Goal: Communication & Community: Answer question/provide support

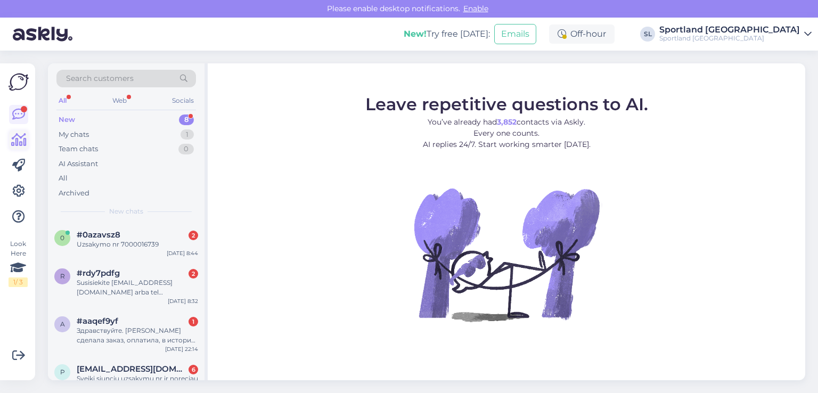
click at [14, 140] on icon at bounding box center [18, 140] width 15 height 13
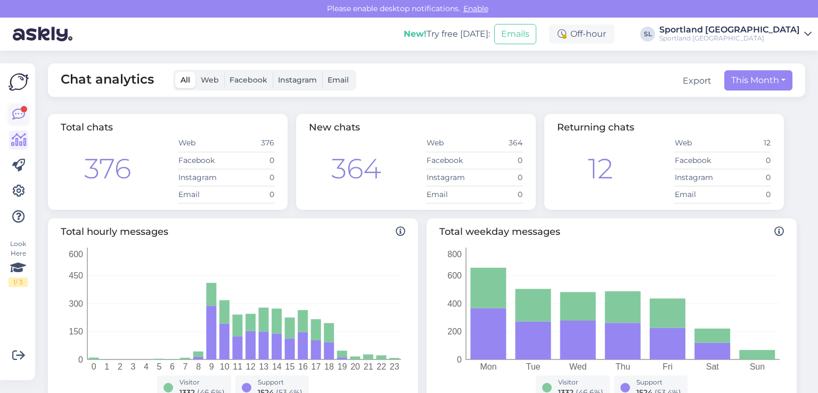
click at [20, 112] on icon at bounding box center [18, 114] width 13 height 13
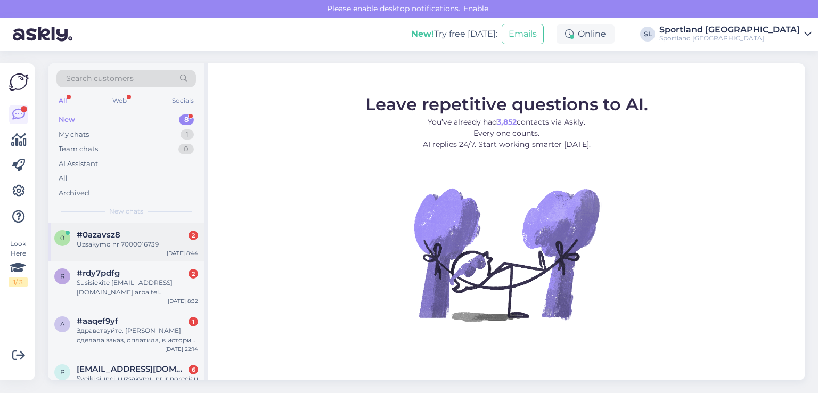
click at [102, 238] on span "#0azavsz8" at bounding box center [99, 235] width 44 height 10
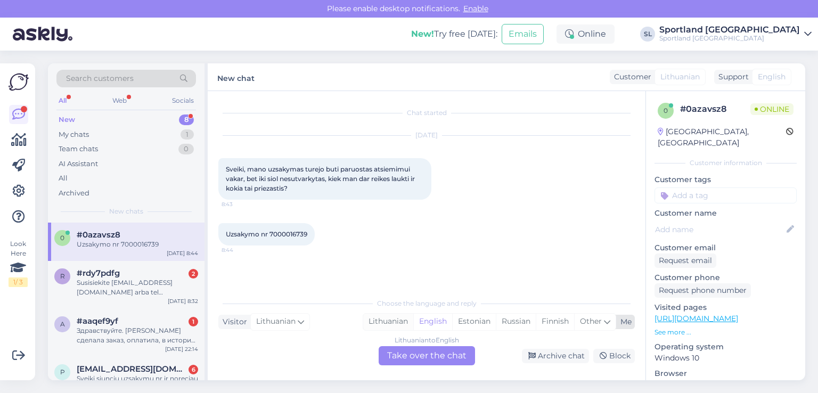
click at [388, 319] on div "Lithuanian" at bounding box center [388, 322] width 50 height 16
click at [398, 352] on div "Lithuanian to Lithuanian Take over the chat" at bounding box center [427, 355] width 96 height 19
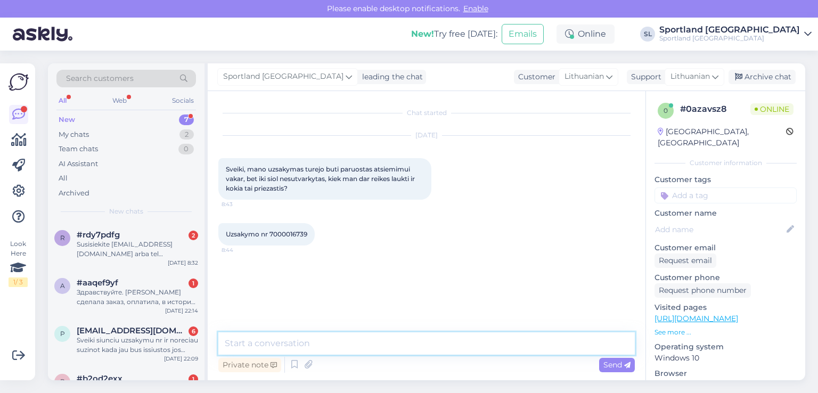
click at [288, 349] on textarea at bounding box center [426, 343] width 417 height 22
type textarea "Sveiki, patikrinsime"
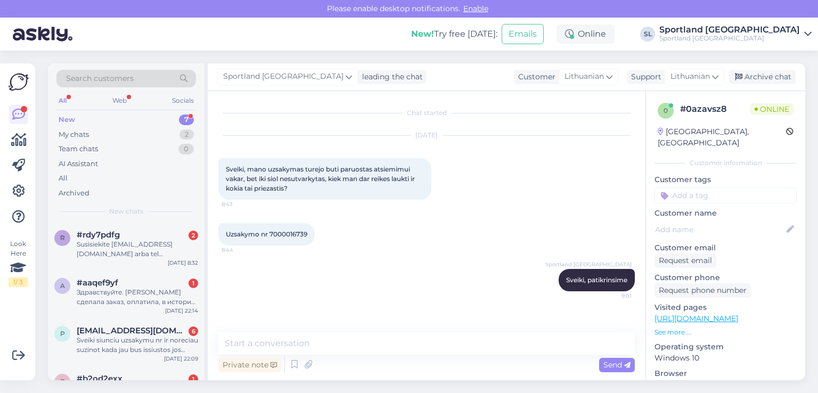
click at [284, 226] on div "Uzsakymo nr 7000016739 8:44" at bounding box center [266, 234] width 96 height 22
click at [280, 235] on span "Uzsakymo nr 7000016739" at bounding box center [267, 234] width 82 height 8
copy div "7000016739 8:44"
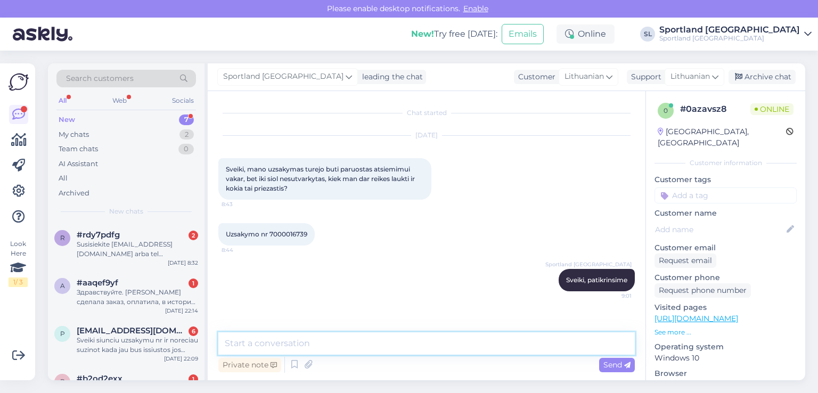
click at [390, 344] on textarea at bounding box center [426, 343] width 417 height 22
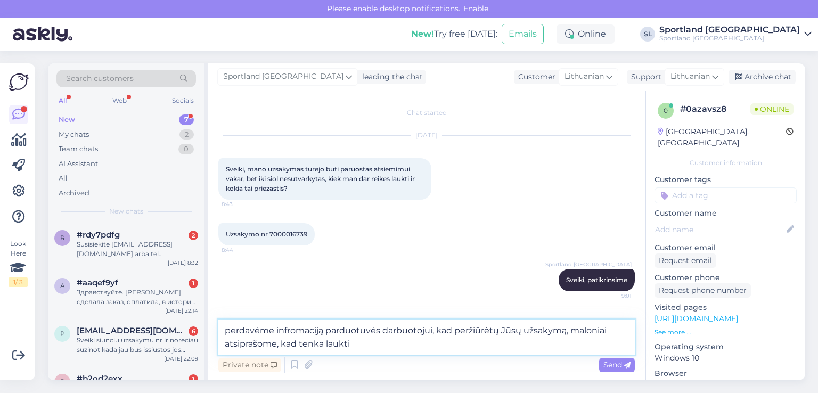
type textarea "perdavėme infromaciją parduotuvės darbuotojui, kad peržiūrėtų Jūsų užsakymą, ma…"
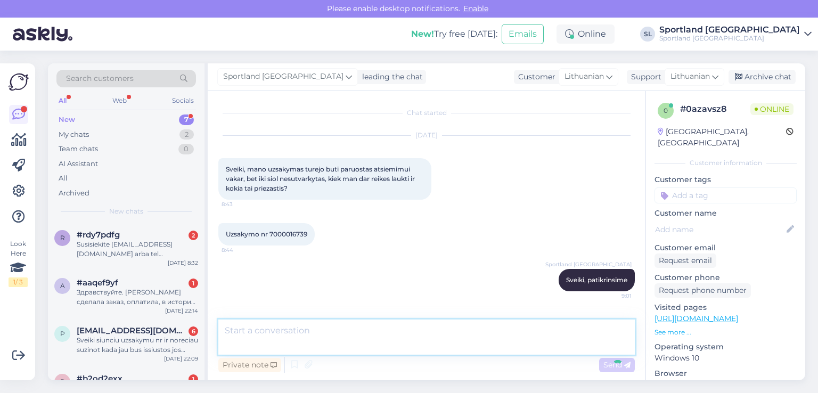
scroll to position [45, 0]
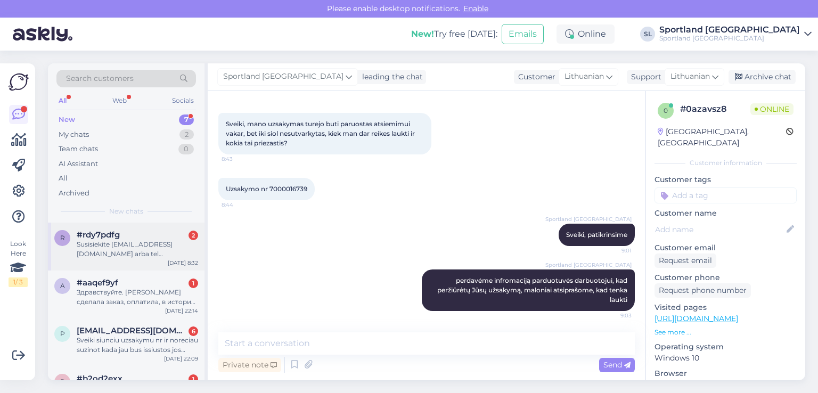
click at [109, 263] on div "r #rdy7pdfg 2 Susisiekite [EMAIL_ADDRESS][DOMAIN_NAME] arba tel [PHONE_NUMBER] …" at bounding box center [126, 247] width 157 height 48
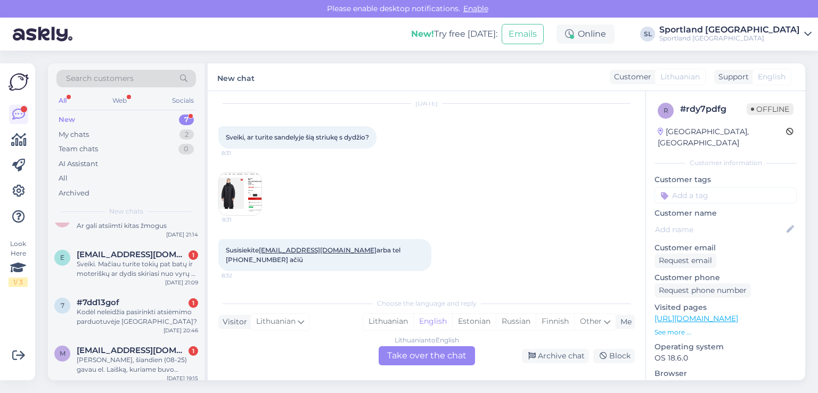
scroll to position [168, 0]
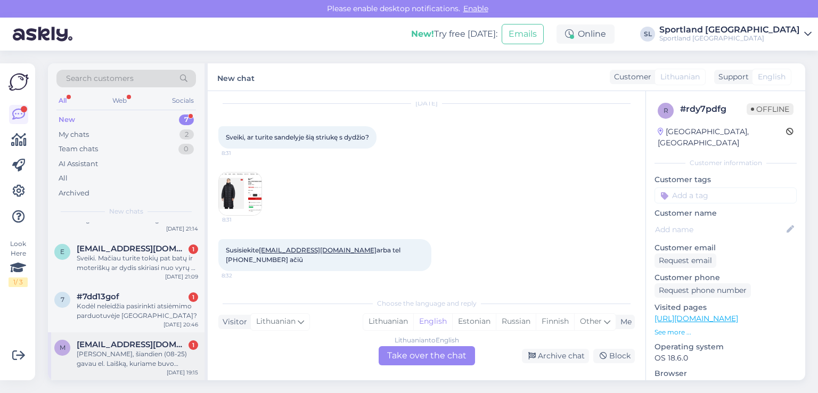
click at [115, 373] on div "m [EMAIL_ADDRESS][DOMAIN_NAME] 1 Sveiki, šiandien (08-25) gavau el. Laišką, kur…" at bounding box center [126, 356] width 157 height 48
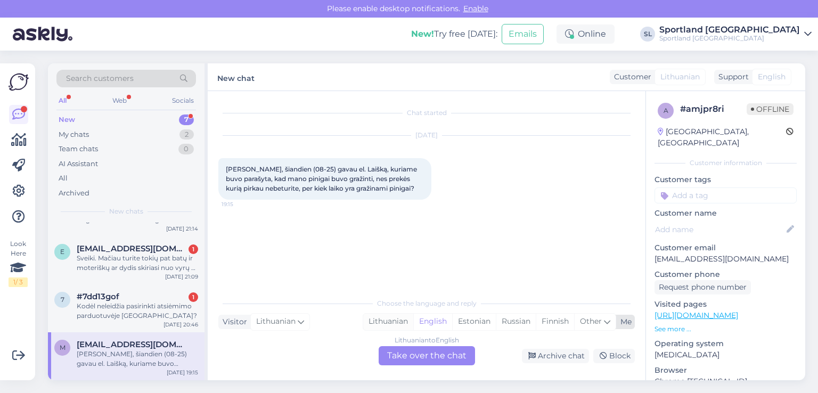
click at [389, 320] on div "Lithuanian" at bounding box center [388, 322] width 50 height 16
click at [401, 350] on div "Lithuanian to Lithuanian Take over the chat" at bounding box center [427, 355] width 96 height 19
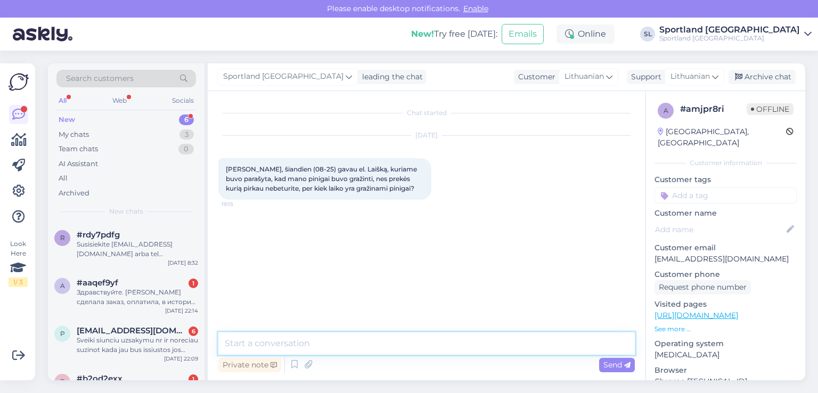
click at [353, 346] on textarea at bounding box center [426, 343] width 417 height 22
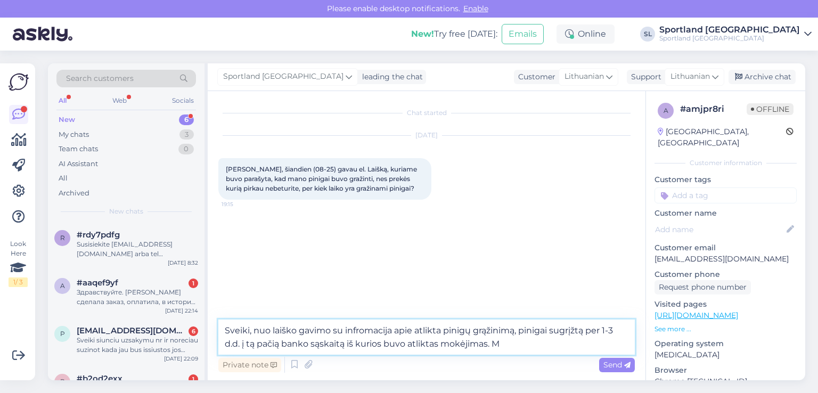
type textarea "Sveiki, nuo laiško gavimo su infromacija apie atlikta pinigų grąžinimą, pinigai…"
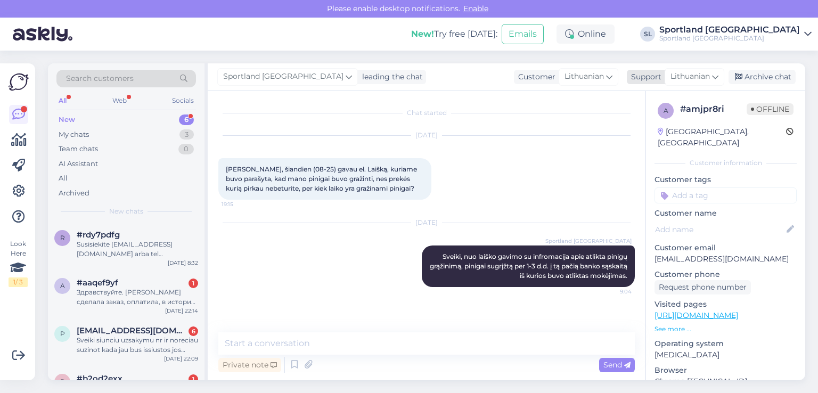
drag, startPoint x: 776, startPoint y: 75, endPoint x: 764, endPoint y: 77, distance: 11.4
click at [775, 75] on div "Archive chat" at bounding box center [762, 77] width 67 height 14
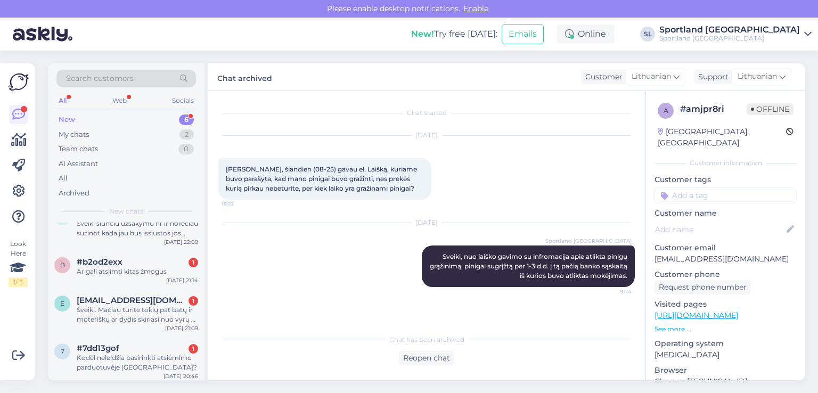
scroll to position [120, 0]
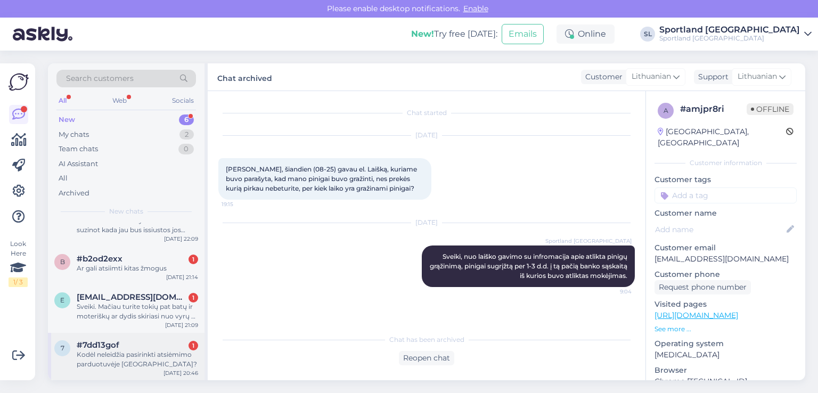
click at [130, 346] on div "#7dd13gof 1" at bounding box center [137, 345] width 121 height 10
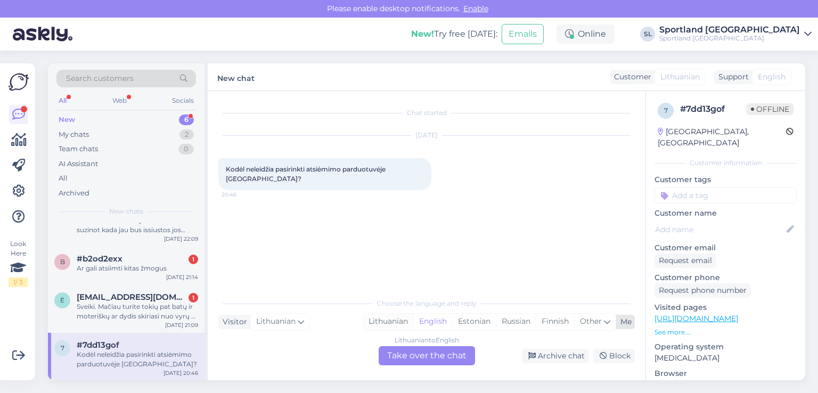
click at [386, 320] on div "Lithuanian" at bounding box center [388, 322] width 50 height 16
click at [400, 351] on div "Lithuanian to Lithuanian Take over the chat" at bounding box center [427, 355] width 96 height 19
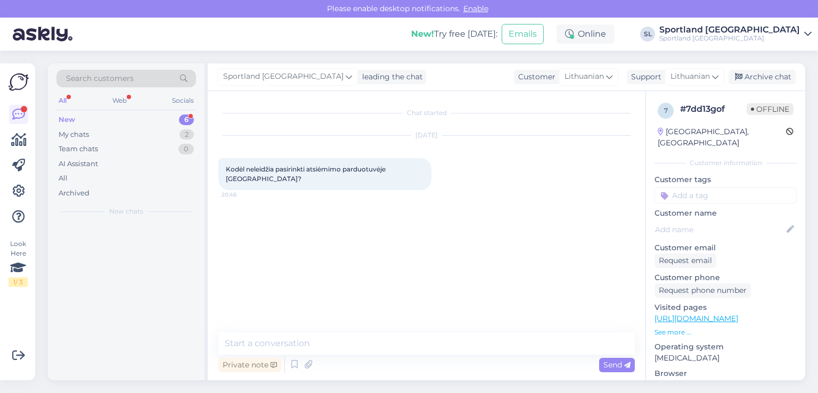
scroll to position [0, 0]
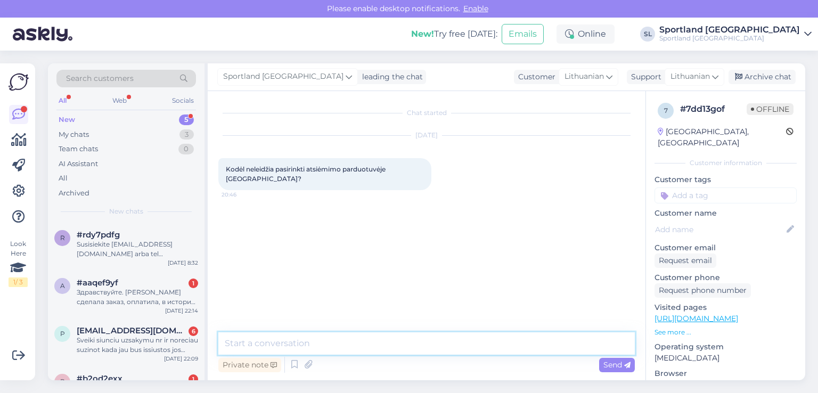
click at [377, 338] on textarea at bounding box center [426, 343] width 417 height 22
type textarea "s"
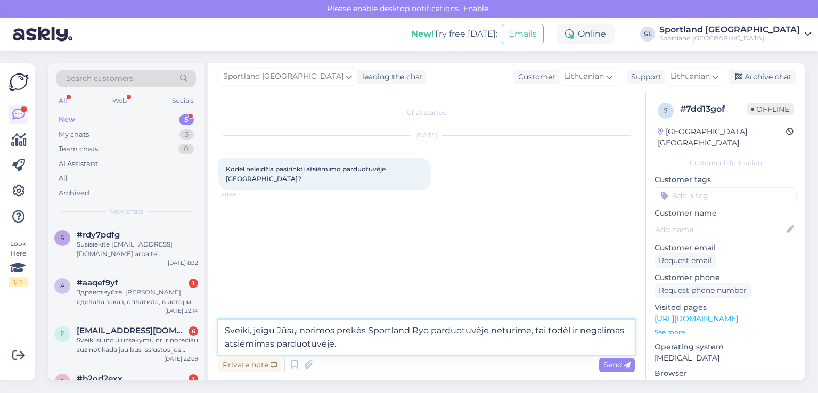
type textarea "Sveiki, jeigu Jūsų norimos prekės Sportland Ryo parduotuvėje neturime, tai todė…"
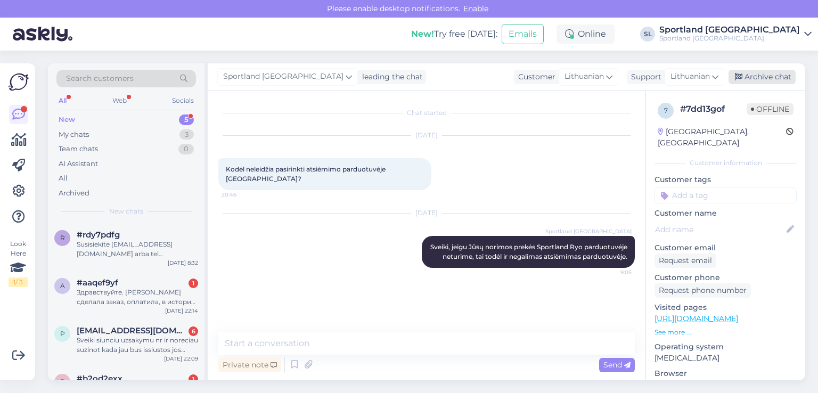
click at [767, 80] on div "Archive chat" at bounding box center [762, 77] width 67 height 14
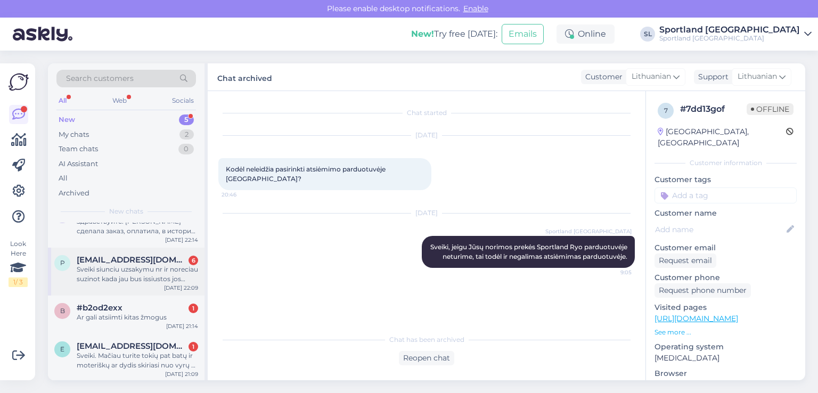
scroll to position [72, 0]
click at [143, 369] on div "e [EMAIL_ADDRESS][DOMAIN_NAME] 1 Sveiki. Mačiau turite tokių pat batų ir moteri…" at bounding box center [126, 356] width 157 height 48
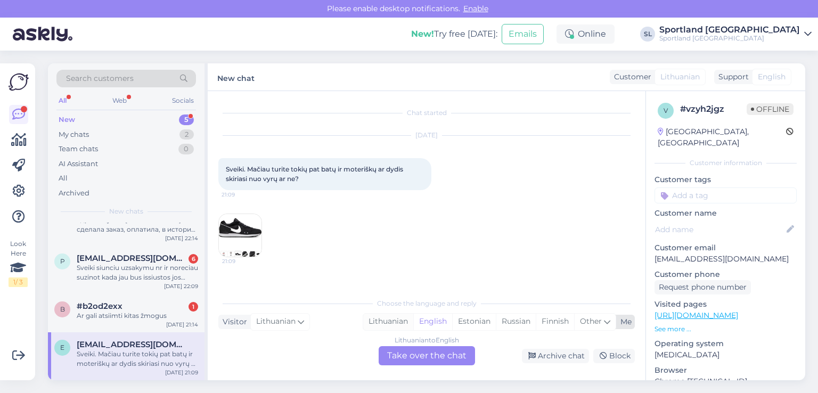
click at [394, 320] on div "Lithuanian" at bounding box center [388, 322] width 50 height 16
click at [407, 349] on div "Lithuanian to Lithuanian Take over the chat" at bounding box center [427, 355] width 96 height 19
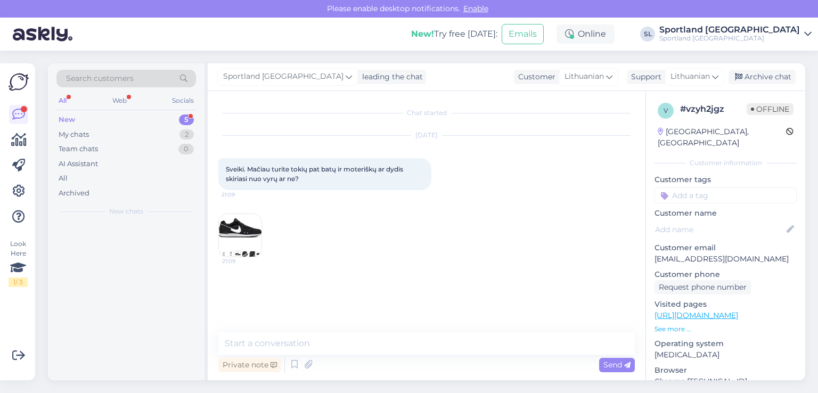
scroll to position [0, 0]
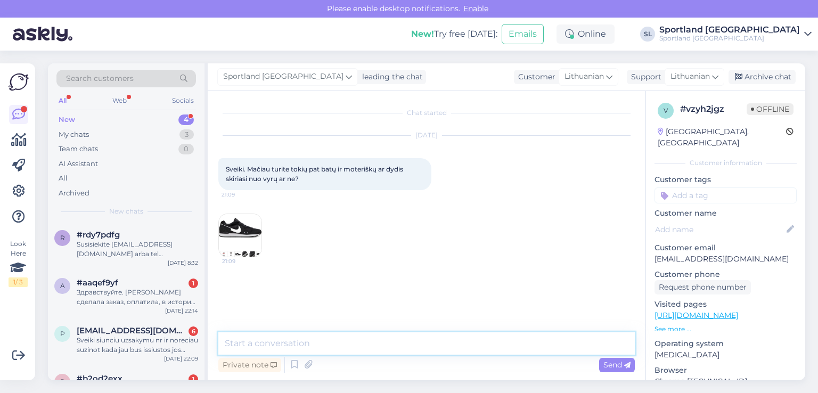
click at [367, 347] on textarea at bounding box center [426, 343] width 417 height 22
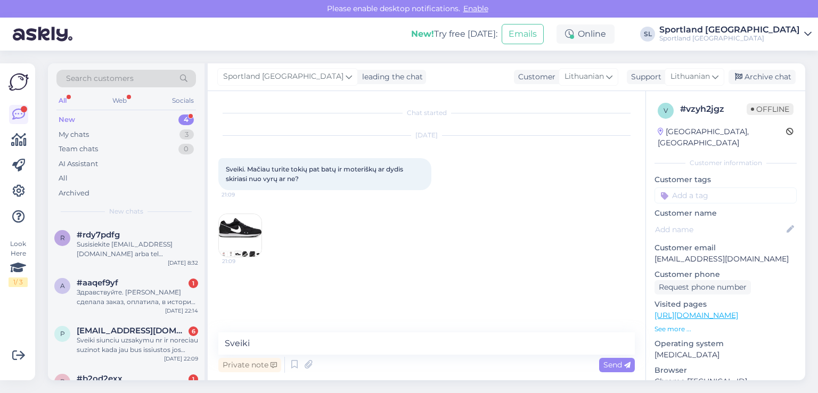
click at [240, 240] on img at bounding box center [240, 235] width 43 height 43
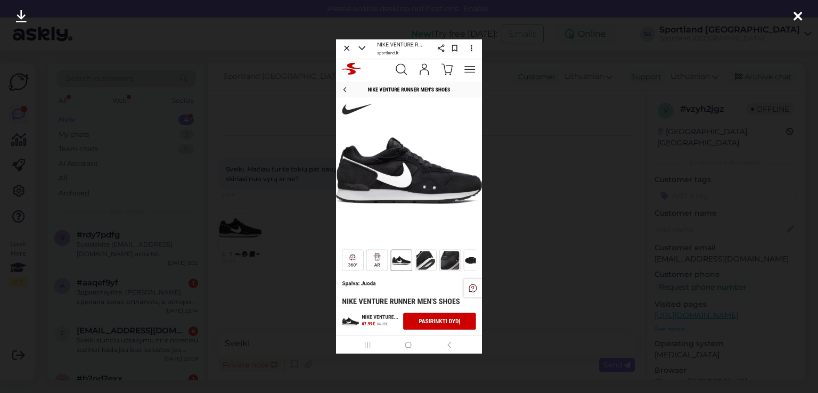
click at [786, 17] on div at bounding box center [409, 196] width 818 height 393
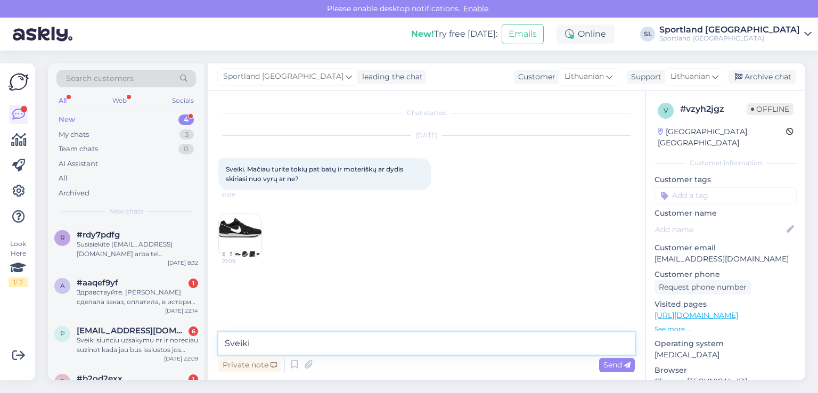
click at [288, 339] on textarea "Sveiki" at bounding box center [426, 343] width 417 height 22
click at [334, 343] on textarea "Sveiki, skiriasi tik dydžiai, o modelis toks pats" at bounding box center [426, 343] width 417 height 22
click at [452, 346] on textarea "Sveiki, skiriasi tik dydžiai, o prekės modelis toks pats" at bounding box center [426, 343] width 417 height 22
type textarea "Sveiki, skiriasi tik dydžiai, o prekės modelis toks pats."
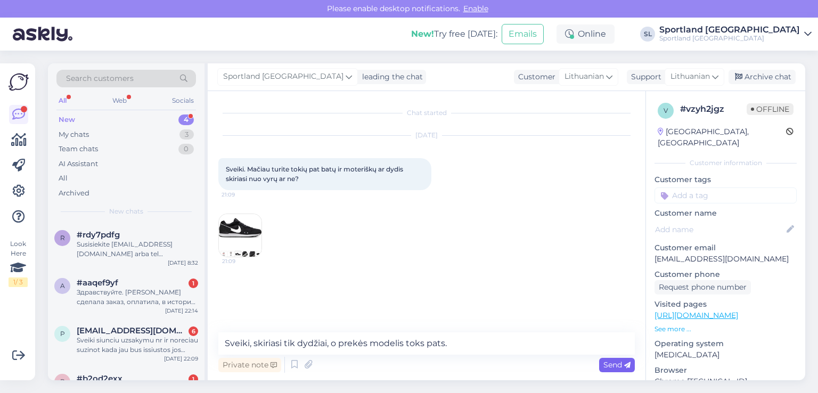
click at [612, 365] on span "Send" at bounding box center [617, 365] width 27 height 10
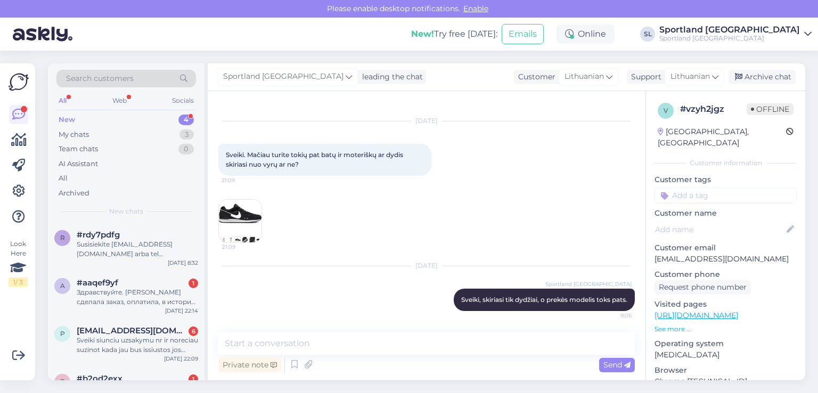
drag, startPoint x: 761, startPoint y: 77, endPoint x: 695, endPoint y: 86, distance: 66.6
click at [761, 77] on div "Archive chat" at bounding box center [762, 77] width 67 height 14
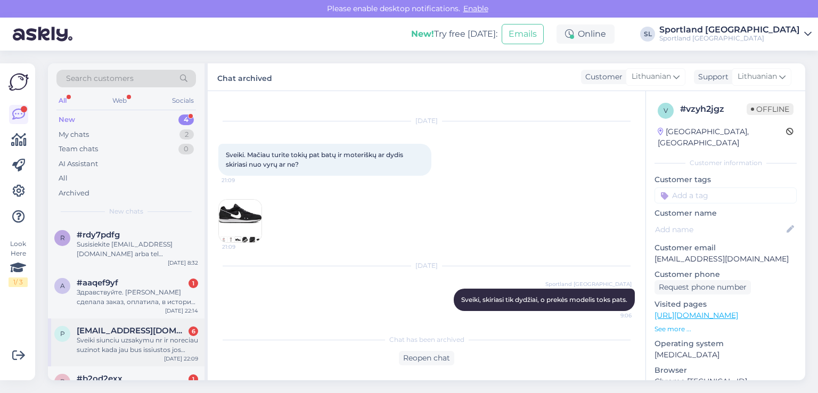
scroll to position [24, 0]
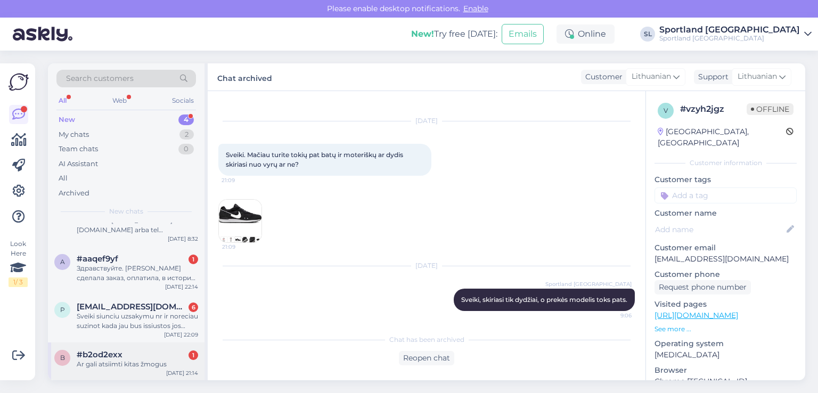
click at [145, 356] on div "#b2od2exx 1" at bounding box center [137, 355] width 121 height 10
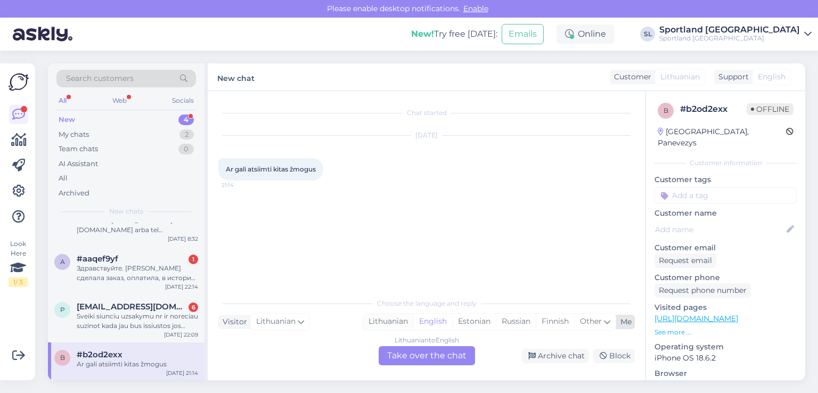
click at [403, 320] on div "Lithuanian" at bounding box center [388, 322] width 50 height 16
click at [417, 352] on div "Lithuanian to Lithuanian Take over the chat" at bounding box center [427, 355] width 96 height 19
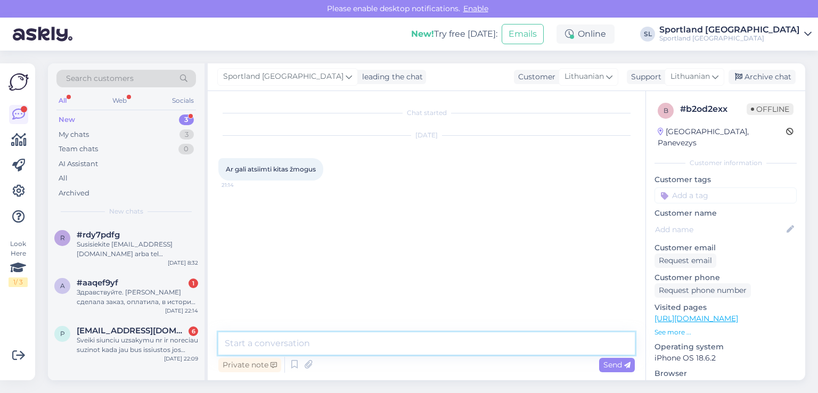
click at [382, 339] on textarea at bounding box center [426, 343] width 417 height 22
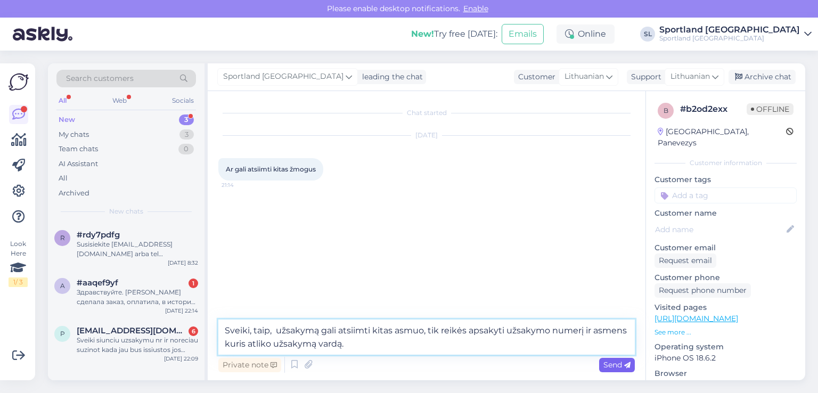
type textarea "Sveiki, taip, užsakymą gali atsiimti kitas asmuo, tik reikės apsakyti užsakymo …"
click at [612, 359] on div "Send" at bounding box center [617, 365] width 36 height 14
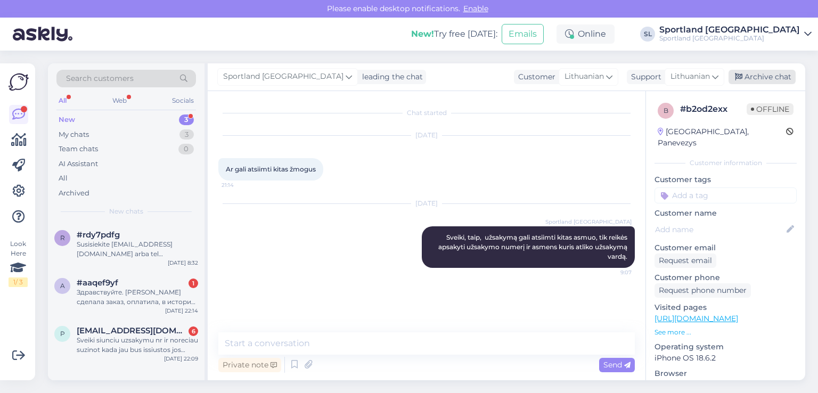
click at [769, 77] on div "Archive chat" at bounding box center [762, 77] width 67 height 14
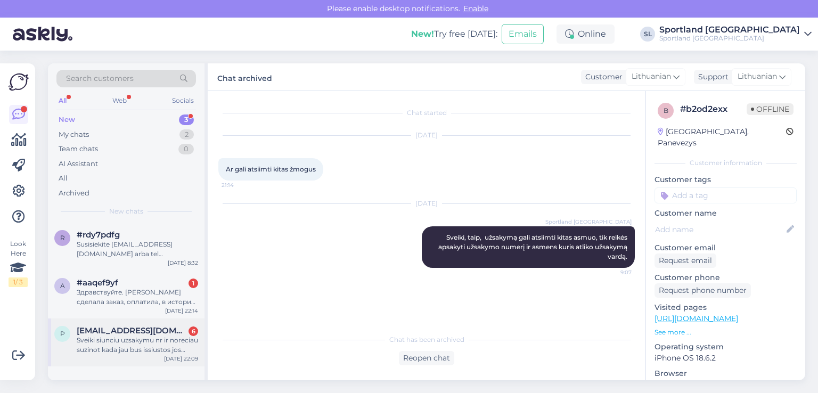
click at [126, 333] on span "[EMAIL_ADDRESS][DOMAIN_NAME]" at bounding box center [132, 331] width 111 height 10
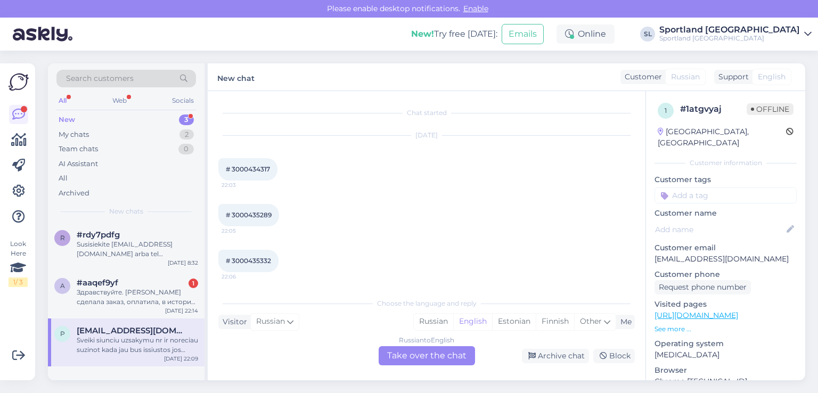
scroll to position [148, 0]
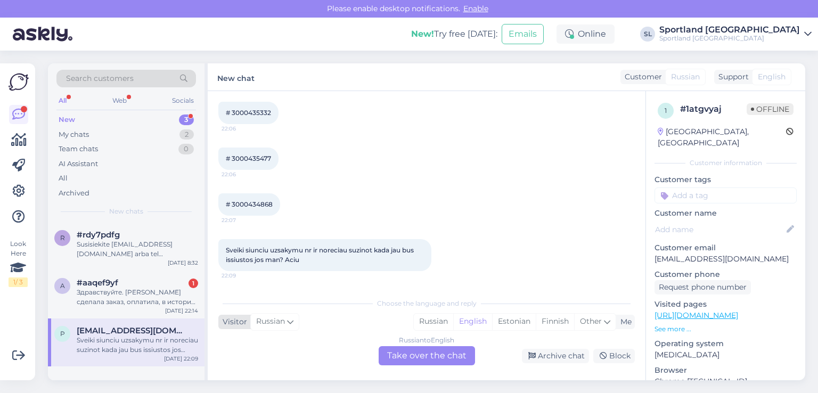
click at [291, 323] on icon at bounding box center [290, 322] width 6 height 12
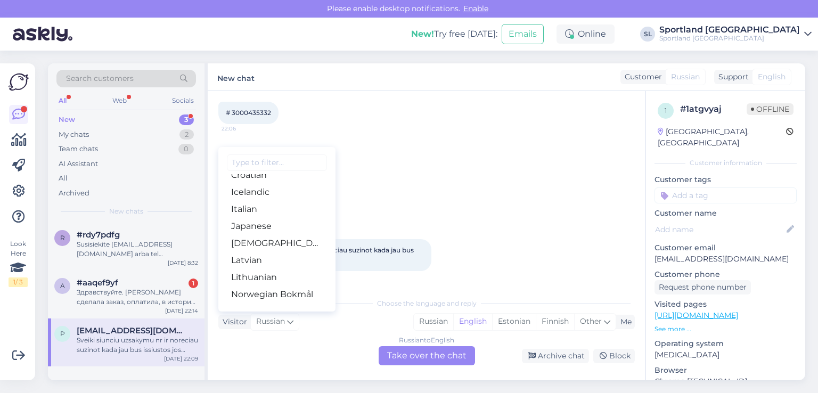
scroll to position [266, 0]
click at [266, 243] on link "Lithuanian" at bounding box center [276, 244] width 117 height 17
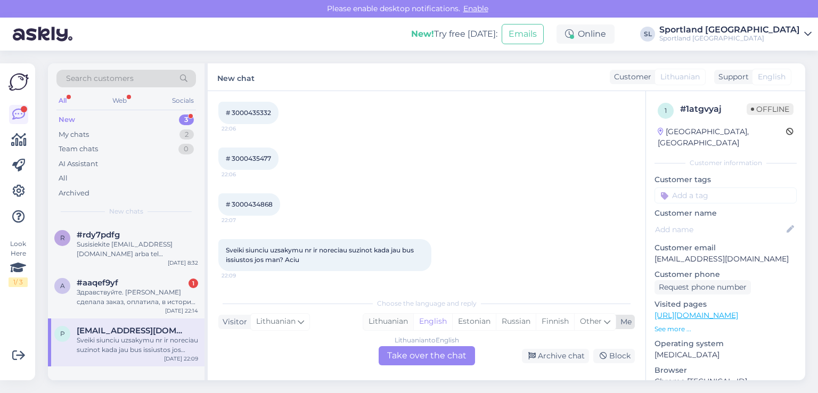
click at [385, 323] on div "Lithuanian" at bounding box center [388, 322] width 50 height 16
click at [395, 357] on div "Lithuanian to Lithuanian Take over the chat" at bounding box center [427, 355] width 96 height 19
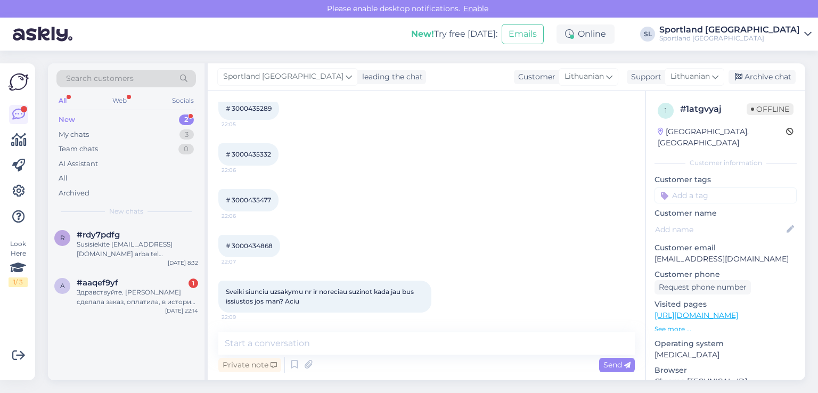
scroll to position [108, 0]
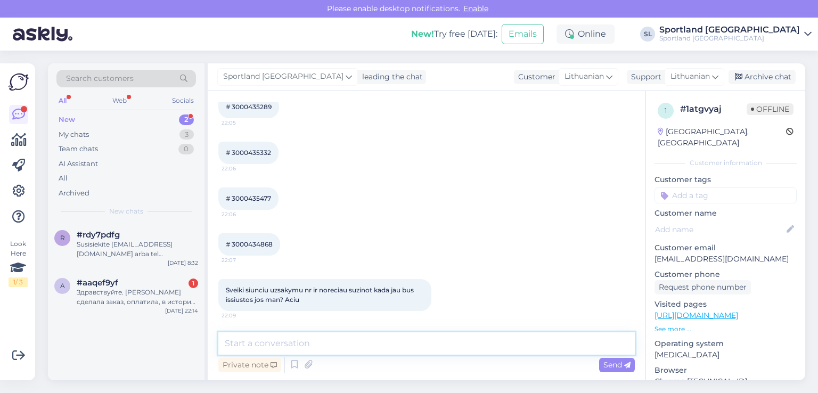
click at [341, 351] on textarea at bounding box center [426, 343] width 417 height 22
type textarea "Sveiki"
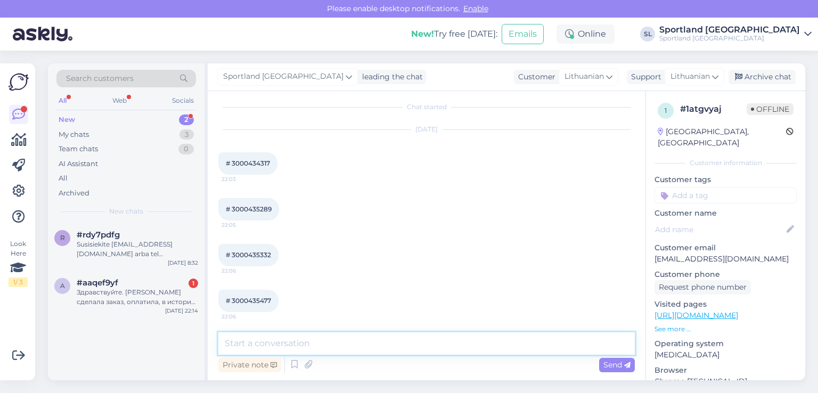
scroll to position [0, 0]
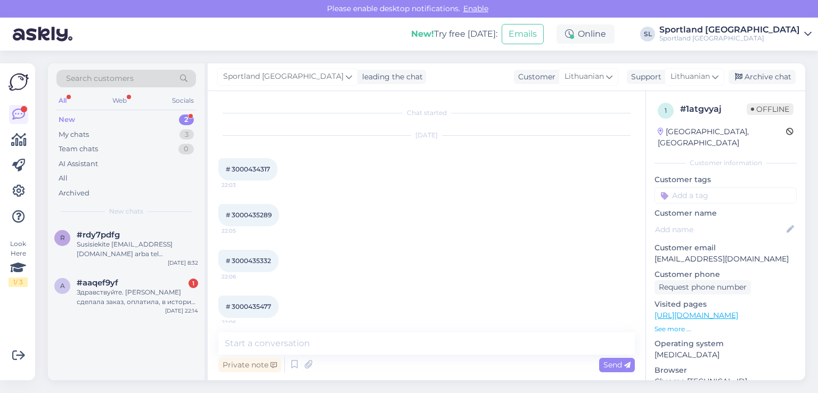
click at [255, 170] on span "# 3000434317" at bounding box center [248, 169] width 44 height 8
copy span "3000434317"
click at [266, 209] on div "# 3000435289 22:05" at bounding box center [248, 215] width 61 height 22
click at [240, 209] on div "# 3000435289 22:05" at bounding box center [248, 215] width 61 height 22
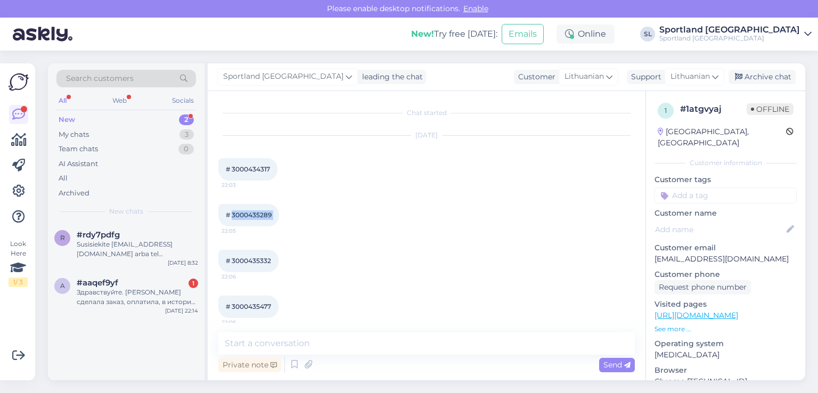
click at [240, 209] on div "# 3000435289 22:05" at bounding box center [248, 215] width 61 height 22
click at [255, 169] on span "# 3000434317" at bounding box center [248, 169] width 44 height 8
copy span "3000434317"
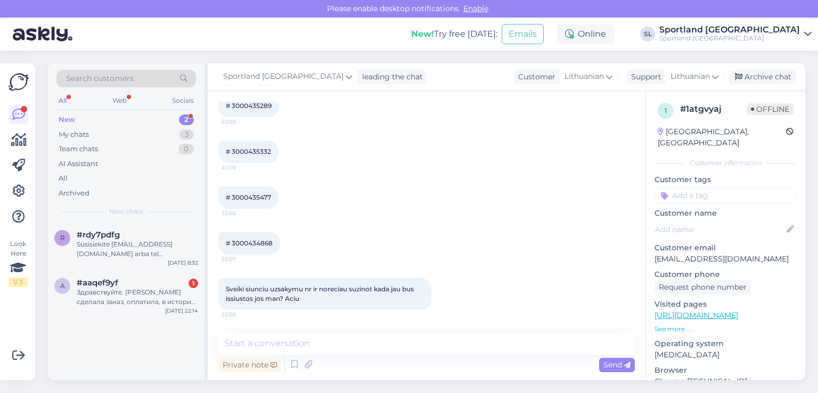
scroll to position [176, 0]
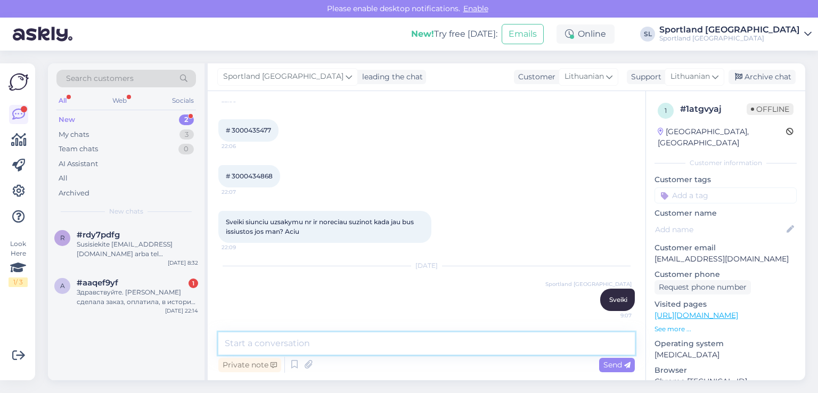
click at [407, 337] on textarea at bounding box center [426, 343] width 417 height 22
paste textarea "3000434317"
paste textarea "CC829840992EE"
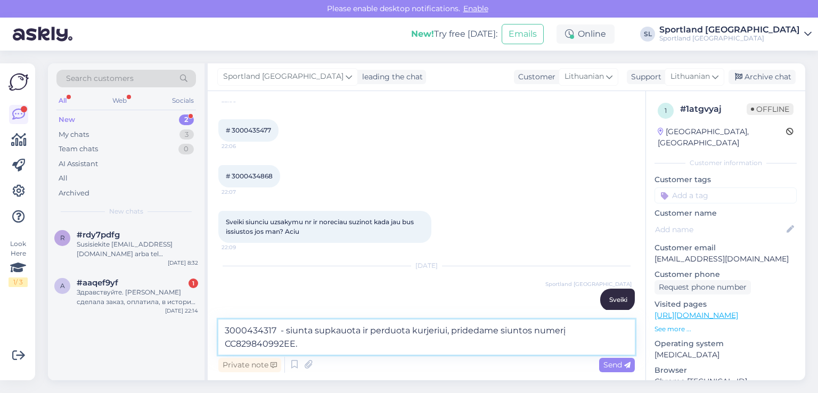
type textarea "3000434317 - siunta supkauota ir perduota kurjeriui, pridedame siuntos numerį C…"
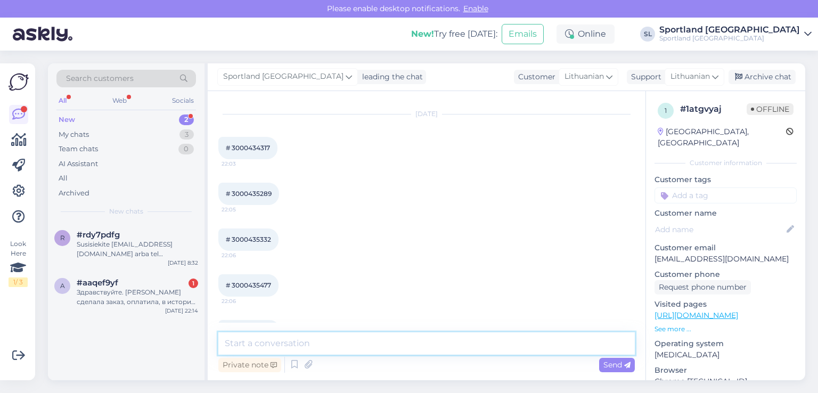
scroll to position [0, 0]
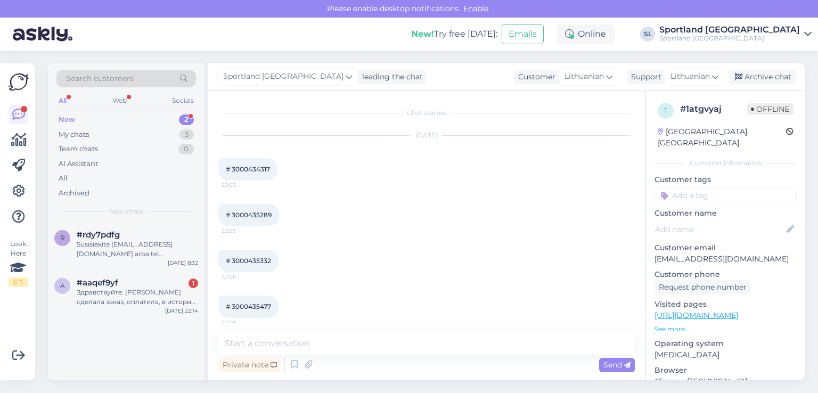
click at [259, 215] on span "# 3000435289" at bounding box center [249, 215] width 46 height 8
copy div "3000435289 22:05"
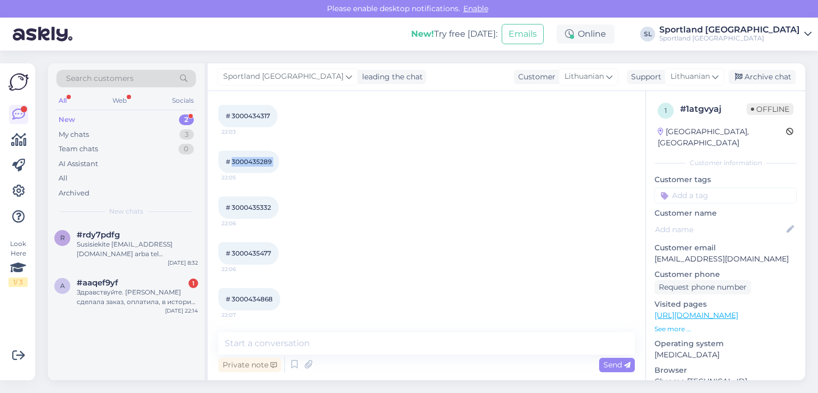
scroll to position [232, 0]
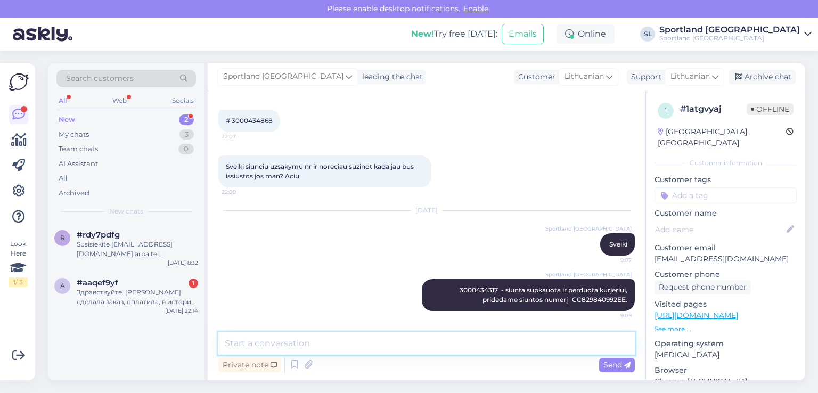
click at [347, 352] on textarea at bounding box center [426, 343] width 417 height 22
paste textarea "3000435289"
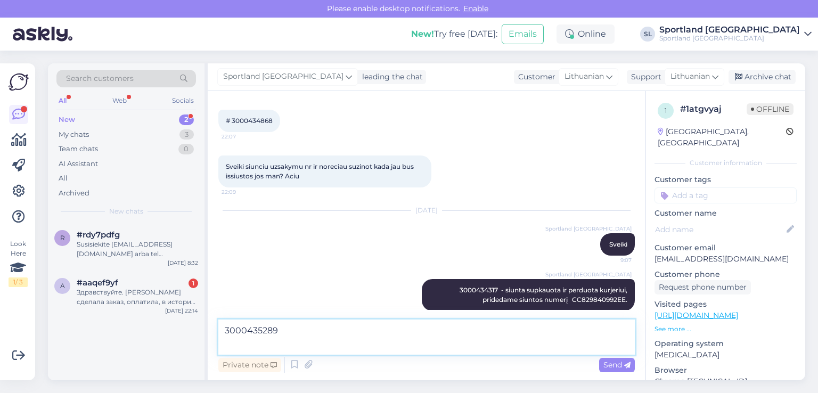
click at [337, 329] on textarea "3000435289" at bounding box center [426, 337] width 417 height 35
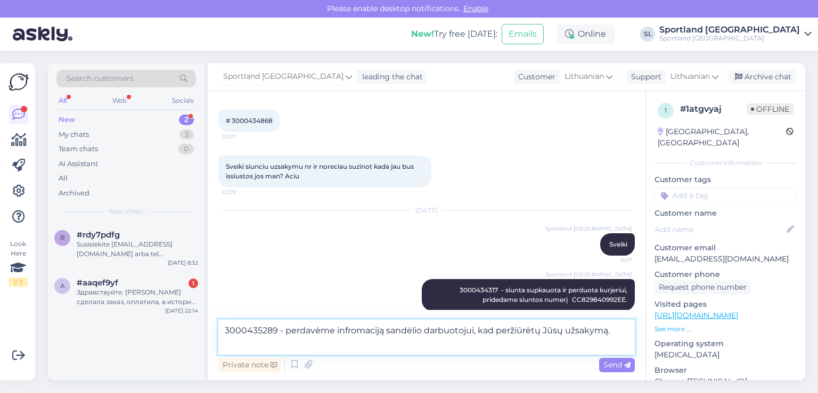
type textarea "3000435289 - perdavėme infromaciją sandėlio darbuotojui, kad peržiūrėtų Jūsų už…"
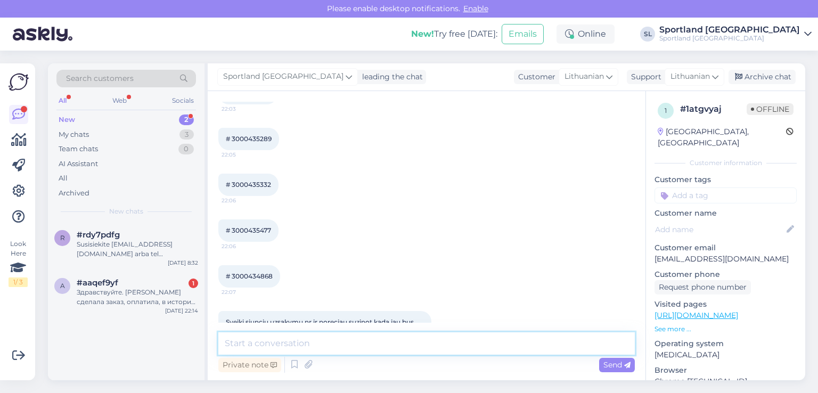
scroll to position [53, 0]
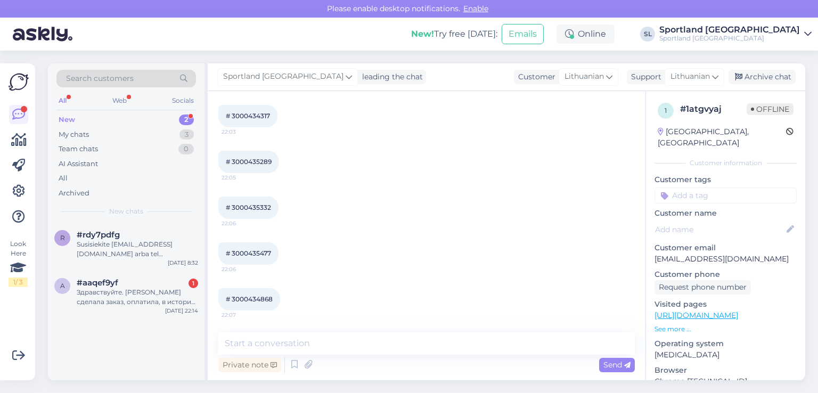
click at [256, 205] on span "# 3000435332" at bounding box center [248, 208] width 45 height 8
copy div "3000435332 22:06"
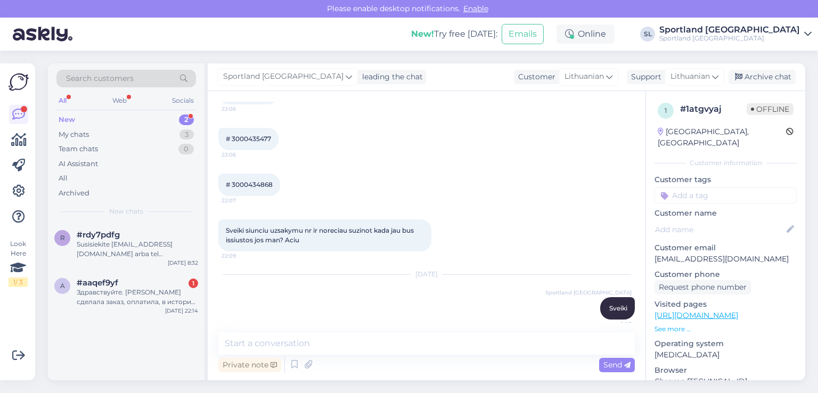
scroll to position [287, 0]
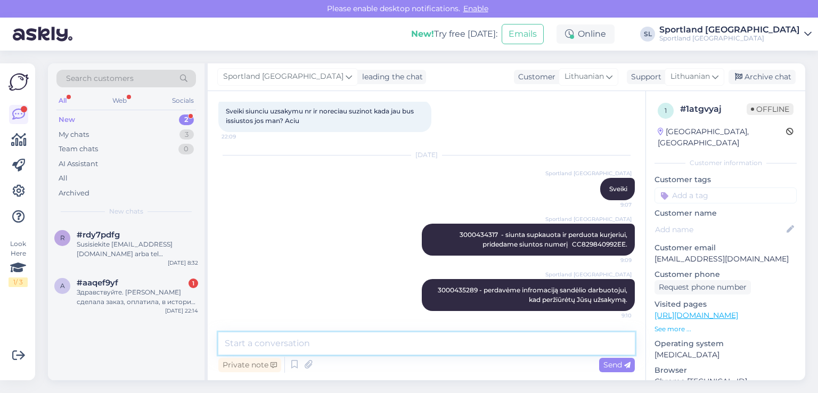
click at [352, 344] on textarea at bounding box center [426, 343] width 417 height 22
paste textarea "3000435332"
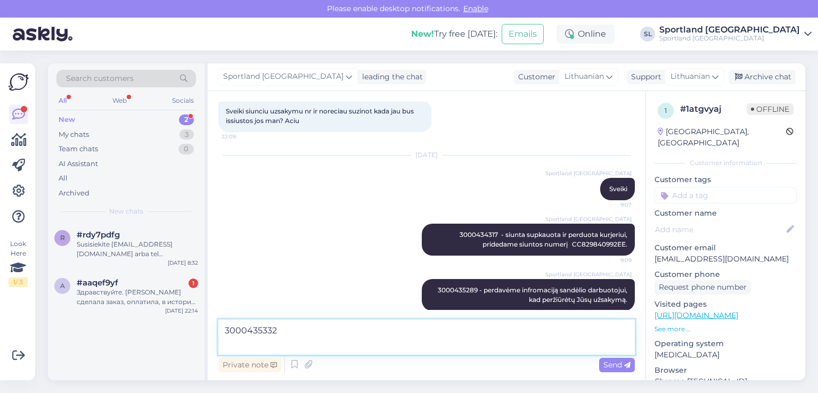
click at [352, 338] on textarea "3000435332" at bounding box center [426, 337] width 417 height 35
click at [349, 330] on textarea "3000435332" at bounding box center [426, 337] width 417 height 35
paste textarea "CC831510558EE"
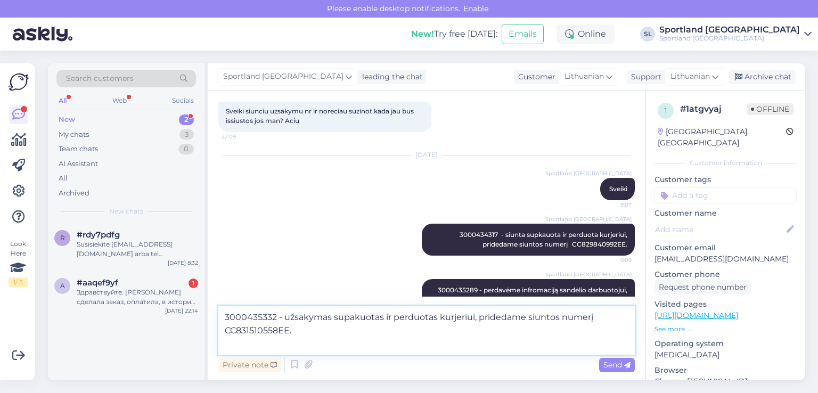
type textarea "3000435332 - užsakymas supakuotas ir perduotas kurjeriui, pridedame siuntos num…"
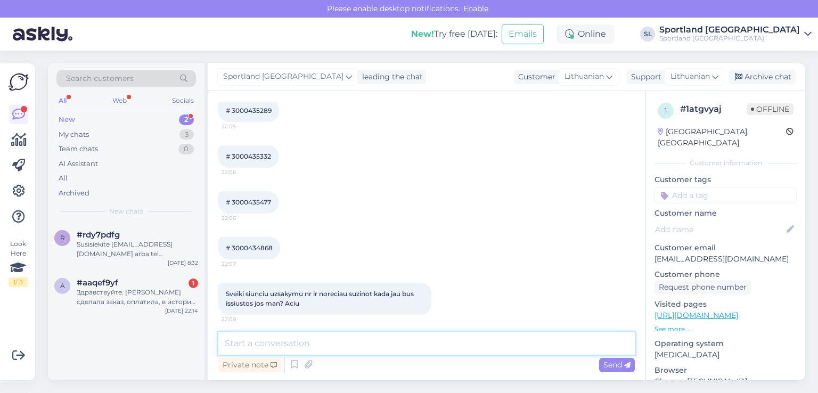
scroll to position [107, 0]
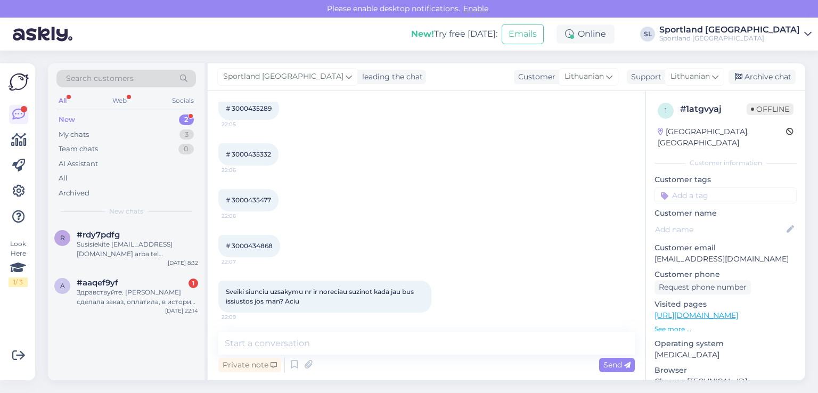
click at [254, 201] on span "# 3000435477" at bounding box center [248, 200] width 45 height 8
copy div "3000435477 22:06"
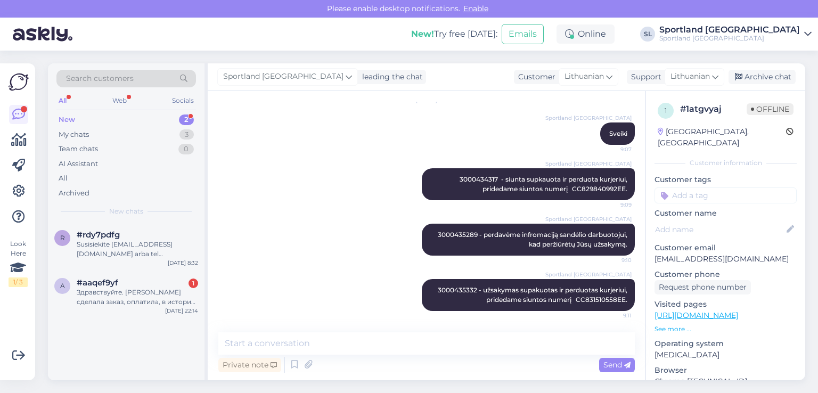
scroll to position [352, 0]
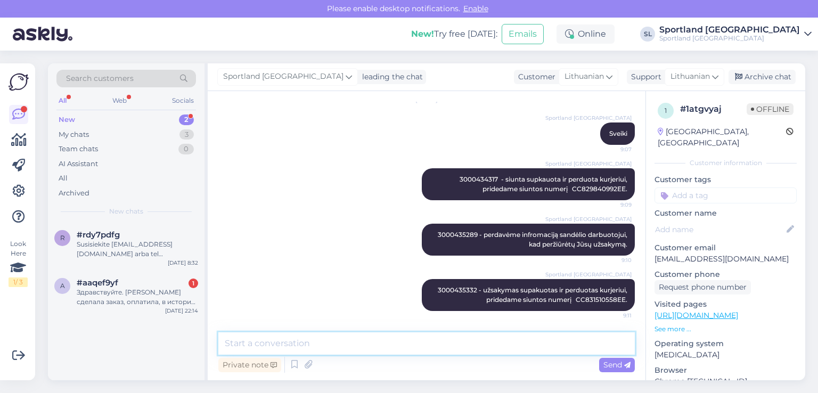
click at [363, 338] on textarea at bounding box center [426, 343] width 417 height 22
paste textarea "3000435477"
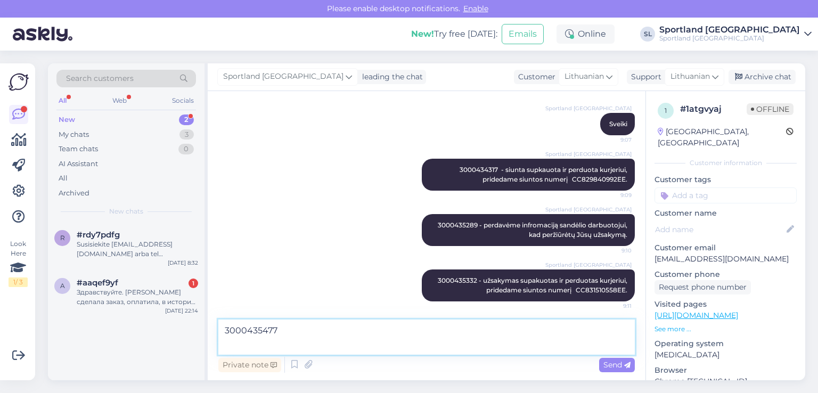
click at [362, 333] on textarea "3000435477" at bounding box center [426, 337] width 417 height 35
paste textarea "CC831680061EE"
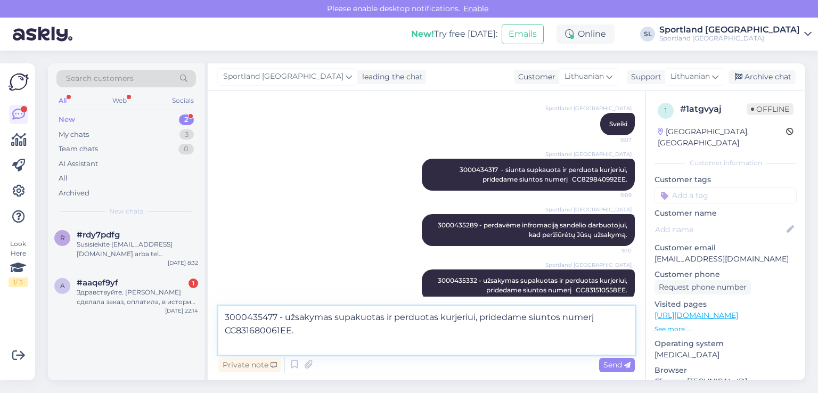
type textarea "3000435477 - užsakymas supakuotas ir perduotas kurjeriui, pridedame siuntos num…"
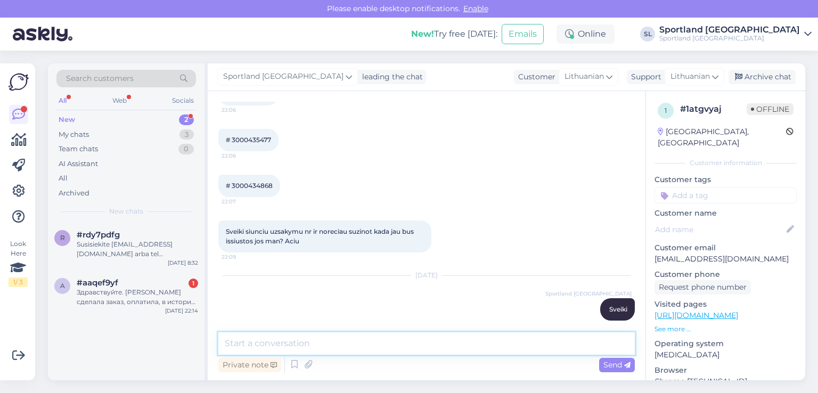
scroll to position [151, 0]
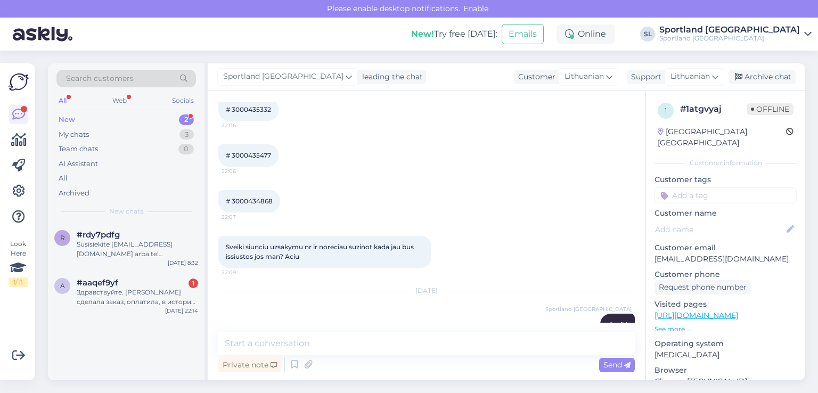
click at [265, 200] on span "# 3000434868" at bounding box center [249, 201] width 47 height 8
copy div "3000434868 22:07"
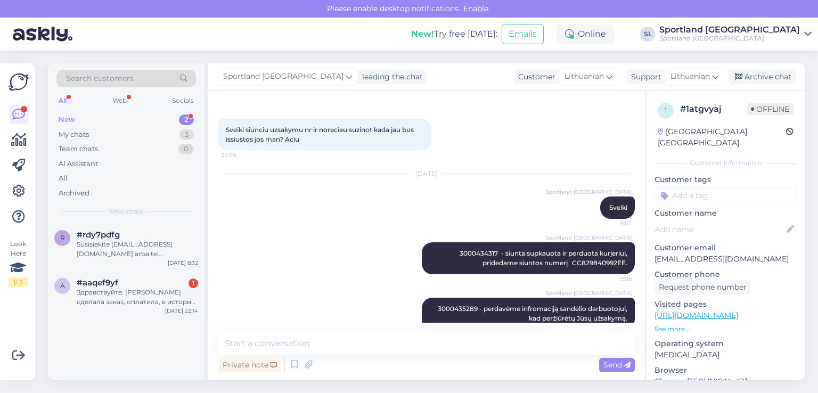
scroll to position [417, 0]
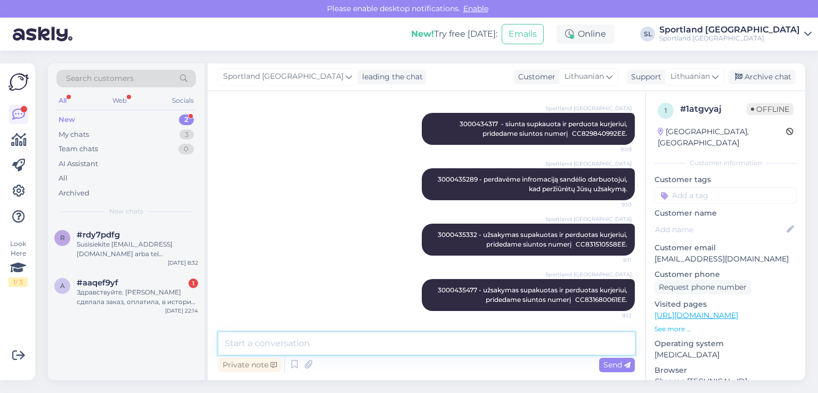
click at [344, 350] on textarea at bounding box center [426, 343] width 417 height 22
paste textarea "3000434868"
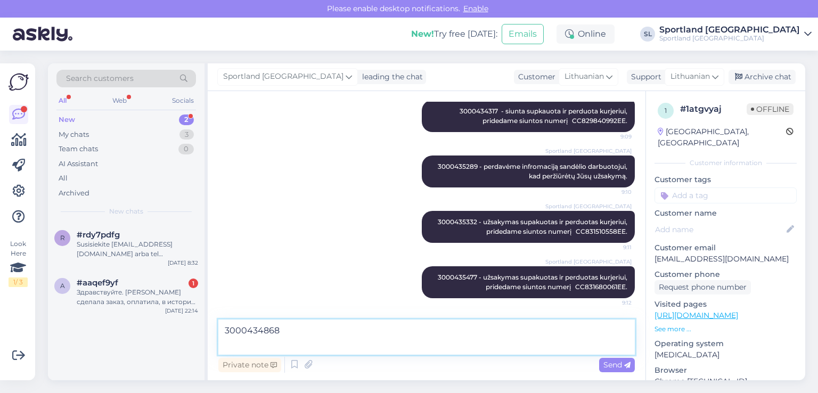
click at [349, 324] on textarea "3000434868" at bounding box center [426, 337] width 417 height 35
paste textarea "CC830743785EE"
click at [451, 329] on textarea "3000434868 - užsakymą sudaro dvi atskiros siuntos, CC830743785EE" at bounding box center [426, 337] width 417 height 35
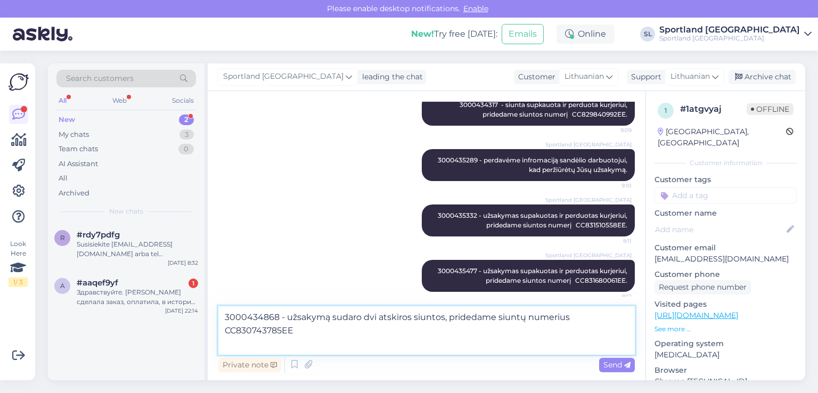
click at [308, 333] on textarea "3000434868 - užsakymą sudaro dvi atskiros siuntos, pridedame siuntų numerius CC…" at bounding box center [426, 330] width 417 height 48
click at [312, 333] on textarea "3000434868 - užsakymą sudaro dvi atskiros siuntos, pridedame siuntų numerius CC…" at bounding box center [426, 330] width 417 height 48
click at [294, 328] on textarea "3000434868 - užsakymą sudaro dvi atskiros siuntos, pridedame siuntų numerius CC…" at bounding box center [426, 330] width 417 height 48
click at [395, 329] on textarea "3000434868 - užsakymą sudaro dvi atskiros siuntos, pridedame siuntų numerius CC…" at bounding box center [426, 330] width 417 height 48
paste textarea "CC831844865EE"
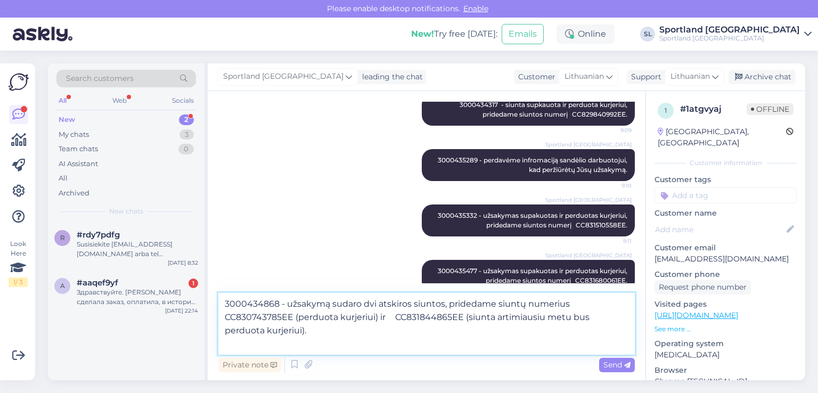
type textarea "3000434868 - užsakymą sudaro dvi atskiros siuntos, pridedame siuntų numerius CC…"
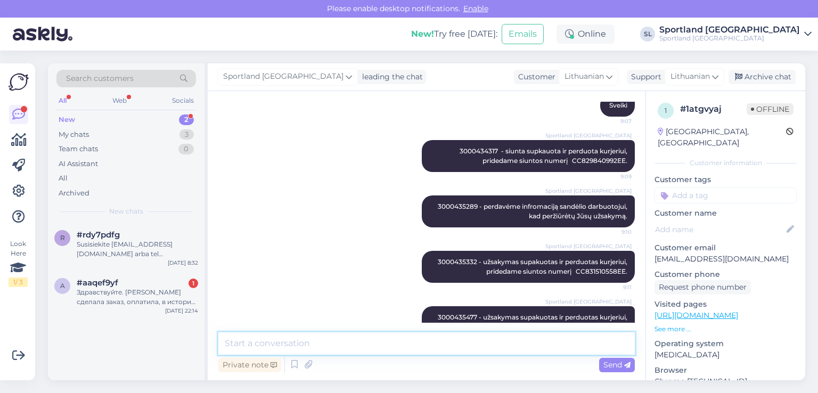
scroll to position [492, 0]
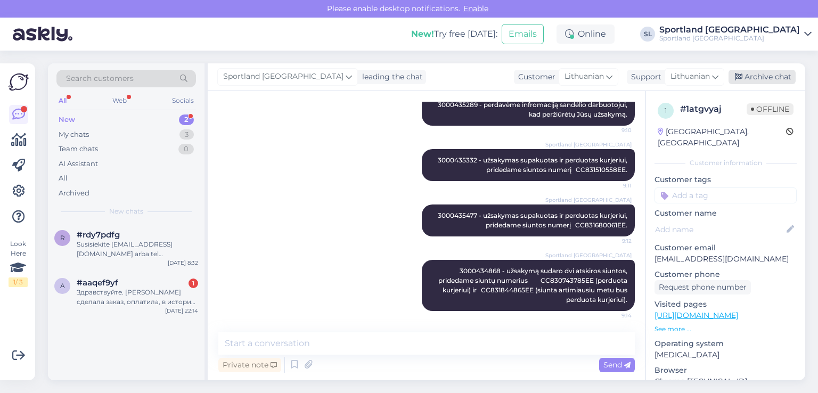
click at [760, 75] on div "Archive chat" at bounding box center [762, 77] width 67 height 14
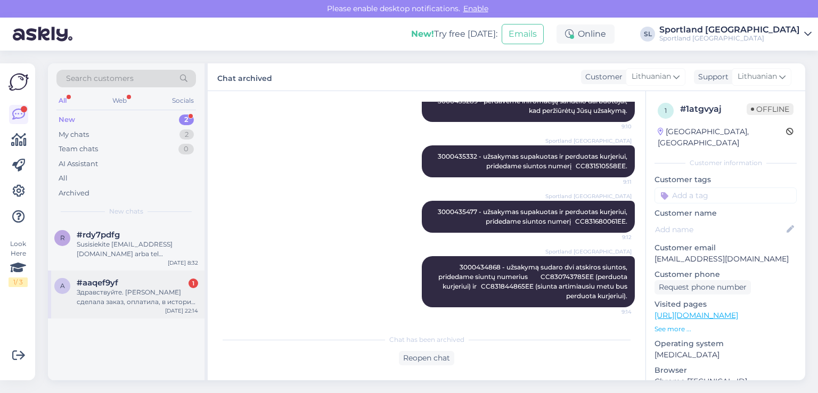
click at [96, 297] on div "Здравствуйте. Вчера сделала заказ, оплатила, в истории заказов его нету. Почему?" at bounding box center [137, 297] width 121 height 19
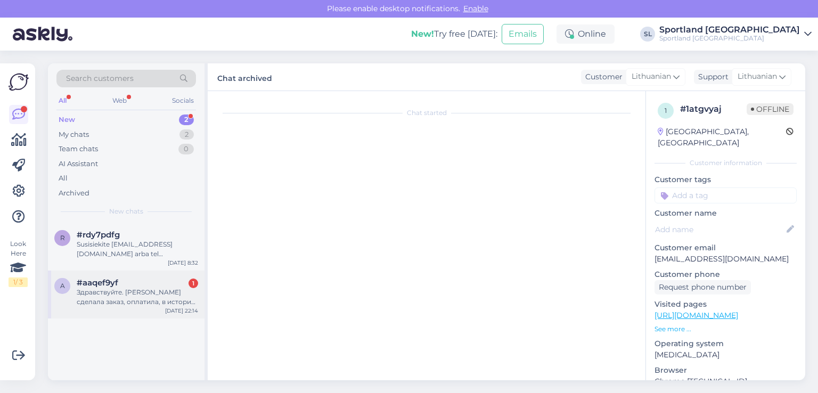
scroll to position [0, 0]
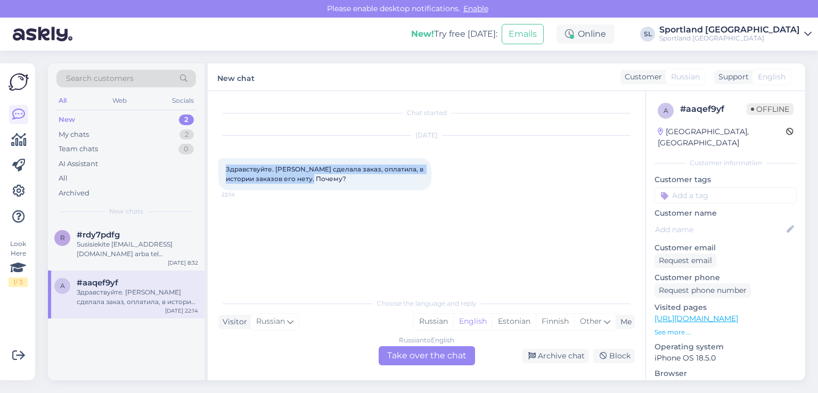
drag, startPoint x: 314, startPoint y: 177, endPoint x: 209, endPoint y: 159, distance: 106.5
click at [209, 159] on div "Chat started Aug 25 2025 Здравствуйте. Вчера сделала заказ, оплатила, в истории…" at bounding box center [427, 235] width 438 height 289
copy span "Здравствуйте. Вчера сделала заказ, оплатила, в истории заказов его нету. Почему?"
click at [290, 320] on icon at bounding box center [290, 322] width 6 height 12
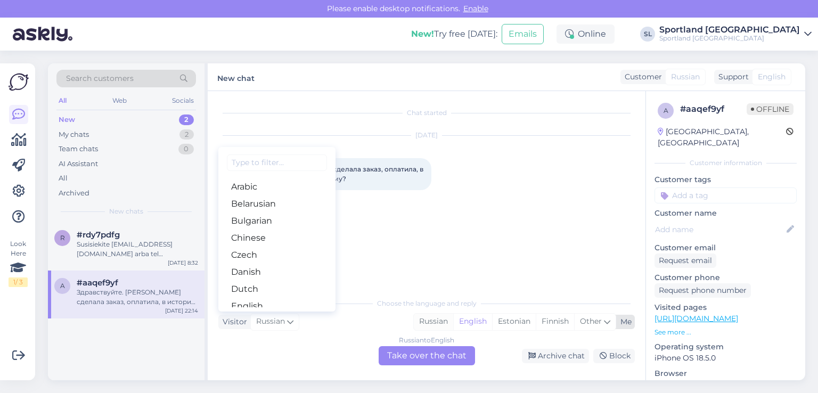
click at [436, 320] on div "Russian" at bounding box center [433, 322] width 39 height 16
click at [428, 352] on div "Russian to Russian Take over the chat" at bounding box center [427, 355] width 96 height 19
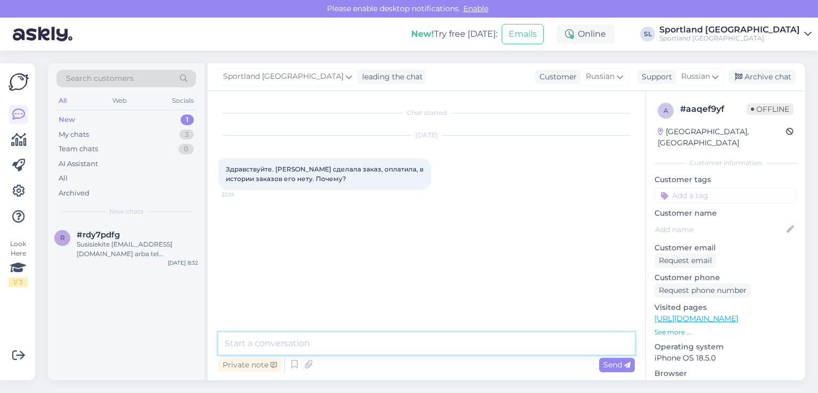
click at [414, 344] on textarea at bounding box center [426, 343] width 417 height 22
paste textarea "у вас есть номер заказа?"
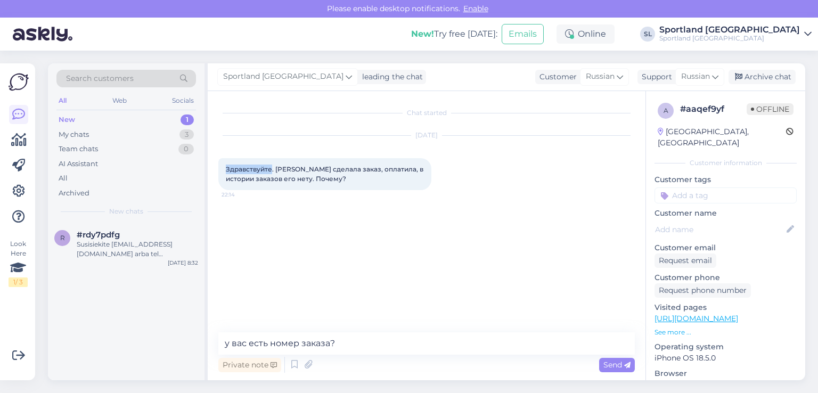
drag, startPoint x: 270, startPoint y: 167, endPoint x: 214, endPoint y: 170, distance: 56.6
click at [214, 170] on div "Chat started Aug 25 2025 Здравствуйте. Вчера сделала заказ, оплатила, в истории…" at bounding box center [427, 235] width 438 height 289
copy span "Здравствуйте"
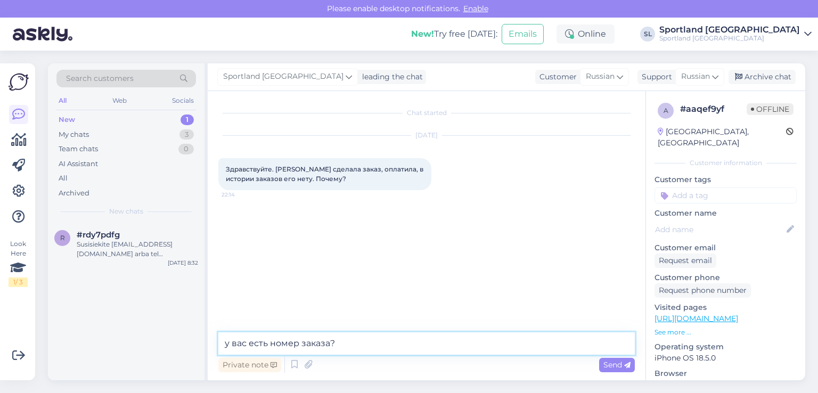
click at [224, 341] on textarea "у вас есть номер заказа?" at bounding box center [426, 343] width 417 height 22
paste textarea "Здравствуйте"
type textarea "Здравствуйте, у вас есть номер заказа?"
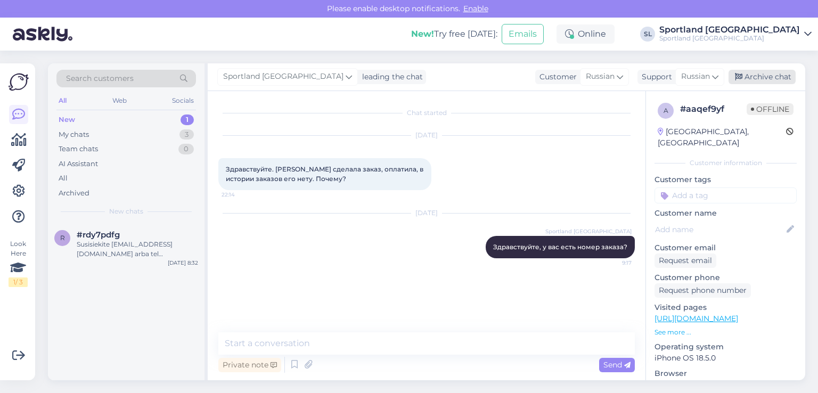
click at [754, 78] on div "Archive chat" at bounding box center [762, 77] width 67 height 14
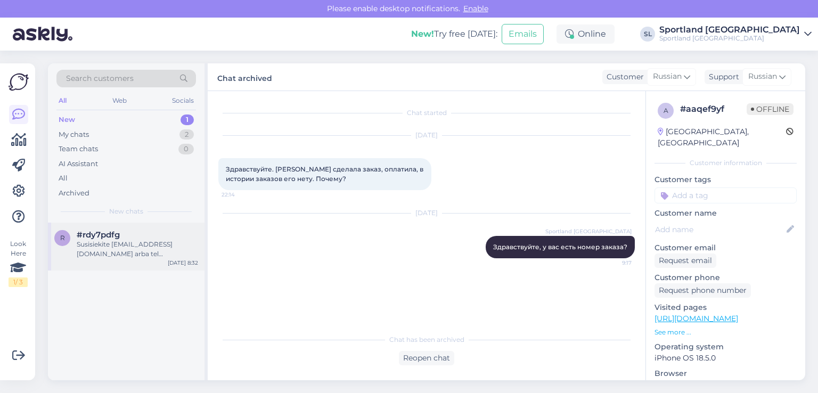
click at [143, 237] on div "#rdy7pdfg" at bounding box center [137, 235] width 121 height 10
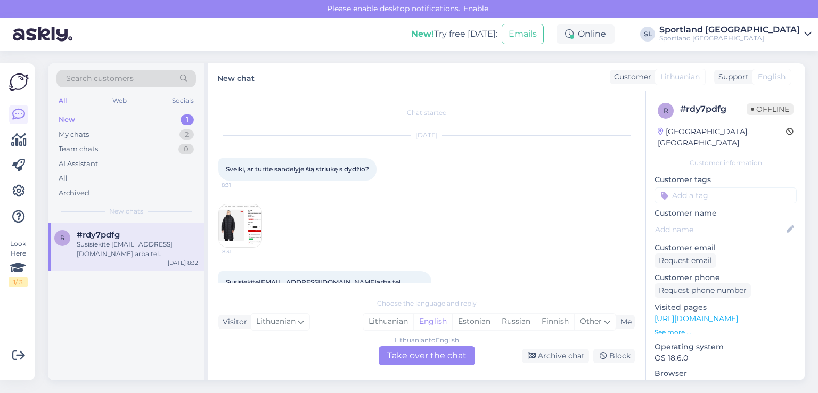
scroll to position [32, 0]
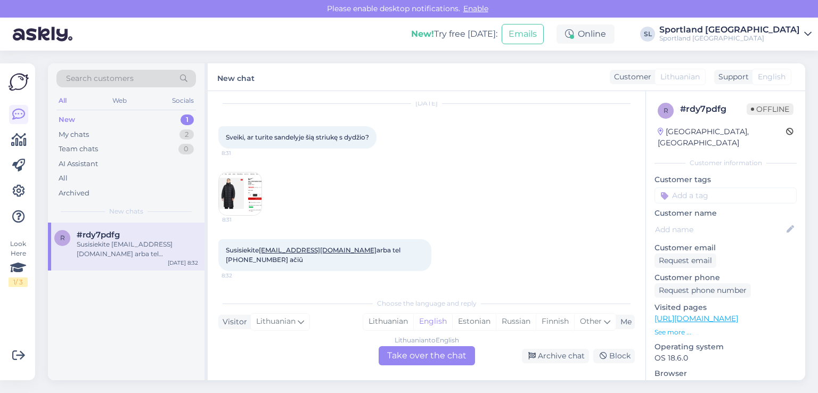
click at [240, 173] on img at bounding box center [240, 194] width 43 height 43
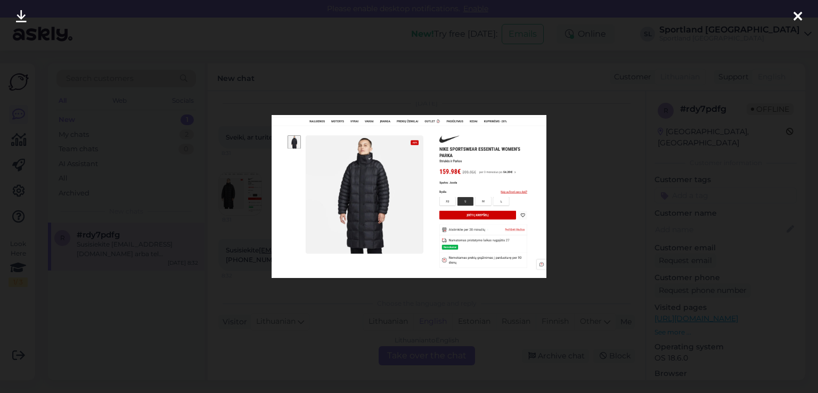
click at [796, 18] on icon at bounding box center [798, 17] width 9 height 14
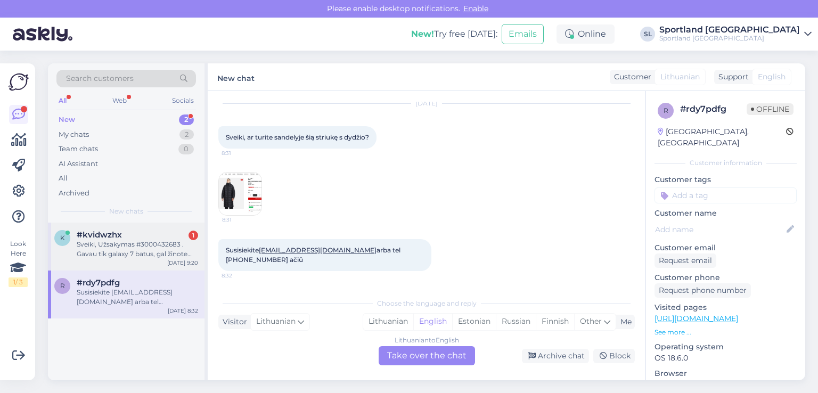
click at [105, 256] on div "Sveiki, Užsakymas #3000432683 . Gavau tik galaxy 7 batus, gal žinote kada gausi…" at bounding box center [137, 249] width 121 height 19
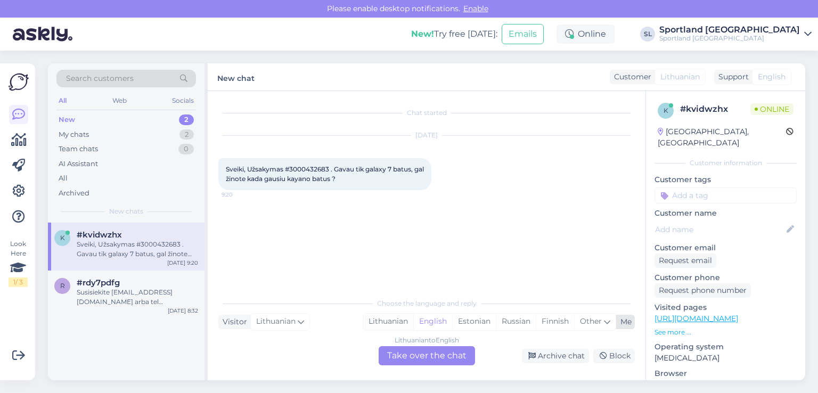
click at [387, 318] on div "Lithuanian" at bounding box center [388, 322] width 50 height 16
click at [411, 350] on div "Lithuanian to Lithuanian Take over the chat" at bounding box center [427, 355] width 96 height 19
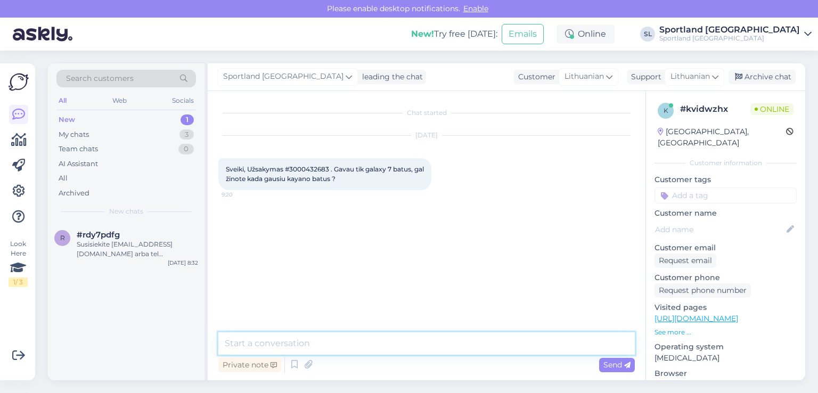
click at [382, 347] on textarea at bounding box center [426, 343] width 417 height 22
type textarea "Sveiki"
type textarea "patikrinsime"
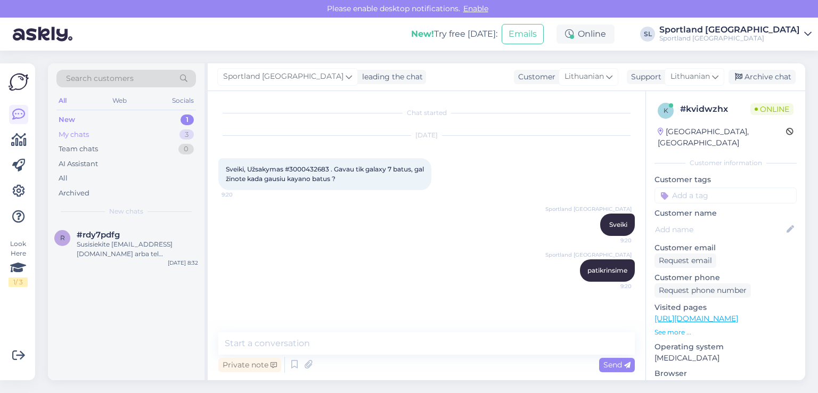
click at [119, 132] on div "My chats 3" at bounding box center [126, 134] width 140 height 15
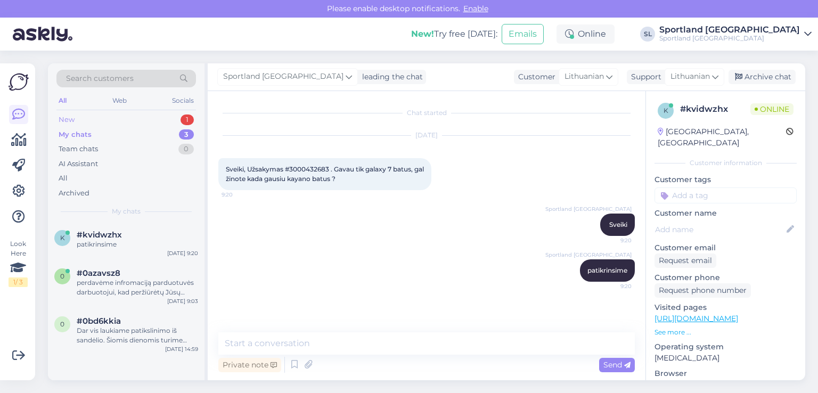
click at [92, 120] on div "New 1" at bounding box center [126, 119] width 140 height 15
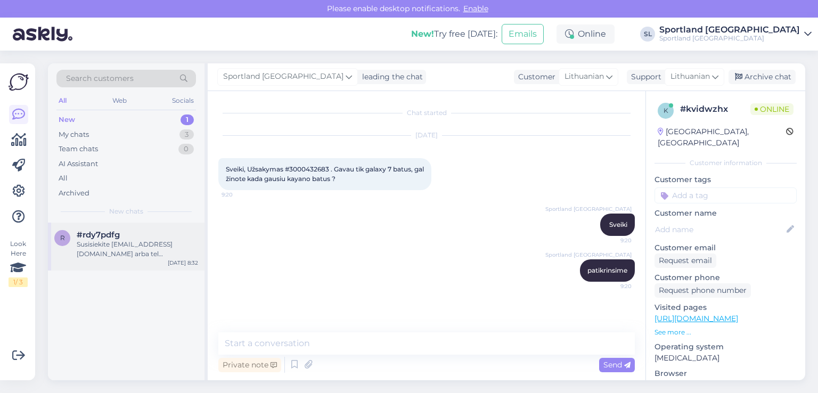
click at [105, 233] on span "#rdy7pdfg" at bounding box center [98, 235] width 43 height 10
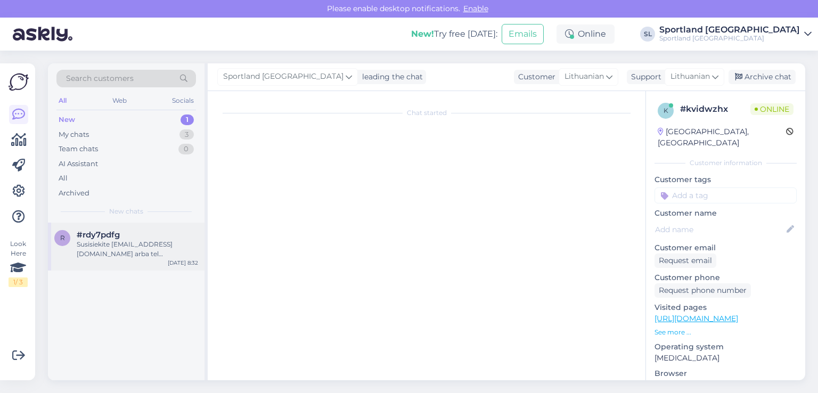
scroll to position [32, 0]
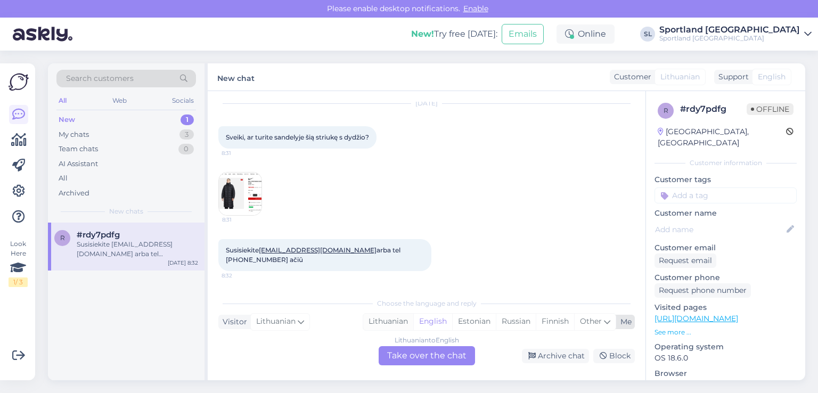
click at [375, 320] on div "Lithuanian" at bounding box center [388, 322] width 50 height 16
click at [413, 357] on div "Lithuanian to Lithuanian Take over the chat" at bounding box center [427, 355] width 96 height 19
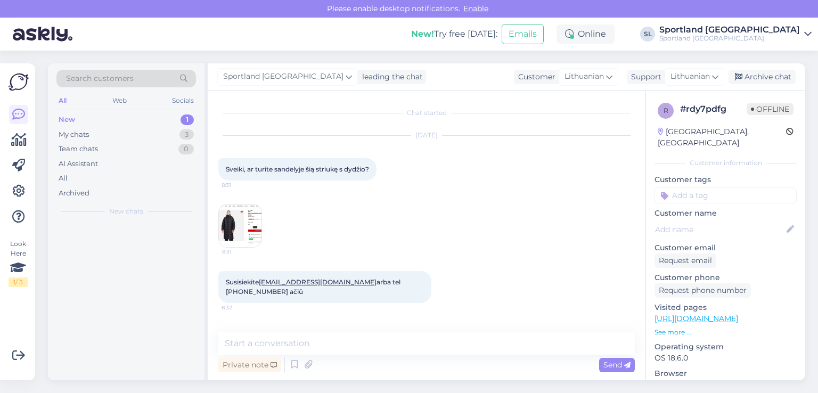
scroll to position [0, 0]
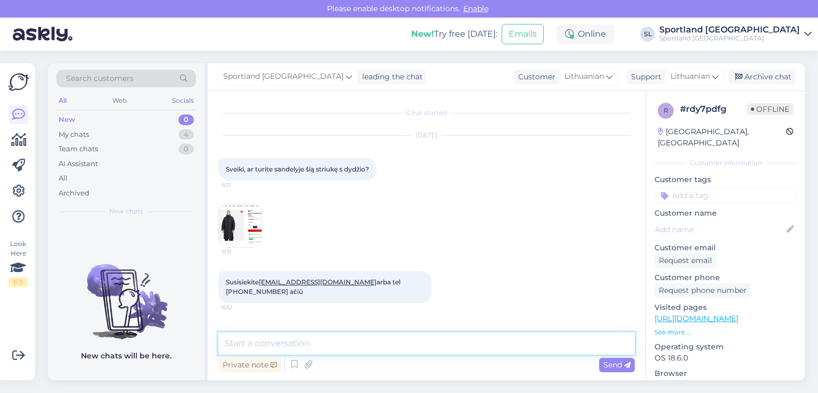
click at [398, 350] on textarea at bounding box center [426, 343] width 417 height 22
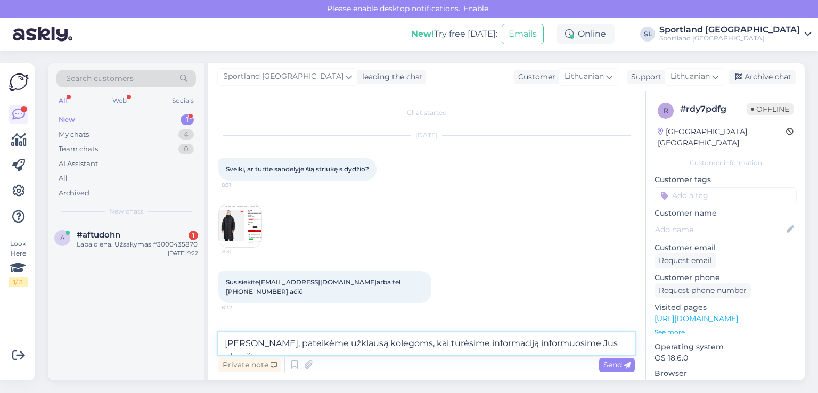
type textarea "Sveiki, pateikėme užklausą kolegoms, kai turėsime informaciją informuosime Jus …"
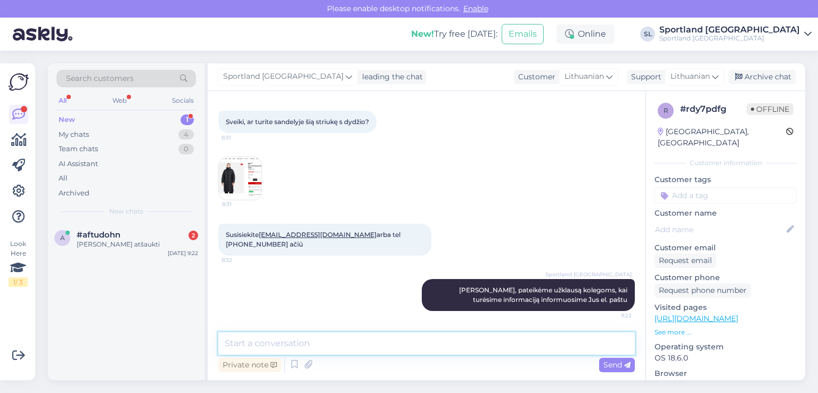
scroll to position [47, 0]
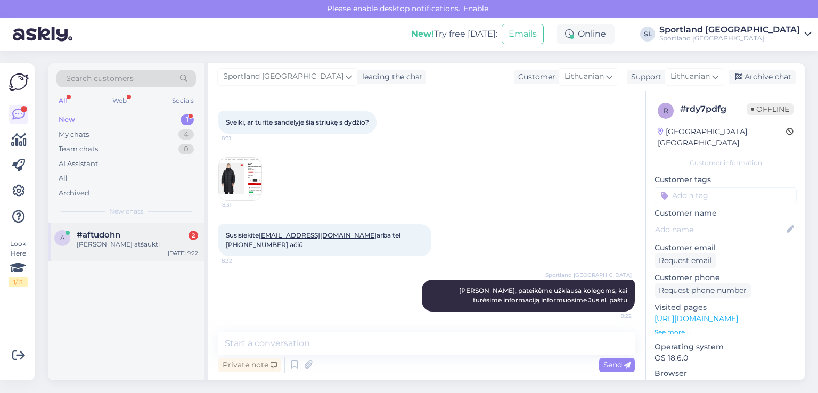
click at [95, 248] on div "Gal galite atšaukti" at bounding box center [137, 245] width 121 height 10
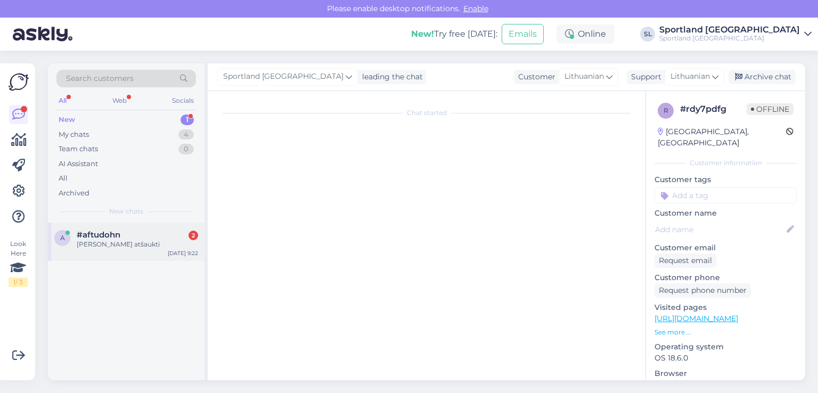
scroll to position [3207, 0]
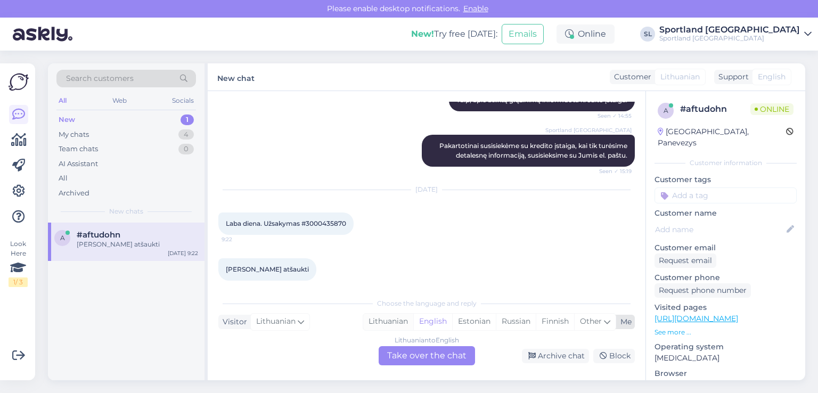
click at [391, 314] on div "Lithuanian" at bounding box center [388, 322] width 50 height 16
click at [410, 352] on div "Lithuanian to Lithuanian Take over the chat" at bounding box center [427, 355] width 96 height 19
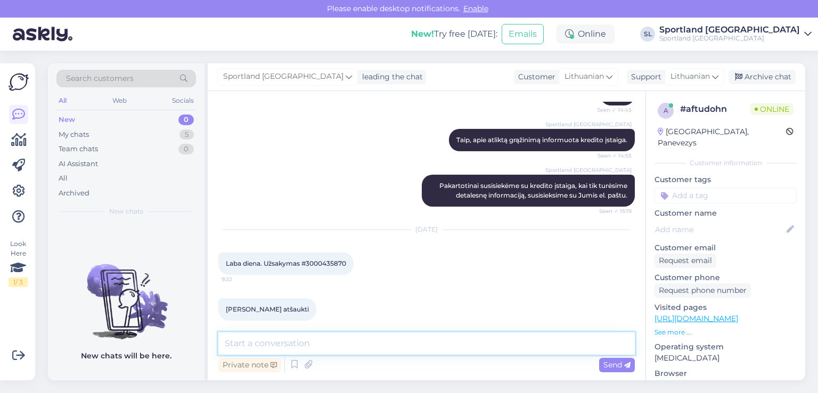
click at [376, 346] on textarea at bounding box center [426, 343] width 417 height 22
type textarea "Sveiki"
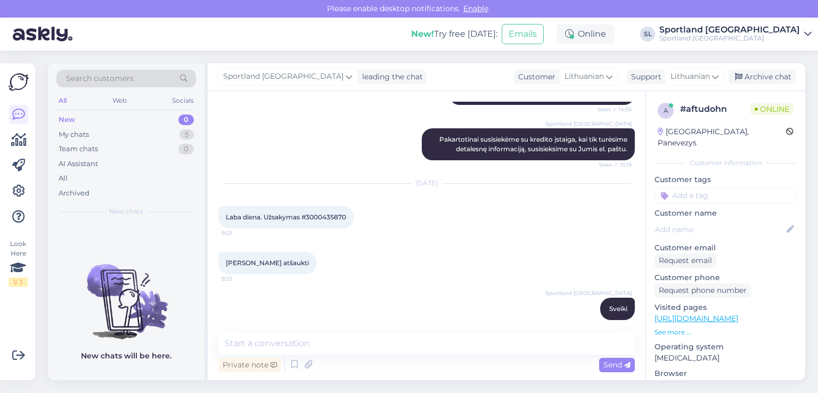
drag, startPoint x: 325, startPoint y: 197, endPoint x: 321, endPoint y: 206, distance: 10.0
click at [323, 206] on div "Laba diena. Užsakymas #3000435870 9:22" at bounding box center [285, 217] width 135 height 22
click at [321, 213] on span "Laba diena. Užsakymas #3000435870" at bounding box center [286, 217] width 120 height 8
copy div "3000435870 9:22"
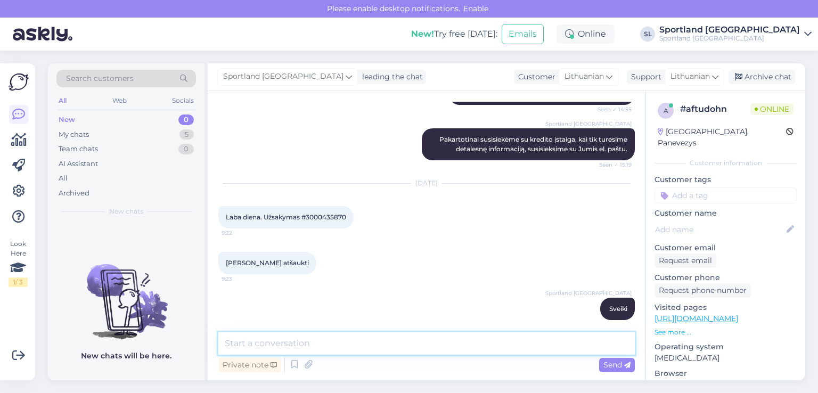
click at [375, 332] on textarea at bounding box center [426, 343] width 417 height 22
type textarea "užsakymas atšauktas"
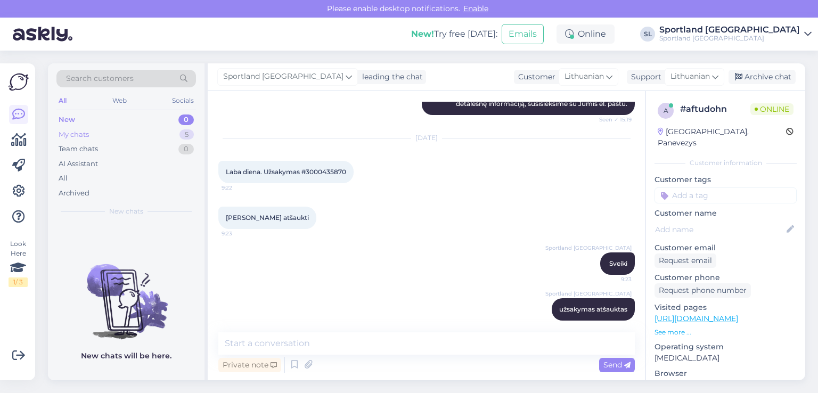
click at [69, 133] on div "My chats" at bounding box center [74, 134] width 30 height 11
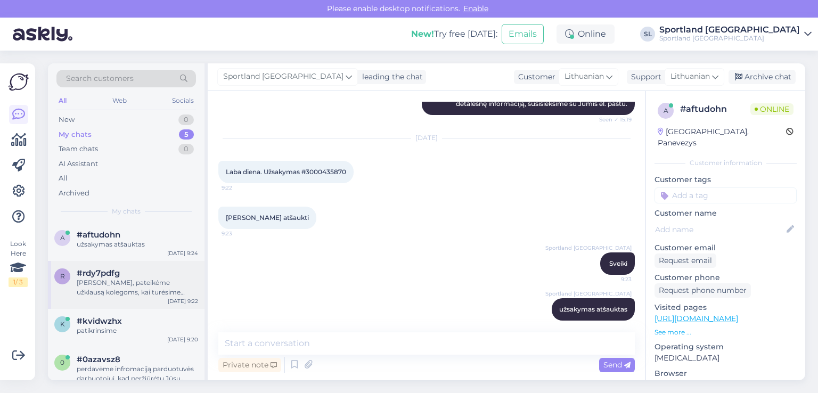
click at [94, 282] on div "Sveiki, pateikėme užklausą kolegoms, kai turėsime informaciją informuosime Jus …" at bounding box center [137, 287] width 121 height 19
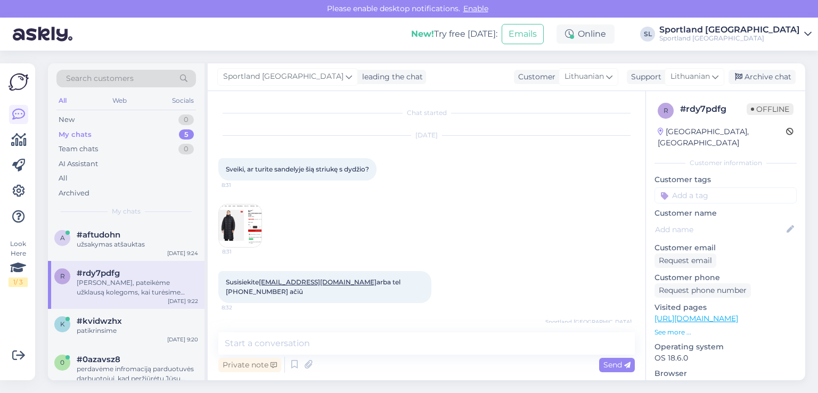
scroll to position [47, 0]
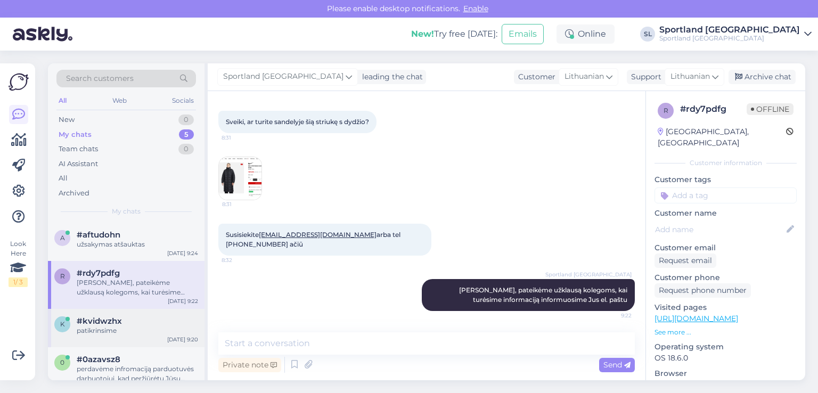
click at [100, 322] on span "#kvidwzhx" at bounding box center [99, 321] width 45 height 10
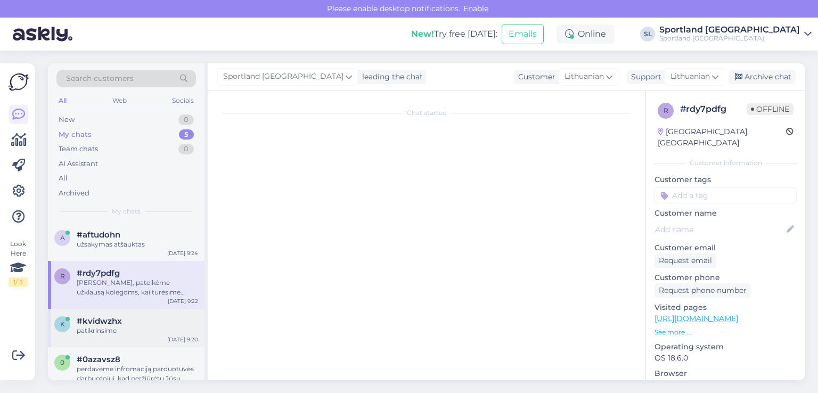
scroll to position [0, 0]
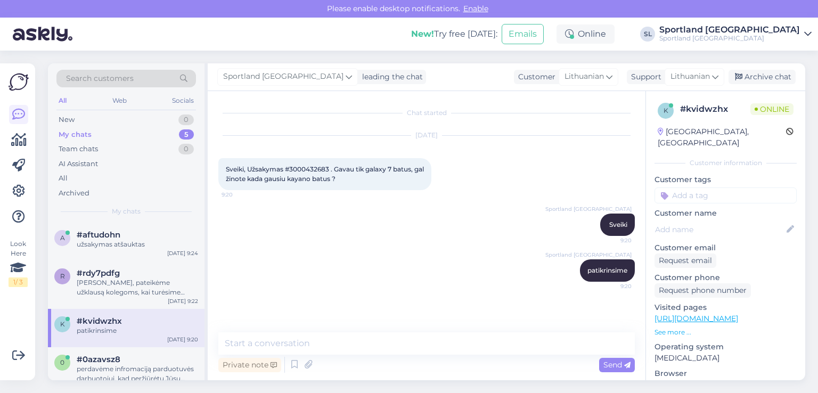
click at [303, 168] on span "Sveiki, Užsakymas #3000432683 . Gavau tik galaxy 7 batus, gal žinote kada gausi…" at bounding box center [326, 174] width 200 height 18
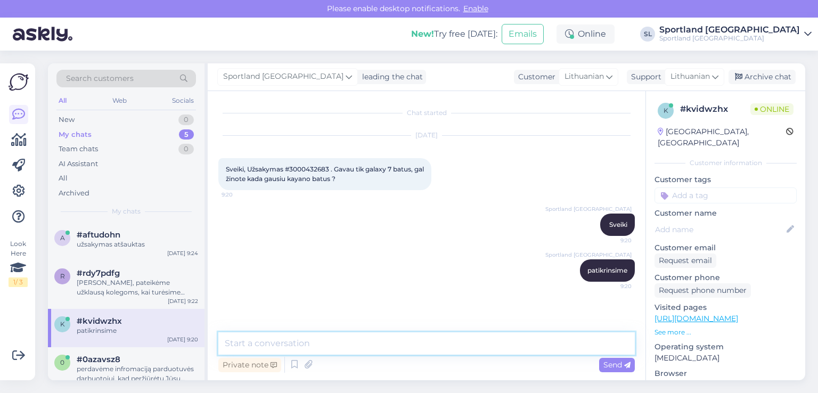
click at [357, 345] on textarea at bounding box center [426, 343] width 417 height 22
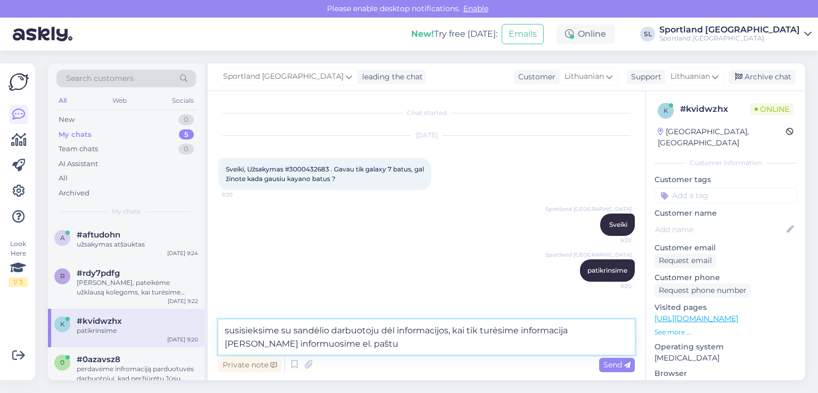
type textarea "susisieksime su sandėlio darbuotoju dėl informacijos, kai tik turėsime informac…"
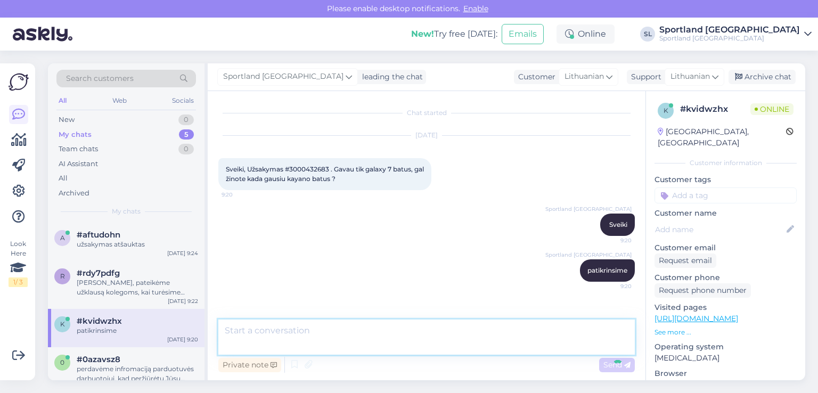
scroll to position [26, 0]
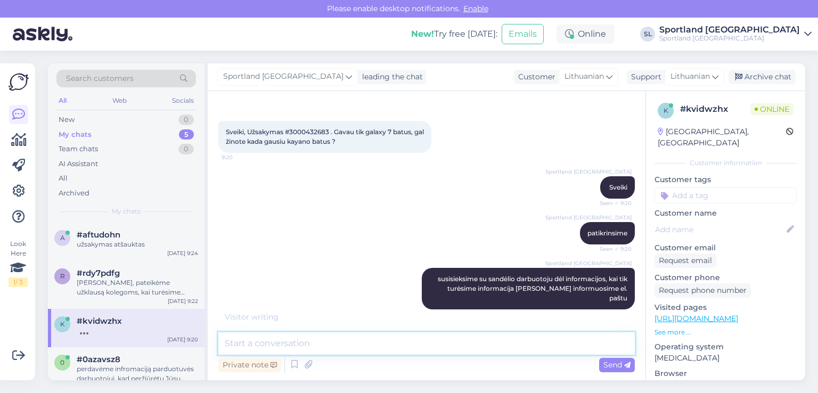
paste textarea "kristijonob@gmail.com"
type textarea "kristijonob@gmail.com"
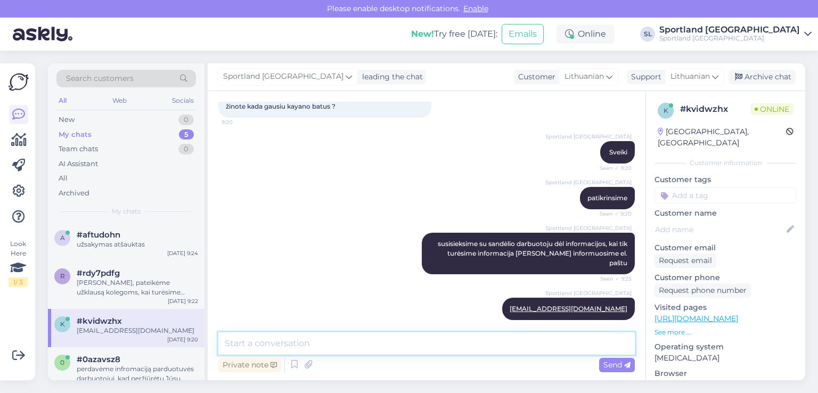
scroll to position [0, 0]
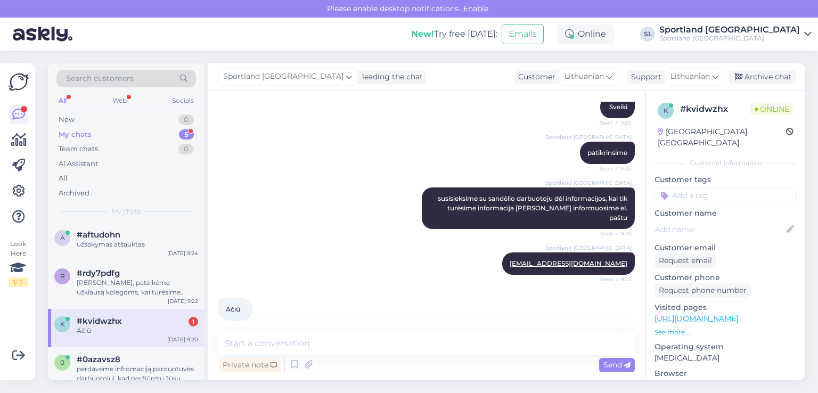
click at [300, 169] on div "Sportland Lithuania patikrinsime Seen ✓ 9:20" at bounding box center [426, 153] width 417 height 46
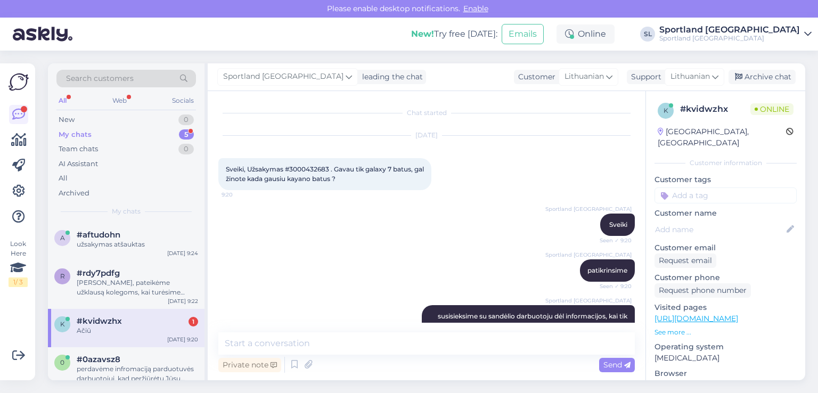
click at [309, 167] on span "Sveiki, Užsakymas #3000432683 . Gavau tik galaxy 7 batus, gal žinote kada gausi…" at bounding box center [326, 174] width 200 height 18
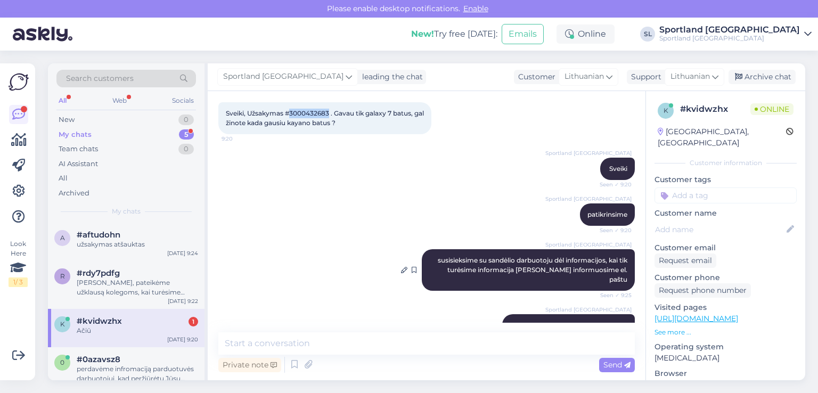
scroll to position [118, 0]
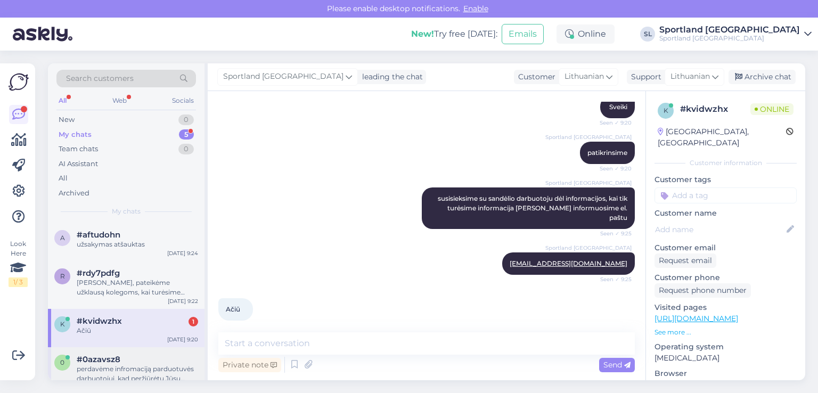
click at [119, 357] on span "#0azavsz8" at bounding box center [99, 360] width 44 height 10
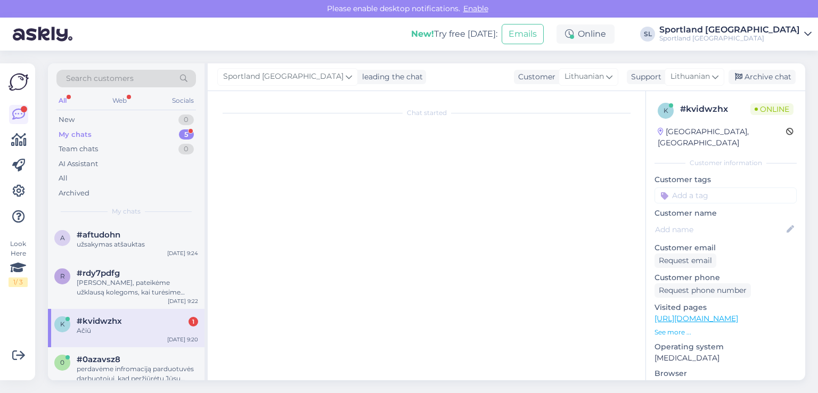
scroll to position [45, 0]
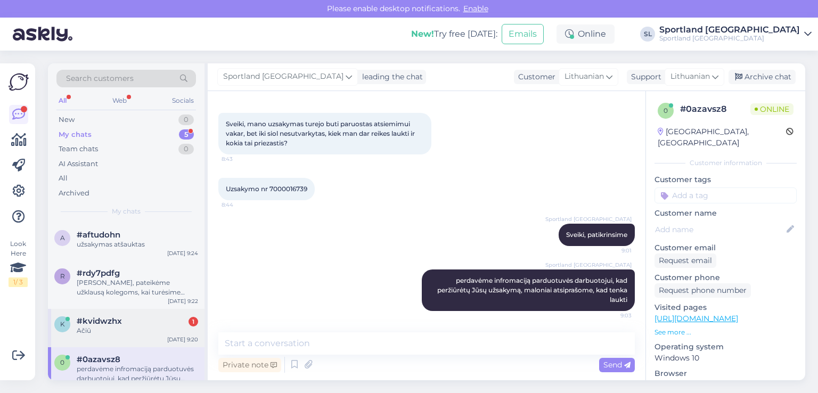
click at [115, 332] on div "Ačiū" at bounding box center [137, 331] width 121 height 10
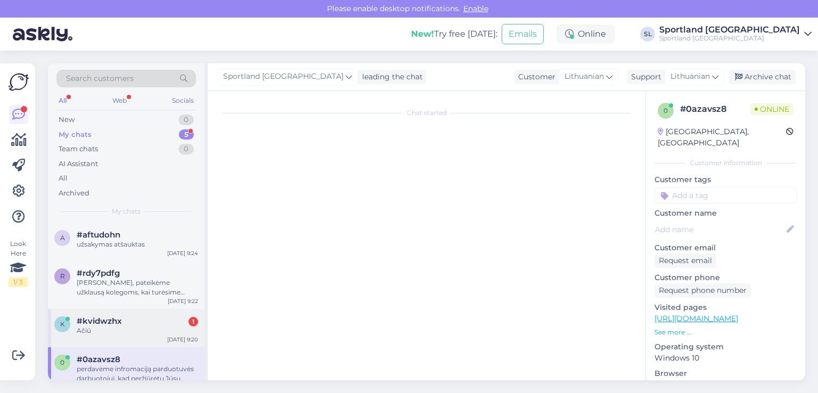
scroll to position [118, 0]
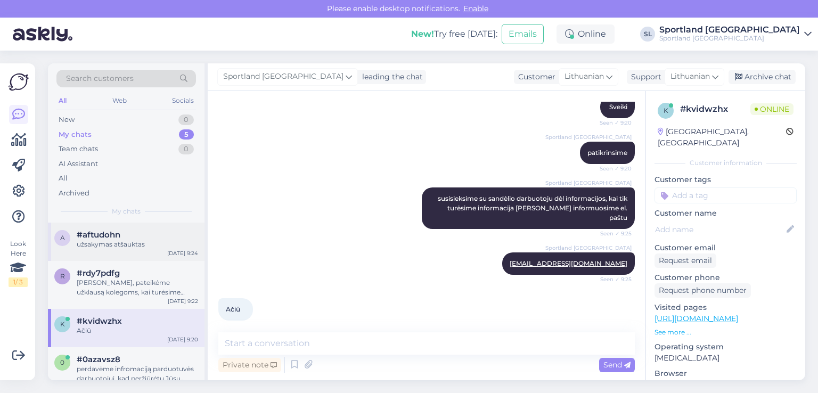
click at [132, 254] on div "a #aftudohn užsakymas atšauktas Aug 26 9:24" at bounding box center [126, 242] width 157 height 38
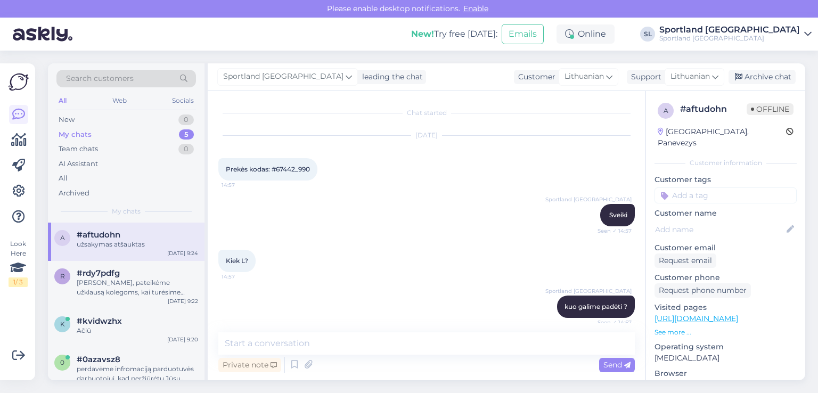
scroll to position [3259, 0]
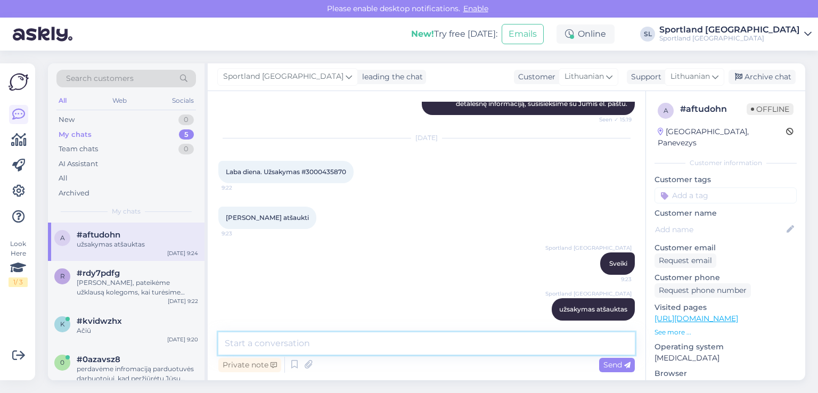
click at [410, 346] on textarea at bounding box center [426, 343] width 417 height 22
type textarea "J"
type textarea "jei dar turėsite klausimų, maloniai š juos atsakysime:)"
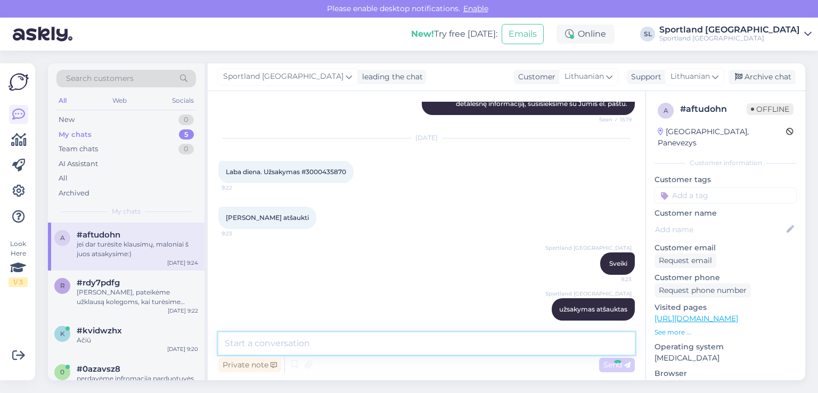
scroll to position [3305, 0]
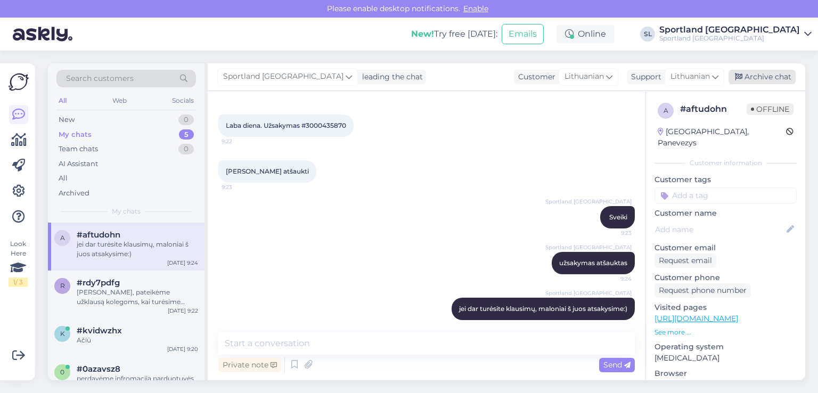
click at [770, 78] on div "Archive chat" at bounding box center [762, 77] width 67 height 14
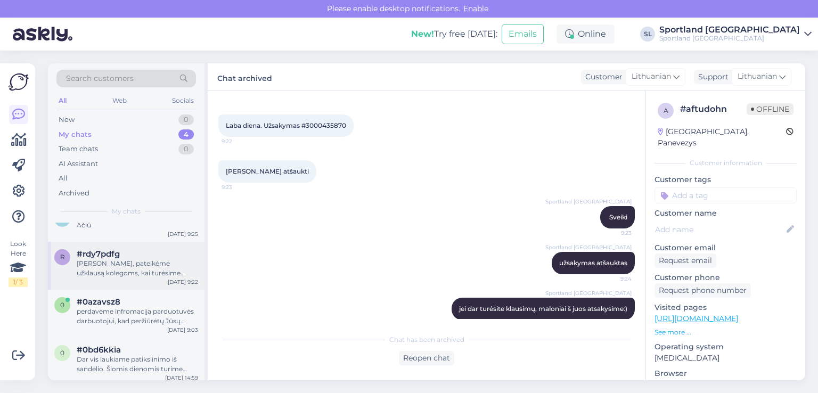
scroll to position [24, 0]
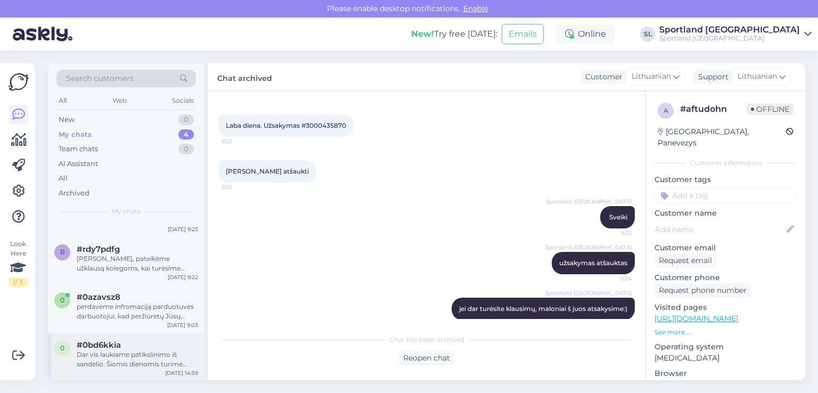
click at [100, 354] on div "Dar vis laukiame patikslinimo iš sandėlio. Šiomis dienomis turime didelį užsaky…" at bounding box center [137, 359] width 121 height 19
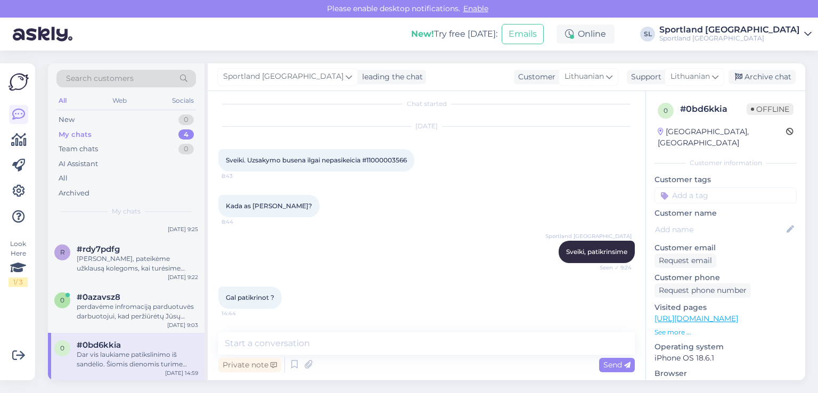
scroll to position [62, 0]
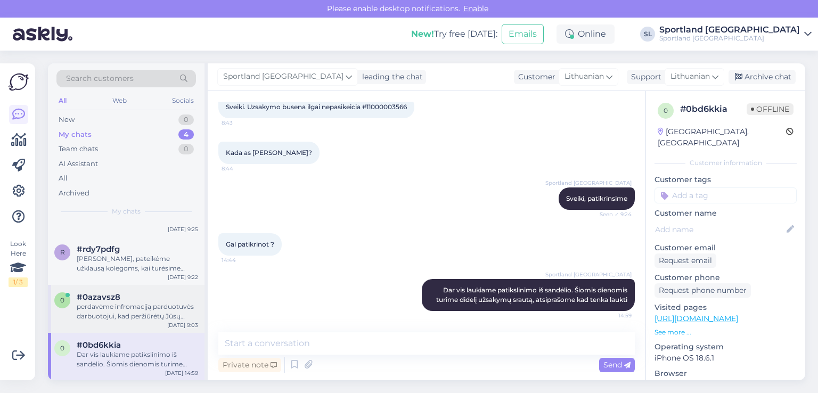
click at [150, 300] on div "#0azavsz8" at bounding box center [137, 297] width 121 height 10
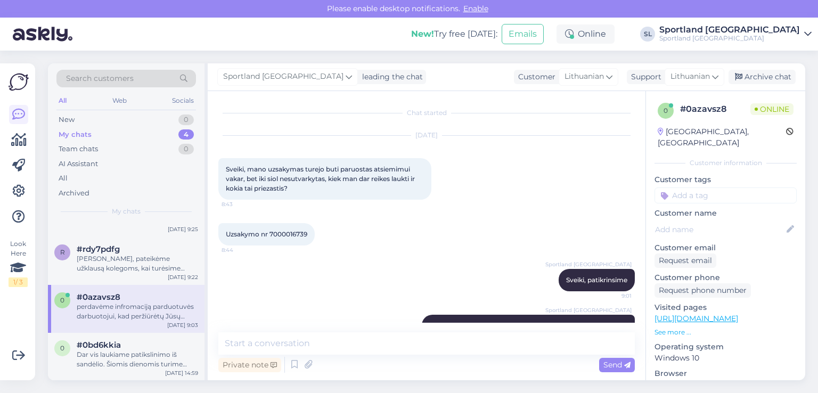
scroll to position [45, 0]
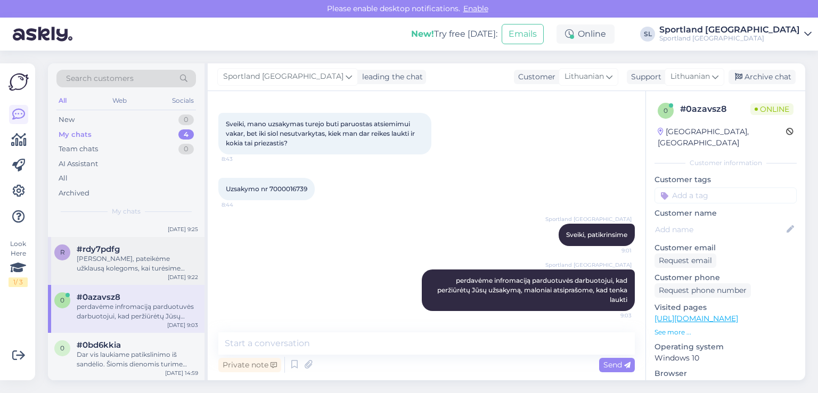
click at [130, 270] on div "Sveiki, pateikėme užklausą kolegoms, kai turėsime informaciją informuosime Jus …" at bounding box center [137, 263] width 121 height 19
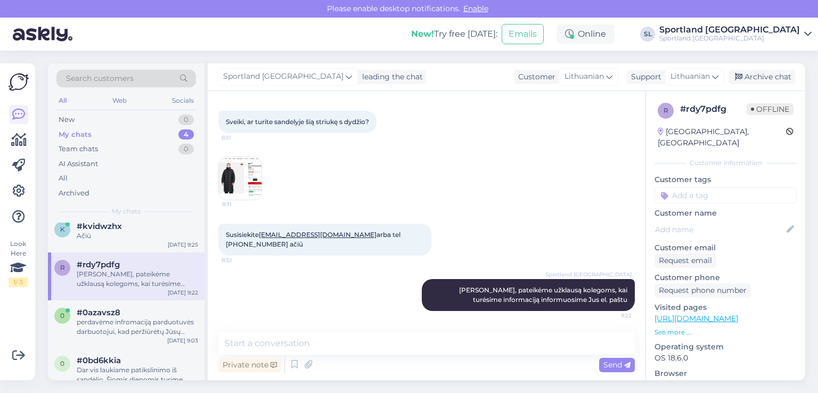
scroll to position [0, 0]
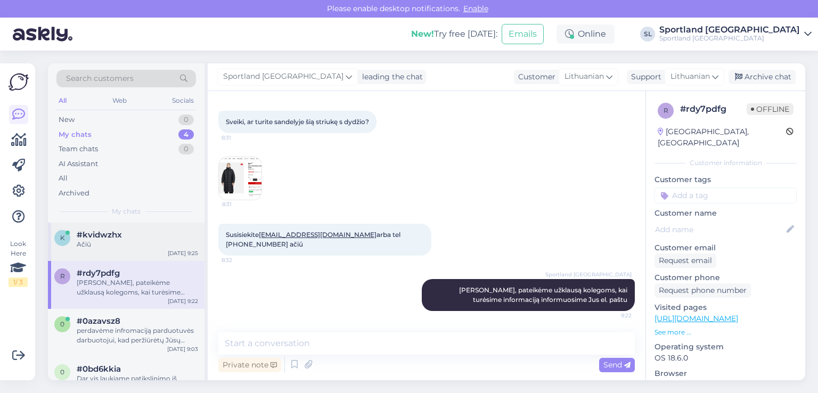
click at [122, 233] on div "#kvidwzhx" at bounding box center [137, 235] width 121 height 10
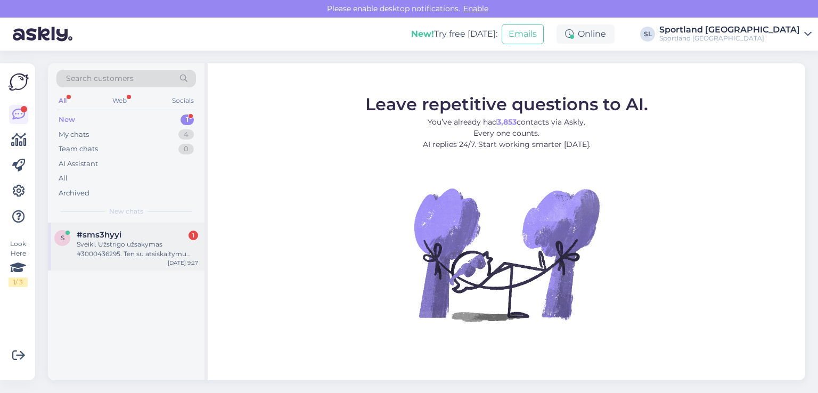
click at [124, 233] on div "#sms3hyyi 1" at bounding box center [137, 235] width 121 height 10
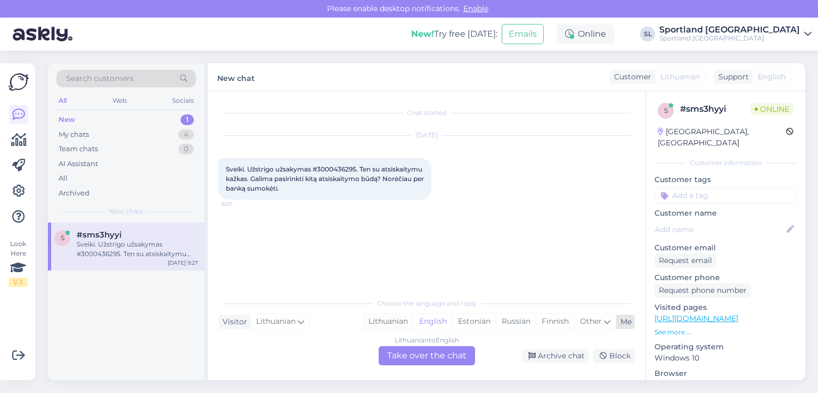
click at [386, 327] on div "Lithuanian" at bounding box center [388, 322] width 50 height 16
click at [421, 351] on div "Lithuanian to Lithuanian Take over the chat" at bounding box center [427, 355] width 96 height 19
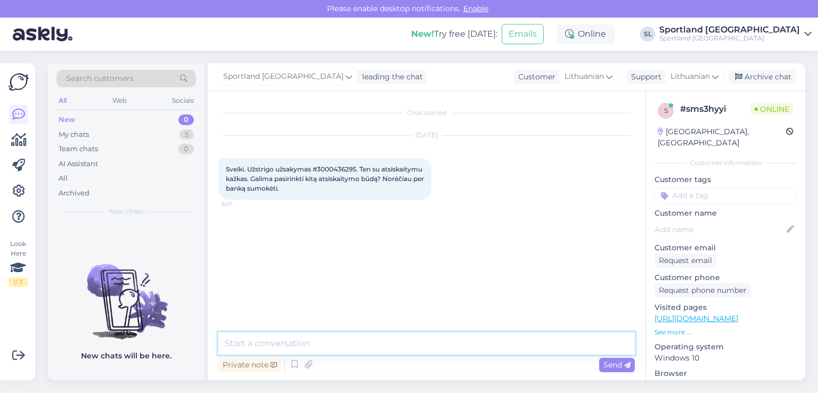
click at [329, 344] on textarea at bounding box center [426, 343] width 417 height 22
type textarea "Sveiki"
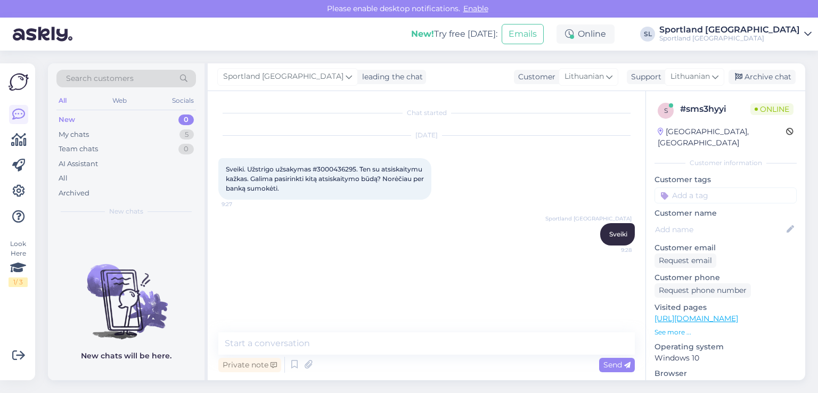
click at [341, 167] on span "Sveiki. Užstrigo užsakymas #3000436295. Ten su atsiskaitymu kažkas. Galima pasi…" at bounding box center [326, 178] width 200 height 27
copy span "3000436295"
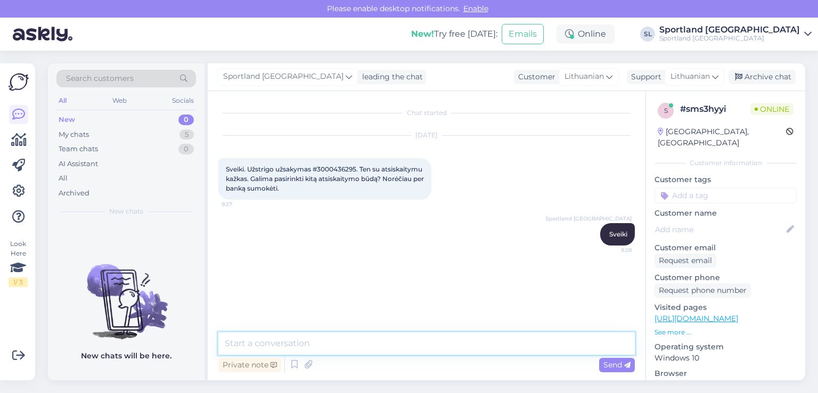
click at [367, 339] on textarea at bounding box center [426, 343] width 417 height 22
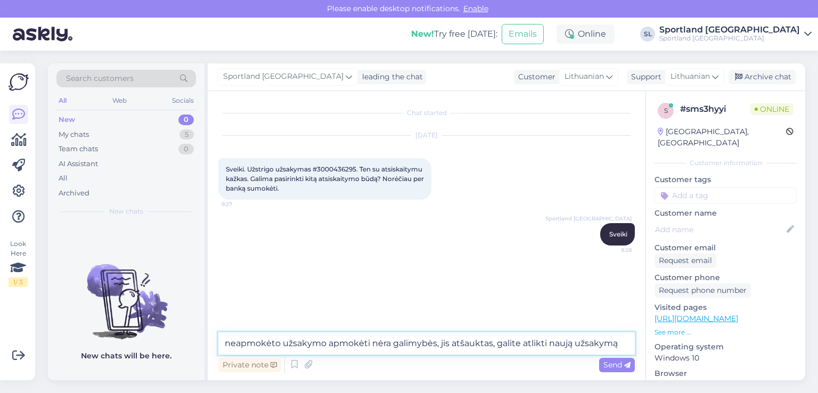
type textarea "neapmokėto užsakymo apmokėti nėra galimybės, jis atšauktas, galite atlikti nauj…"
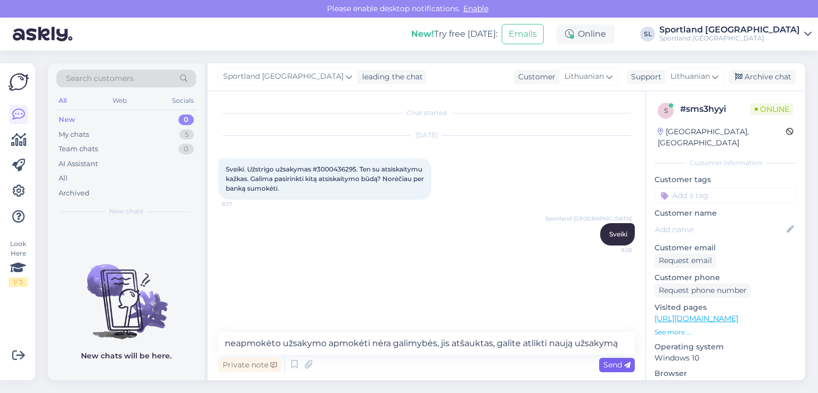
click at [619, 363] on span "Send" at bounding box center [617, 365] width 27 height 10
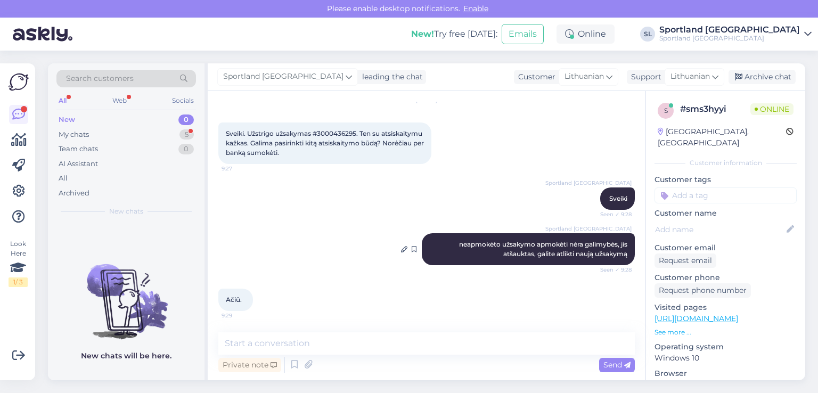
scroll to position [36, 0]
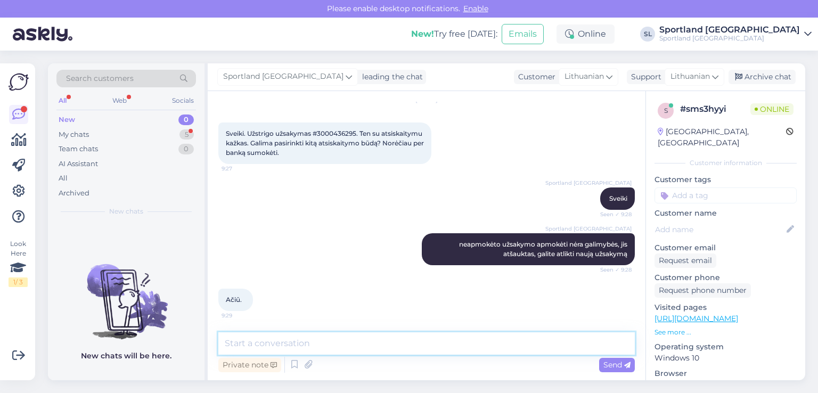
click at [427, 350] on textarea at bounding box center [426, 343] width 417 height 22
type textarea "J"
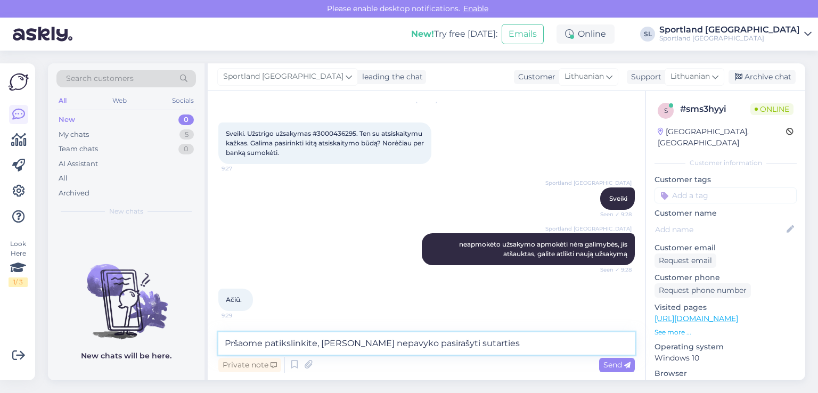
click at [481, 346] on textarea "Pršaome patikslinkite, Jums nepavyko pasirašyti sutarties" at bounding box center [426, 343] width 417 height 22
paste textarea "Atsiskaitykite lygiomis dalimis per 3 mėn"
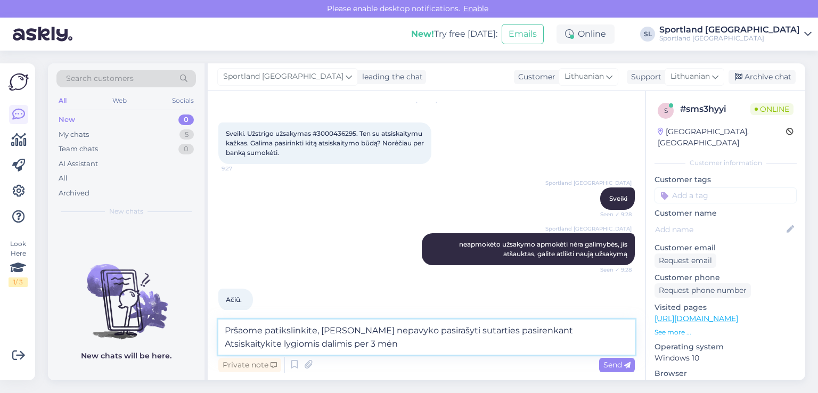
click at [523, 332] on textarea "Pršaome patikslinkite, Jums nepavyko pasirašyti sutarties pasirenkant Atsiskait…" at bounding box center [426, 337] width 417 height 35
click at [311, 343] on textarea "Pršaome patikslinkite, Jums nepavyko pasirašyti sutarties pasirenkant "Atsiskai…" at bounding box center [426, 337] width 417 height 35
type textarea "Pršaome patikslinkite, Jums nepavyko pasirašyti sutarties pasirenkant "Atsiskai…"
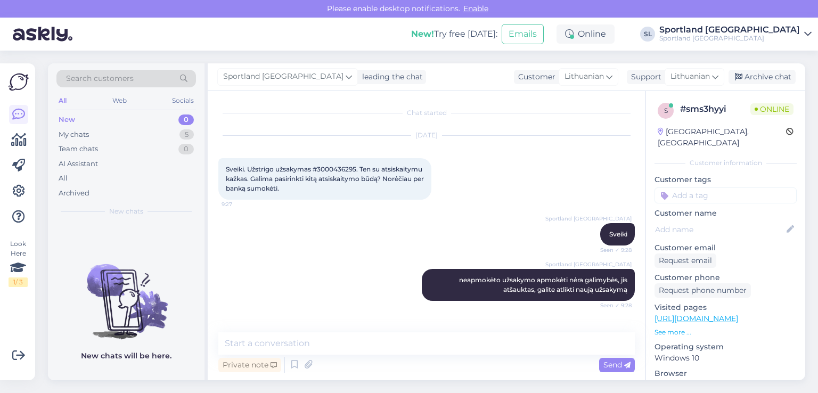
scroll to position [91, 0]
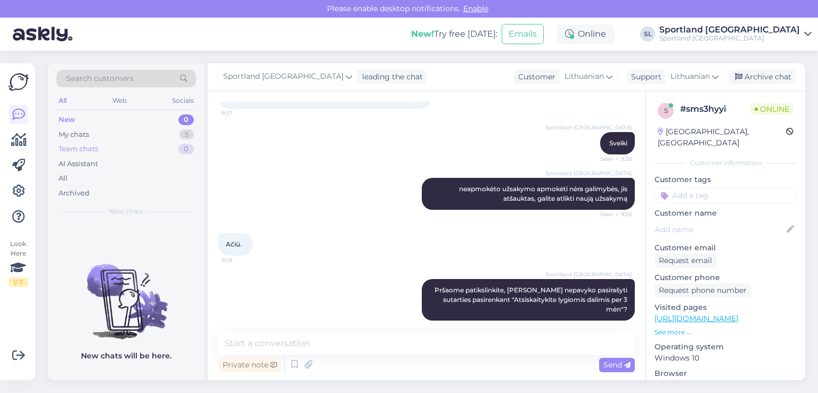
click at [107, 143] on div "Team chats 0" at bounding box center [126, 149] width 140 height 15
click at [106, 137] on div "My chats 5" at bounding box center [126, 134] width 140 height 15
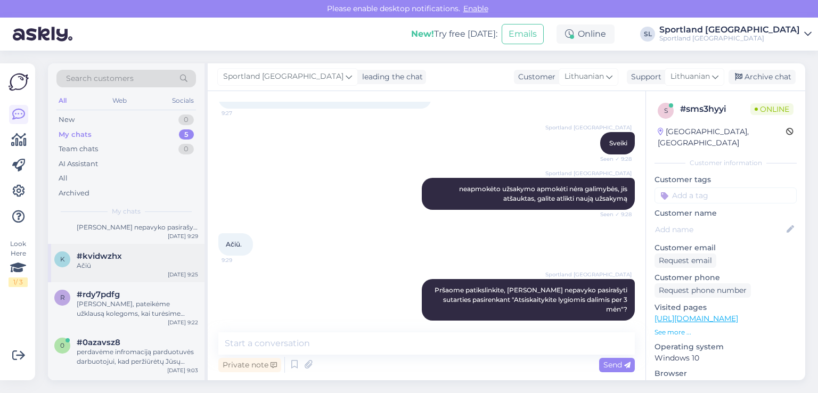
scroll to position [72, 0]
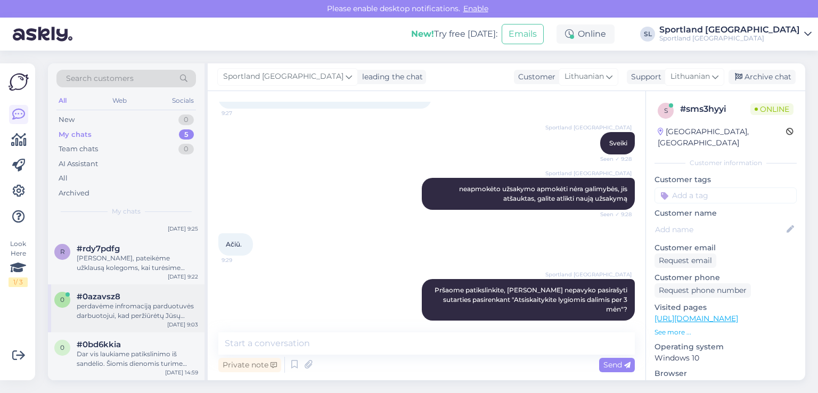
click at [136, 322] on div "0 #0azavsz8 perdavėme infromaciją parduotuvės darbuotojui, kad peržiūrėtų Jūsų …" at bounding box center [126, 308] width 157 height 48
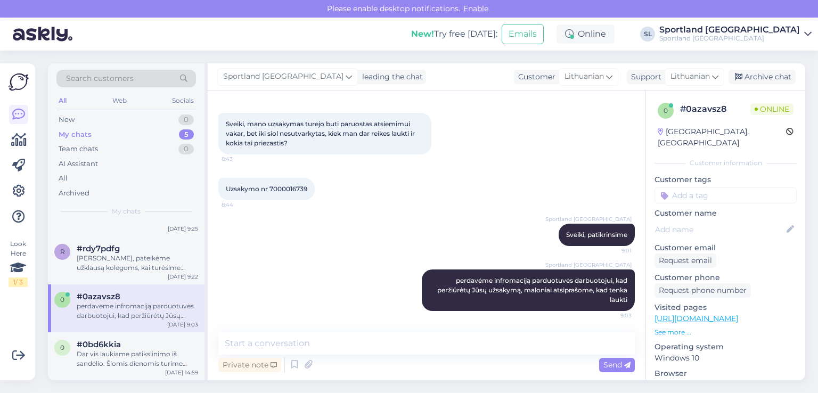
scroll to position [45, 0]
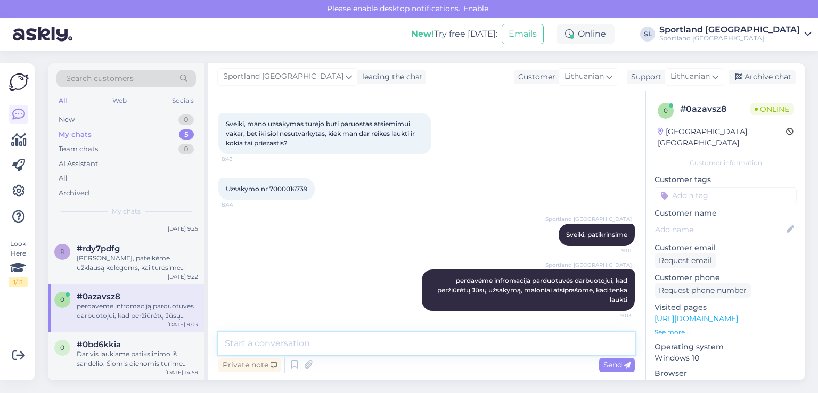
click at [394, 348] on textarea at bounding box center [426, 343] width 417 height 22
type textarea "Jūsų užsakymas paruoštas, laukiame atvykstant."
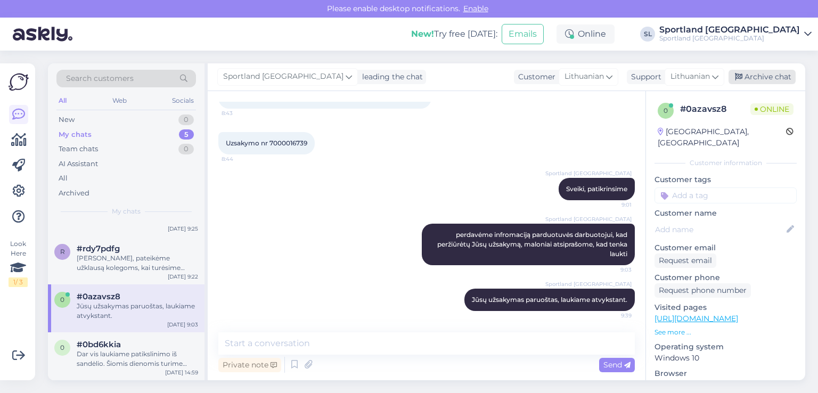
click at [760, 72] on div "Archive chat" at bounding box center [762, 77] width 67 height 14
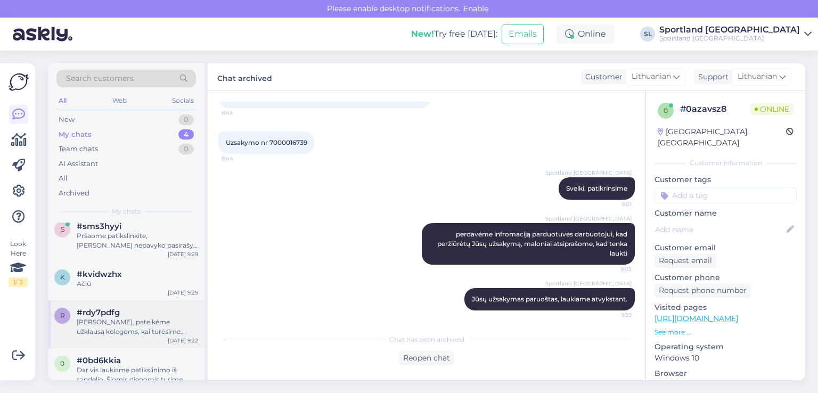
scroll to position [0, 0]
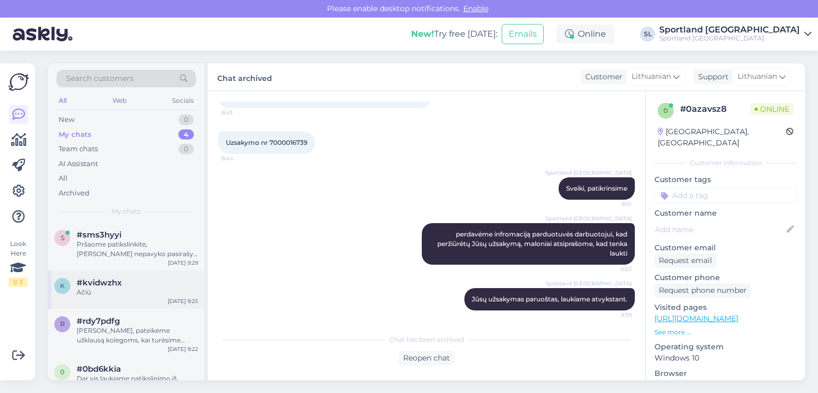
click at [112, 288] on div "Ačiū" at bounding box center [137, 293] width 121 height 10
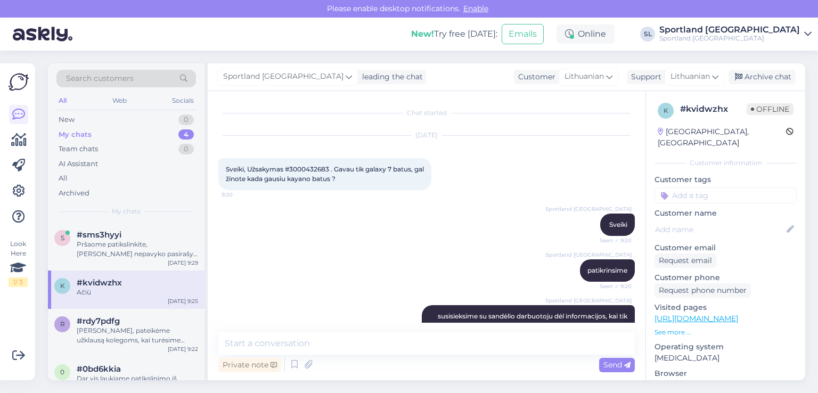
scroll to position [118, 0]
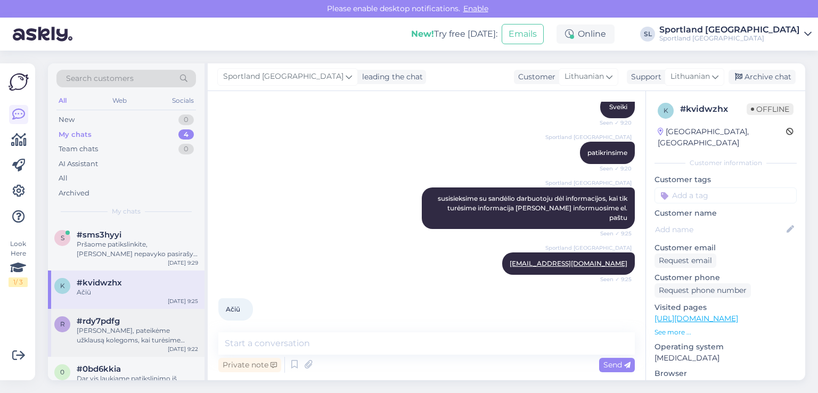
click at [110, 317] on span "#rdy7pdfg" at bounding box center [98, 321] width 43 height 10
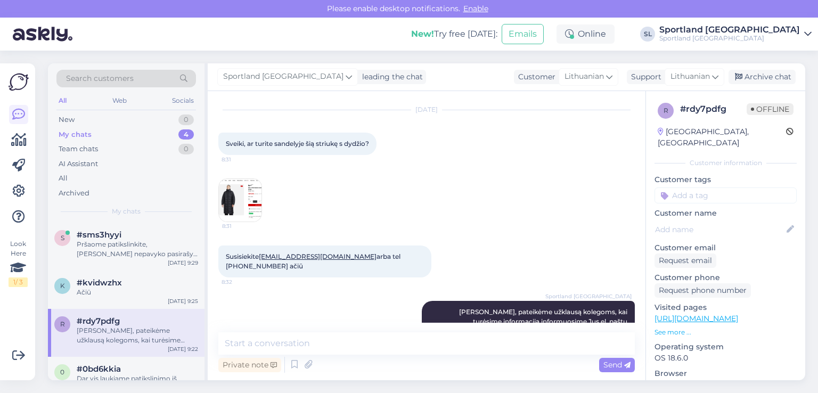
scroll to position [47, 0]
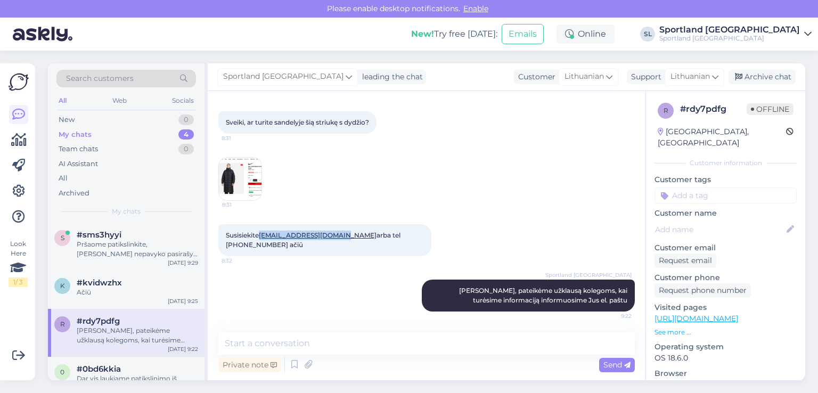
drag, startPoint x: 340, startPoint y: 234, endPoint x: 260, endPoint y: 229, distance: 80.6
click at [260, 229] on div "Susisiekite sarunas@forumdentis.lt arba tel +37061277241 ačiū 8:32" at bounding box center [324, 240] width 213 height 32
copy span "[EMAIL_ADDRESS][DOMAIN_NAME]"
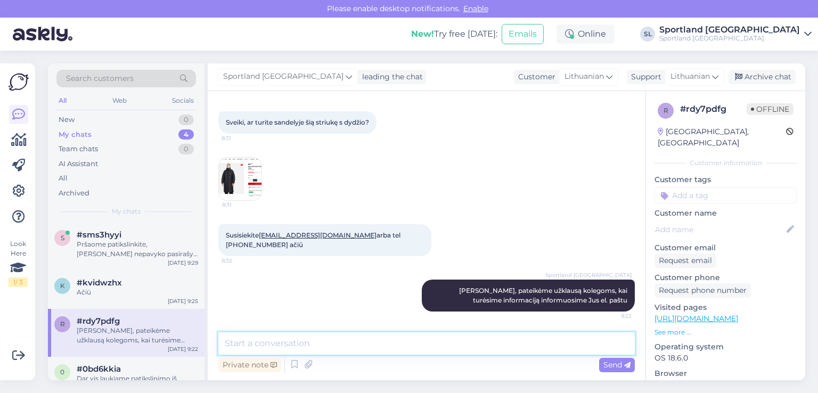
click at [401, 347] on textarea at bounding box center [426, 343] width 417 height 22
type textarea "para"
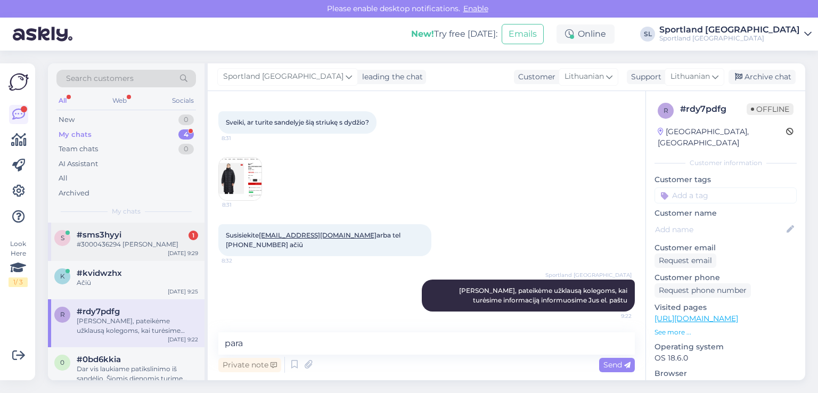
click at [121, 244] on div "#3000436294 irgi atšaukite" at bounding box center [137, 245] width 121 height 10
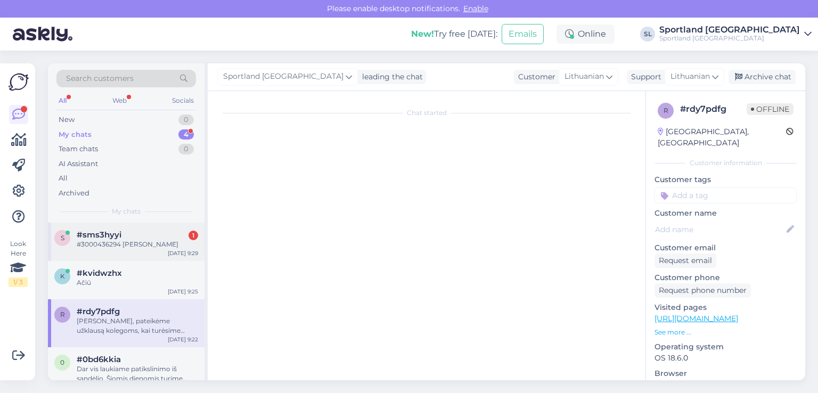
scroll to position [137, 0]
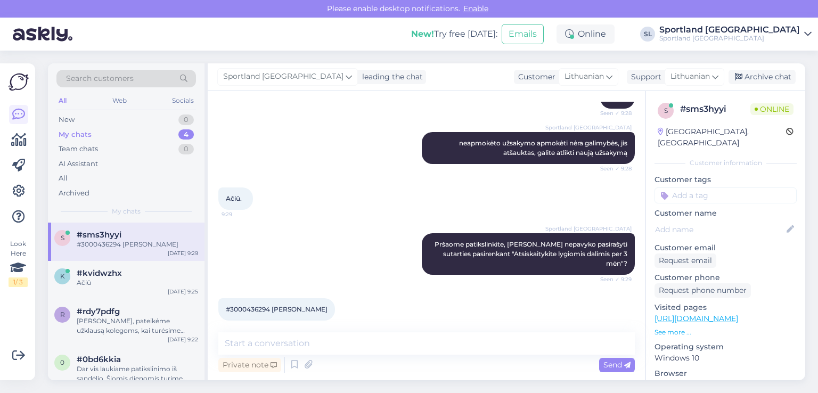
click at [237, 305] on span "#3000436294 irgi atšaukite" at bounding box center [277, 309] width 102 height 8
copy span "3000436294"
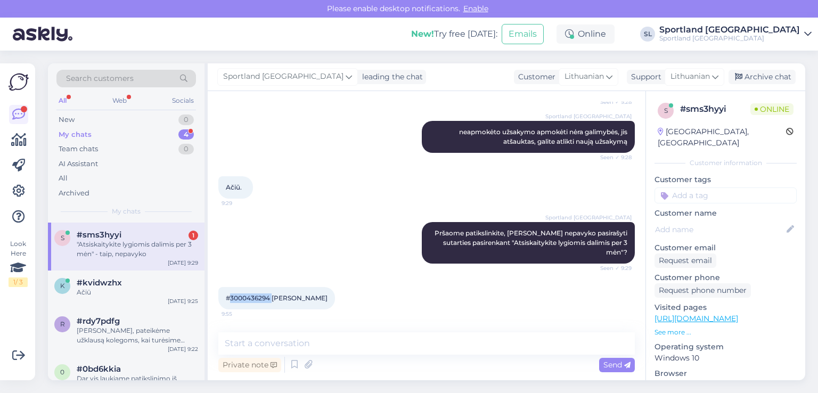
scroll to position [183, 0]
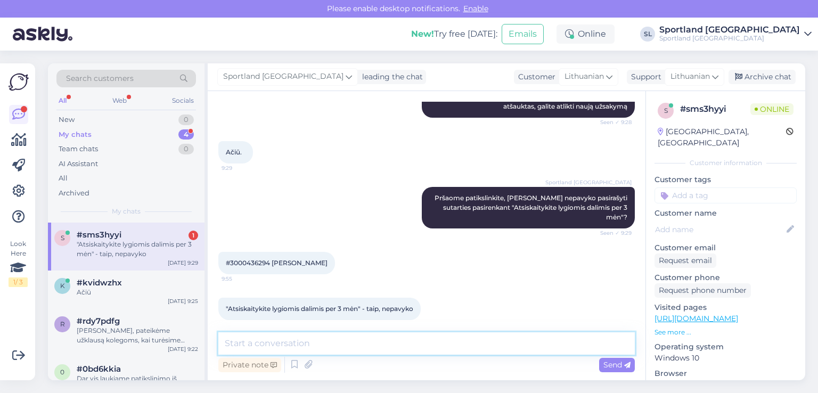
click at [362, 344] on textarea at bounding box center [426, 343] width 417 height 22
type textarea "užsakymą atšaukėme"
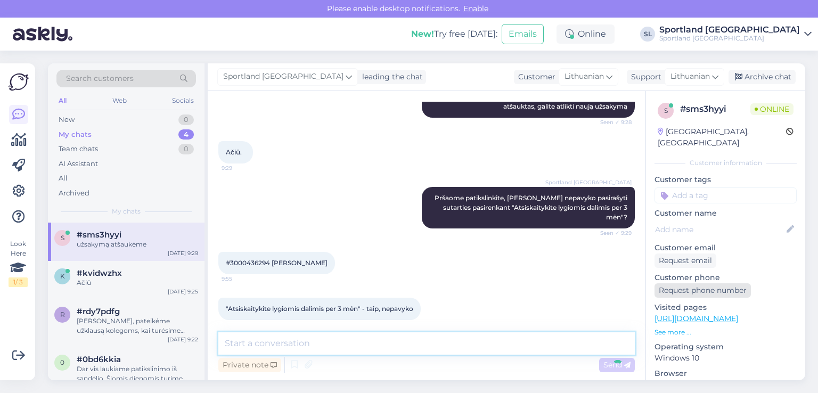
scroll to position [229, 0]
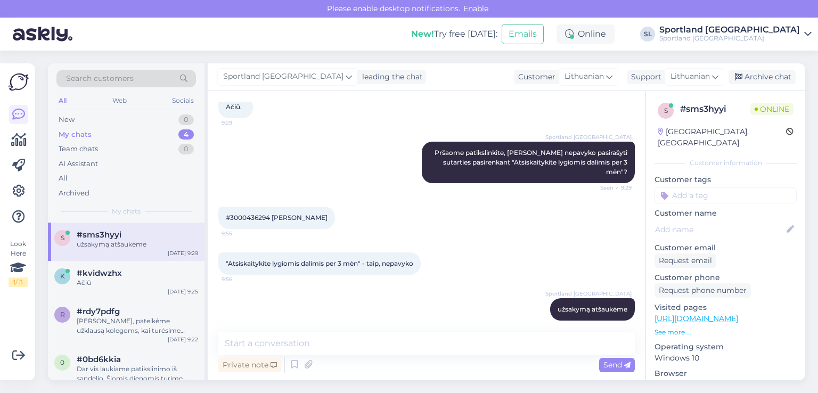
click at [239, 214] on span "#3000436294 irgi atšaukite" at bounding box center [277, 218] width 102 height 8
copy span "3000436294"
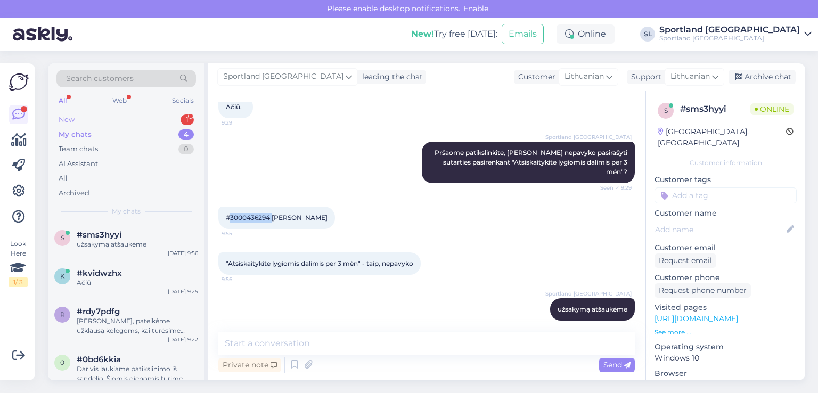
click at [136, 116] on div "New 1" at bounding box center [126, 119] width 140 height 15
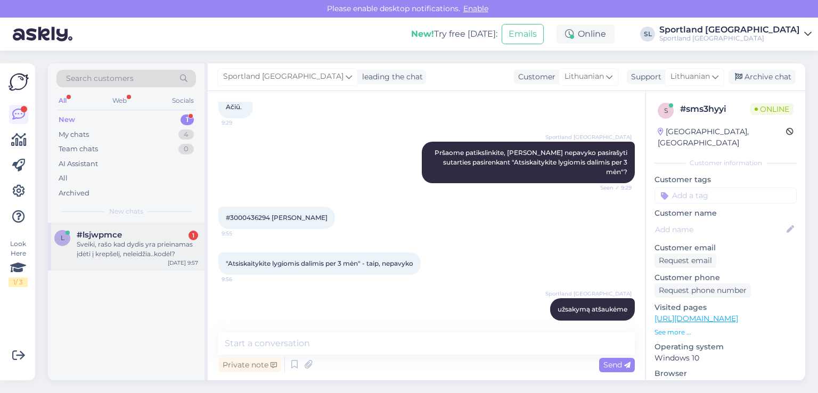
click at [144, 245] on div "Sveiki, rašo kad dydis yra prieinamas įdėti į krepšelį, neleidžia..kodėl?" at bounding box center [137, 249] width 121 height 19
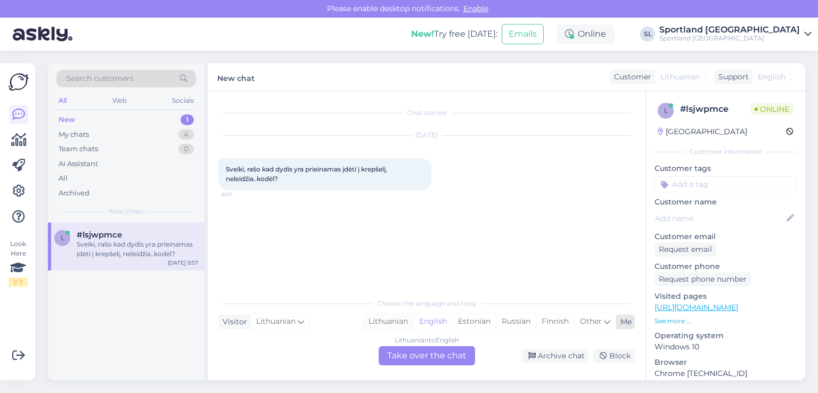
click at [394, 322] on div "Lithuanian" at bounding box center [388, 322] width 50 height 16
click at [409, 350] on div "Lithuanian to Lithuanian Take over the chat" at bounding box center [427, 355] width 96 height 19
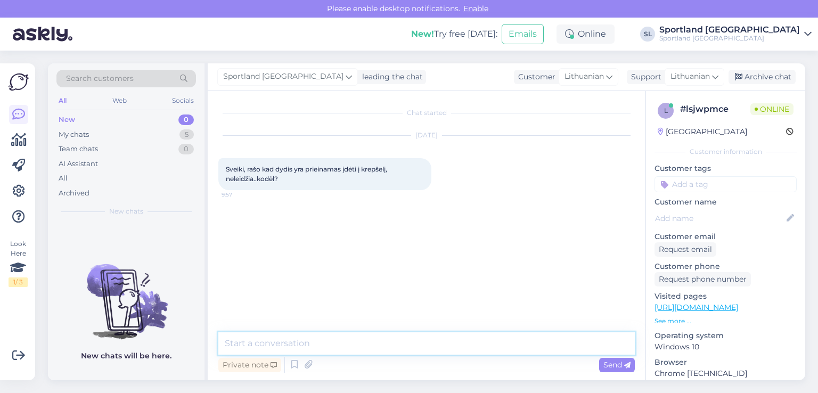
click at [394, 342] on textarea at bounding box center [426, 343] width 417 height 22
type textarea "Sveiki"
type textarea "prašome nurodykite, kuri prekė domina?"
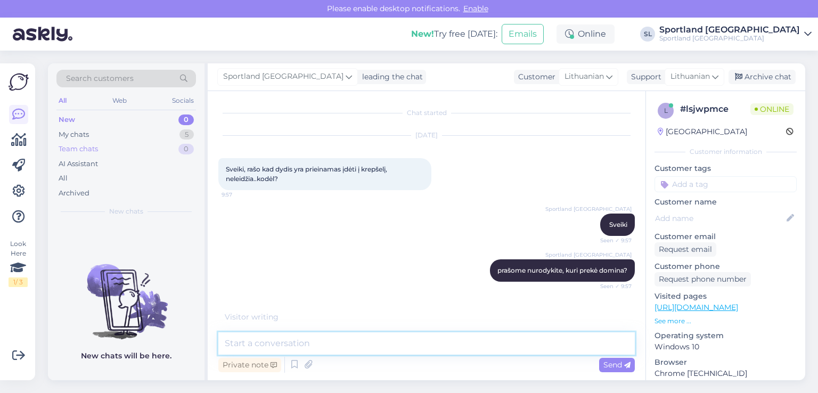
scroll to position [36, 0]
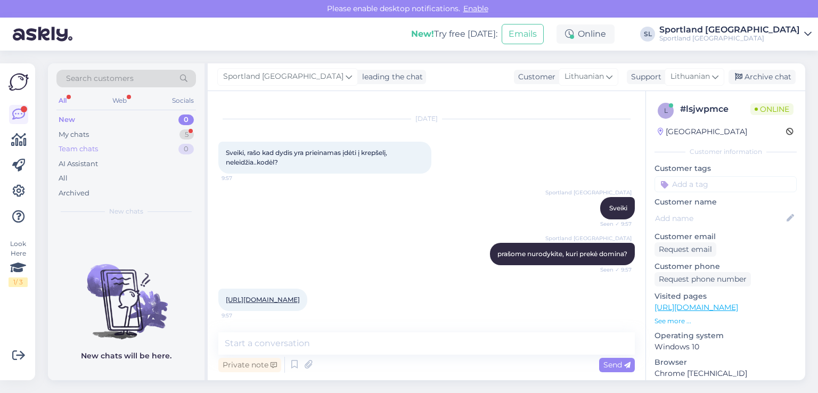
click at [88, 142] on div "Team chats 0" at bounding box center [126, 149] width 140 height 15
click at [93, 133] on div "My chats 5" at bounding box center [126, 134] width 140 height 15
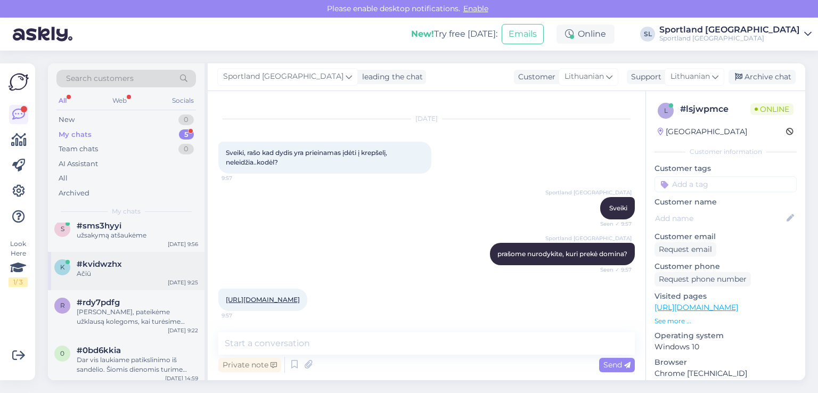
scroll to position [62, 0]
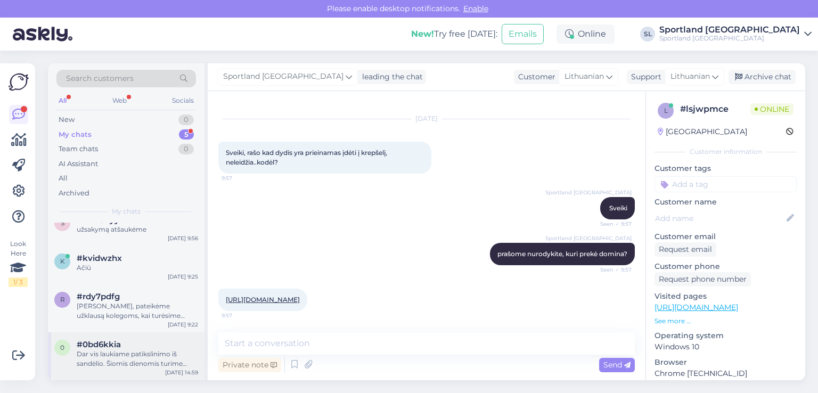
click at [128, 348] on div "#0bd6kkia" at bounding box center [137, 345] width 121 height 10
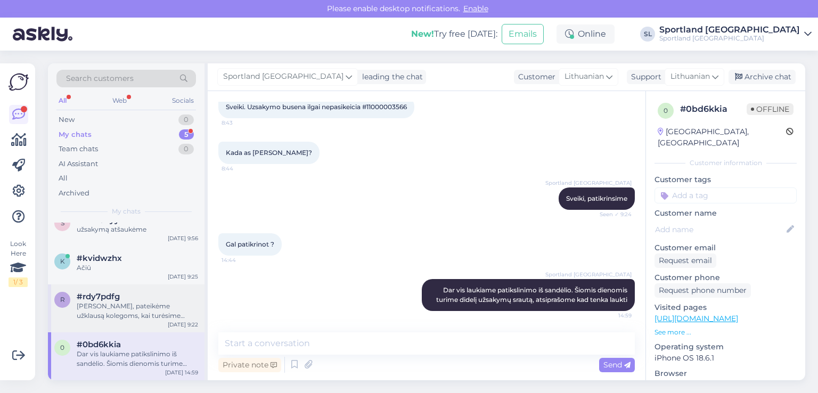
click at [117, 309] on div "Sveiki, pateikėme užklausą kolegoms, kai turėsime informaciją informuosime Jus …" at bounding box center [137, 311] width 121 height 19
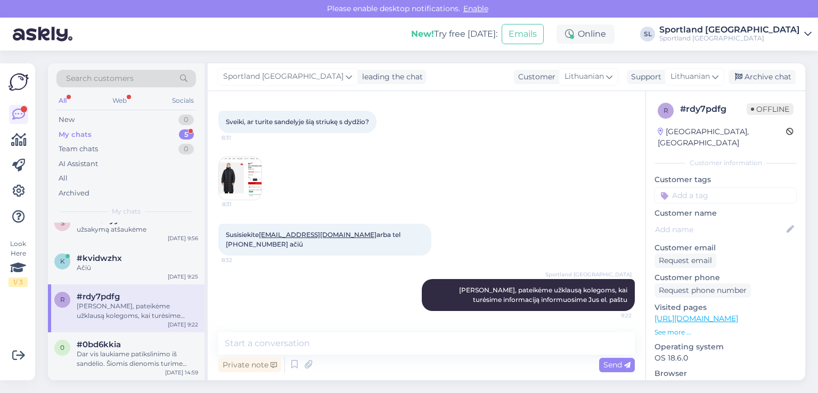
scroll to position [47, 0]
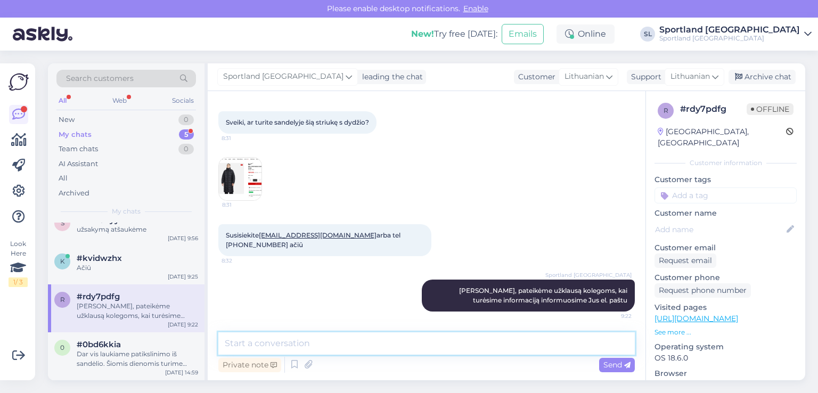
click at [421, 345] on textarea at bounding box center [426, 343] width 417 height 22
type textarea "I"
type textarea "Parašėme Jums el.laišką."
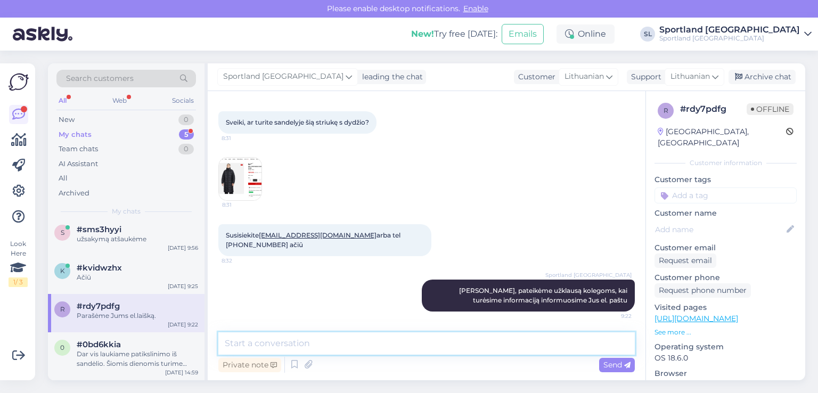
scroll to position [53, 0]
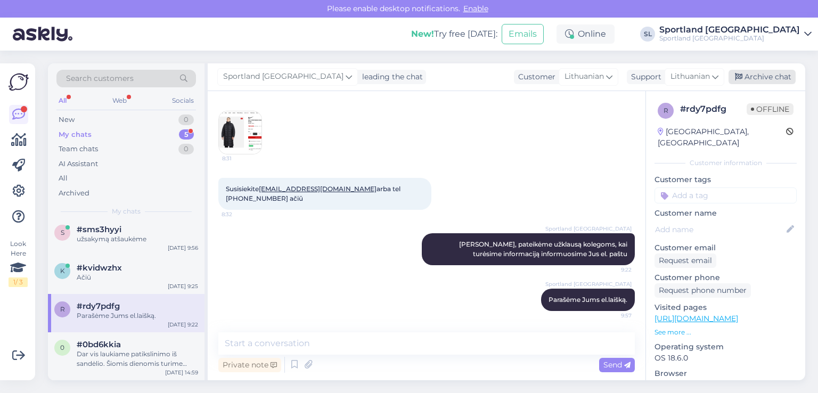
click at [761, 82] on div "Archive chat" at bounding box center [762, 77] width 67 height 14
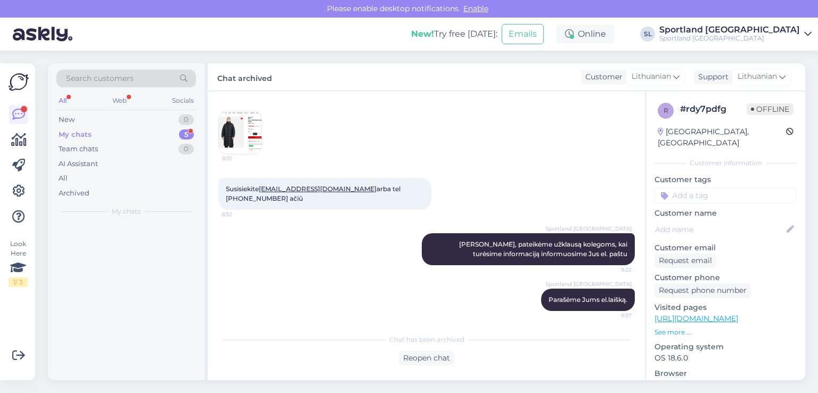
scroll to position [0, 0]
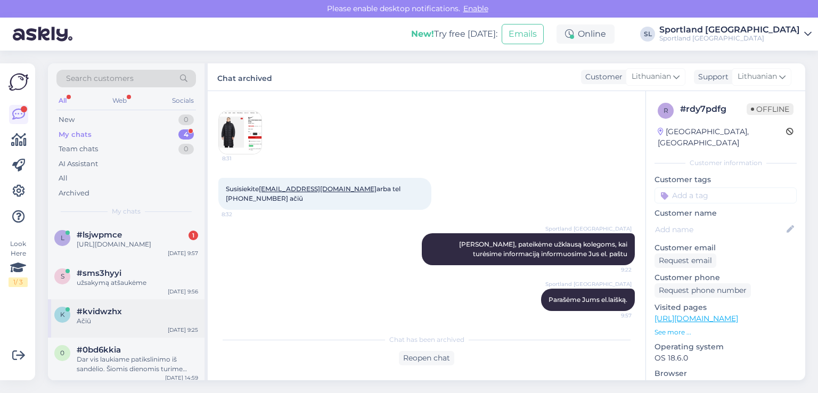
click at [86, 326] on div "Ačiū" at bounding box center [137, 321] width 121 height 10
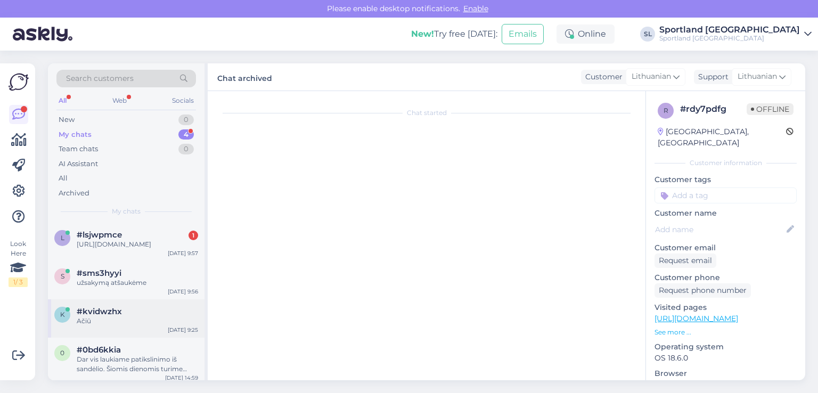
scroll to position [118, 0]
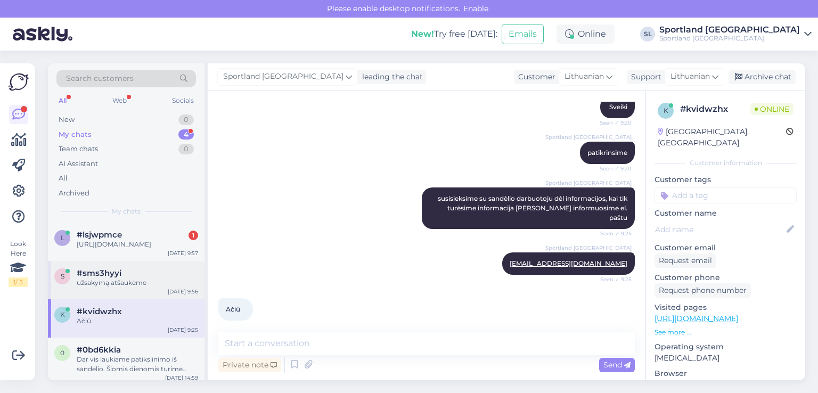
click at [103, 288] on div "užsakymą atšaukėme" at bounding box center [137, 283] width 121 height 10
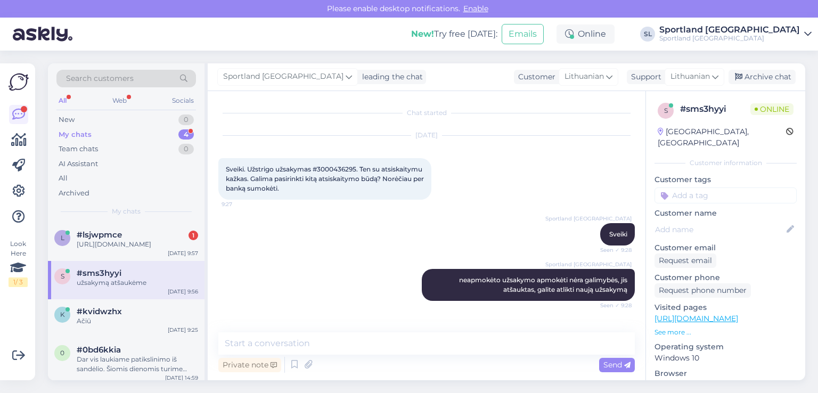
scroll to position [229, 0]
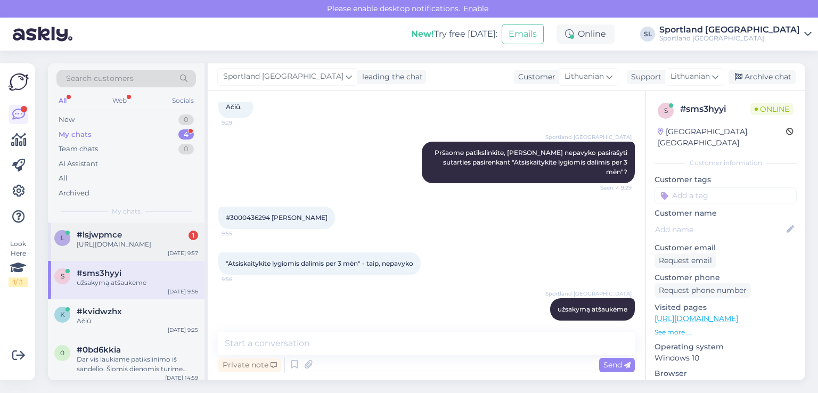
click at [113, 249] on div "https://outlet.sportland.lt/product/north_bend_womens_langer_long_waterproof_80…" at bounding box center [137, 245] width 121 height 10
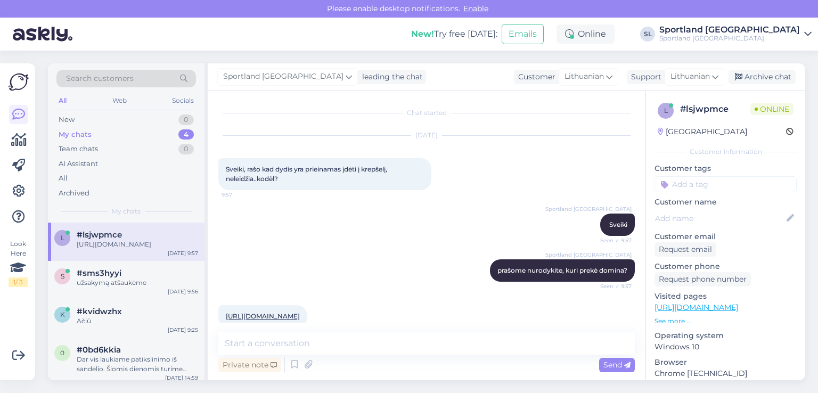
scroll to position [36, 0]
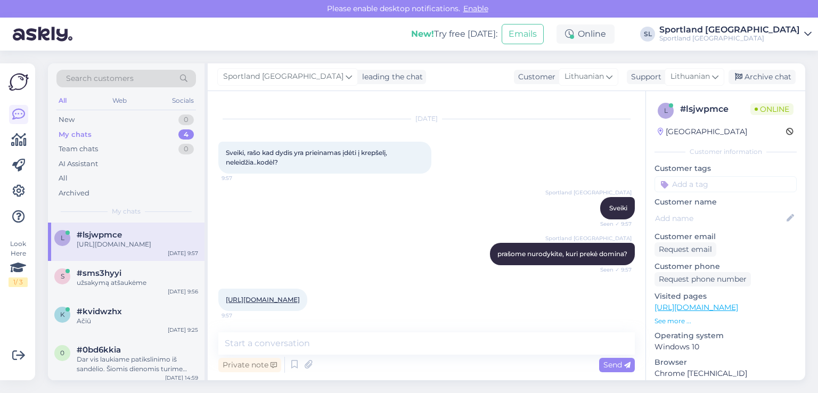
click at [300, 296] on link "https://outlet.sportland.lt/product/north_bend_womens_langer_long_waterproof_80…" at bounding box center [263, 300] width 74 height 8
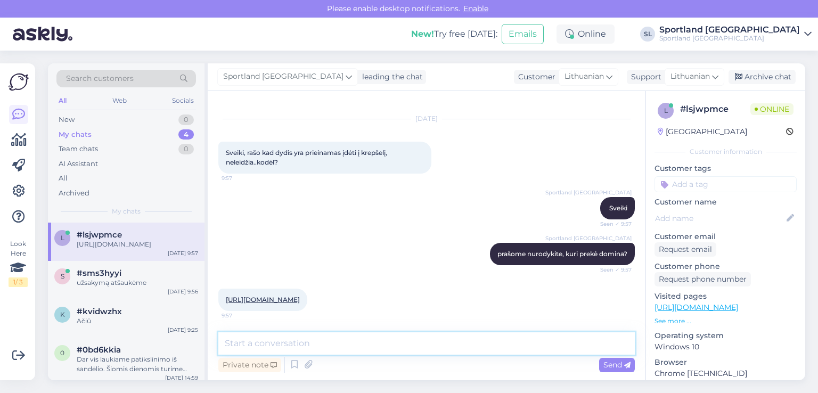
click at [359, 350] on textarea at bounding box center [426, 343] width 417 height 22
type textarea "patikrinsime,"
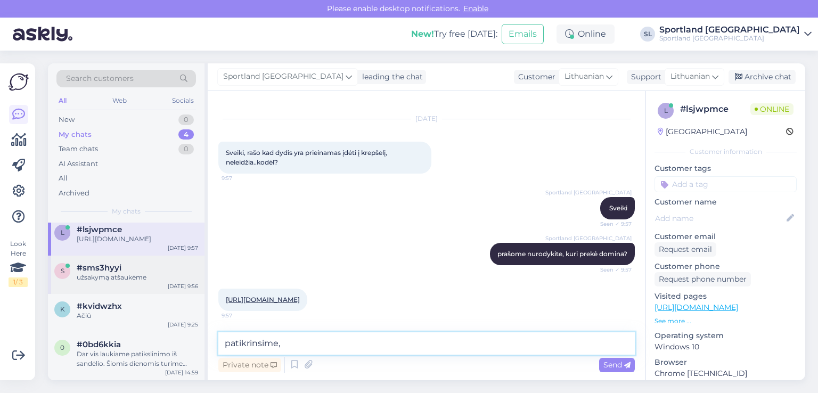
scroll to position [15, 0]
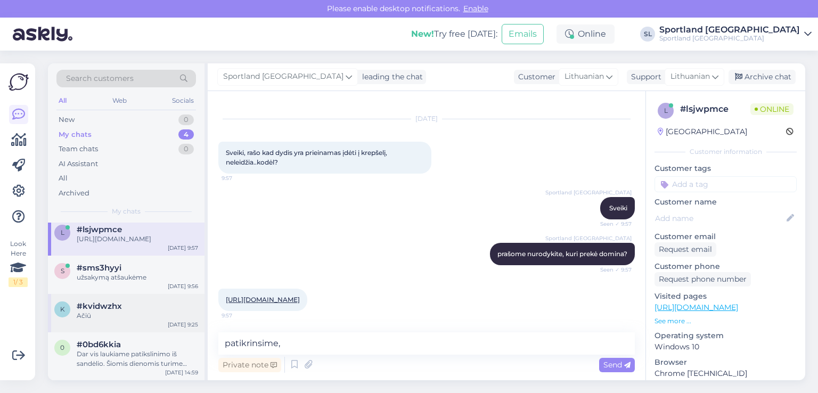
click at [96, 305] on span "#kvidwzhx" at bounding box center [99, 307] width 45 height 10
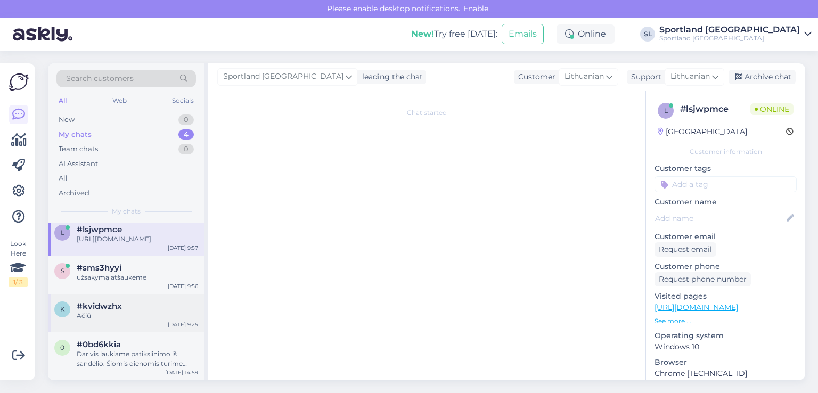
scroll to position [118, 0]
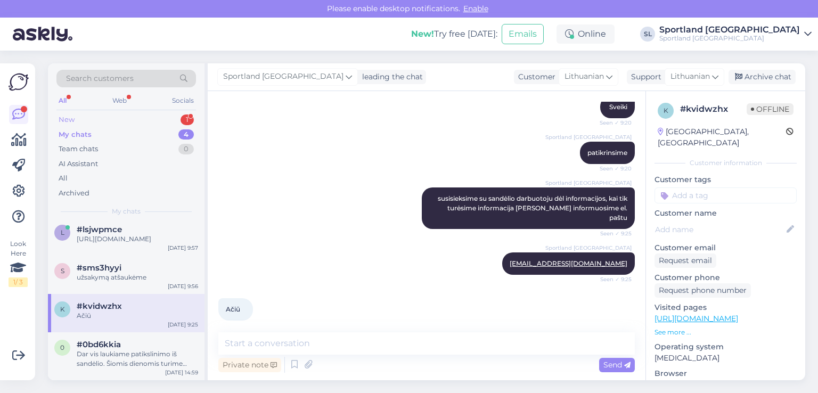
click at [117, 113] on div "New 1" at bounding box center [126, 119] width 140 height 15
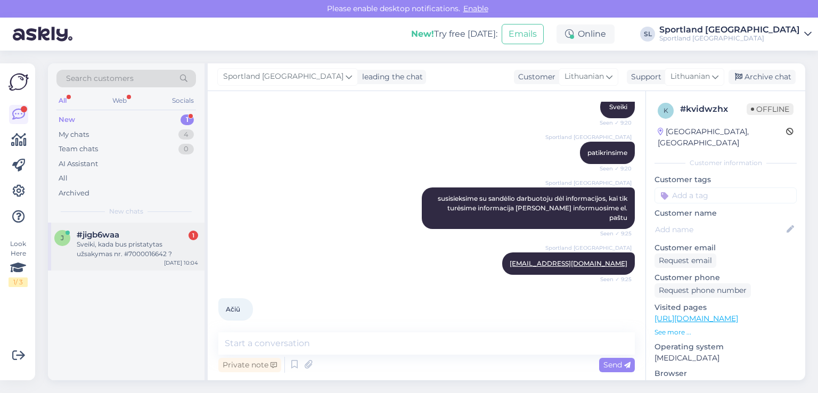
click at [129, 245] on div "Sveiki, kada bus pristatytas užsakymas nr. #7000016642 ?" at bounding box center [137, 249] width 121 height 19
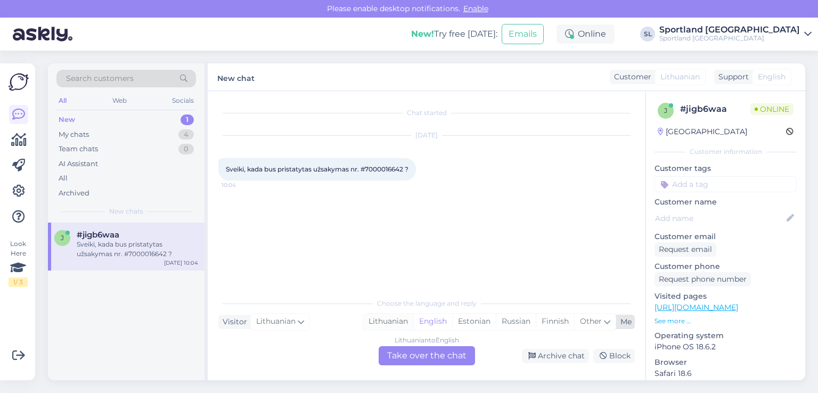
click at [387, 326] on div "Lithuanian" at bounding box center [388, 322] width 50 height 16
click at [402, 348] on div "Lithuanian to Lithuanian Take over the chat" at bounding box center [427, 355] width 96 height 19
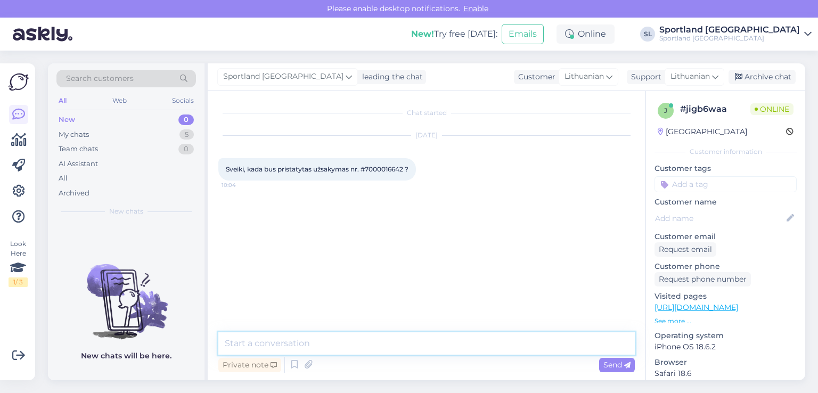
click at [365, 341] on textarea at bounding box center [426, 343] width 417 height 22
type textarea "Sveiki,"
type textarea "a"
type textarea "patikrinsime ir Jus informuosime el. paštu"
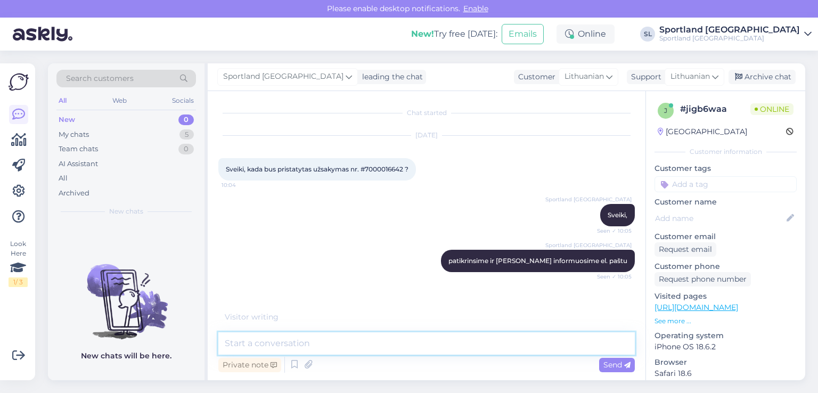
scroll to position [7, 0]
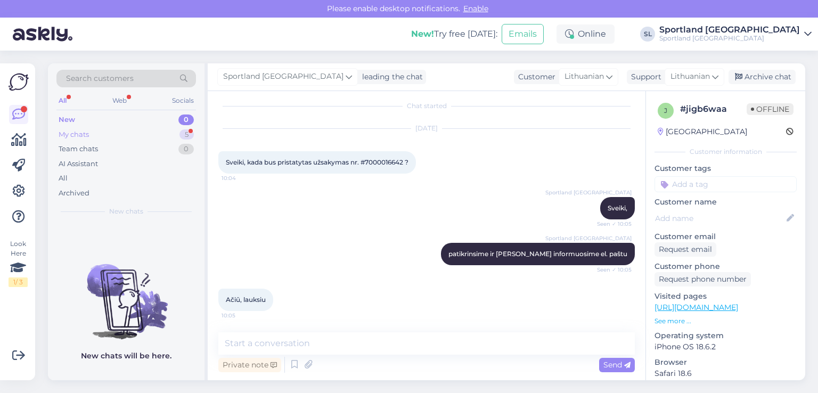
click at [107, 131] on div "My chats 5" at bounding box center [126, 134] width 140 height 15
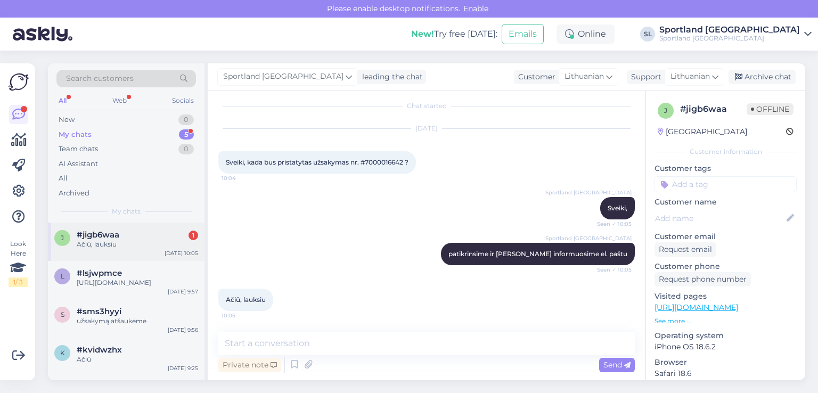
click at [121, 235] on div "#jigb6waa 1" at bounding box center [137, 235] width 121 height 10
click at [13, 144] on icon at bounding box center [18, 140] width 15 height 13
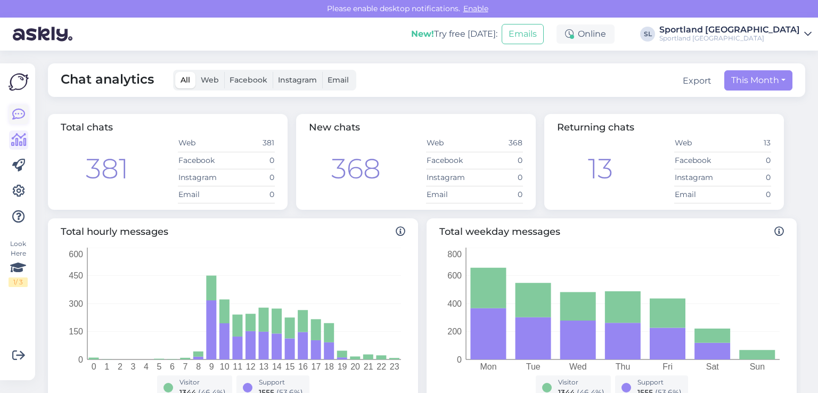
click at [17, 122] on link at bounding box center [18, 114] width 19 height 19
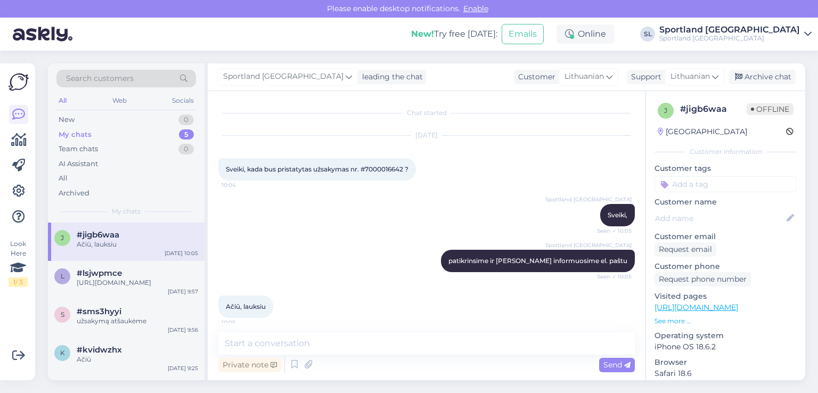
scroll to position [7, 0]
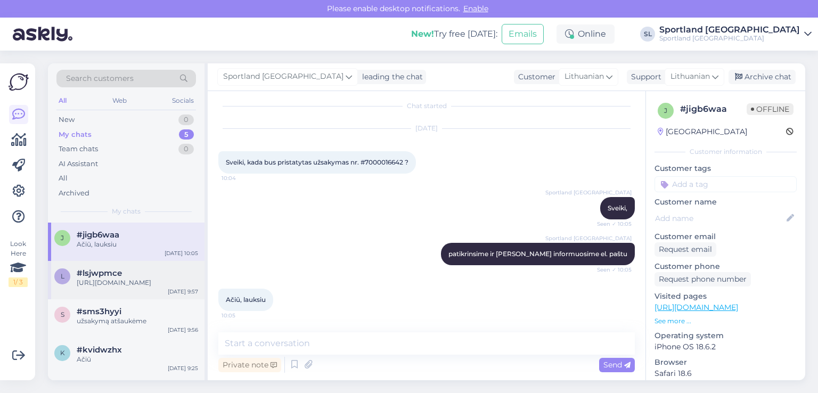
click at [128, 280] on div "https://outlet.sportland.lt/product/north_bend_womens_langer_long_waterproof_80…" at bounding box center [137, 283] width 121 height 10
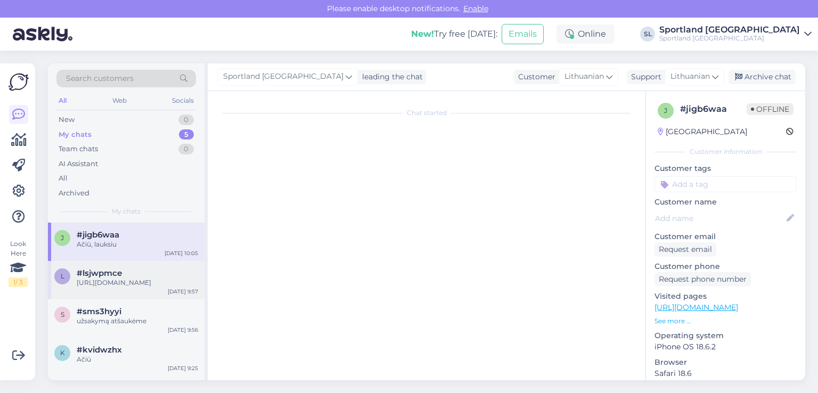
scroll to position [36, 0]
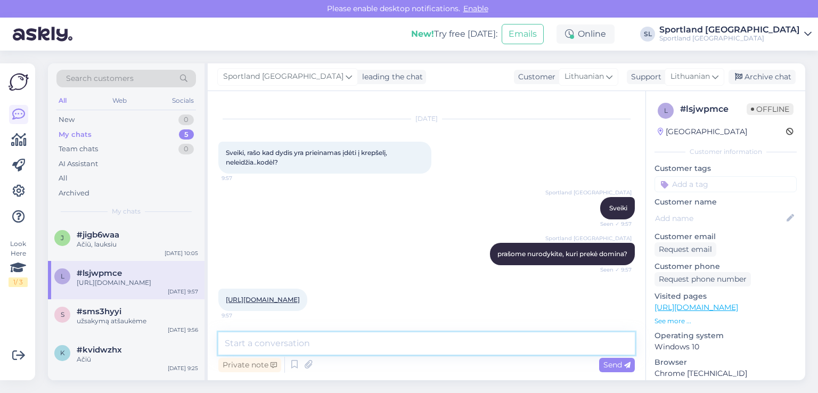
click at [338, 352] on textarea at bounding box center [426, 343] width 417 height 22
type textarea "u"
type textarea "prekę įsigykite per Sportland.lt puslapį"
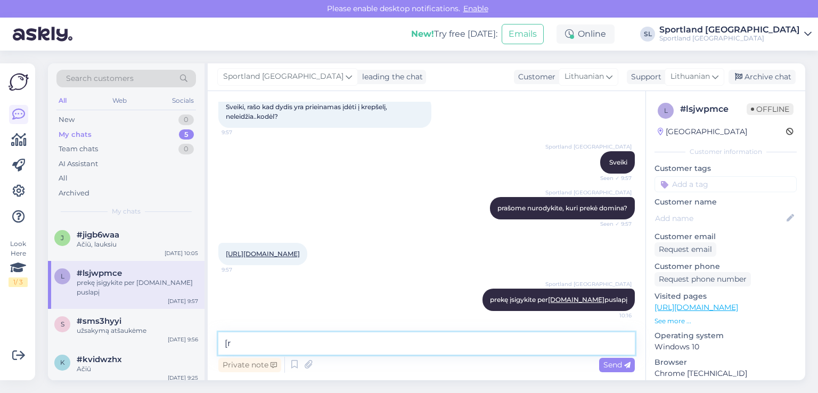
type textarea "["
paste textarea "https://sportland.lt/product/north_bend_womens_langer_long_waterproof_8000_soft…"
type textarea "pridedame nuorodą: [URL][DOMAIN_NAME]"
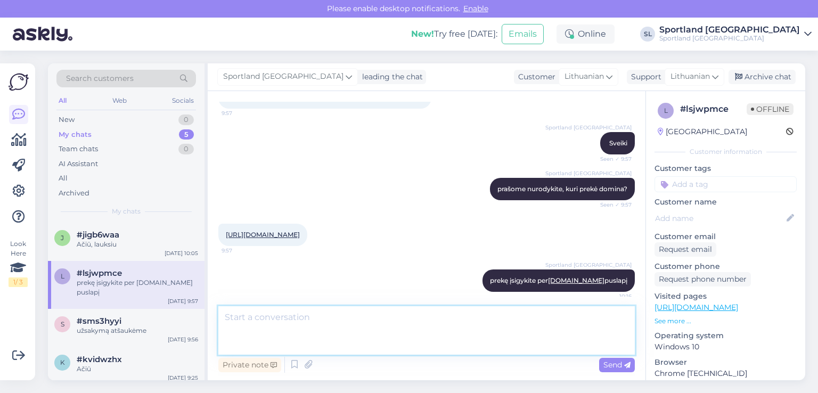
scroll to position [156, 0]
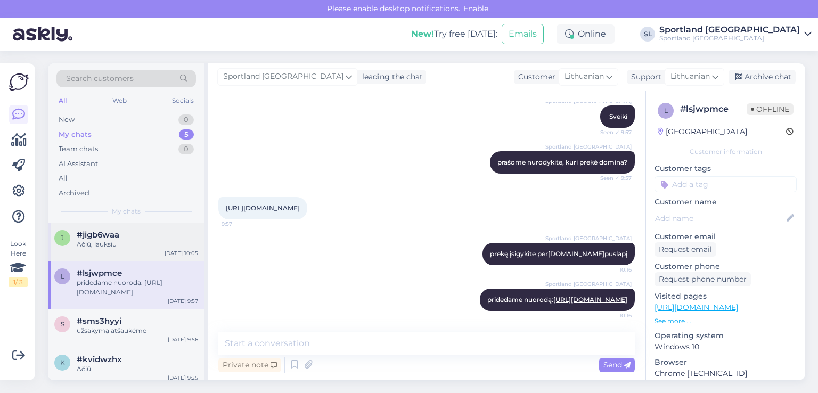
click at [144, 246] on div "Ačiū, lauksiu" at bounding box center [137, 245] width 121 height 10
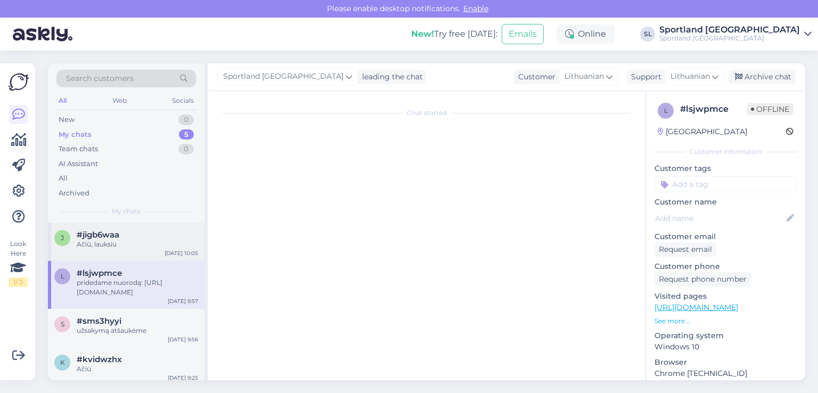
scroll to position [7, 0]
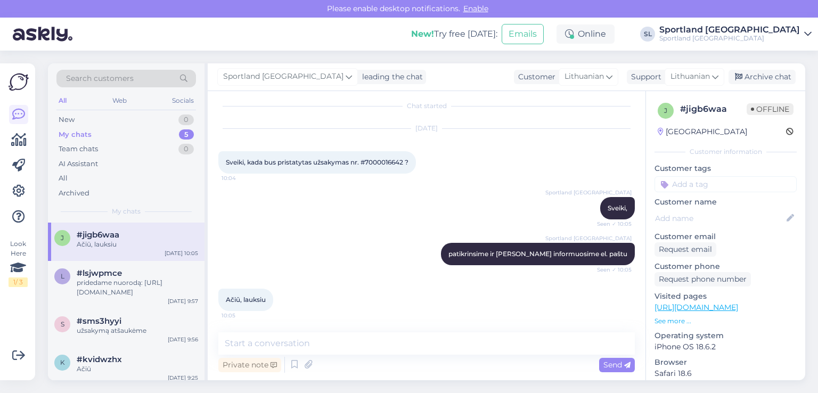
click at [378, 159] on span "Sveiki, kada bus pristatytas užsakymas nr. #7000016642 ?" at bounding box center [317, 162] width 183 height 8
copy span "7000016642"
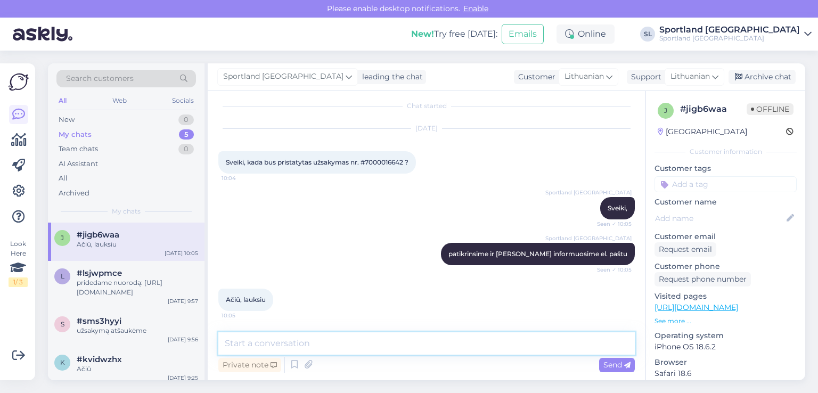
click at [383, 339] on textarea at bounding box center [426, 343] width 417 height 22
type textarea "Parašėme Jums el. laišką."
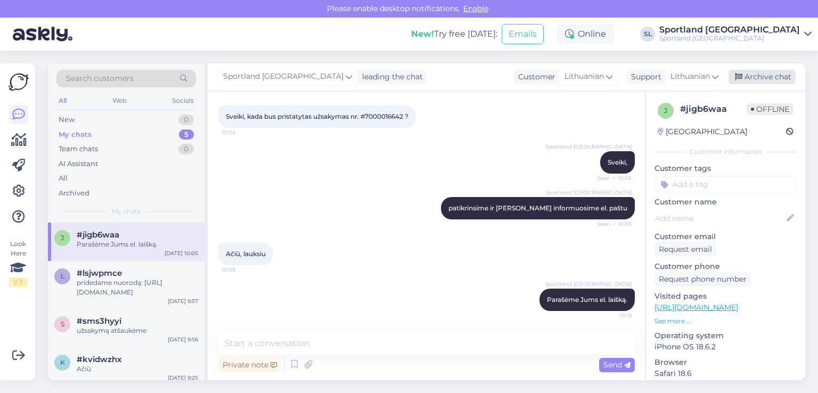
click at [779, 75] on div "Archive chat" at bounding box center [762, 77] width 67 height 14
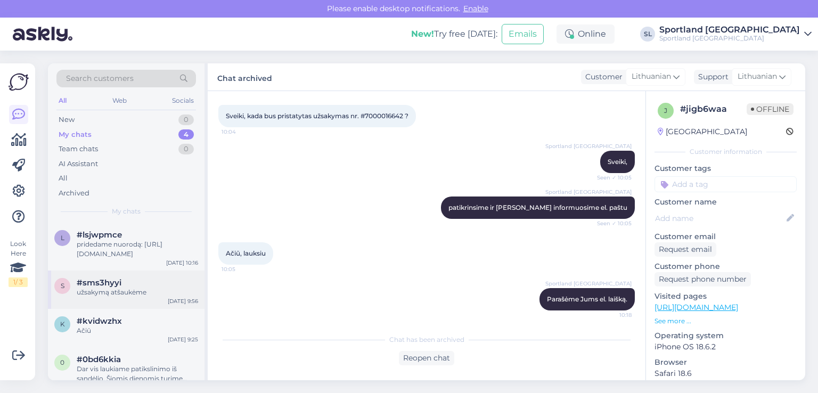
click at [101, 286] on span "#sms3hyyi" at bounding box center [99, 283] width 45 height 10
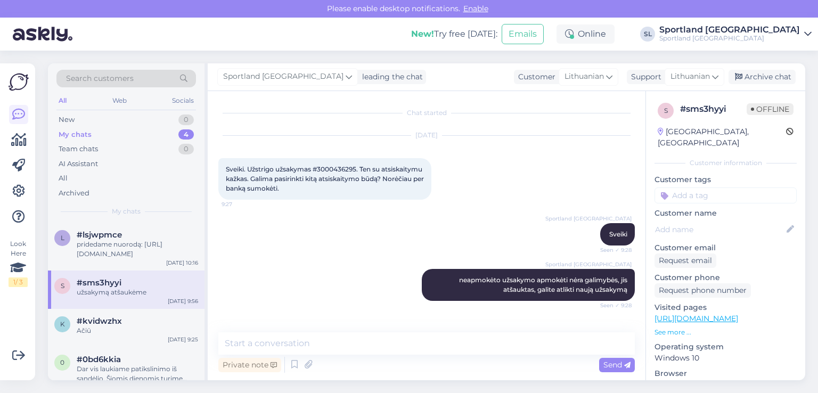
scroll to position [229, 0]
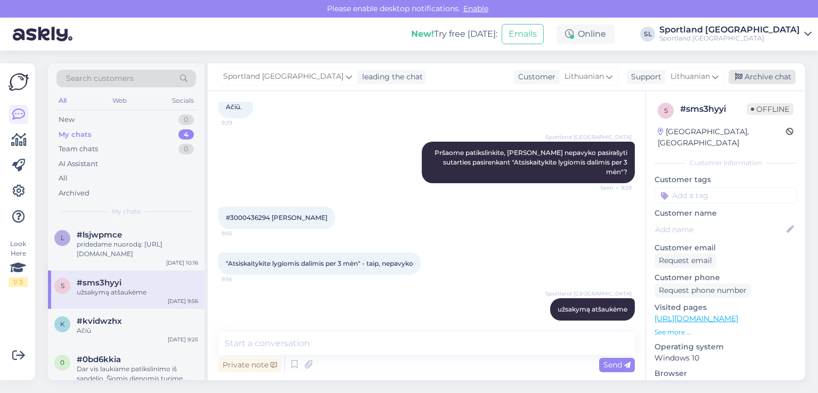
click at [763, 75] on div "Archive chat" at bounding box center [762, 77] width 67 height 14
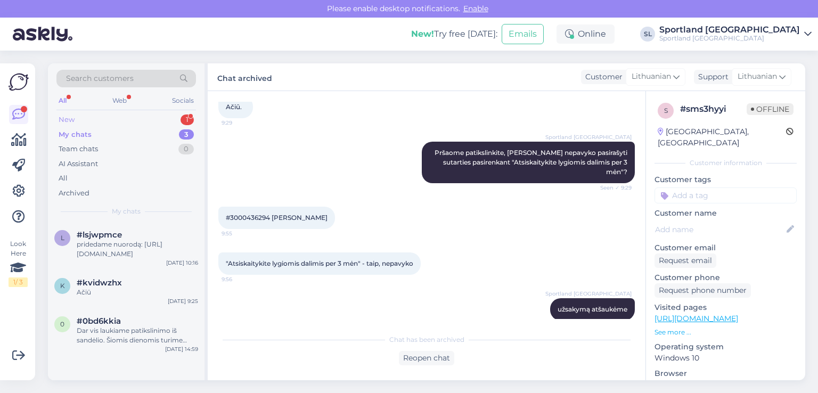
click at [104, 118] on div "New 1" at bounding box center [126, 119] width 140 height 15
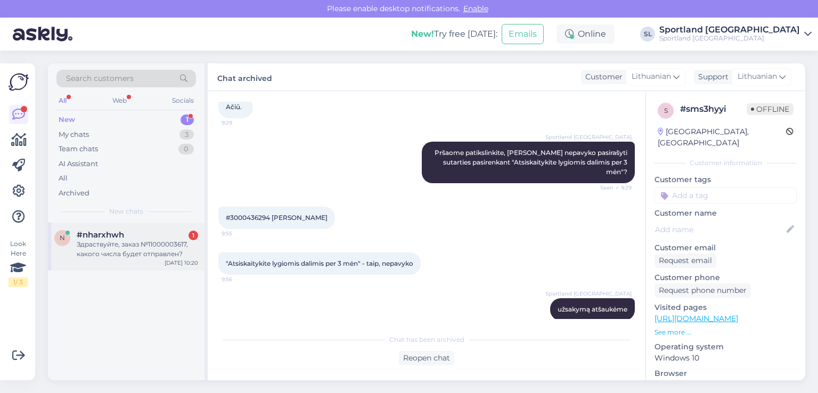
click at [136, 231] on div "#nharxhwh 1" at bounding box center [137, 235] width 121 height 10
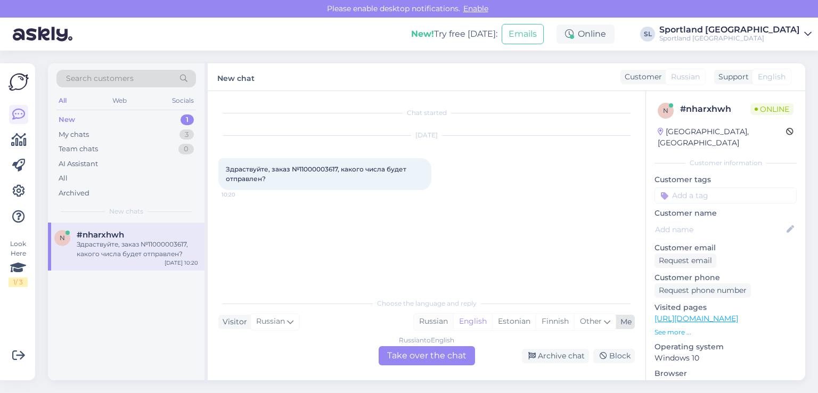
click at [432, 325] on div "Russian" at bounding box center [433, 322] width 39 height 16
click at [405, 362] on div "Russian to Russian Take over the chat" at bounding box center [427, 355] width 96 height 19
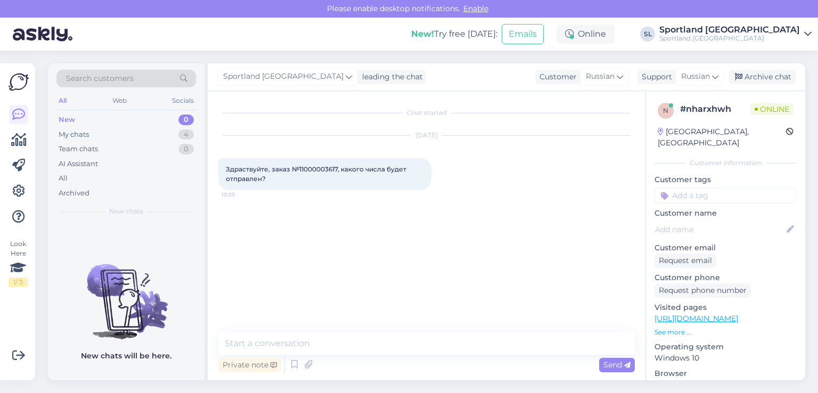
click at [237, 170] on span "Здраствуйте, заказ №11000003617, какого числа будет отправлен?" at bounding box center [317, 174] width 182 height 18
copy span "Здраствуйте"
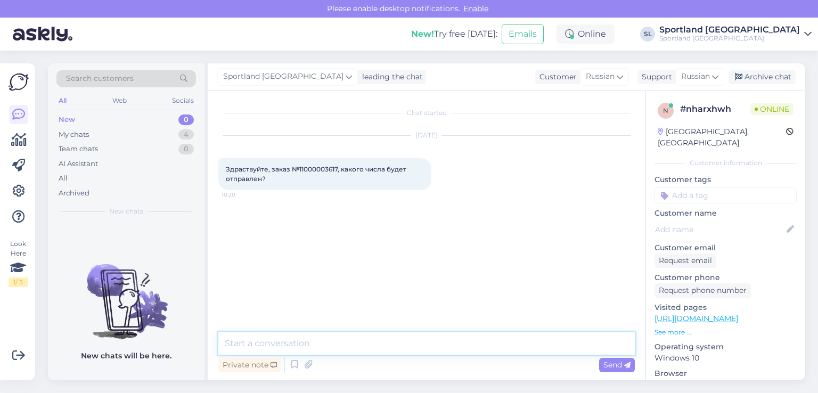
click at [310, 345] on textarea at bounding box center [426, 343] width 417 height 22
paste textarea "Здраствуйте"
type textarea "Здраствуйте"
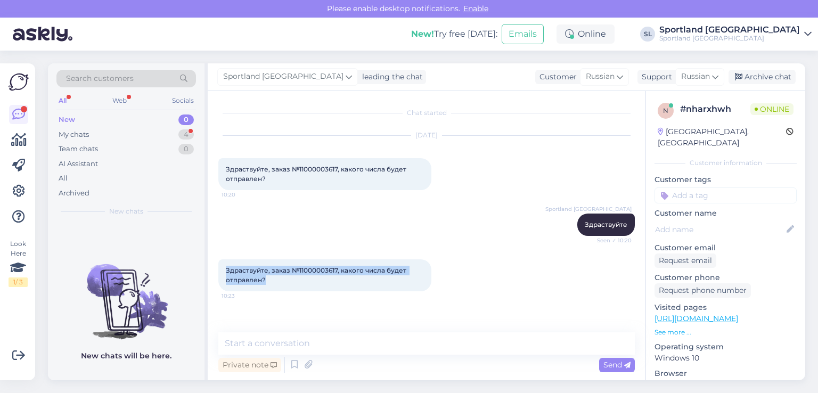
drag, startPoint x: 275, startPoint y: 278, endPoint x: 216, endPoint y: 270, distance: 59.1
click at [216, 270] on div "Chat started Aug 26 2025 Здраствуйте, заказ №11000003617, какого числа будет от…" at bounding box center [427, 235] width 438 height 289
copy span "Здраствуйте, заказ №11000003617, какого числа будет отправлен?"
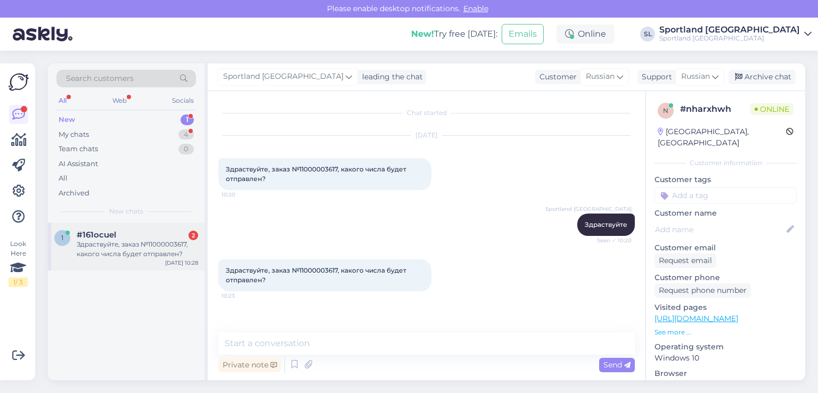
click at [96, 237] on span "#161ocuel" at bounding box center [96, 235] width 39 height 10
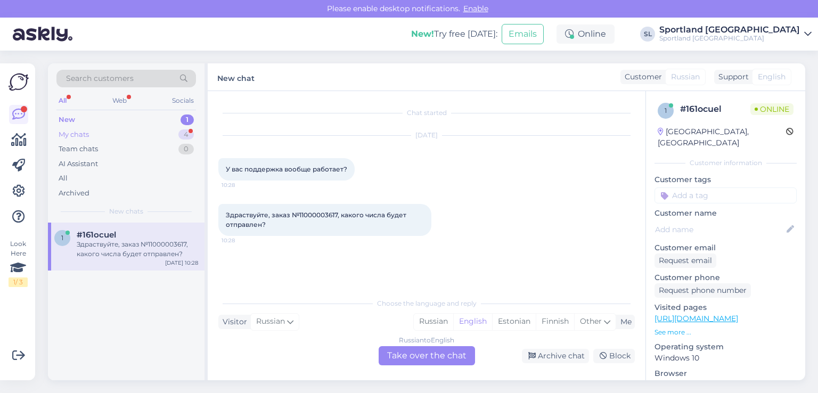
click at [124, 133] on div "My chats 4" at bounding box center [126, 134] width 140 height 15
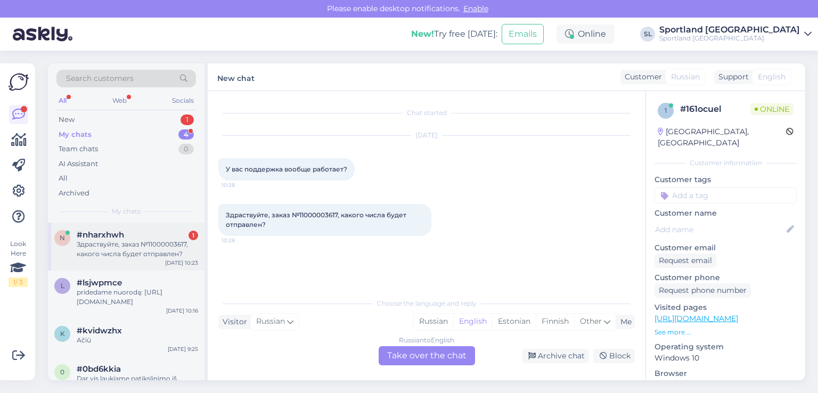
click at [118, 249] on div "Здраствуйте, заказ №11000003617, какого числа будет отправлен?" at bounding box center [137, 249] width 121 height 19
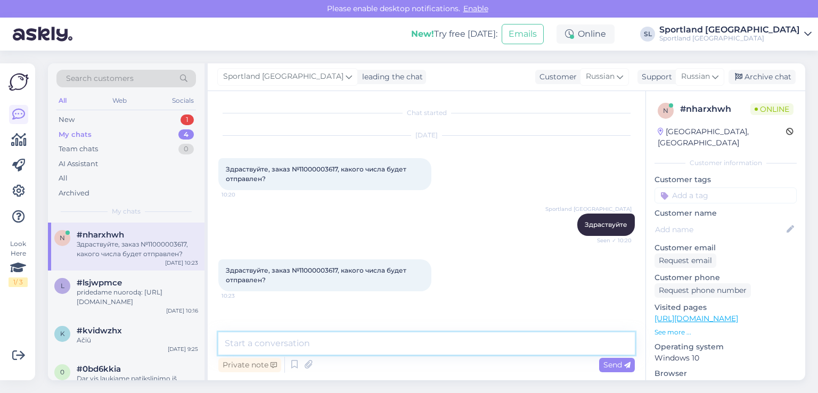
click at [300, 339] on textarea at bounding box center [426, 343] width 417 height 22
paste textarea "Мы передали информацию сотруднику склада для проверки вашего заказа."
type textarea "Мы передали информацию сотруднику склада для проверки вашего заказа."
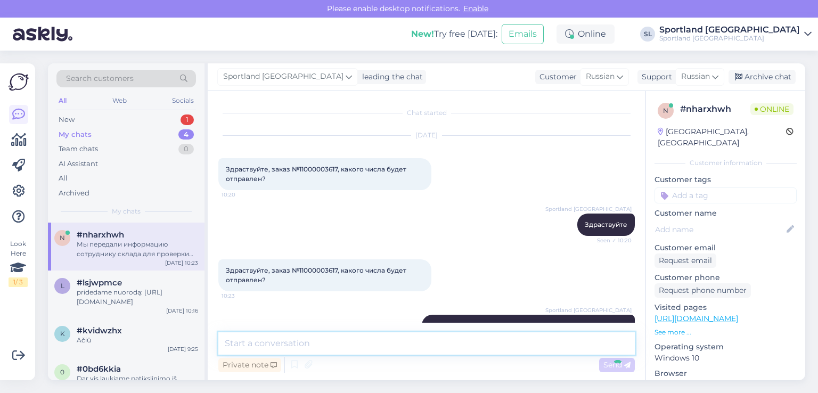
scroll to position [36, 0]
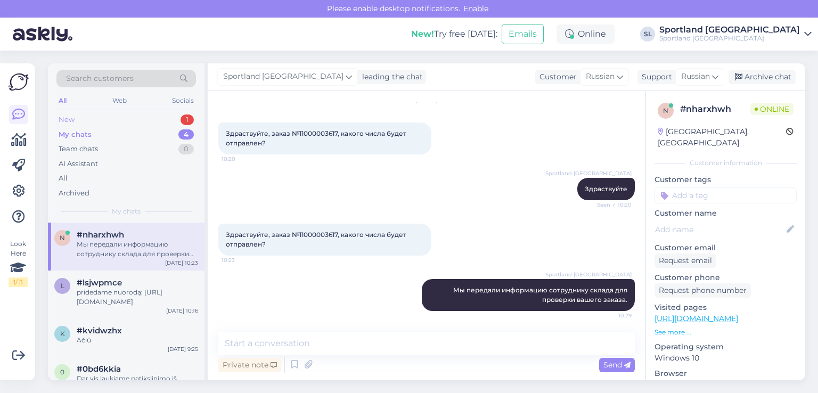
click at [91, 118] on div "New 1" at bounding box center [126, 119] width 140 height 15
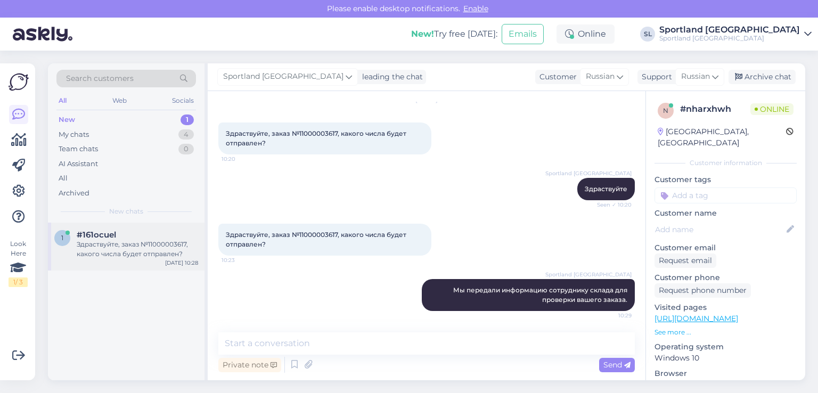
click at [114, 252] on div "Здраствуйте, заказ №11000003617, какого числа будет отправлен?" at bounding box center [137, 249] width 121 height 19
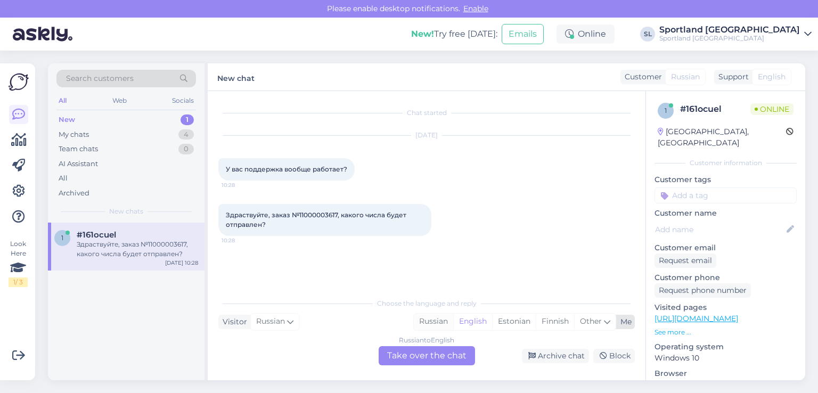
click at [426, 320] on div "Russian" at bounding box center [433, 322] width 39 height 16
click at [419, 350] on div "Russian to Russian Take over the chat" at bounding box center [427, 355] width 96 height 19
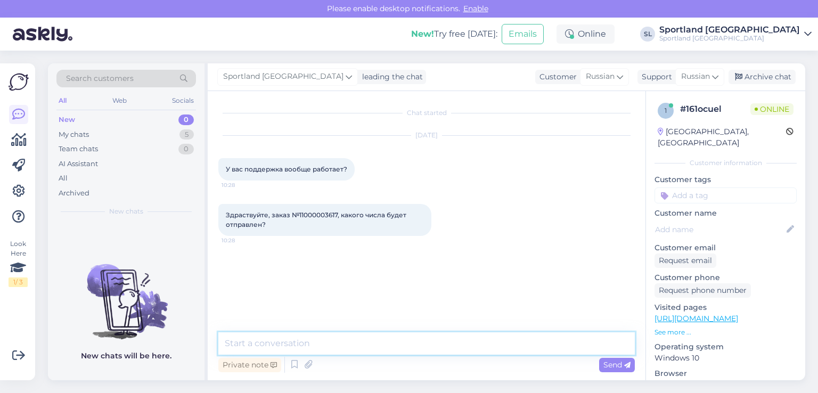
click at [362, 349] on textarea at bounding box center [426, 343] width 417 height 22
paste textarea "Мы передали информацию сотруднику склада для проверки вашего заказа."
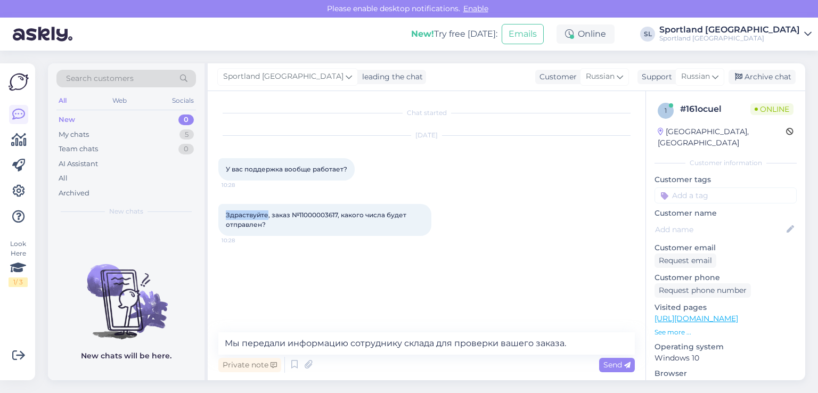
drag, startPoint x: 268, startPoint y: 211, endPoint x: 211, endPoint y: 217, distance: 57.3
click at [211, 217] on div "Chat started Aug 26 2025 У вас поддержка вообще работает? 10:28 Здраствуйте, за…" at bounding box center [427, 235] width 438 height 289
copy span "Здраствуйте"
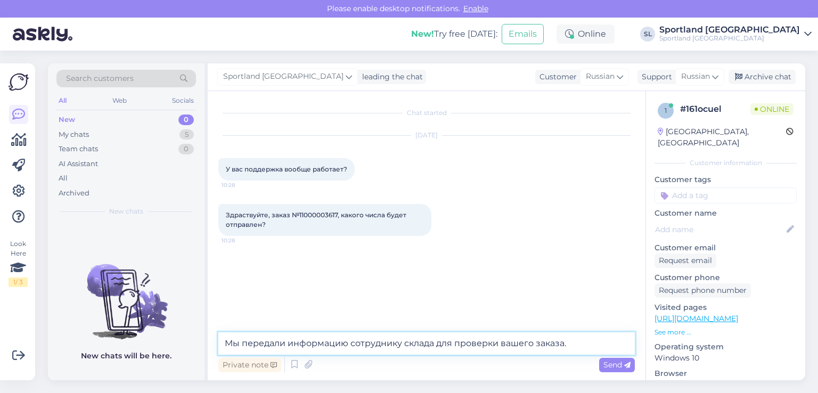
click at [226, 342] on textarea "Мы передали информацию сотруднику склада для проверки вашего заказа." at bounding box center [426, 343] width 417 height 22
paste textarea "Здраствуйте"
type textarea "Здраствуйте. Мы передали информацию сотруднику склада для проверки вашего заказ…"
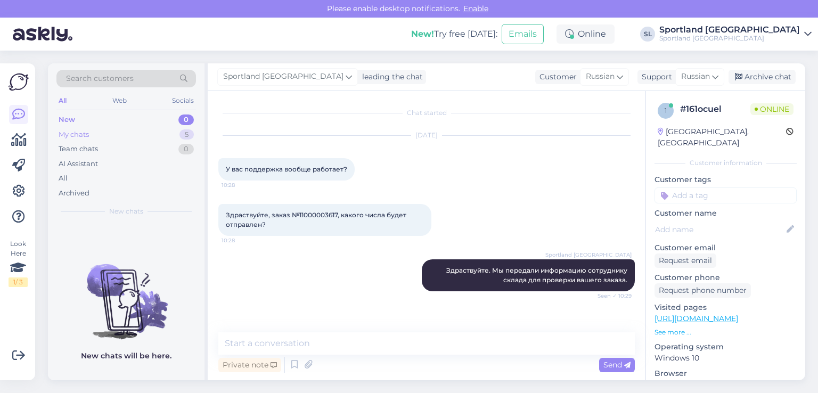
click at [96, 128] on div "My chats 5" at bounding box center [126, 134] width 140 height 15
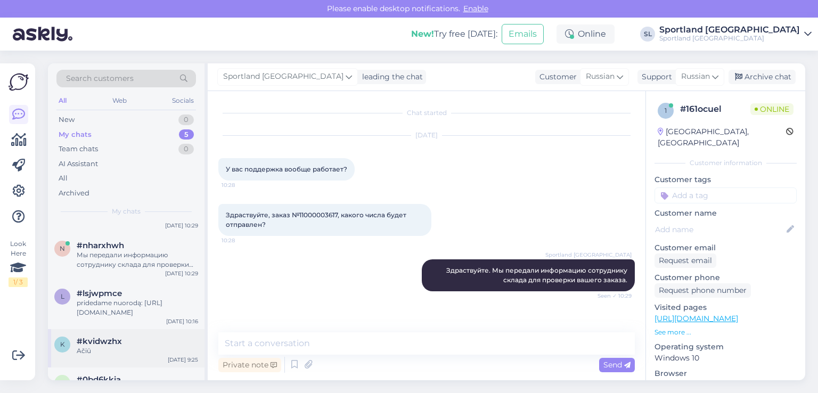
scroll to position [72, 0]
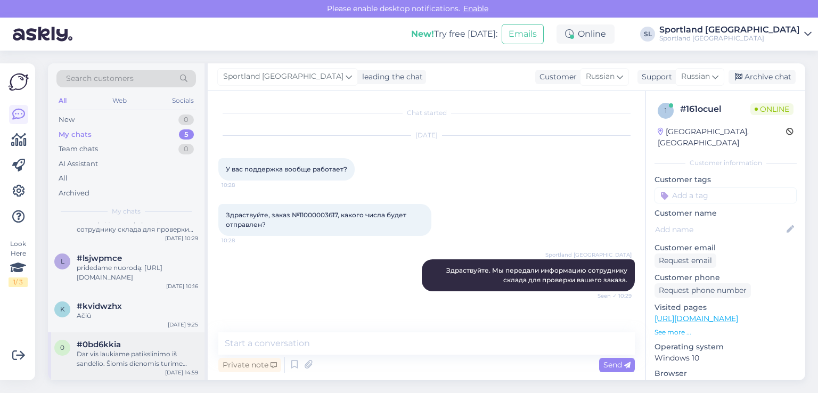
click at [151, 361] on div "Dar vis laukiame patikslinimo iš sandėlio. Šiomis dienomis turime didelį užsaky…" at bounding box center [137, 358] width 121 height 19
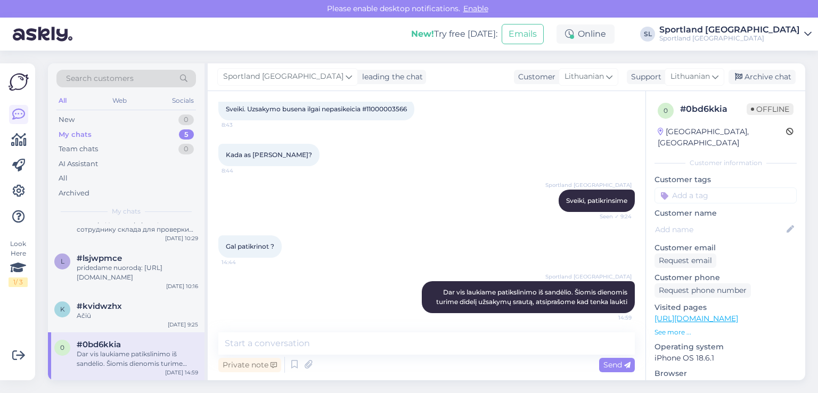
scroll to position [62, 0]
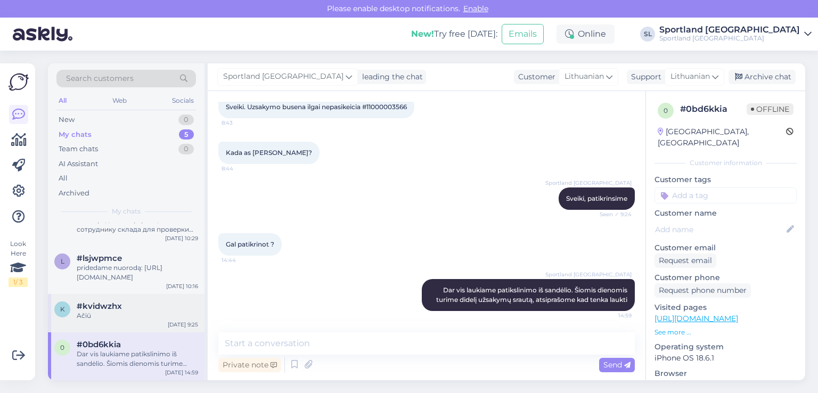
click at [76, 322] on div "k #kvidwzhx Ačiū Aug 26 9:25" at bounding box center [126, 313] width 157 height 38
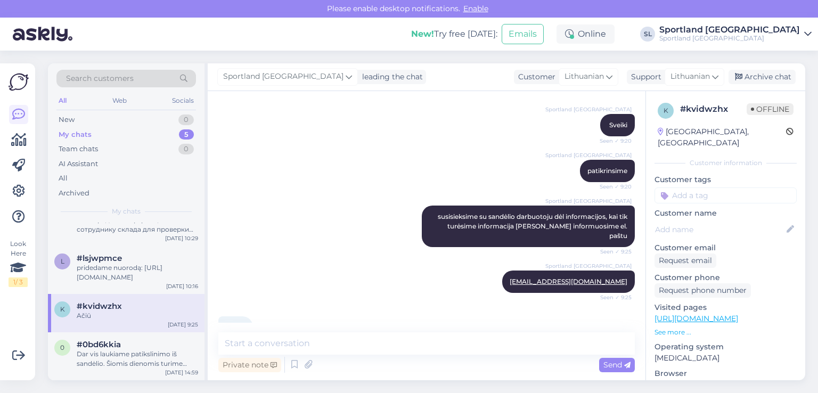
scroll to position [118, 0]
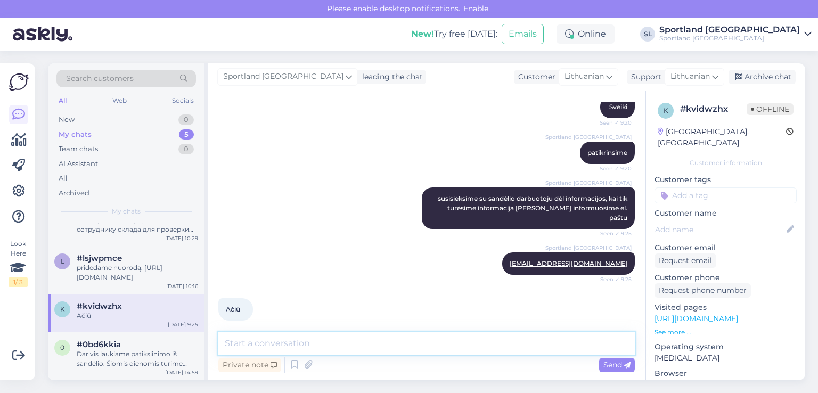
click at [448, 346] on textarea at bounding box center [426, 343] width 417 height 22
type textarea "Parašėme Jums el. laišką."
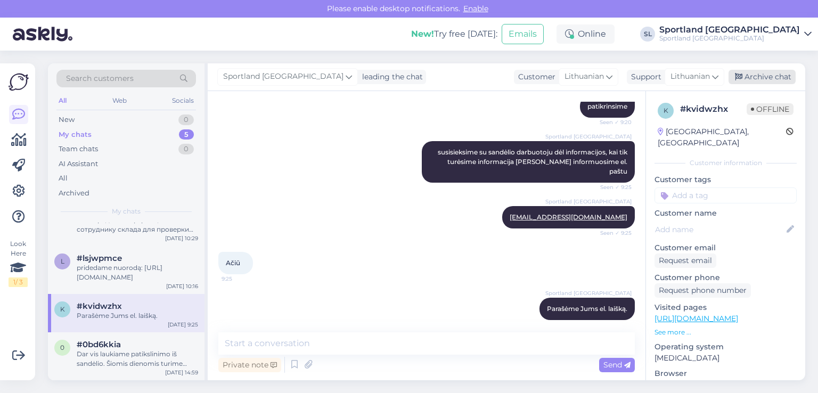
click at [751, 77] on div "Archive chat" at bounding box center [762, 77] width 67 height 14
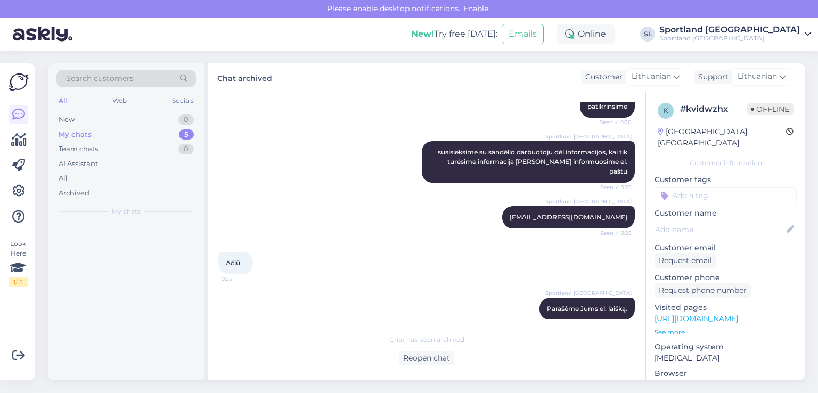
scroll to position [0, 0]
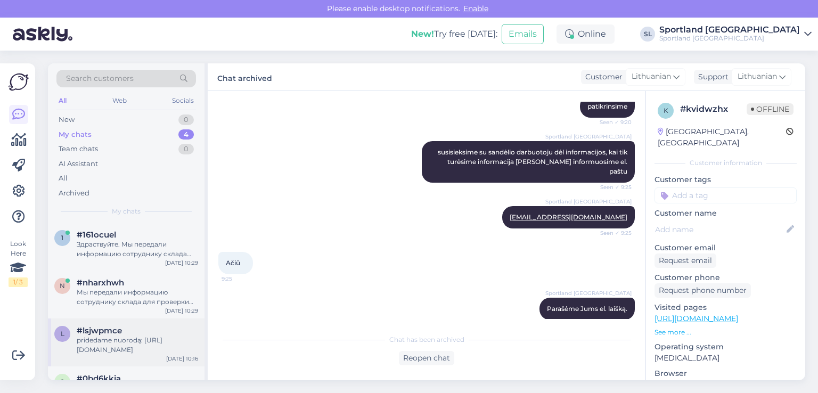
click at [134, 339] on div "pridedame nuorodą: [URL][DOMAIN_NAME]" at bounding box center [137, 345] width 121 height 19
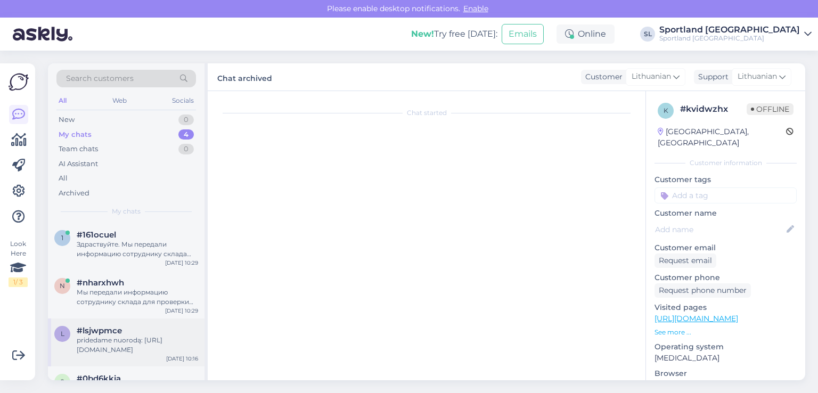
scroll to position [156, 0]
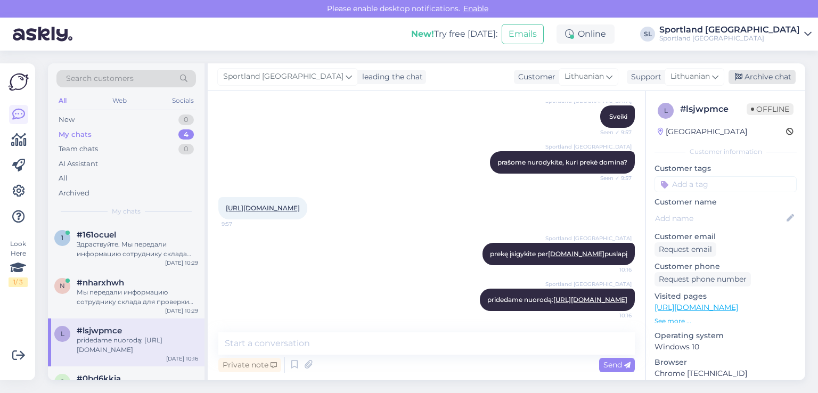
click at [755, 76] on div "Archive chat" at bounding box center [762, 77] width 67 height 14
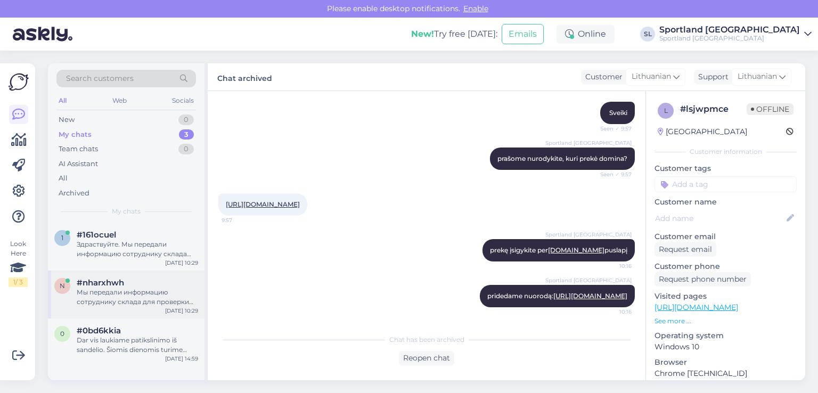
click at [110, 297] on div "Мы передали информацию сотруднику склада для проверки вашего заказа." at bounding box center [137, 297] width 121 height 19
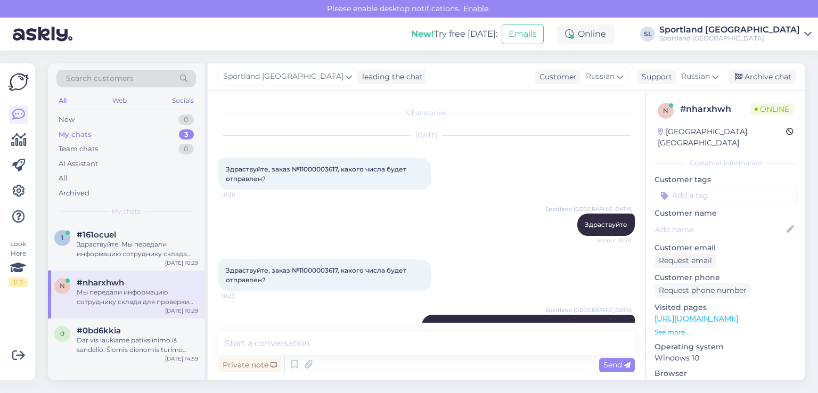
scroll to position [36, 0]
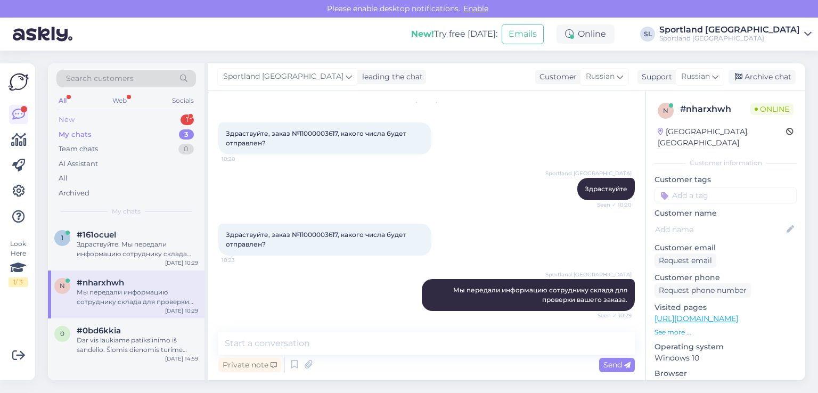
click at [141, 120] on div "New 1" at bounding box center [126, 119] width 140 height 15
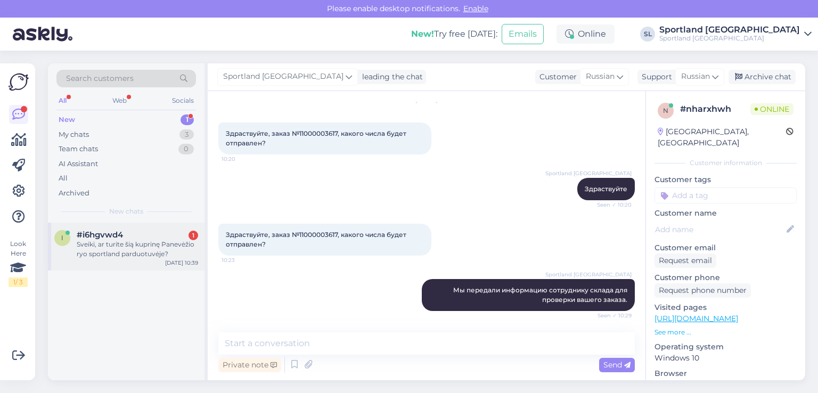
click at [143, 242] on div "Sveiki, ar turite šią kuprinę Panevėžio ryo sportland parduotuvėje?" at bounding box center [137, 249] width 121 height 19
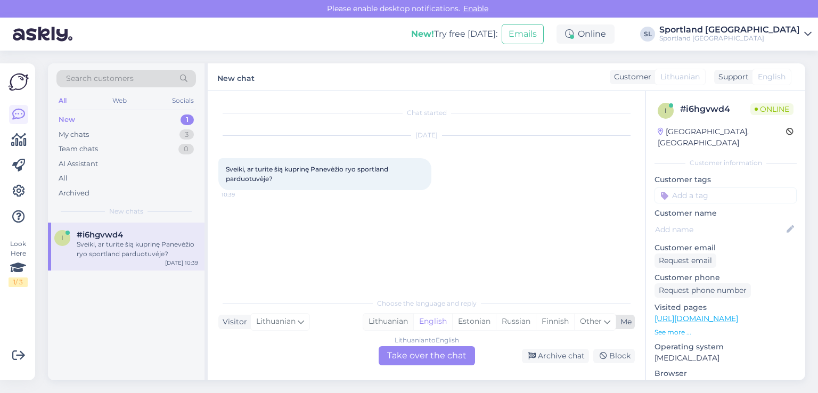
click at [400, 316] on div "Lithuanian" at bounding box center [388, 322] width 50 height 16
click at [415, 367] on div "Chat started Aug 26 2025 Sveiki, ar turite šią kuprinę Panevėžio ryo sportland …" at bounding box center [427, 235] width 438 height 289
click at [406, 359] on div "Lithuanian to Lithuanian Take over the chat" at bounding box center [427, 355] width 96 height 19
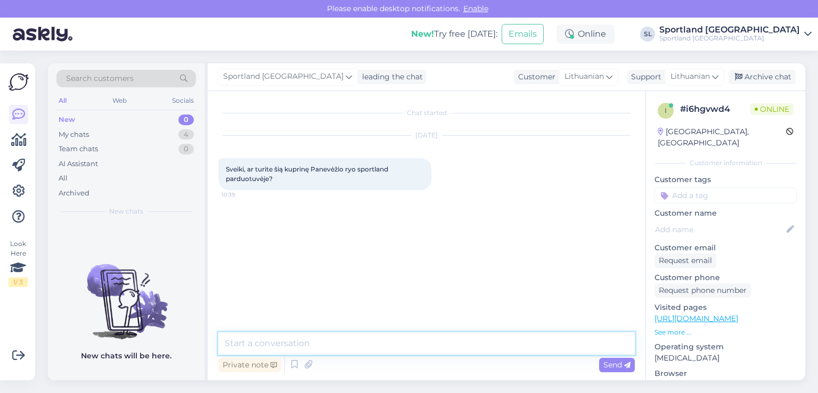
click at [378, 340] on textarea at bounding box center [426, 343] width 417 height 22
type textarea "Sveiki"
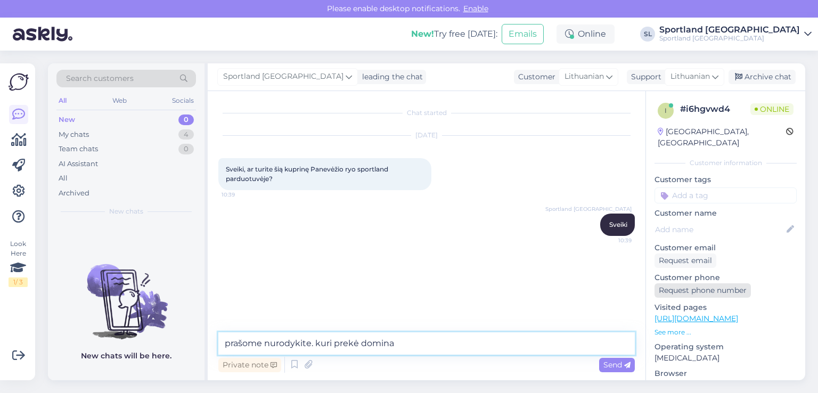
type textarea "prašome nurodykite. kuri prekė domina?"
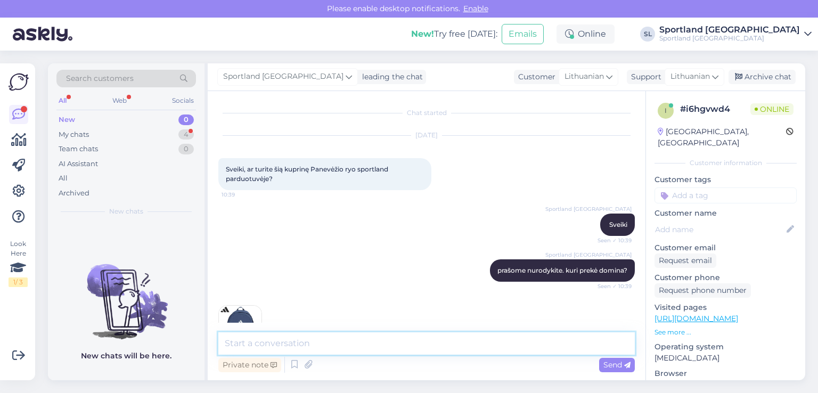
scroll to position [38, 0]
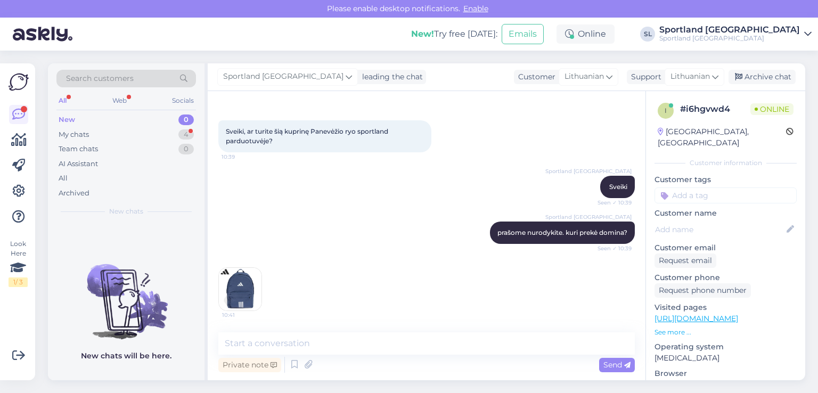
click at [251, 280] on img at bounding box center [240, 289] width 43 height 43
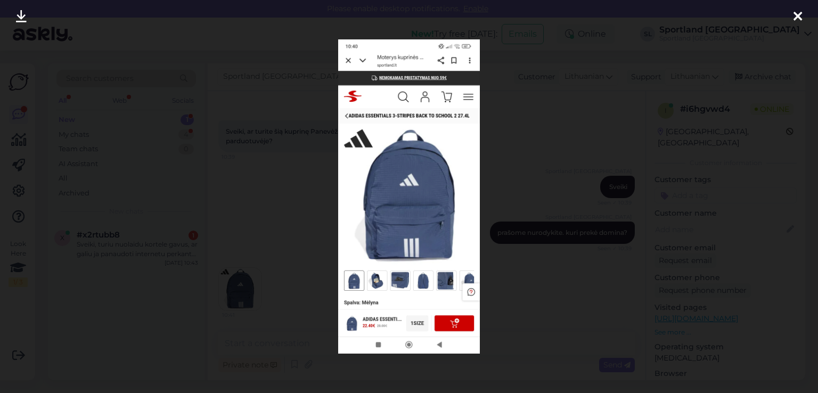
drag, startPoint x: 794, startPoint y: 20, endPoint x: 787, endPoint y: 20, distance: 7.5
click at [794, 19] on icon at bounding box center [798, 17] width 9 height 14
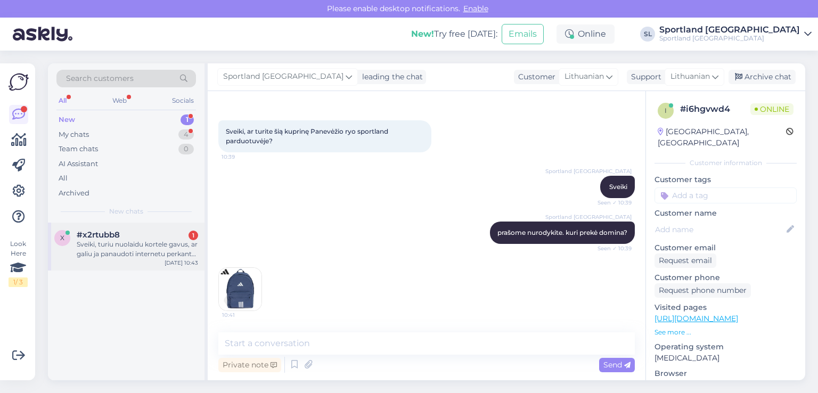
click at [130, 240] on div "Sveiki, turiu nuolaidu kortele gavus, ar galiu ja panaudoti internetu perkant p…" at bounding box center [137, 249] width 121 height 19
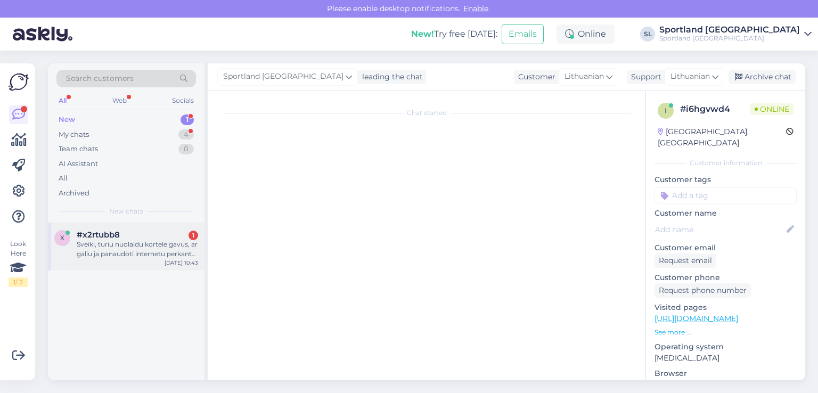
scroll to position [0, 0]
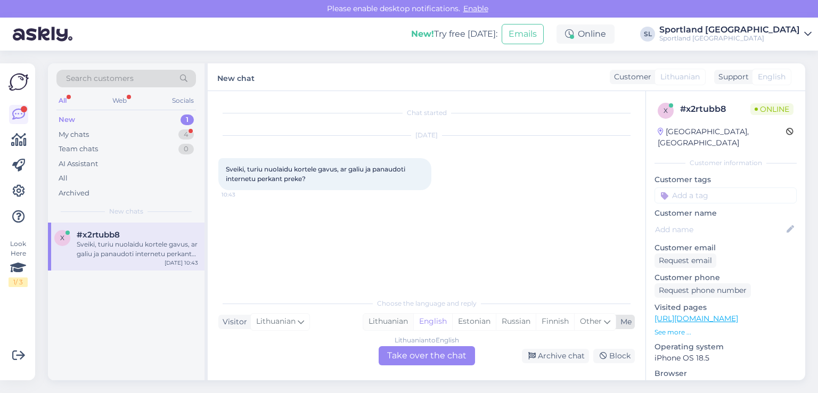
click at [392, 324] on div "Lithuanian" at bounding box center [388, 322] width 50 height 16
click at [424, 354] on div "Lithuanian to Lithuanian Take over the chat" at bounding box center [427, 355] width 96 height 19
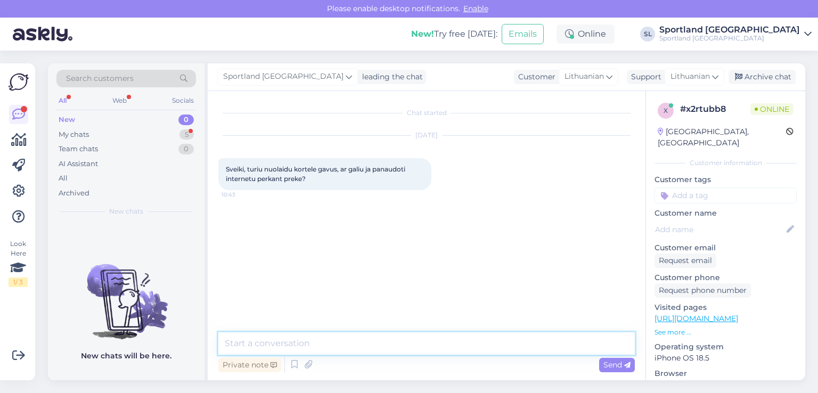
click at [392, 343] on textarea at bounding box center [426, 343] width 417 height 22
type textarea "Sveiki"
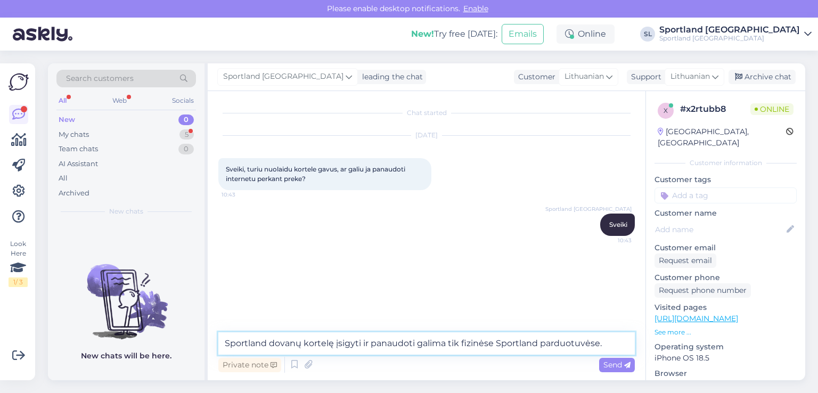
type textarea "Sportland dovanų kortelę įsigyti ir panaudoti galima tik fizinėse Sportland par…"
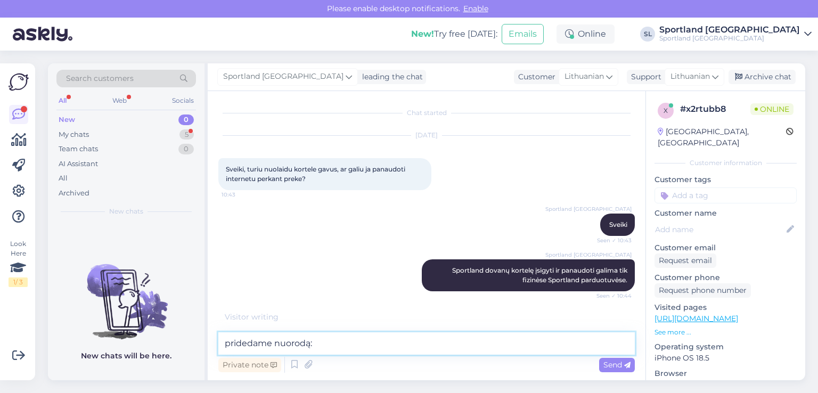
paste textarea "https://sportland.lt/dovanukortele"
type textarea "pridedame nuorodą: https://sportland.lt/dovanukortele"
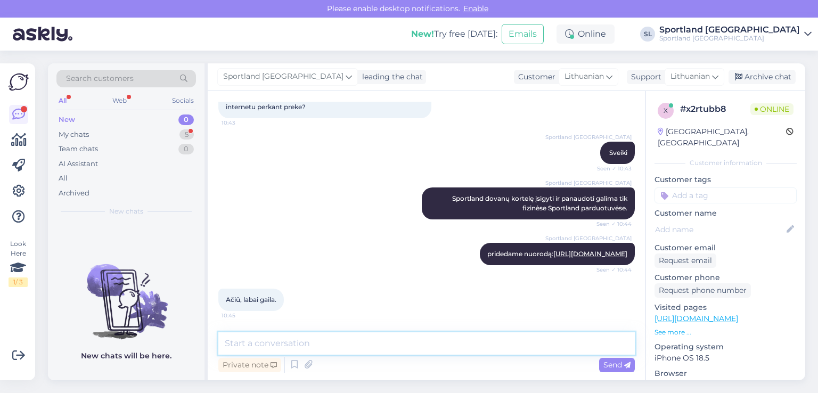
scroll to position [118, 0]
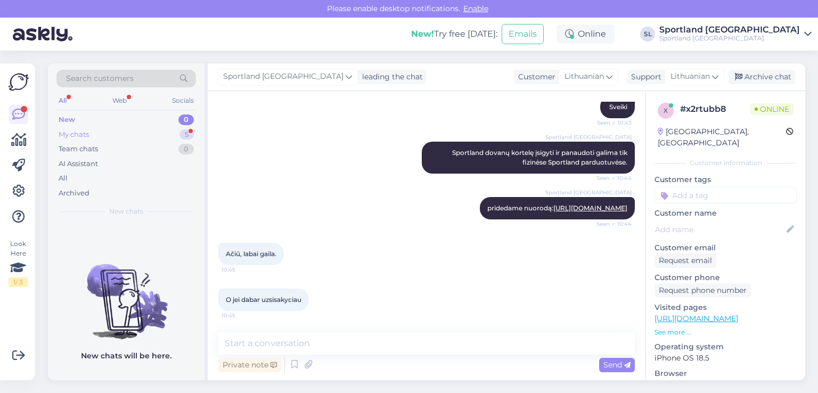
click at [109, 138] on div "My chats 5" at bounding box center [126, 134] width 140 height 15
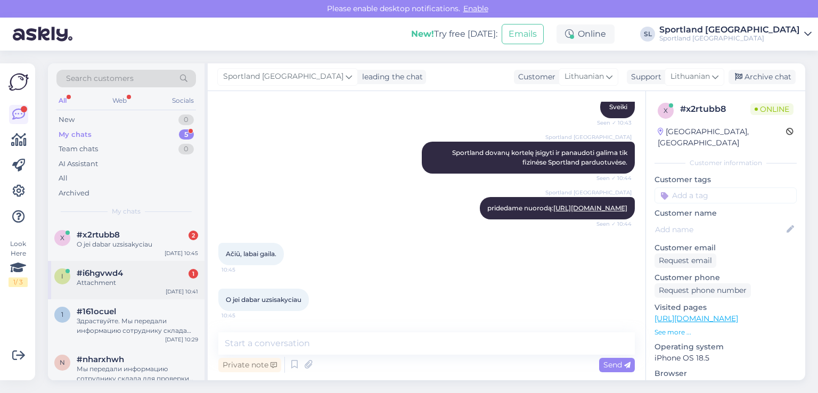
click at [135, 267] on div "i #i6hgvwd4 1 Attachment Aug 26 10:41" at bounding box center [126, 280] width 157 height 38
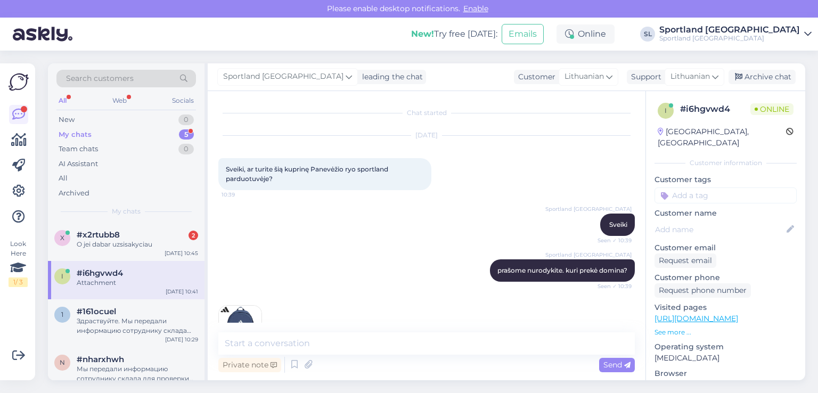
scroll to position [38, 0]
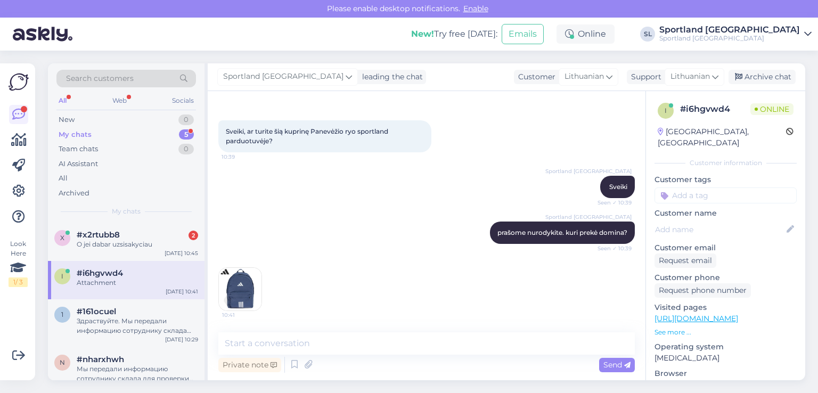
click at [237, 288] on img at bounding box center [240, 289] width 43 height 43
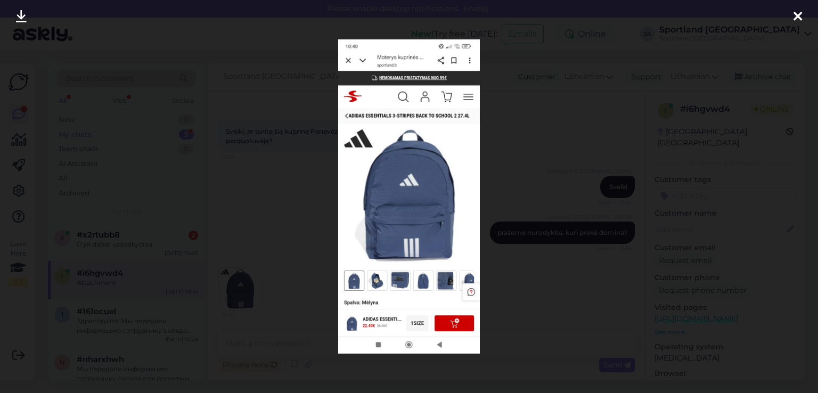
scroll to position [84, 0]
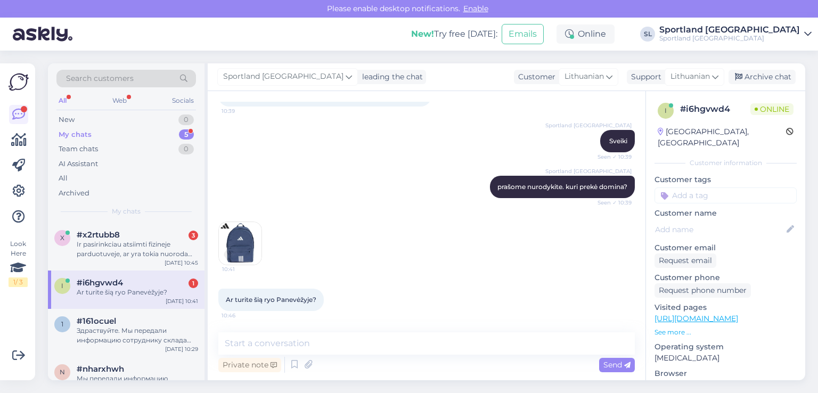
click at [367, 356] on div "Private note Send" at bounding box center [426, 365] width 417 height 20
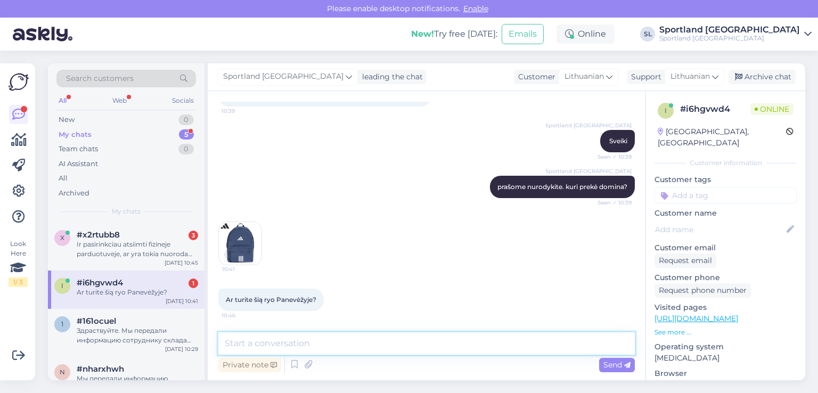
click at [365, 346] on textarea at bounding box center [426, 343] width 417 height 22
type textarea "deja, neturime Sportland Ryo parduotuvėje"
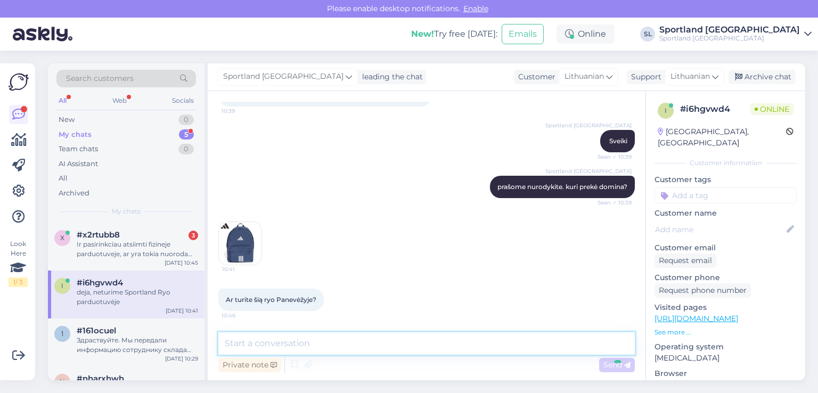
scroll to position [129, 0]
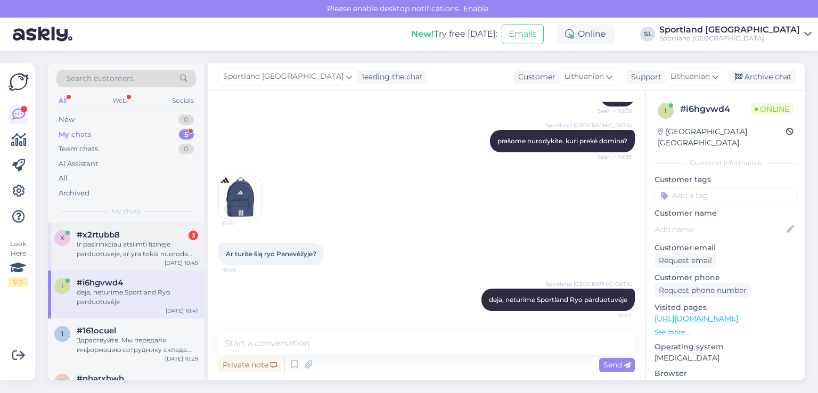
click at [176, 241] on div "Ir pasirinkciau atsiimti fizineje parduotuveje, ar yra tokia nuoroda kad galiu …" at bounding box center [137, 249] width 121 height 19
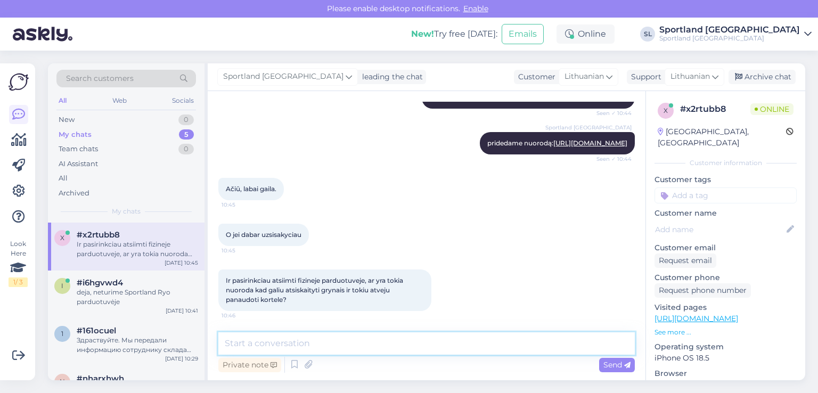
click at [391, 346] on textarea at bounding box center [426, 343] width 417 height 22
type textarea "deja, [GEOGRAPHIC_DATA] atsiskaitymo būdo nėra"
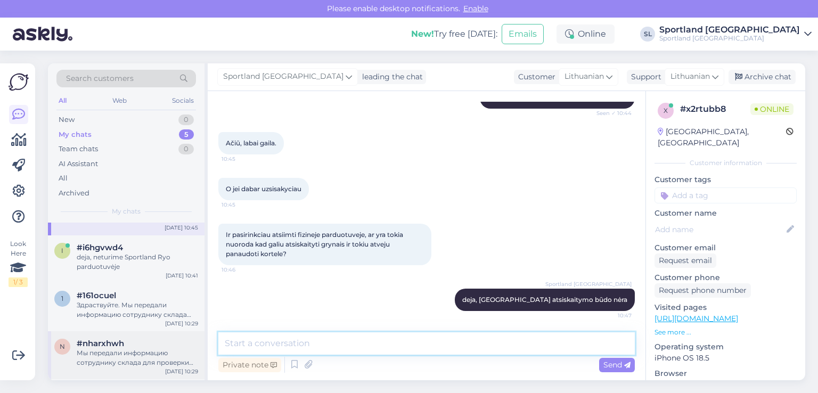
scroll to position [53, 0]
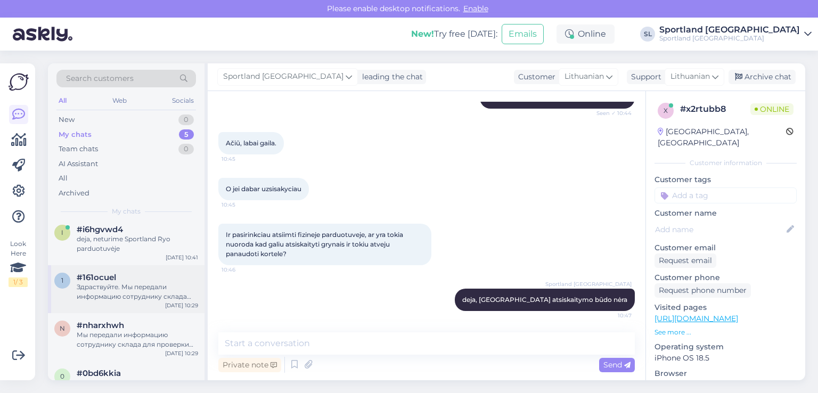
click at [136, 282] on div "Здраствуйте. Мы передали информацию сотруднику склада для проверки вашего заказ…" at bounding box center [137, 291] width 121 height 19
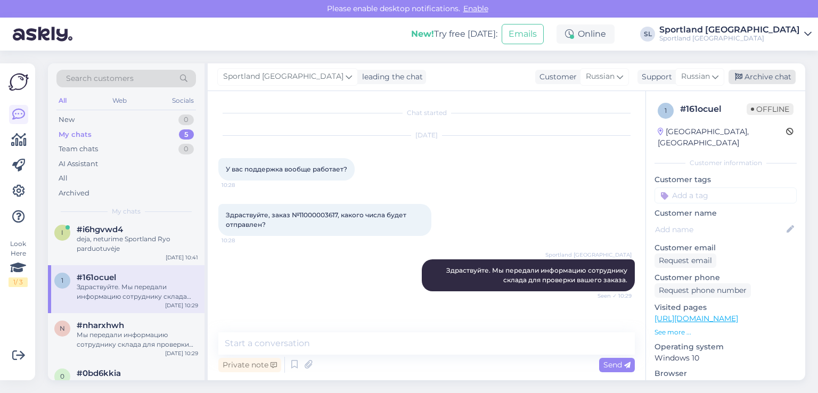
click at [761, 79] on div "Archive chat" at bounding box center [762, 77] width 67 height 14
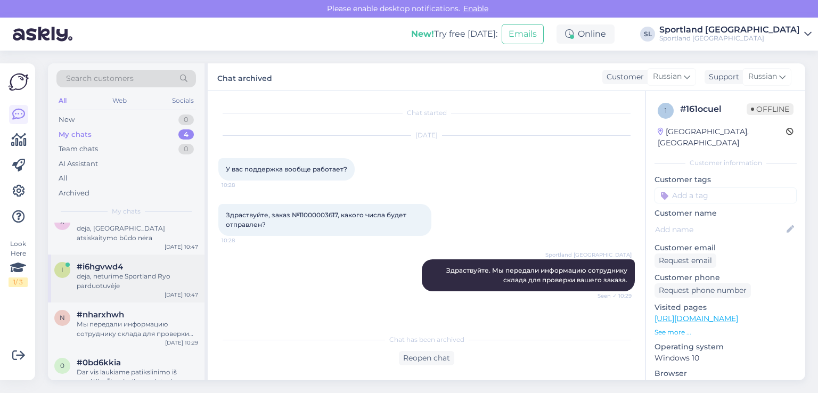
scroll to position [24, 0]
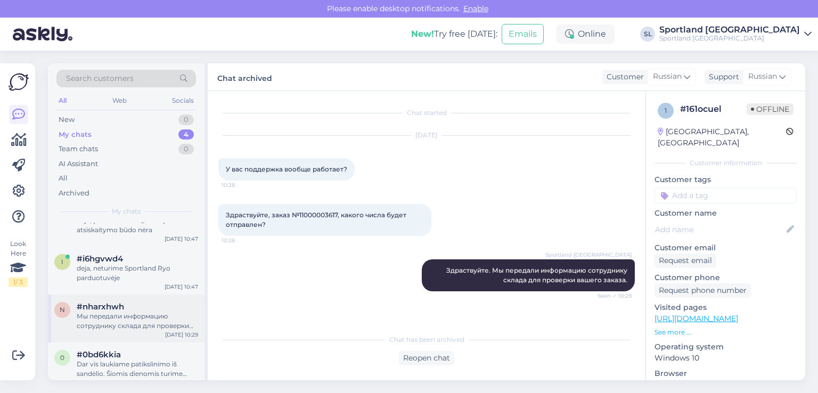
click at [130, 318] on div "Мы передали информацию сотруднику склада для проверки вашего заказа." at bounding box center [137, 321] width 121 height 19
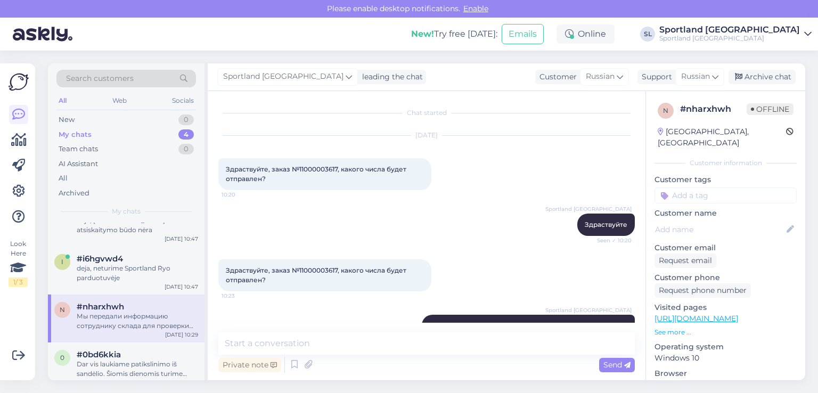
scroll to position [36, 0]
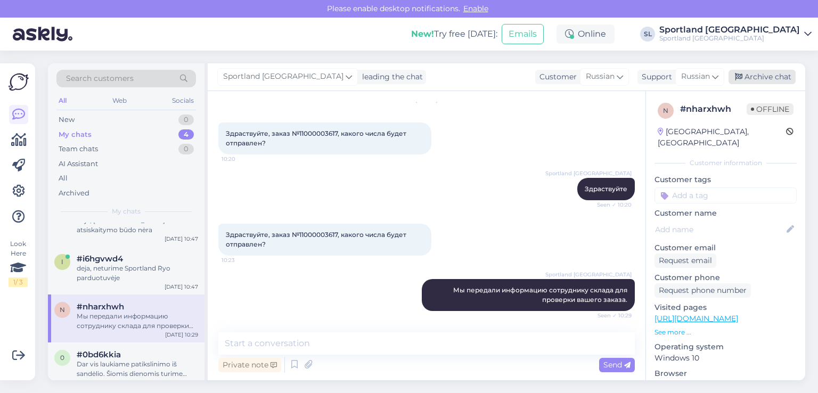
click at [769, 78] on div "Archive chat" at bounding box center [762, 77] width 67 height 14
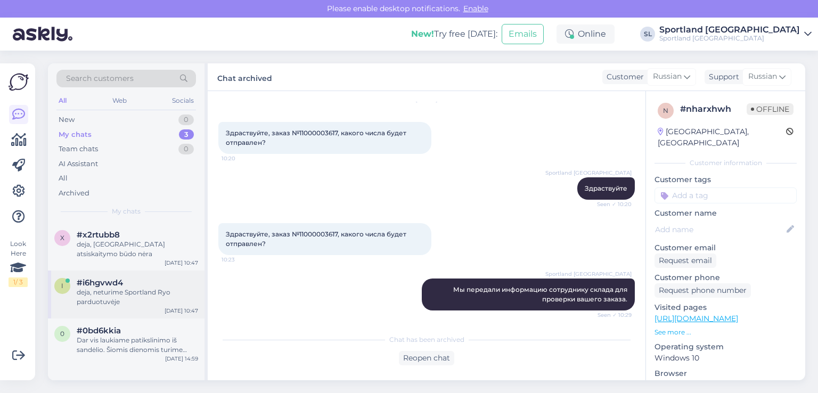
click at [109, 288] on div "deja, neturime Sportland Ryo parduotuvėje" at bounding box center [137, 297] width 121 height 19
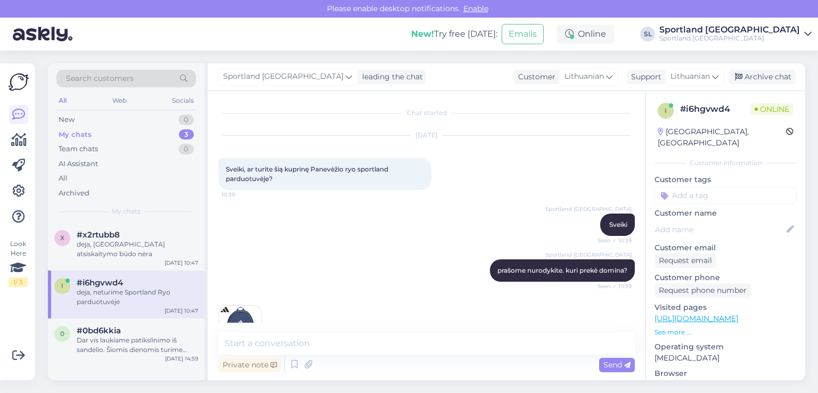
scroll to position [129, 0]
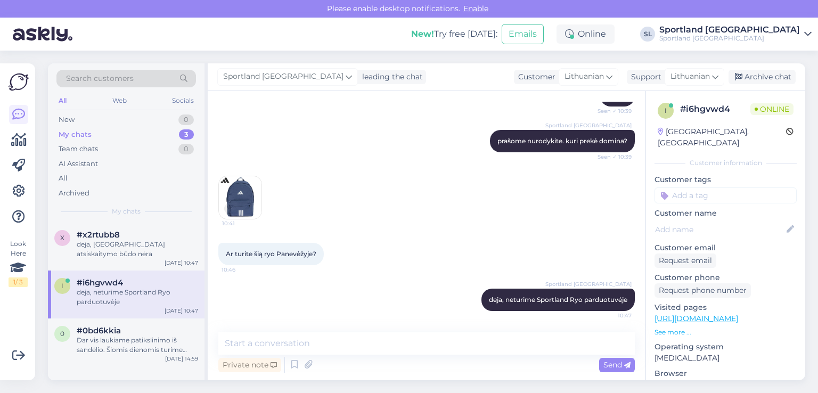
click at [111, 219] on div "Search customers All Web Socials New 0 My chats 3 Team chats 0 AI Assistant All…" at bounding box center [126, 142] width 157 height 159
click at [25, 134] on icon at bounding box center [18, 140] width 15 height 13
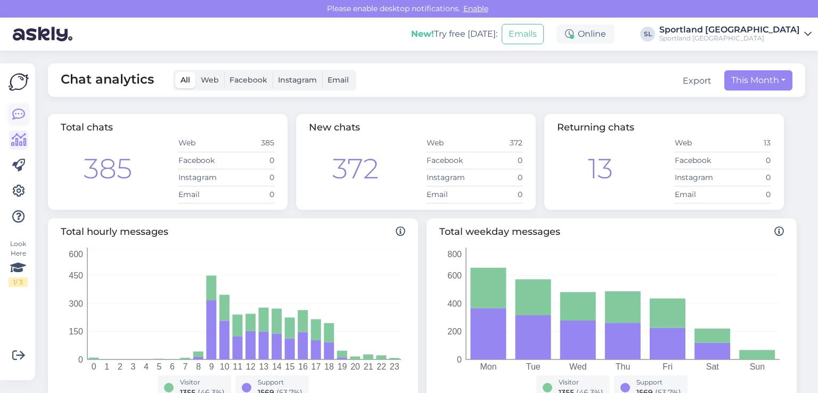
click at [20, 117] on icon at bounding box center [18, 114] width 13 height 13
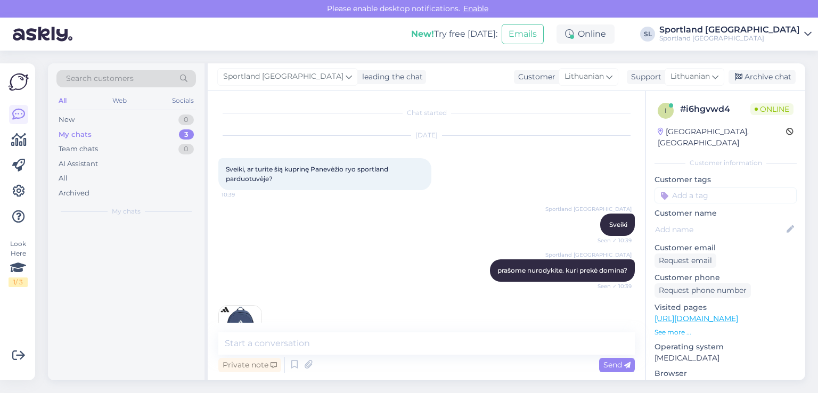
scroll to position [129, 0]
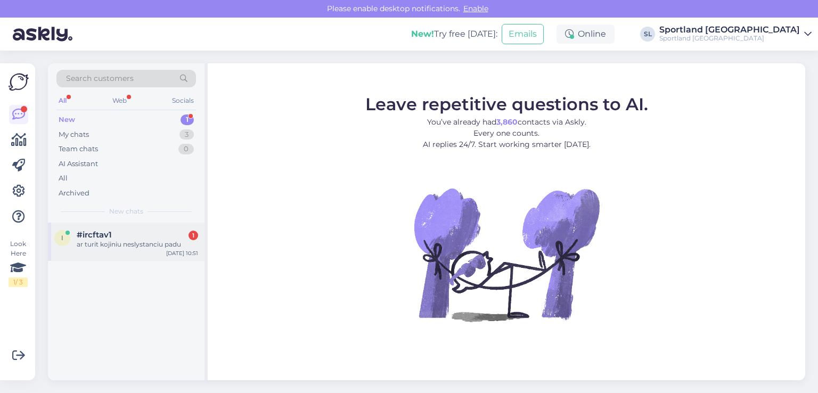
click at [133, 231] on div "#ircftav1 1" at bounding box center [137, 235] width 121 height 10
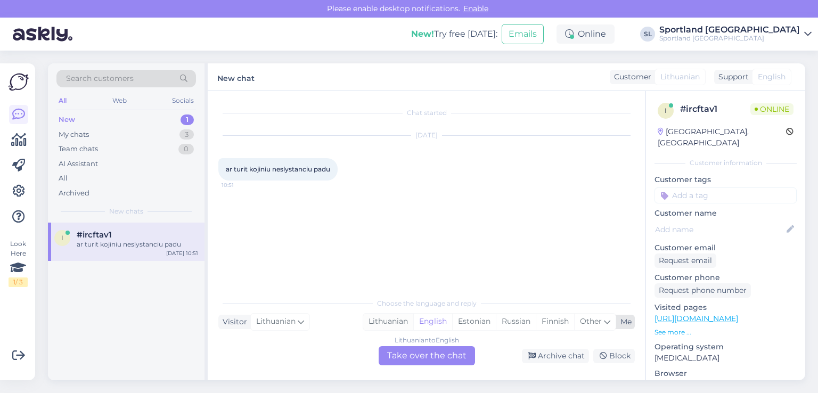
click at [395, 322] on div "Lithuanian" at bounding box center [388, 322] width 50 height 16
click at [414, 359] on div "Lithuanian to Lithuanian Take over the chat" at bounding box center [427, 355] width 96 height 19
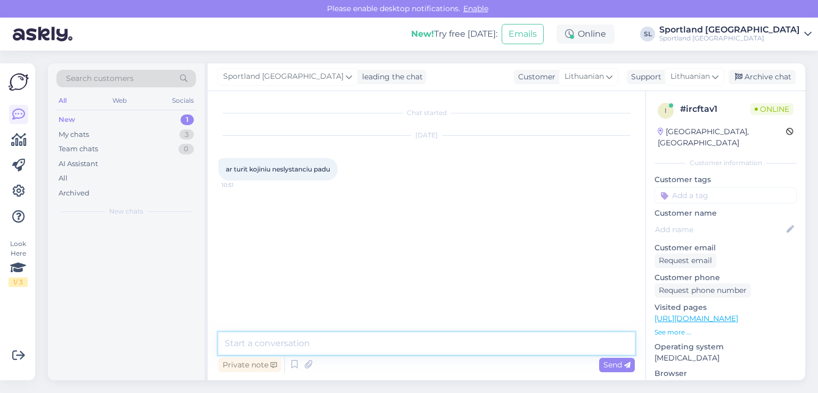
click at [381, 334] on textarea at bounding box center [426, 343] width 417 height 22
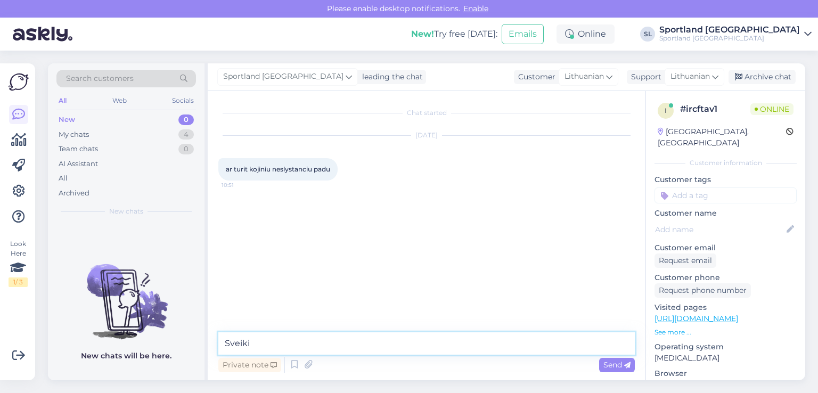
type textarea "Sveiki"
type textarea "p"
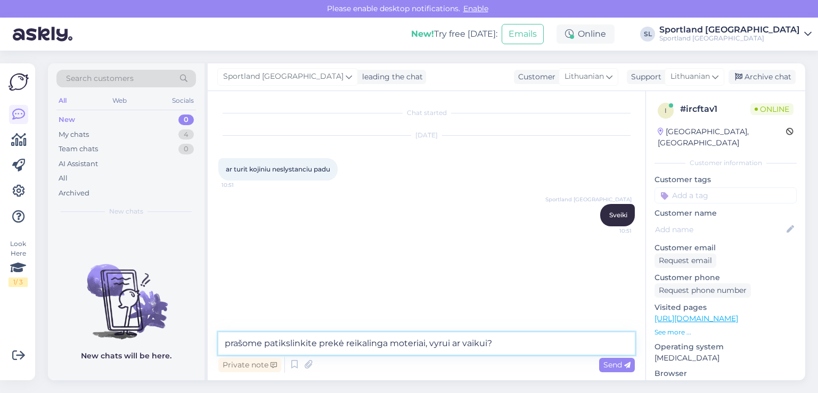
type textarea "prašome patikslinkite prekė reikalinga moteriai, vyrui ar vaikui?"
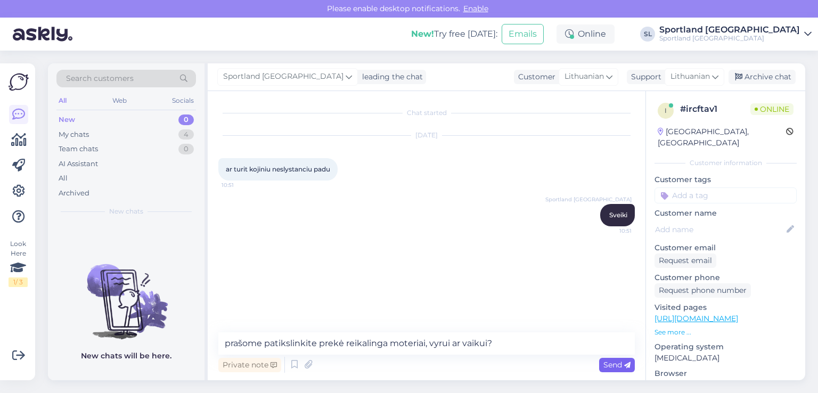
click at [607, 367] on span "Send" at bounding box center [617, 365] width 27 height 10
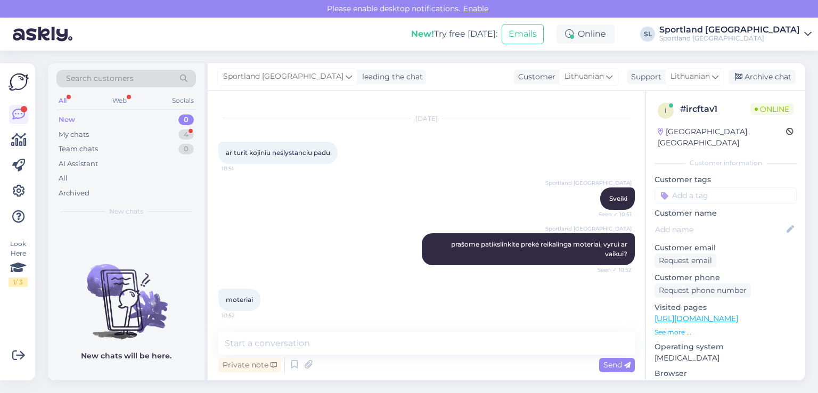
scroll to position [17, 0]
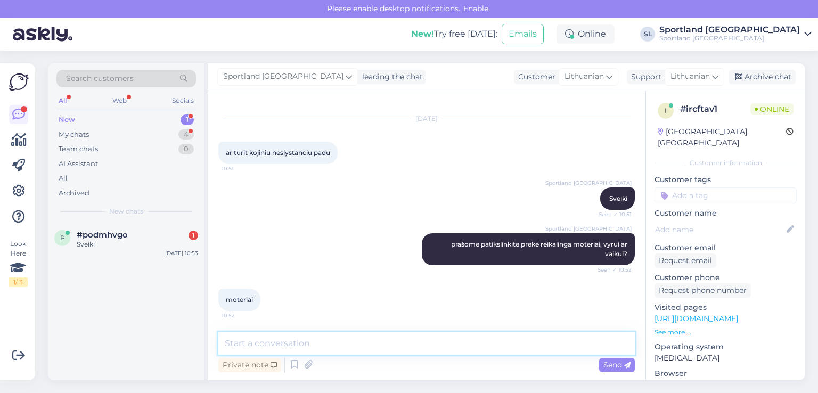
click at [347, 346] on textarea at bounding box center [426, 343] width 417 height 22
type textarea "apgailestaujame, tačiau neturime :("
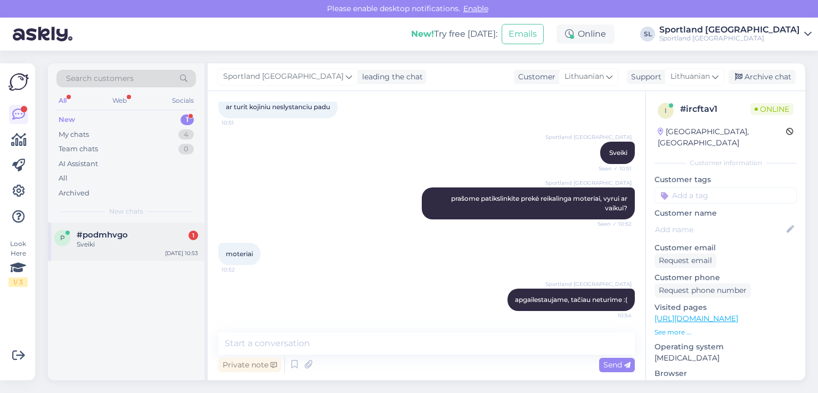
click at [87, 238] on span "#podmhvgo" at bounding box center [102, 235] width 51 height 10
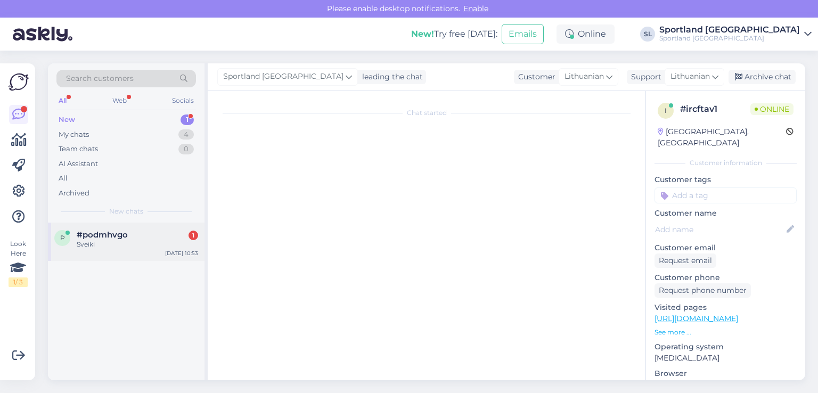
scroll to position [0, 0]
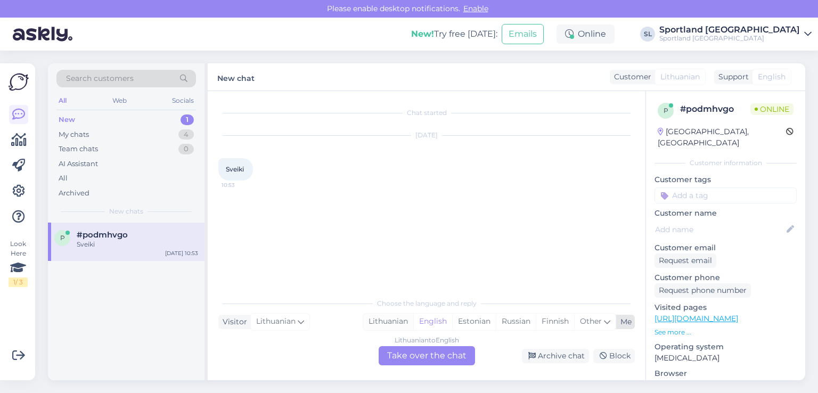
click at [368, 324] on div "Lithuanian" at bounding box center [388, 322] width 50 height 16
click at [402, 346] on div "Lithuanian to Lithuanian Take over the chat" at bounding box center [427, 355] width 96 height 19
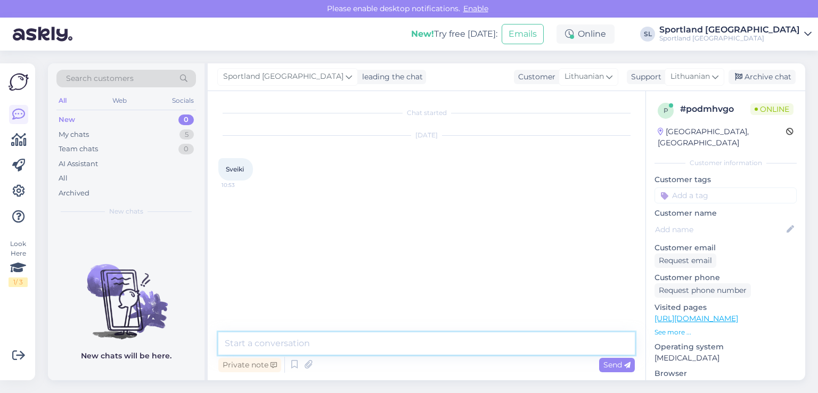
click at [379, 341] on textarea at bounding box center [426, 343] width 417 height 22
type textarea "Sveiki"
type textarea "kuo galime Jums padėti?"
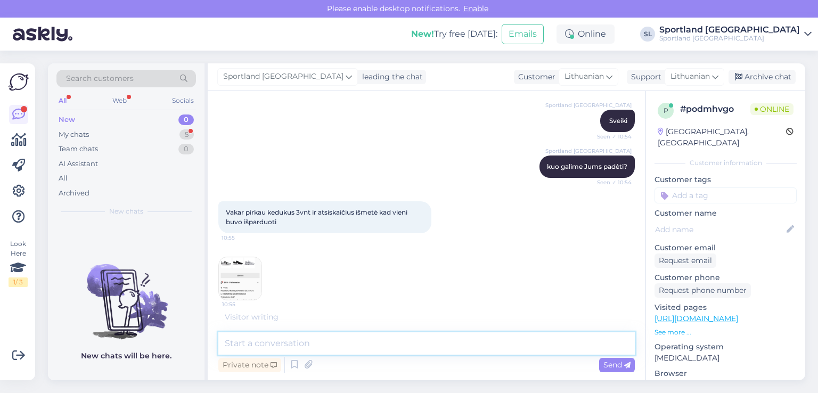
scroll to position [84, 0]
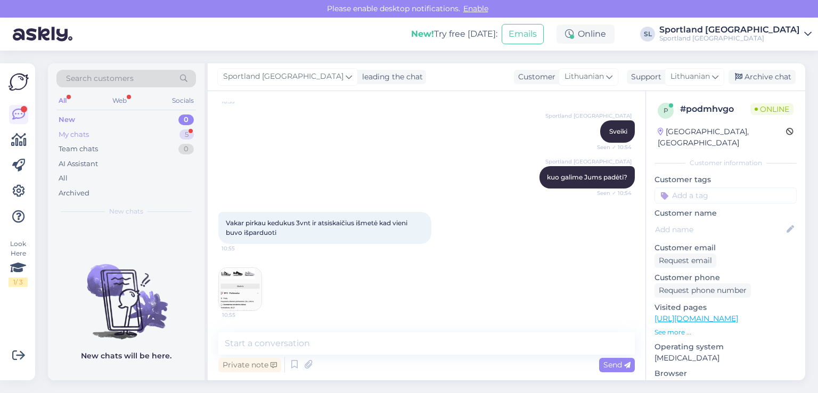
click at [83, 128] on div "My chats 5" at bounding box center [126, 134] width 140 height 15
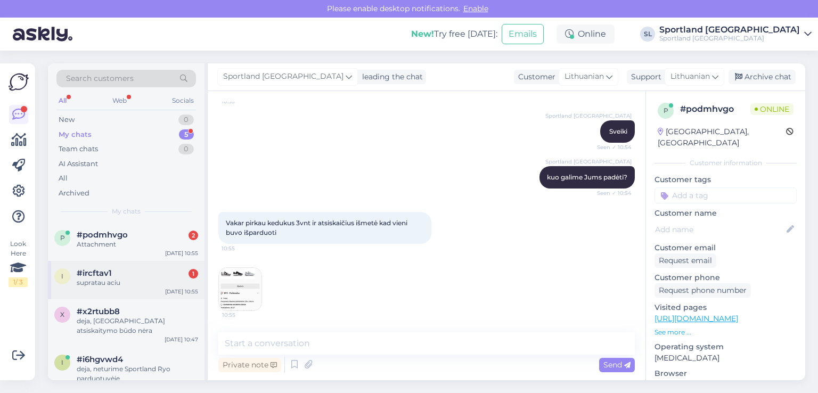
click at [107, 274] on span "#ircftav1" at bounding box center [94, 273] width 35 height 10
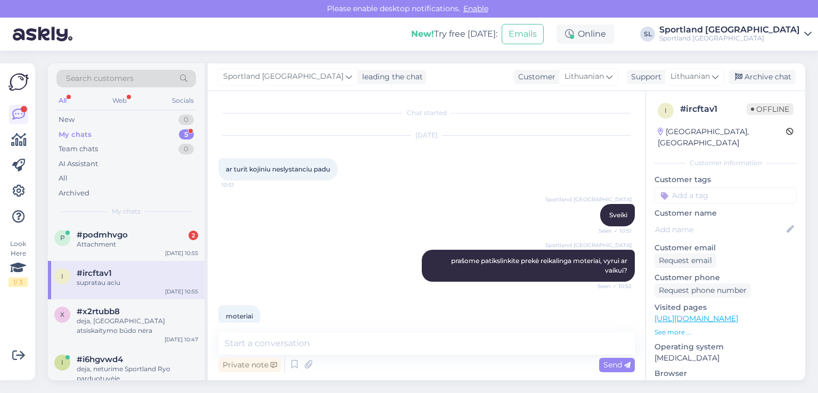
scroll to position [109, 0]
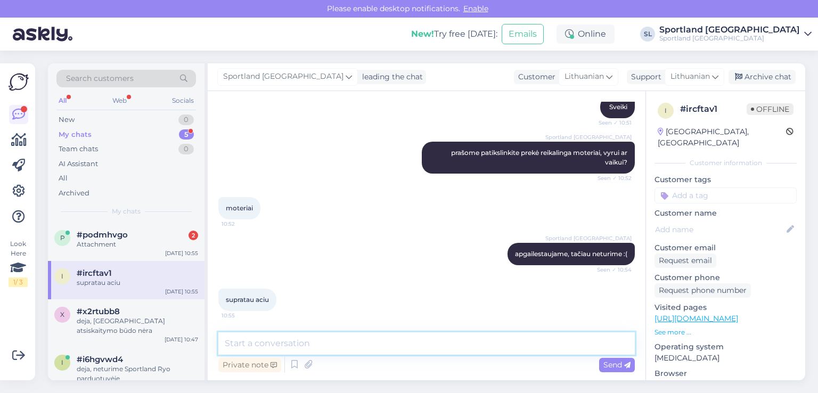
drag, startPoint x: 323, startPoint y: 349, endPoint x: 323, endPoint y: 343, distance: 6.4
click at [324, 349] on textarea at bounding box center [426, 343] width 417 height 22
type textarea "Geros dienos Jums."
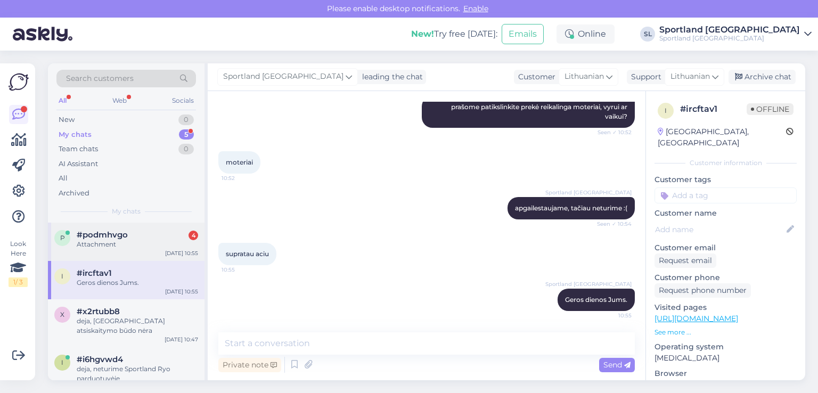
click at [131, 228] on div "p #podmhvgo 4 Attachment Aug 26 10:55" at bounding box center [126, 242] width 157 height 38
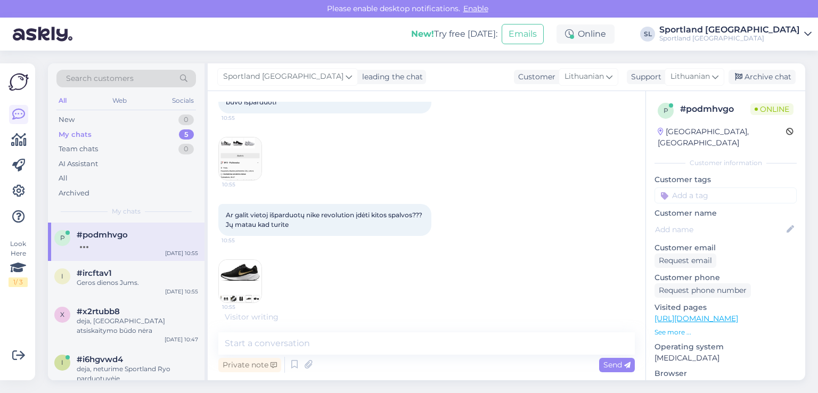
scroll to position [217, 0]
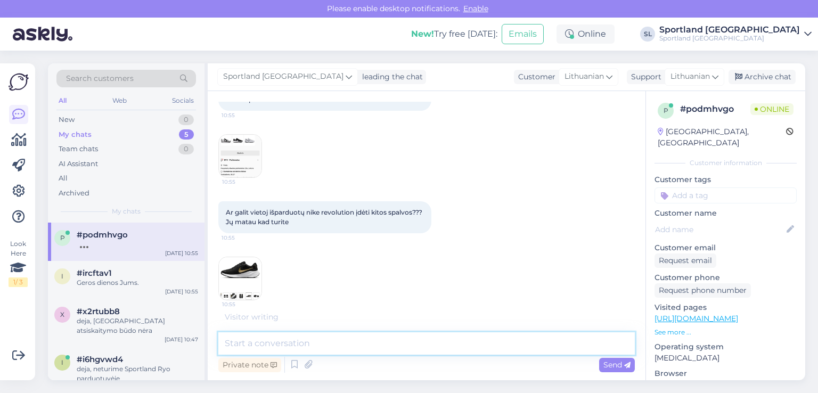
click at [401, 338] on textarea at bounding box center [426, 343] width 417 height 22
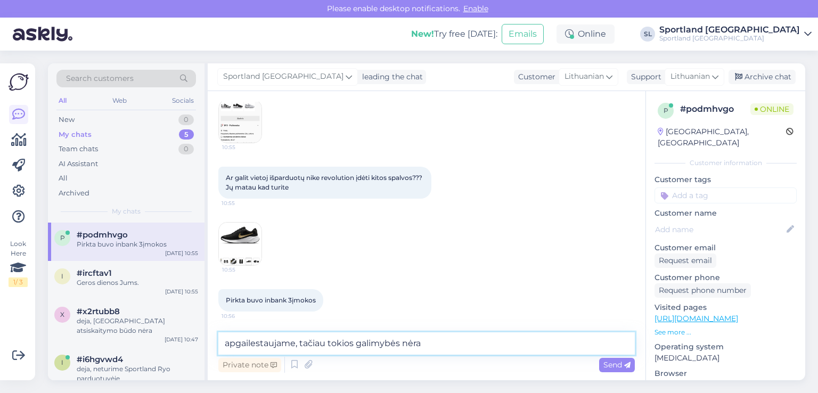
type textarea "apgailestaujame, tačiau tokios galimybės nėra"
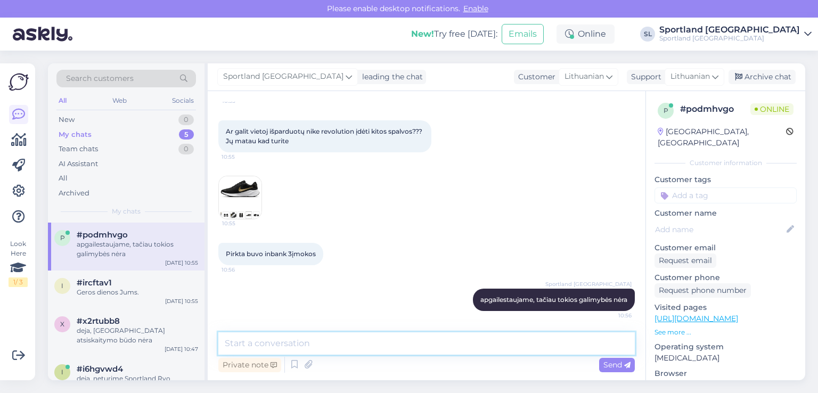
type textarea "t"
type textarea "norit įsigyti kitą prekę, turite atlikti naują užsakymą"
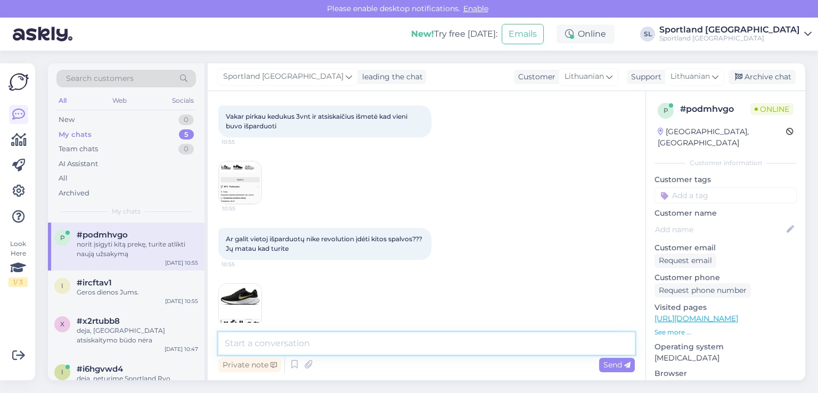
scroll to position [183, 0]
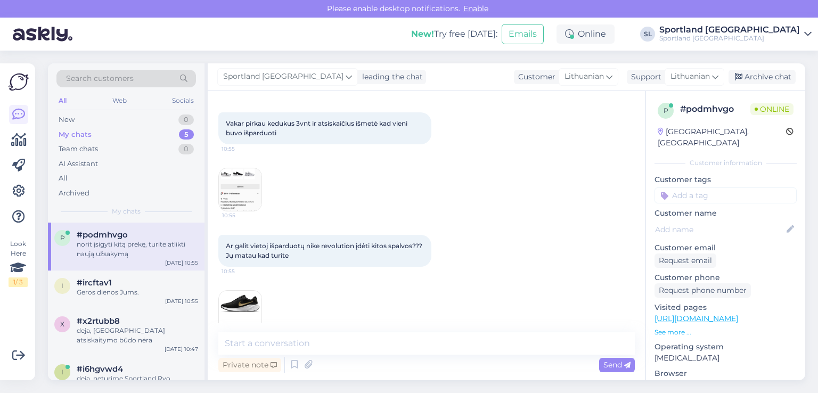
click at [241, 191] on img at bounding box center [240, 189] width 43 height 43
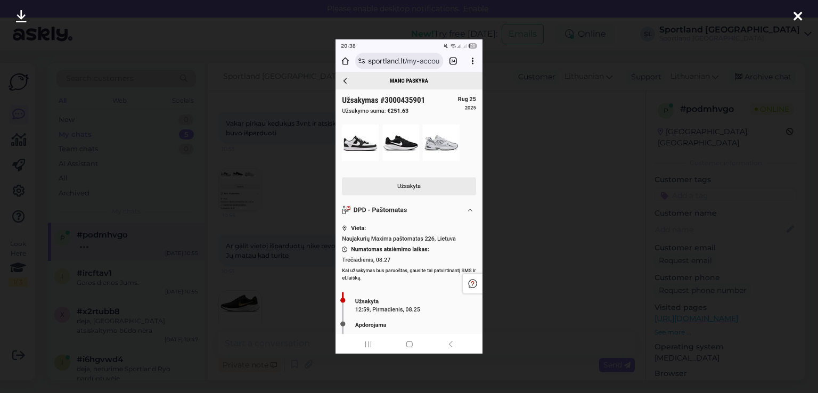
click at [801, 18] on icon at bounding box center [798, 17] width 9 height 14
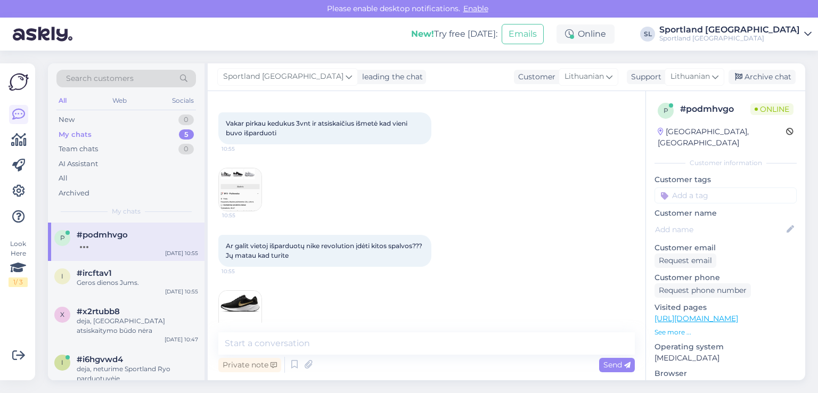
scroll to position [343, 0]
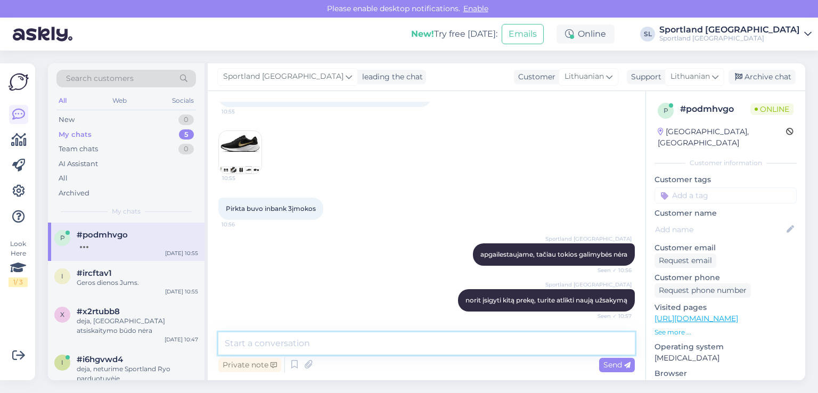
click at [376, 352] on textarea at bounding box center [426, 343] width 417 height 22
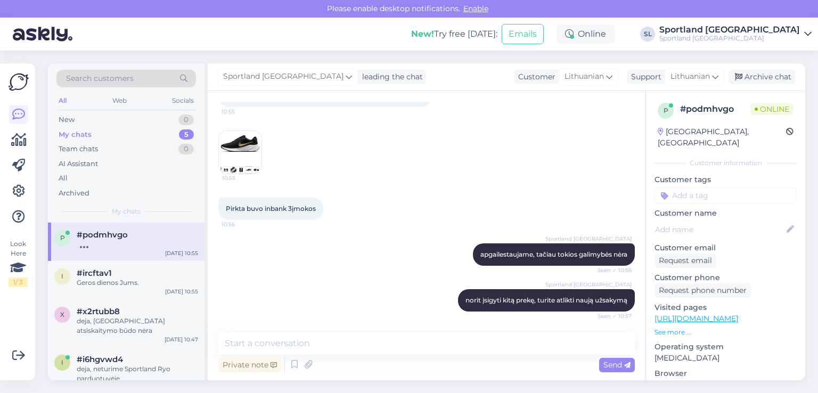
type input "p"
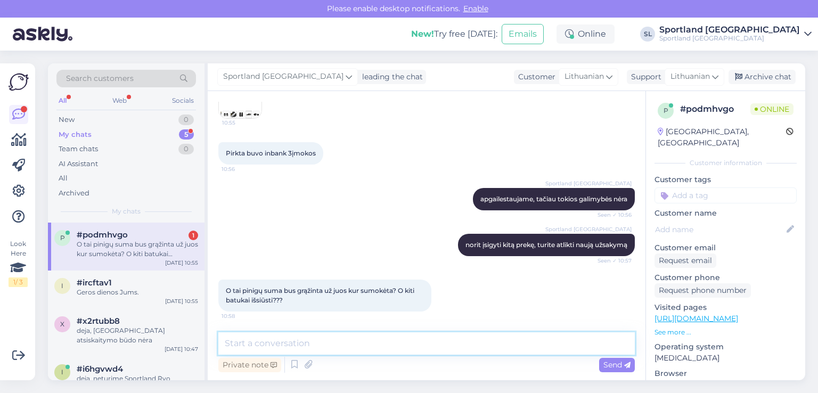
click at [376, 352] on textarea at bounding box center [426, 343] width 417 height 22
type textarea "Pagal Jūsų užsakymo numerį, matome, kad užsakytos trys prekės"
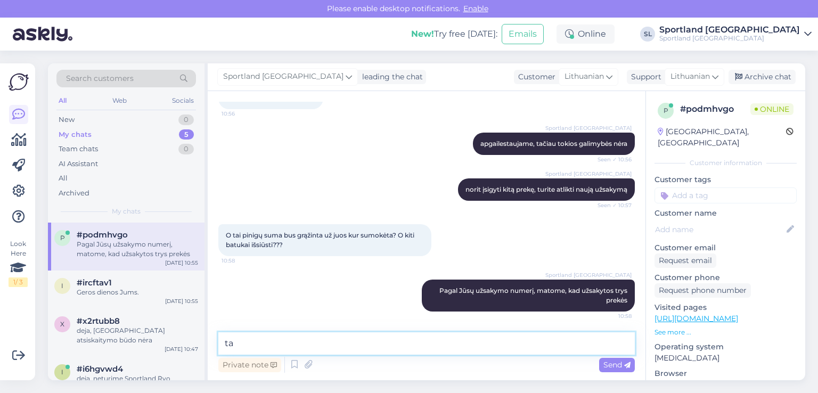
type textarea "t"
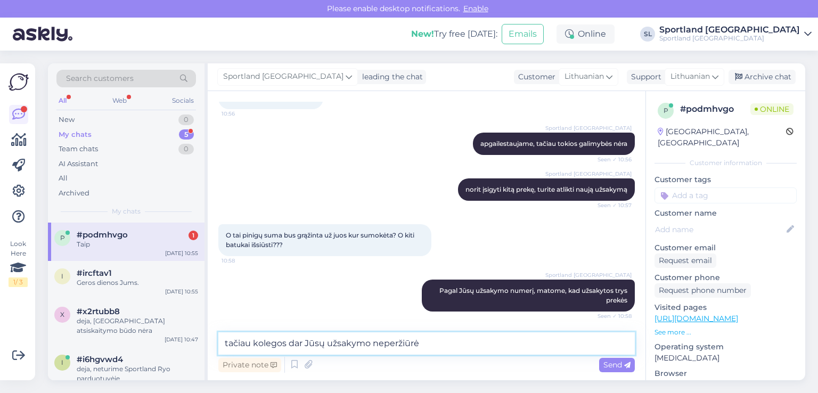
scroll to position [500, 0]
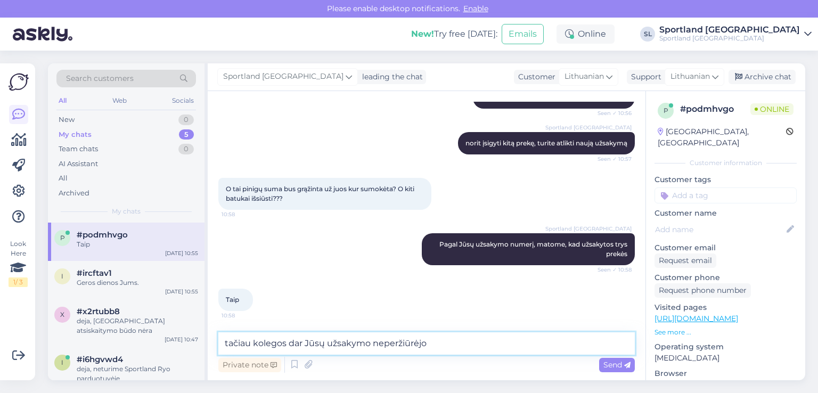
type textarea "tačiau kolegos dar Jūsų užsakymo neperžiūrėjo"
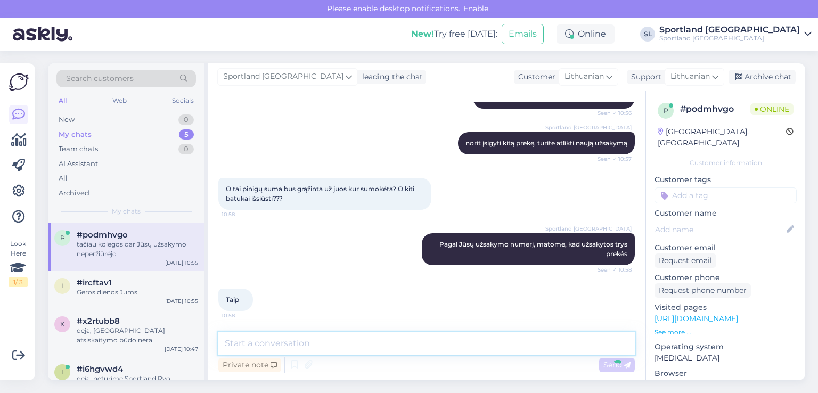
scroll to position [546, 0]
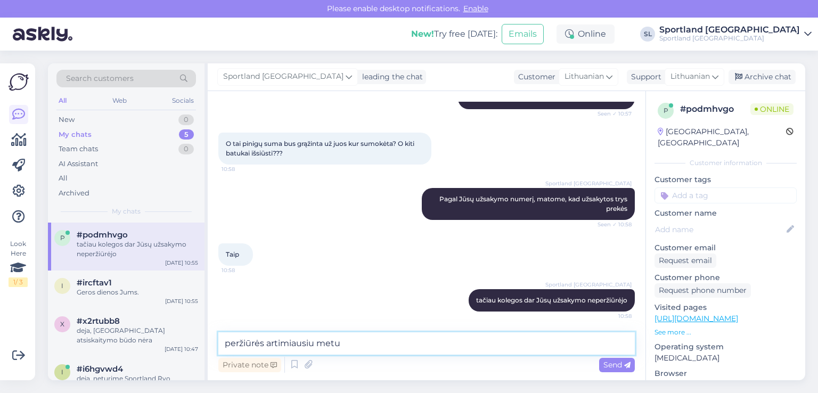
type textarea "peržiūrės artimiausiu metu"
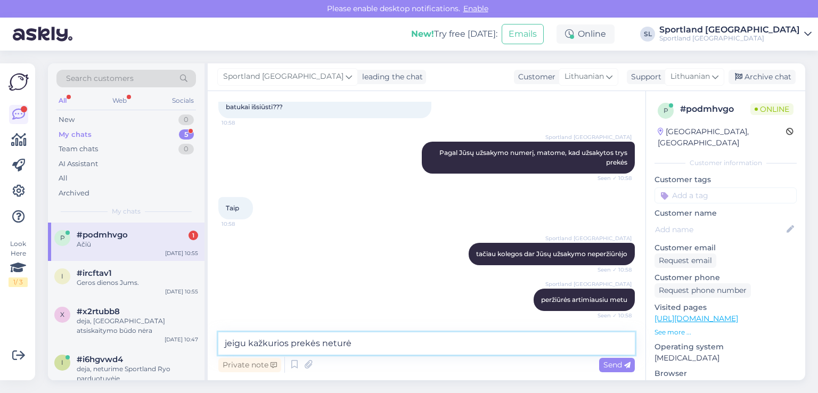
scroll to position [637, 0]
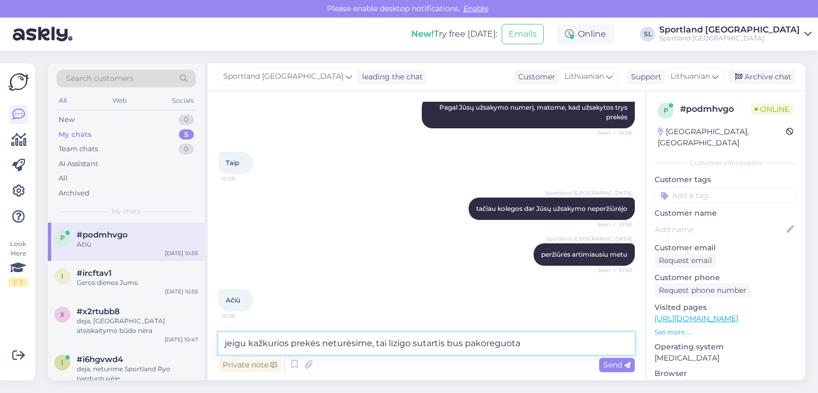
type textarea "jeigu kažkurios prekės neturėsime, tai lizigo sutartis bus pakoreguota"
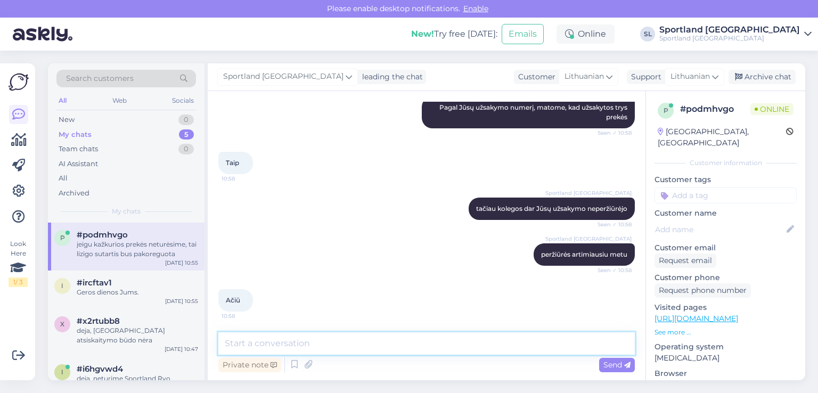
scroll to position [693, 0]
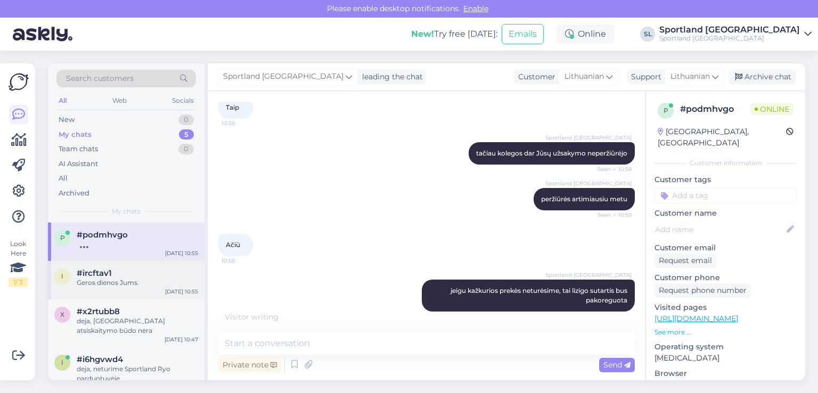
click at [119, 273] on div "#ircftav1" at bounding box center [137, 273] width 121 height 10
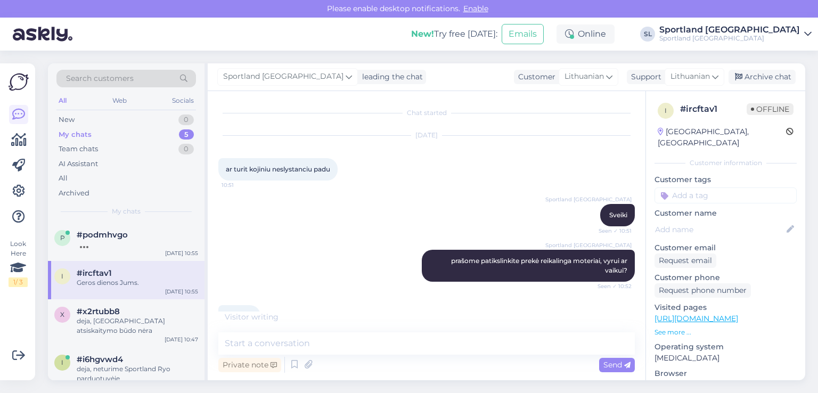
scroll to position [165, 0]
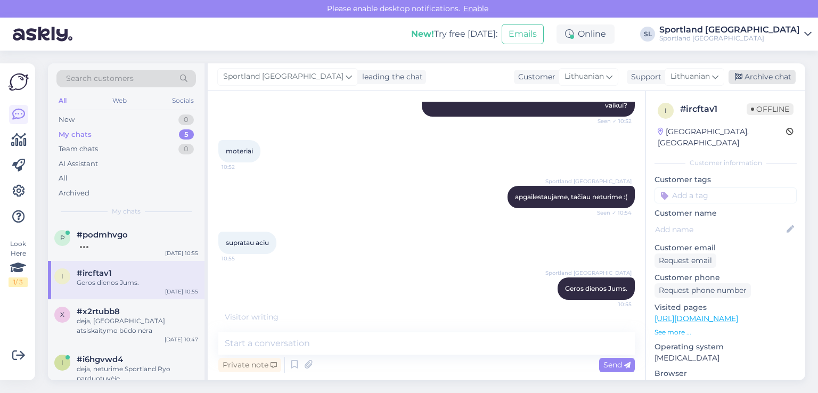
click at [759, 80] on div "Archive chat" at bounding box center [762, 77] width 67 height 14
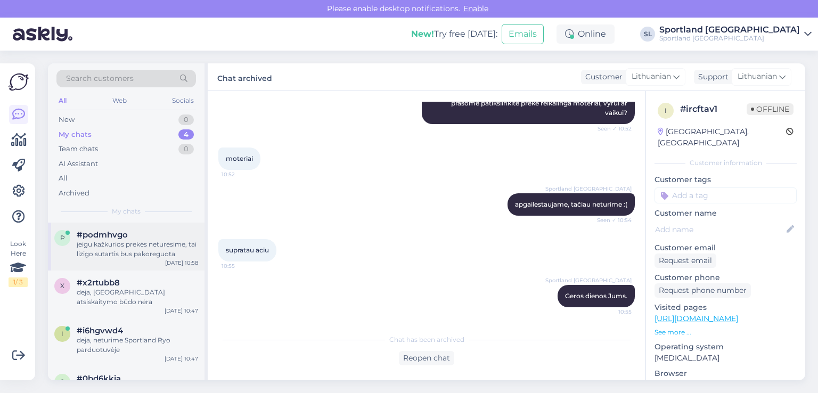
scroll to position [158, 0]
click at [115, 286] on span "#x2rtubb8" at bounding box center [98, 283] width 43 height 10
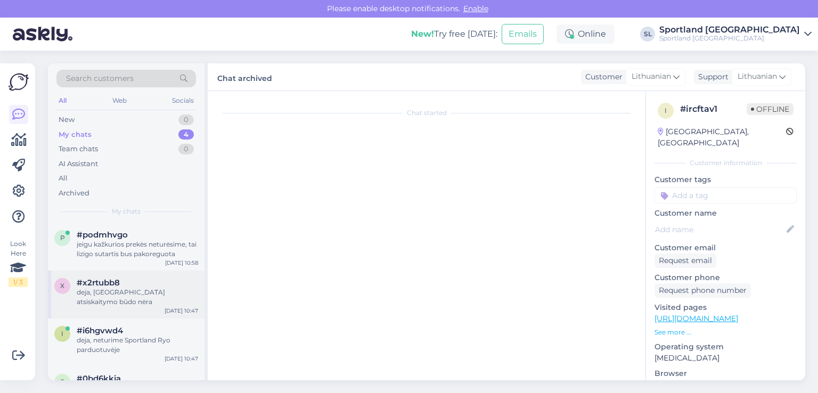
scroll to position [229, 0]
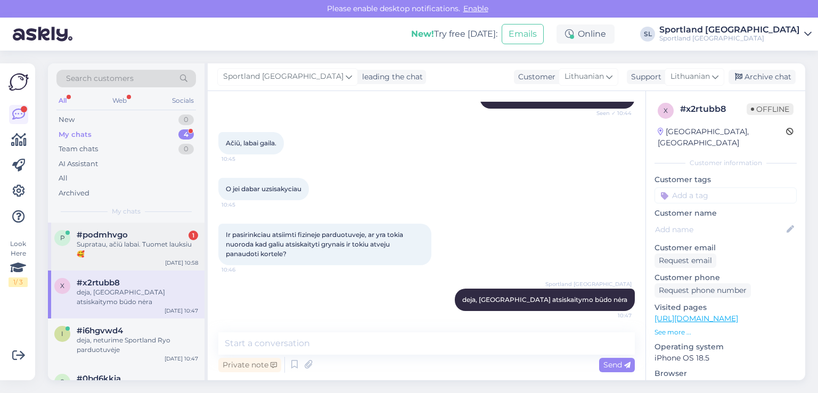
click at [132, 248] on div "Supratau, ačiū labai. Tuomet lauksiu 🥰" at bounding box center [137, 249] width 121 height 19
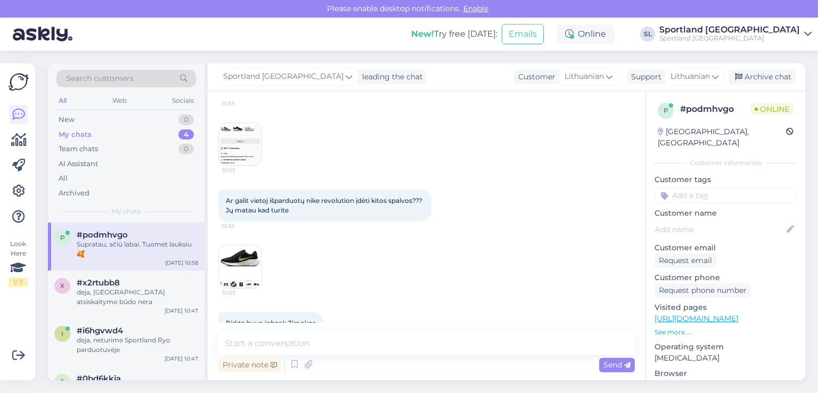
scroll to position [739, 0]
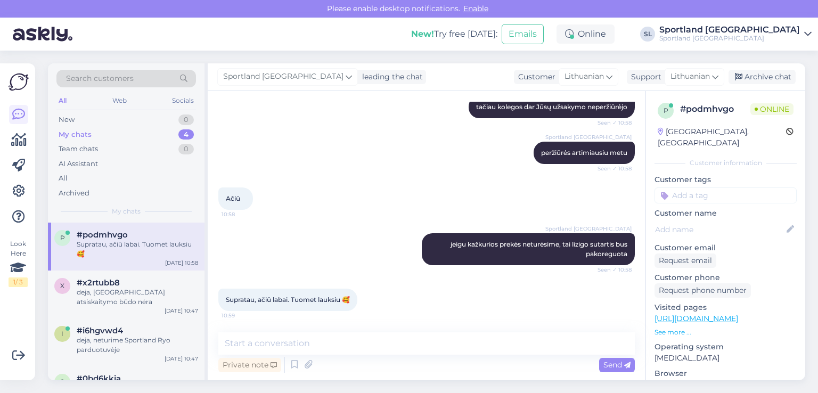
click at [381, 355] on div "Private note Send" at bounding box center [426, 365] width 417 height 20
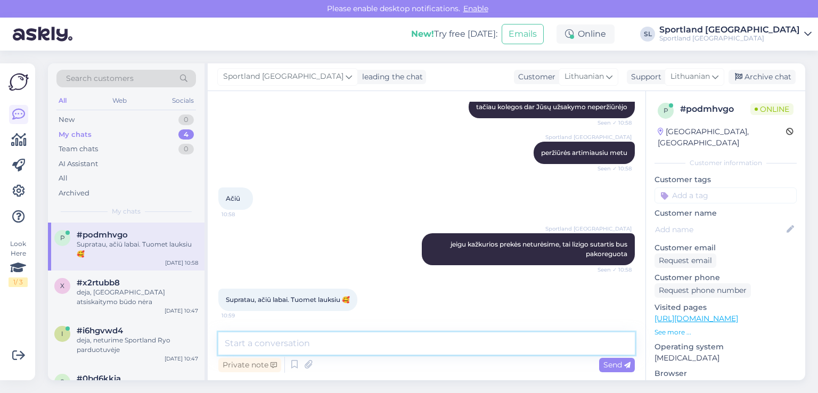
click at [377, 346] on textarea at bounding box center [426, 343] width 417 height 22
type textarea "Geros dienos Jums :))"
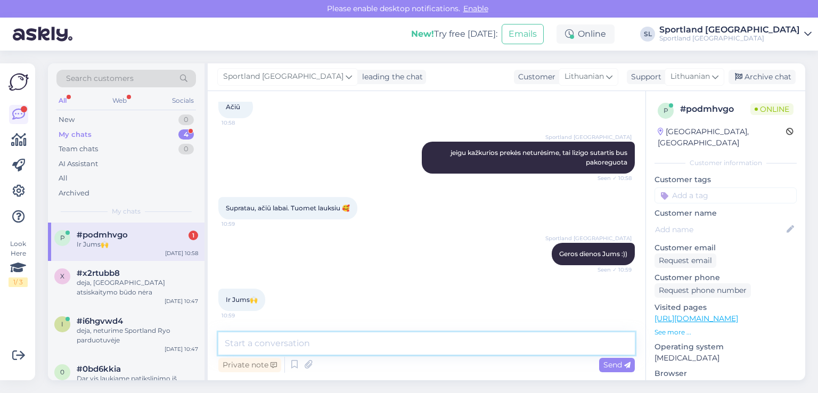
scroll to position [830, 0]
click at [320, 346] on textarea at bounding box center [426, 343] width 417 height 22
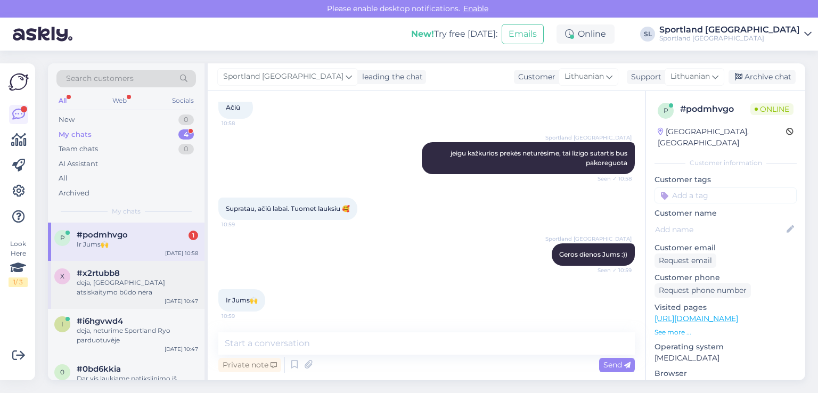
click at [129, 278] on div "deja, [GEOGRAPHIC_DATA] atsiskaitymo būdo nėra" at bounding box center [137, 287] width 121 height 19
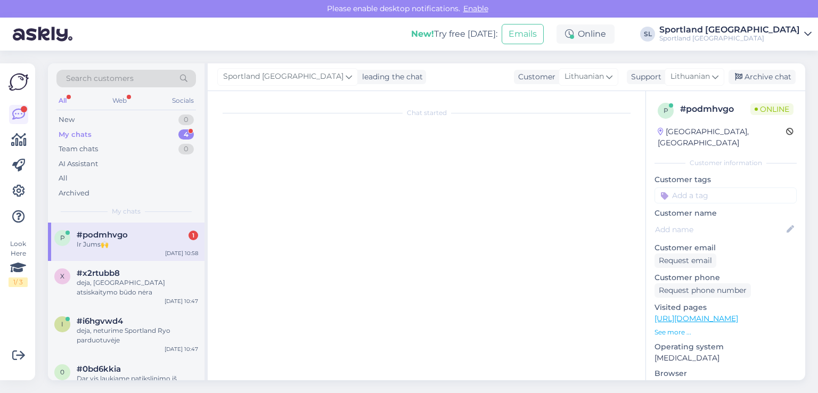
scroll to position [229, 0]
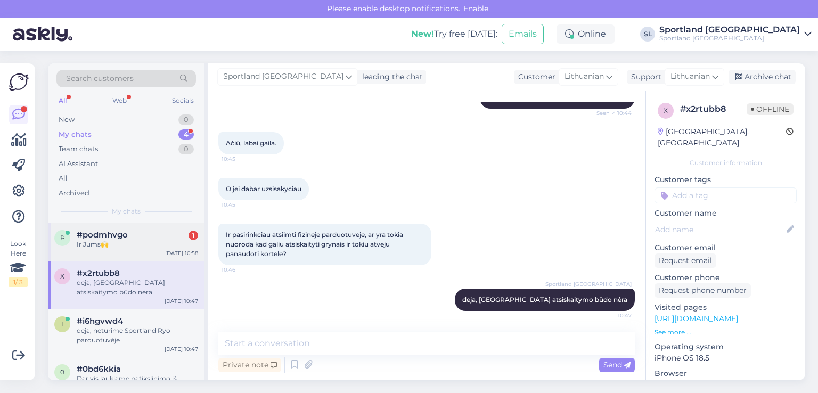
click at [128, 242] on div "Ir Jums🙌" at bounding box center [137, 245] width 121 height 10
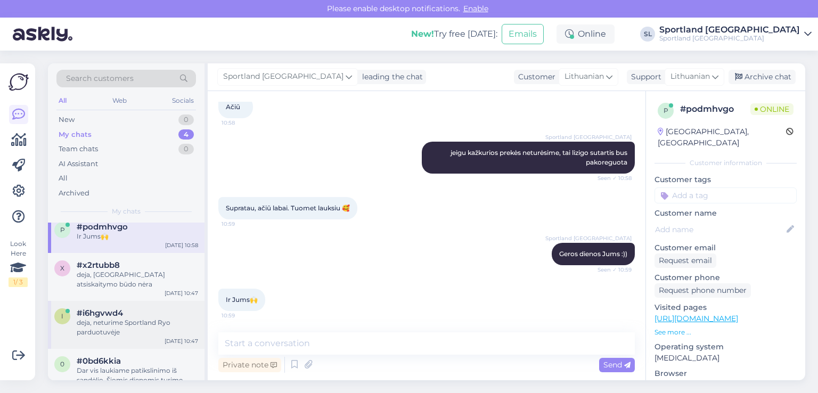
scroll to position [15, 0]
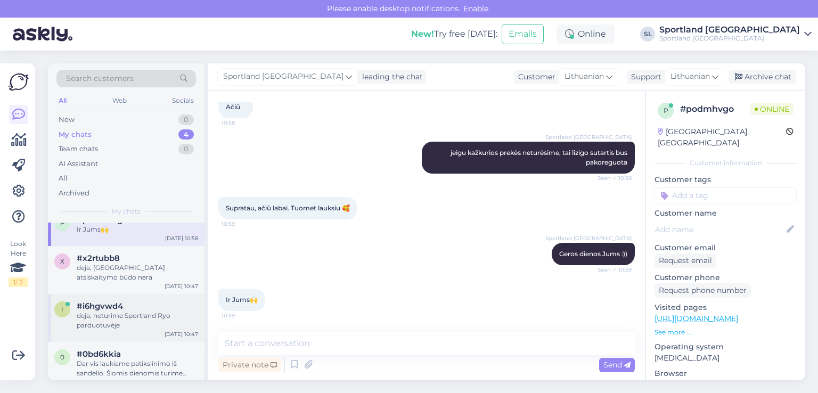
click at [116, 311] on div "deja, neturime Sportland Ryo parduotuvėje" at bounding box center [137, 320] width 121 height 19
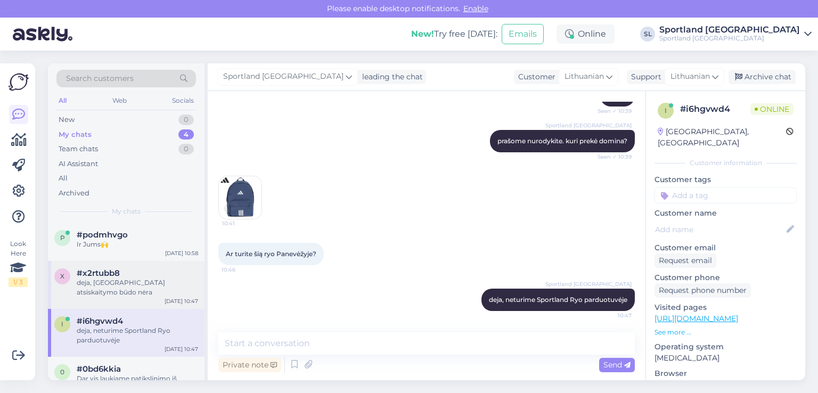
scroll to position [0, 0]
click at [102, 118] on div "New 1" at bounding box center [126, 119] width 140 height 15
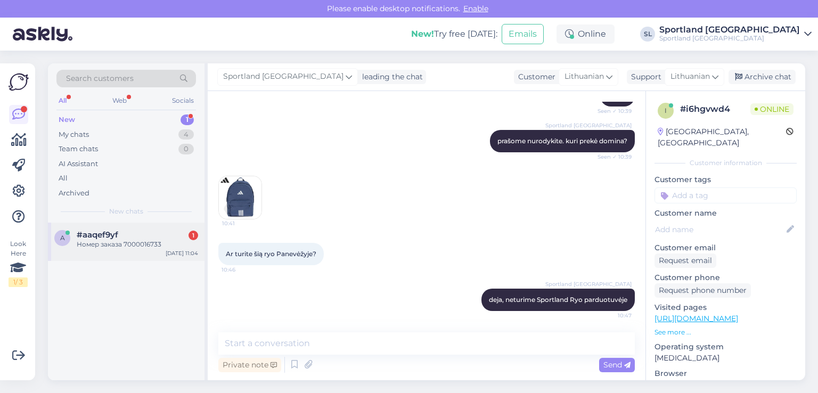
click at [131, 229] on div "a #aaqef9yf 1 Номер заказа 7000016733 Aug 26 11:04" at bounding box center [126, 242] width 157 height 38
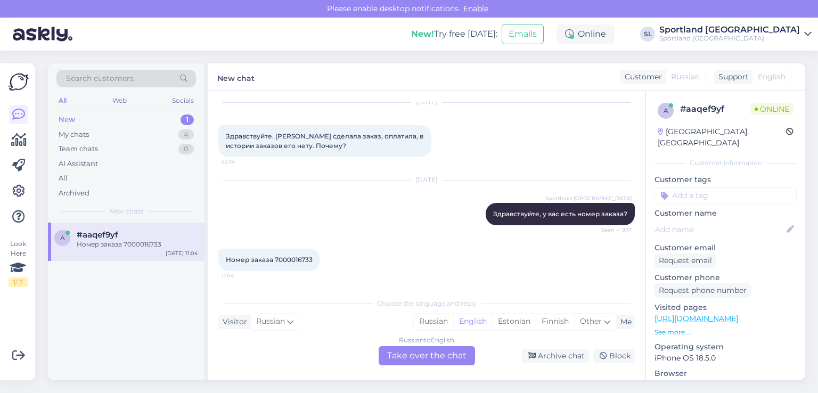
scroll to position [33, 0]
click at [434, 321] on div "Russian" at bounding box center [433, 322] width 39 height 16
click at [421, 354] on div "Russian to Russian Take over the chat" at bounding box center [427, 355] width 96 height 19
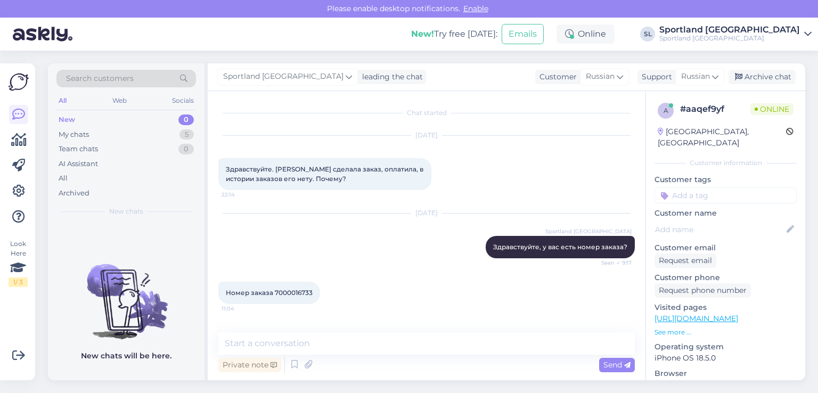
click at [296, 294] on span "Номер заказа 7000016733" at bounding box center [269, 293] width 87 height 8
copy div "7000016733 11:04"
drag, startPoint x: 324, startPoint y: 182, endPoint x: 223, endPoint y: 162, distance: 102.6
click at [224, 162] on div "Здравствуйте. Вчера сделала заказ, оплатила, в истории заказов его нету. Почему…" at bounding box center [324, 174] width 213 height 32
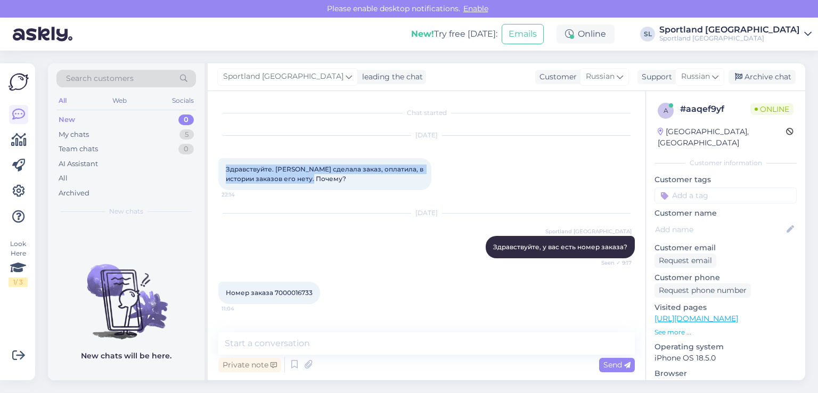
copy span "Здравствуйте. Вчера сделала заказ, оплатила, в истории заказов его нету. Почему?"
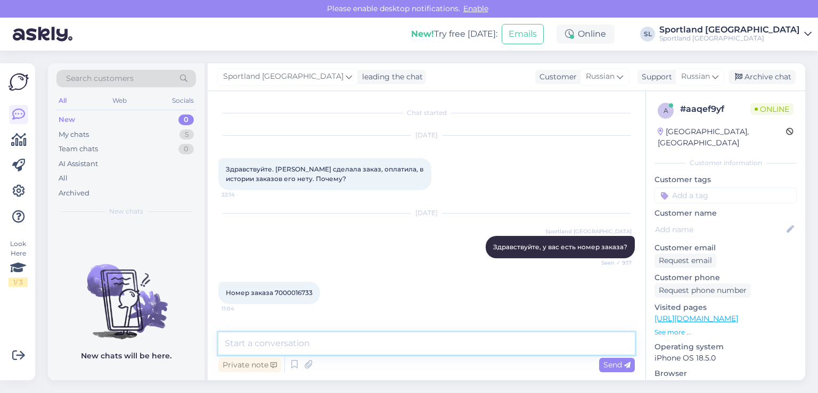
click at [339, 348] on textarea at bounding box center [426, 343] width 417 height 22
paste textarea "Ваш заказ упакован и сегодня будет доставлен курьеру. Номер посылки CC832004779…"
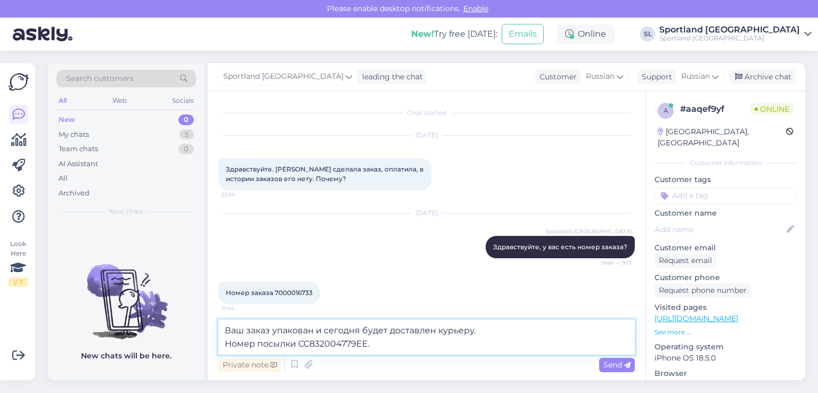
type textarea "Ваш заказ упакован и сегодня будет доставлен курьеру. Номер посылки CC832004779…"
click at [611, 358] on div "Send" at bounding box center [617, 365] width 36 height 14
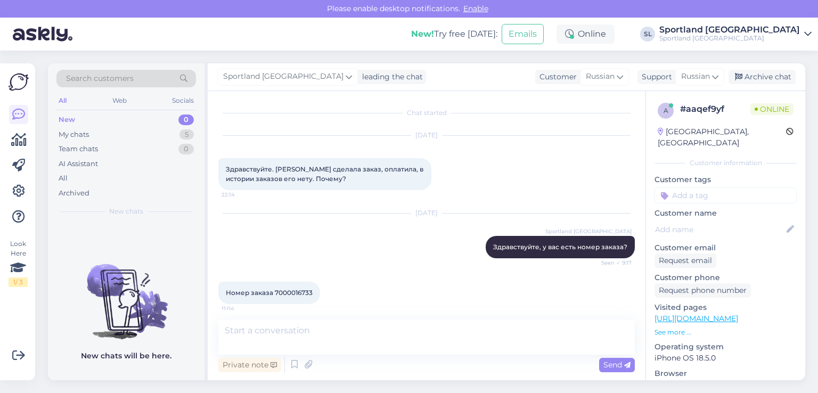
scroll to position [49, 0]
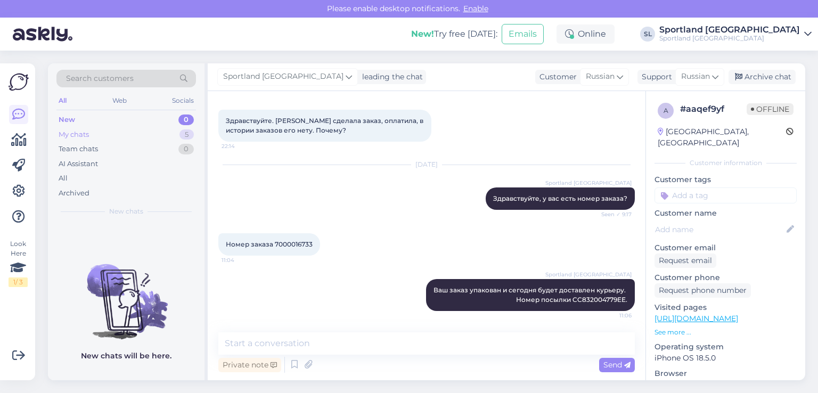
click at [143, 133] on div "My chats 5" at bounding box center [126, 134] width 140 height 15
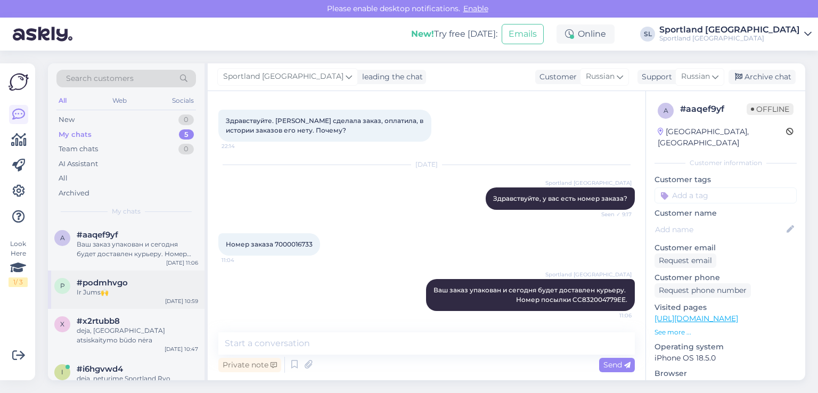
click at [154, 280] on div "#podmhvgo" at bounding box center [137, 283] width 121 height 10
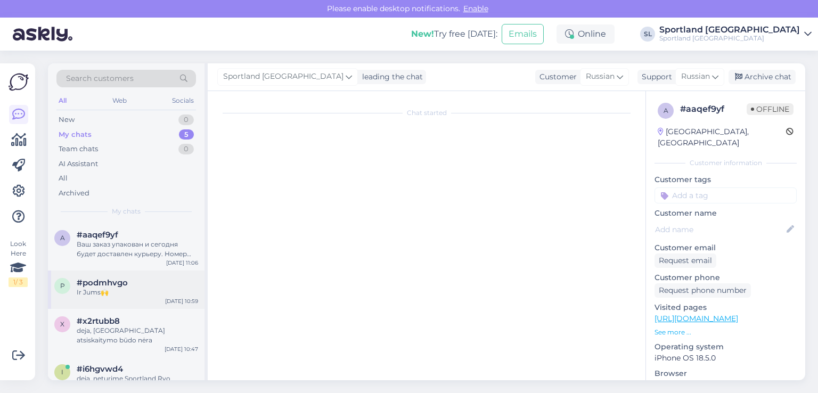
scroll to position [831, 0]
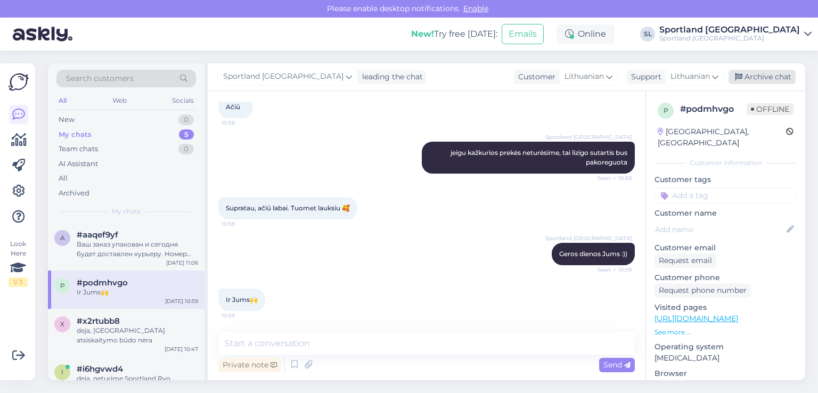
click at [753, 82] on div "Archive chat" at bounding box center [762, 77] width 67 height 14
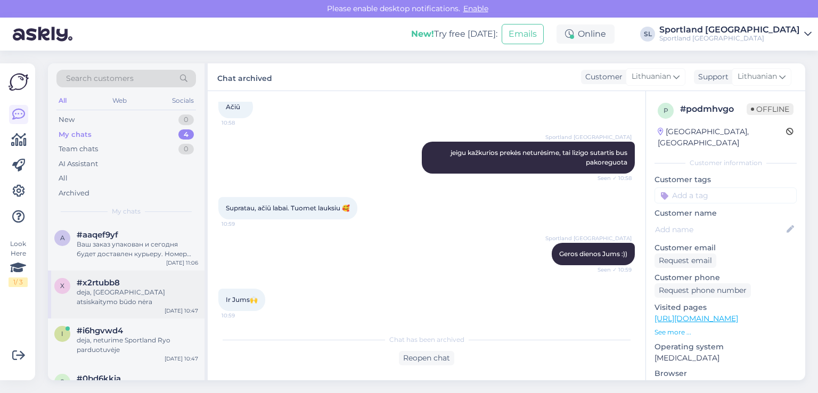
click at [137, 293] on div "deja, [GEOGRAPHIC_DATA] atsiskaitymo būdo nėra" at bounding box center [137, 297] width 121 height 19
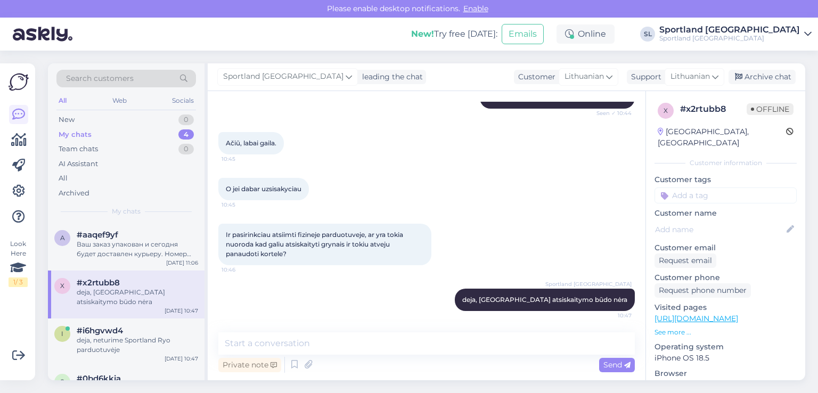
scroll to position [229, 0]
click at [761, 75] on div "Archive chat" at bounding box center [762, 77] width 67 height 14
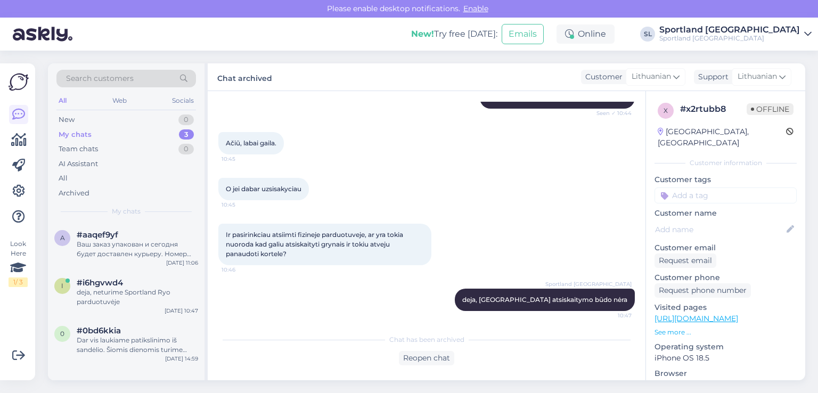
scroll to position [232, 0]
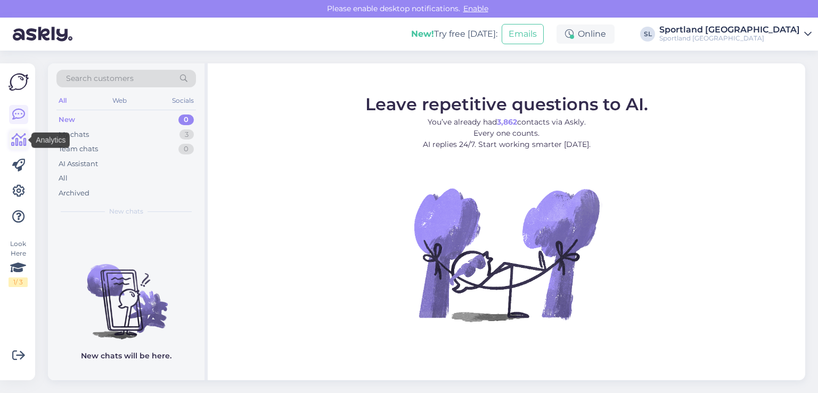
click at [25, 147] on icon at bounding box center [18, 140] width 15 height 13
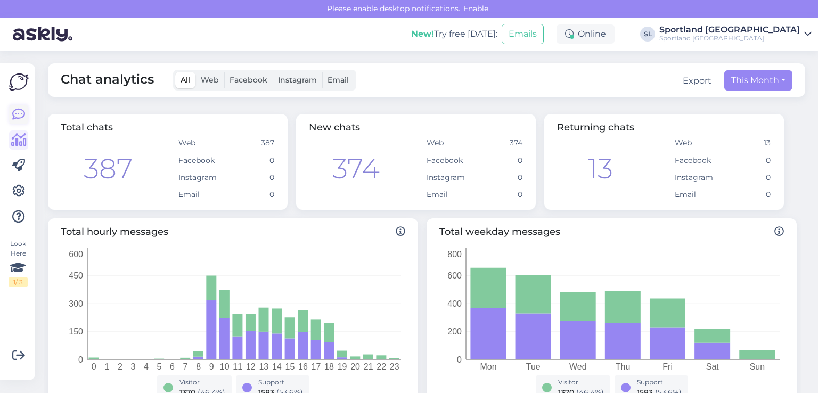
click at [19, 115] on icon at bounding box center [18, 114] width 13 height 13
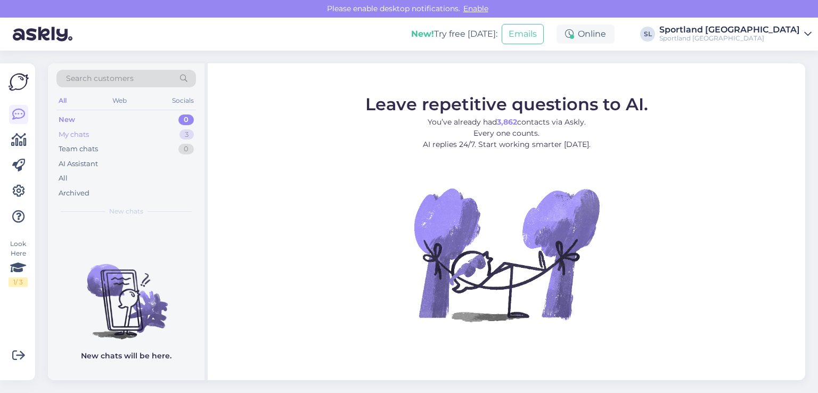
click at [75, 135] on div "My chats" at bounding box center [74, 134] width 30 height 11
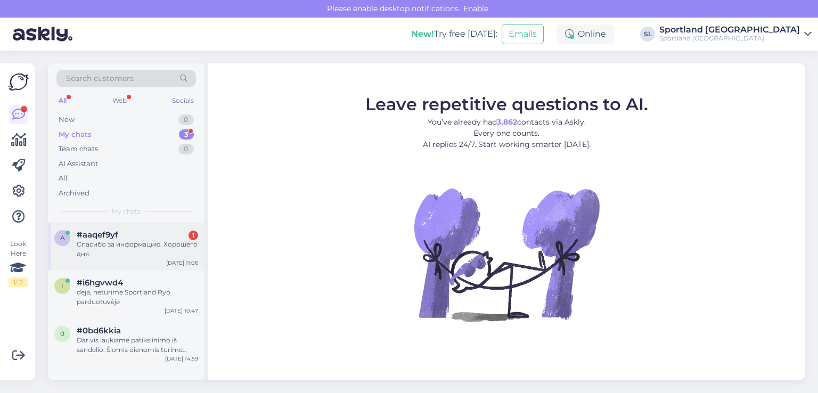
click at [126, 249] on div "Спасибо за информацию. Хорошего дня." at bounding box center [137, 249] width 121 height 19
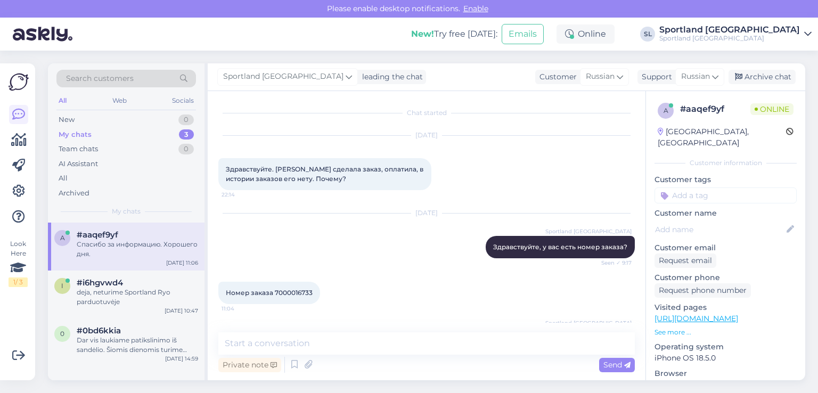
scroll to position [94, 0]
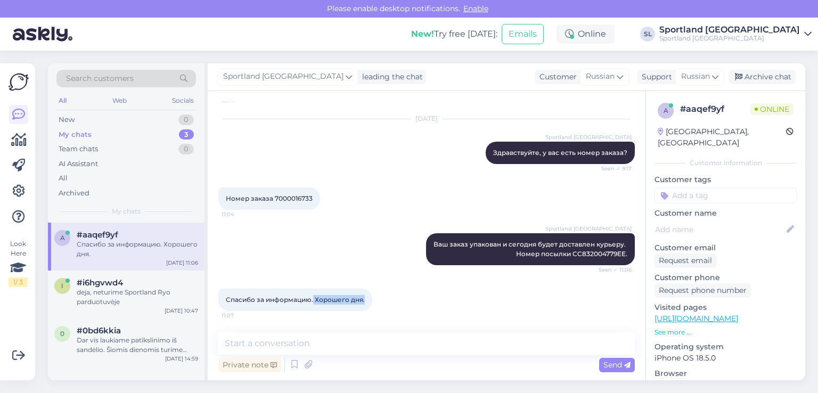
drag, startPoint x: 366, startPoint y: 297, endPoint x: 313, endPoint y: 295, distance: 52.8
click at [313, 295] on div "Спасибо за информацию. Хорошего дня. 11:07" at bounding box center [295, 300] width 154 height 22
copy span "Хорошего дня."
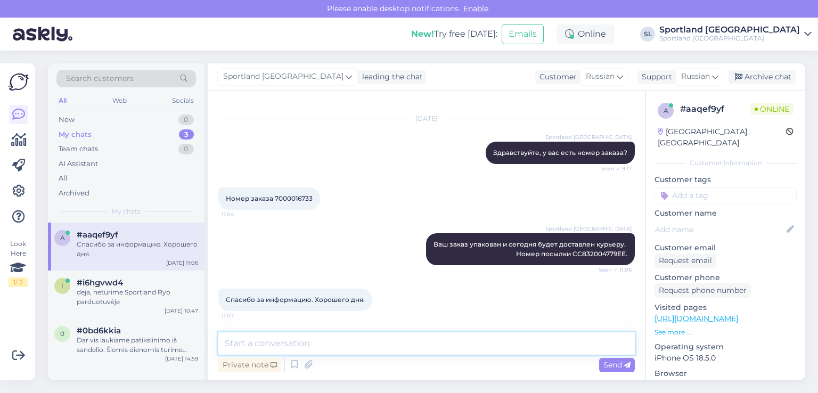
click at [303, 352] on textarea at bounding box center [426, 343] width 417 height 22
paste textarea "Хорошего дня."
type textarea "Хорошего дня. :)"
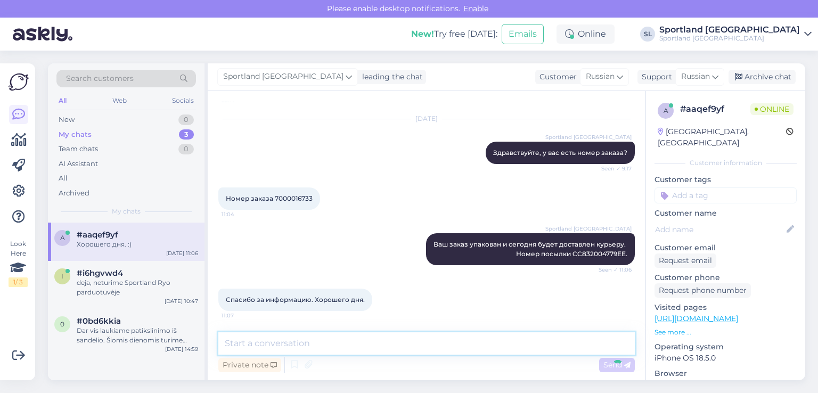
scroll to position [141, 0]
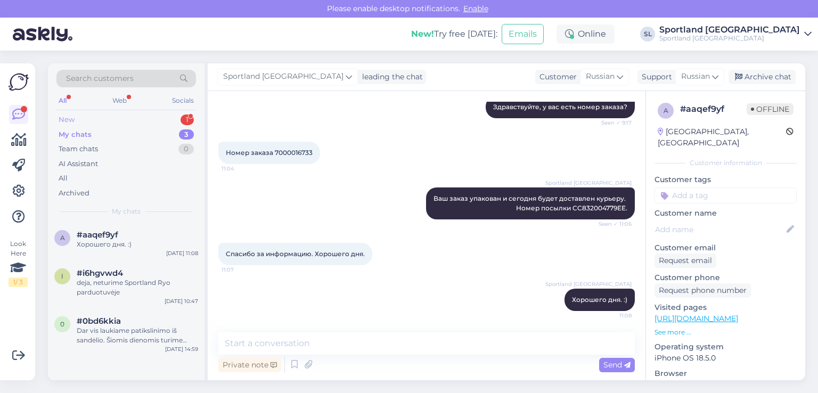
click at [92, 117] on div "New 1" at bounding box center [126, 119] width 140 height 15
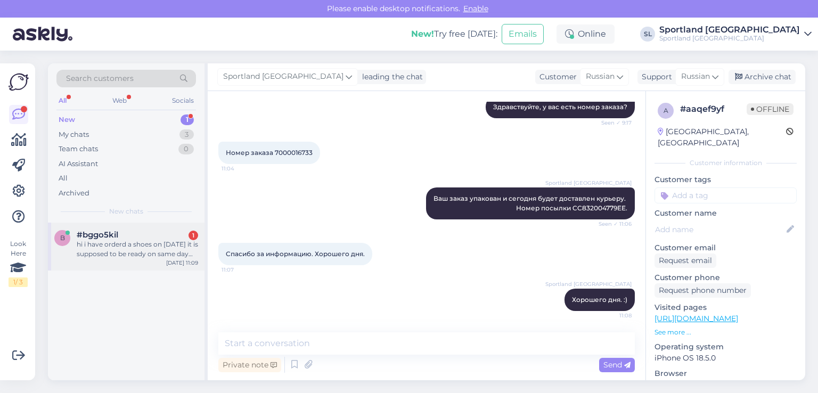
click at [122, 254] on div "hi i have orderd a shoes on 8-12-25 it is supposed to be ready on same day but …" at bounding box center [137, 249] width 121 height 19
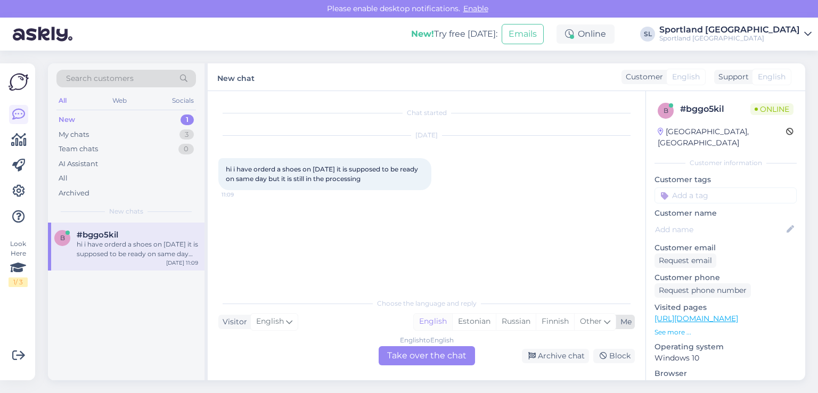
click at [438, 318] on div "English" at bounding box center [433, 322] width 38 height 16
click at [413, 350] on div "English to English Take over the chat" at bounding box center [427, 355] width 96 height 19
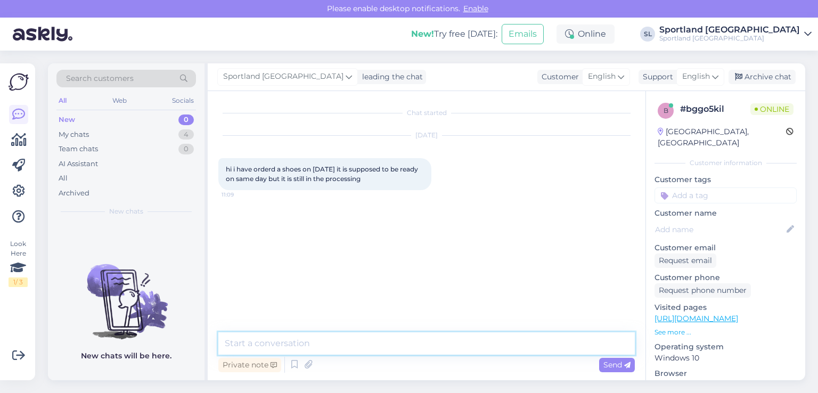
click at [374, 347] on textarea at bounding box center [426, 343] width 417 height 22
type textarea "H"
type textarea "Hey"
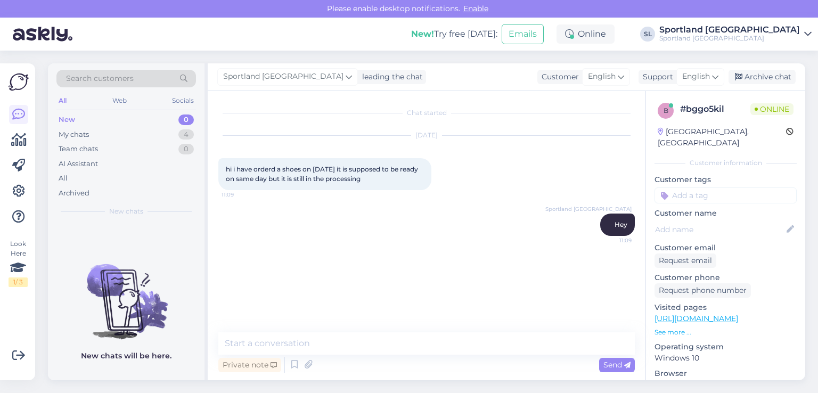
drag, startPoint x: 347, startPoint y: 183, endPoint x: 217, endPoint y: 168, distance: 130.8
click at [217, 168] on div "Chat started Aug 26 2025 hi i have orderd a shoes on 8-12-25 it is supposed to …" at bounding box center [427, 235] width 438 height 289
copy span "hi i have orderd a shoes on 8-12-25 it is supposed to be ready on same day but …"
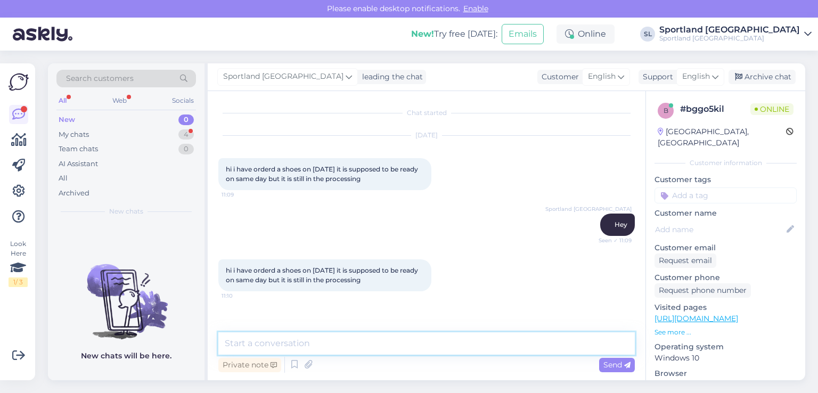
click at [355, 346] on textarea at bounding box center [426, 343] width 417 height 22
paste textarea "Please indicate the order number"
type textarea "Please indicate the order number"
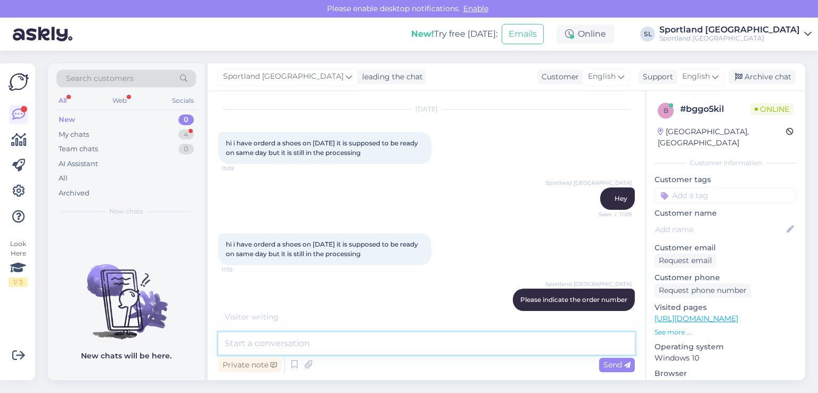
scroll to position [72, 0]
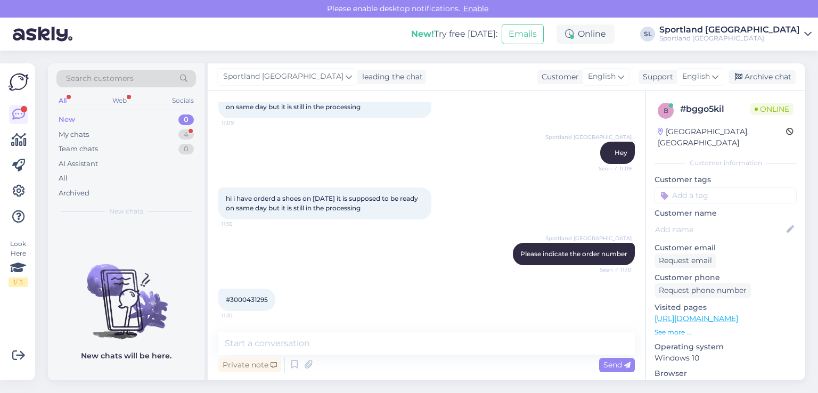
click at [239, 299] on span "#3000431295" at bounding box center [247, 300] width 42 height 8
copy div "3000431295 11:10"
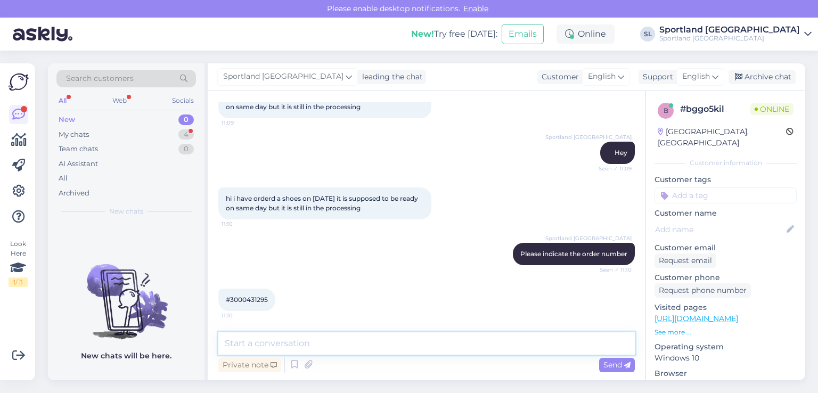
click at [348, 348] on textarea at bounding box center [426, 343] width 417 height 22
paste textarea "Your order is ready, we look forward to your arrival at the Outelt Ogmia store."
type textarea "Your order is ready, we look forward to your arrival at the Outelt Ogmia store."
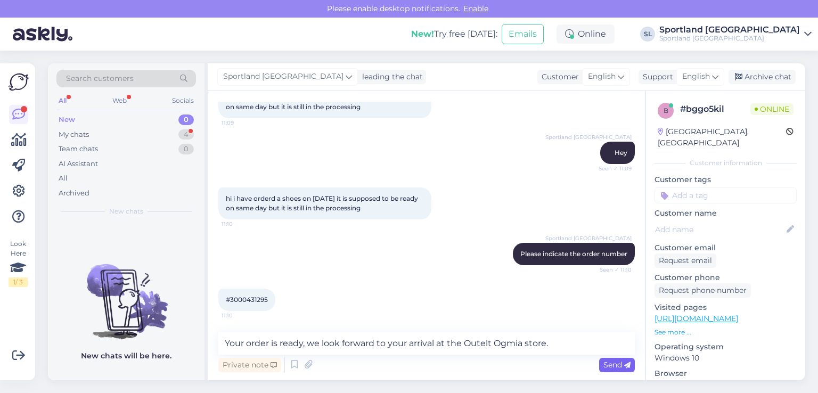
click at [622, 364] on span "Send" at bounding box center [617, 365] width 27 height 10
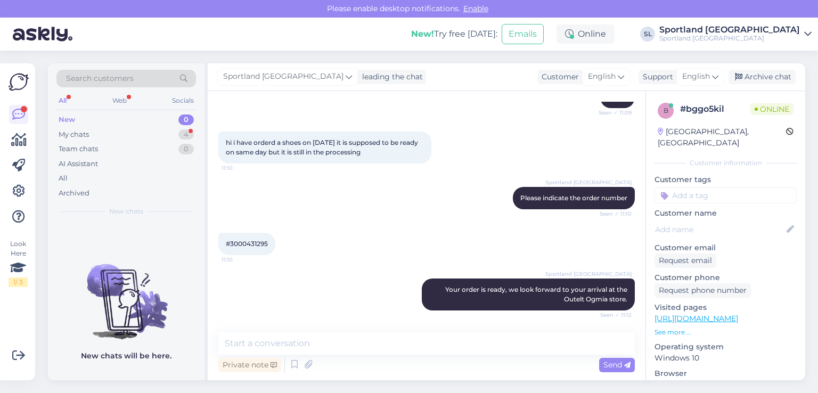
scroll to position [173, 0]
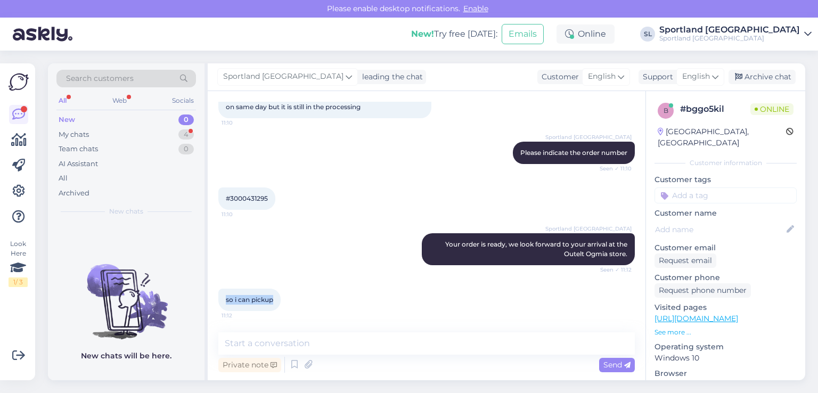
drag, startPoint x: 278, startPoint y: 299, endPoint x: 224, endPoint y: 302, distance: 53.3
click at [224, 302] on div "so i can pickup 11:12" at bounding box center [249, 300] width 62 height 22
copy span "so i can pickup"
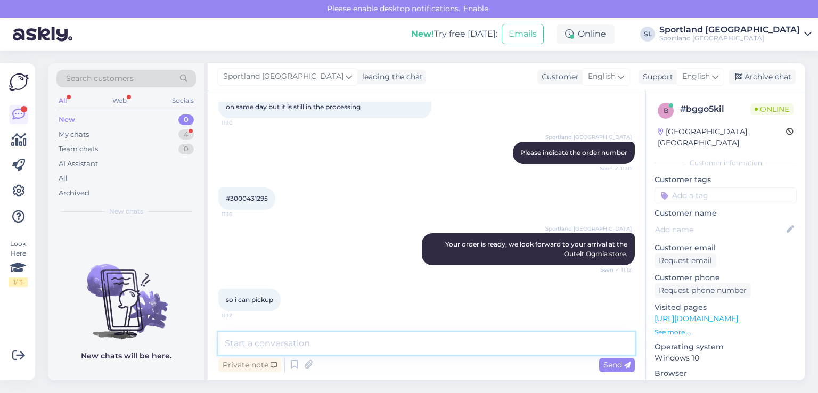
click at [376, 350] on textarea at bounding box center [426, 343] width 417 height 22
paste textarea "The order is ready, you can pick it up"
type textarea "The order is ready, you can pick it up"
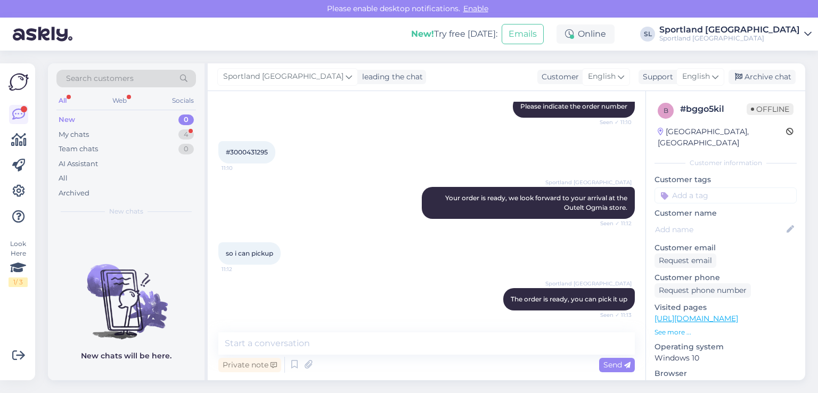
scroll to position [265, 0]
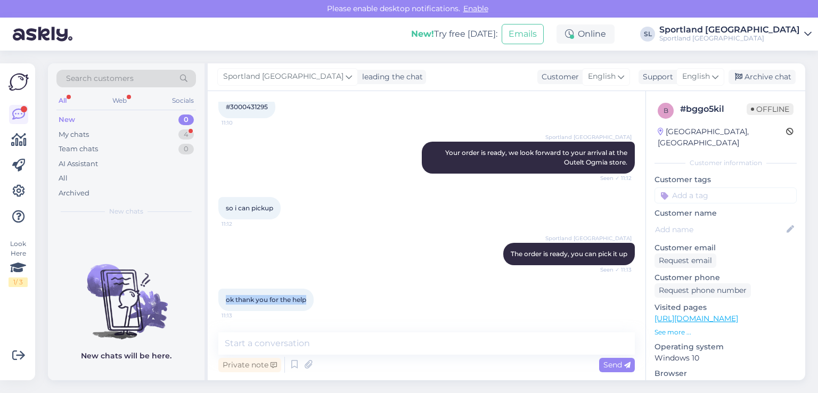
drag, startPoint x: 310, startPoint y: 300, endPoint x: 226, endPoint y: 304, distance: 83.2
click at [226, 304] on div "ok thank you for the help 11:13" at bounding box center [265, 300] width 95 height 22
copy span "ok thank you for the help"
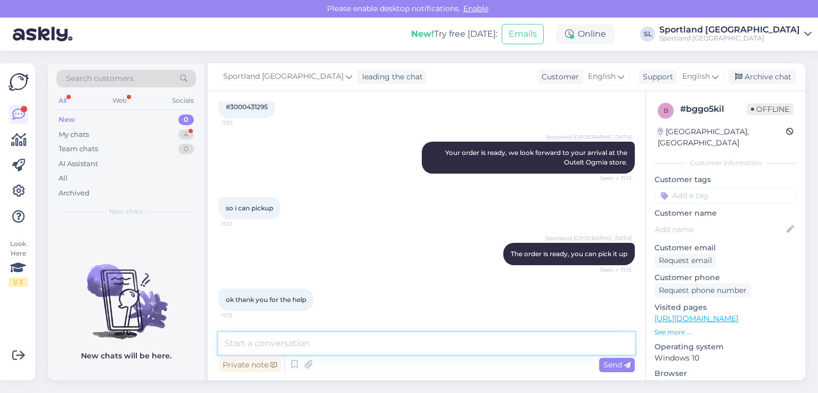
click at [327, 341] on textarea at bounding box center [426, 343] width 417 height 22
paste textarea "Have a nice day."
type textarea "Have a nice day :)"
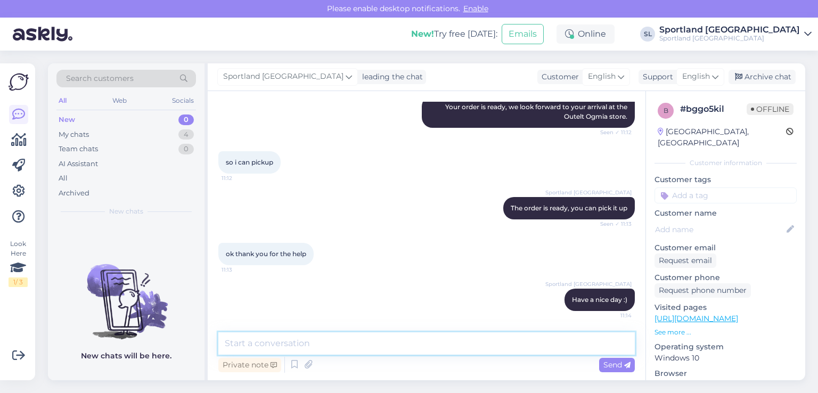
scroll to position [311, 0]
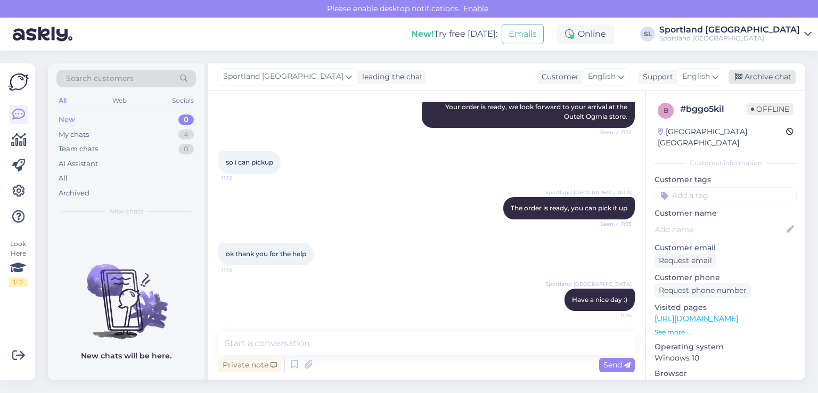
click at [752, 82] on div "Archive chat" at bounding box center [762, 77] width 67 height 14
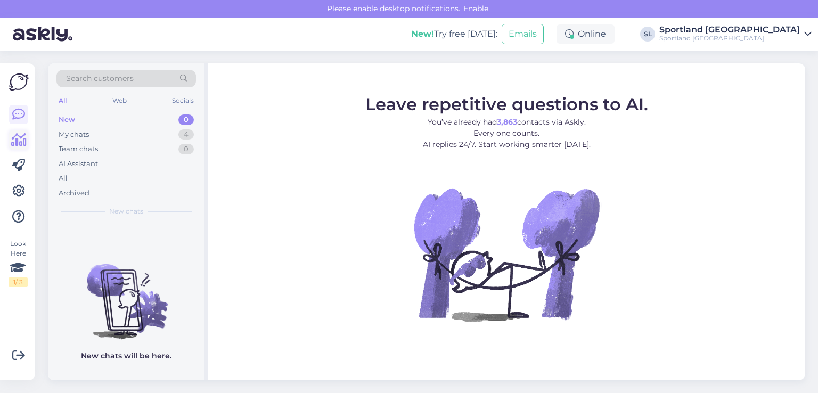
click at [26, 136] on icon at bounding box center [18, 140] width 15 height 13
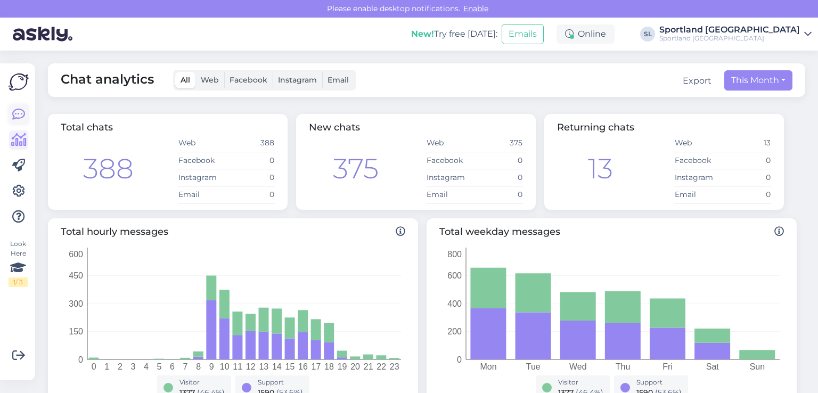
click at [26, 120] on link at bounding box center [18, 114] width 19 height 19
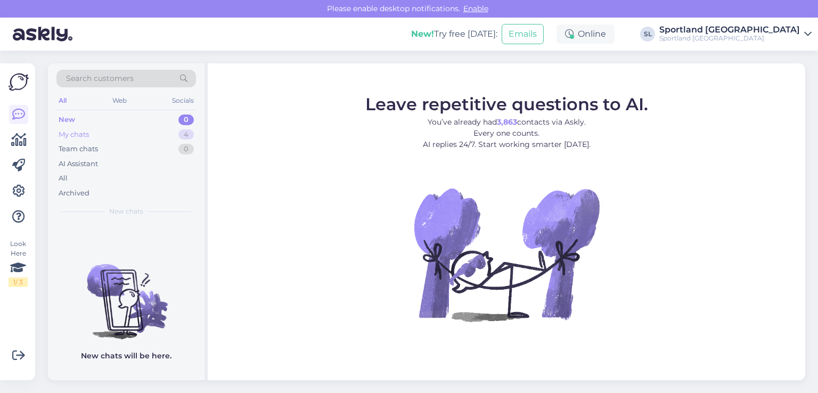
click at [108, 137] on div "My chats 4" at bounding box center [126, 134] width 140 height 15
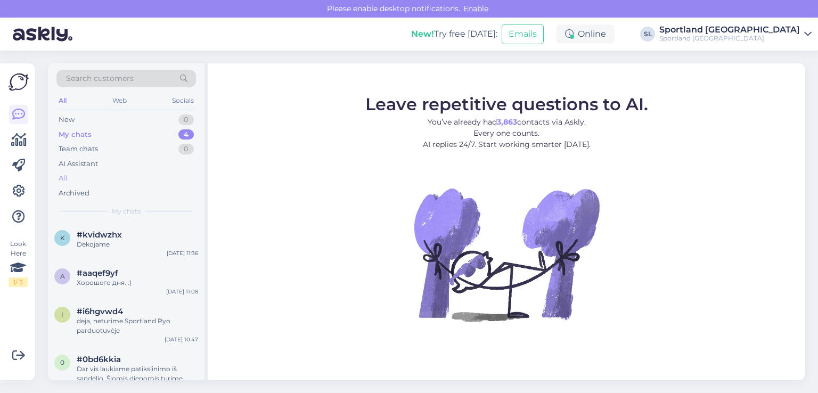
click at [102, 175] on div "All" at bounding box center [126, 178] width 140 height 15
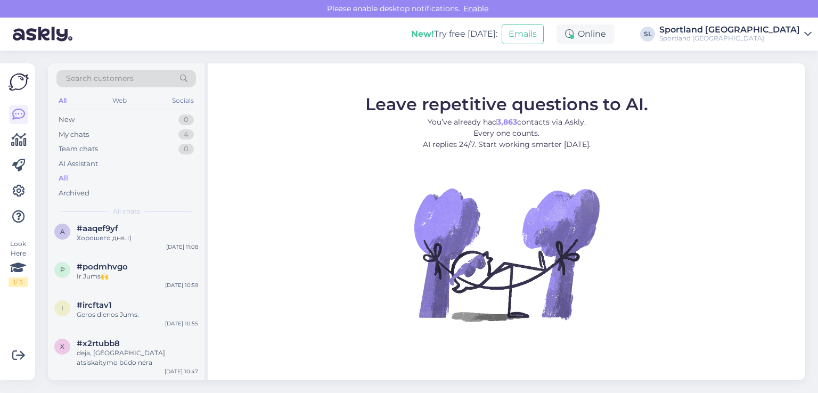
scroll to position [107, 0]
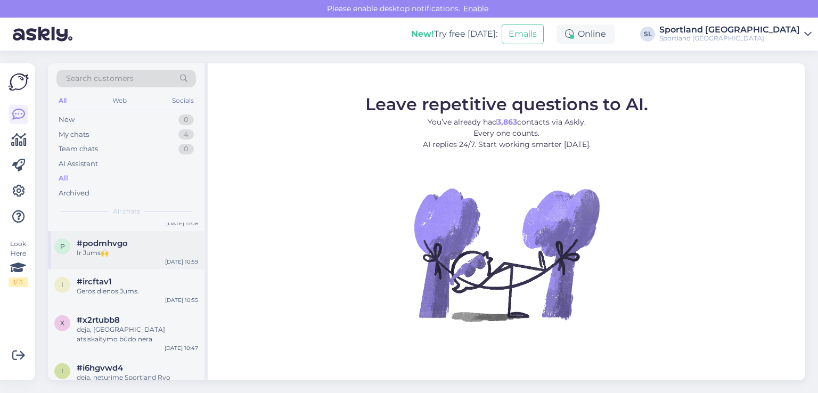
click at [109, 250] on div "Ir Jums🙌" at bounding box center [137, 253] width 121 height 10
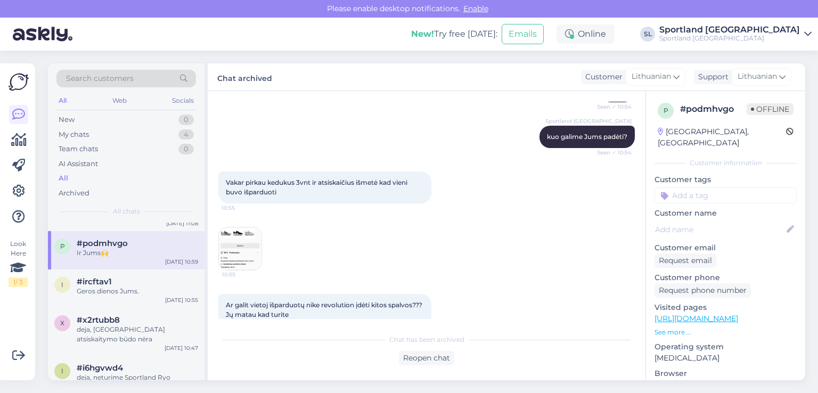
scroll to position [213, 0]
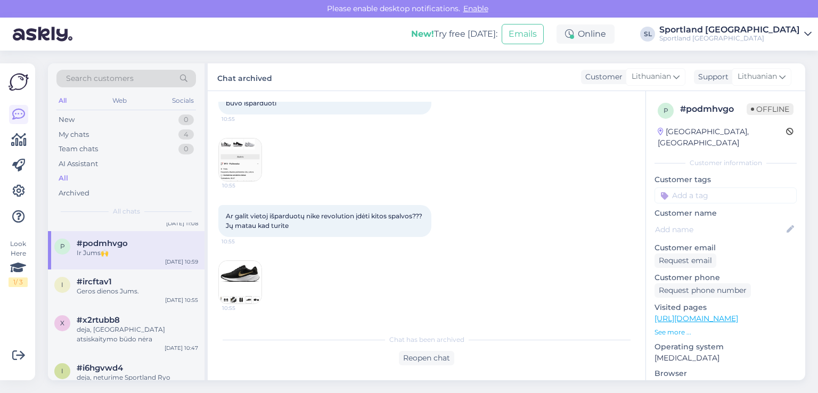
click at [239, 171] on img at bounding box center [240, 160] width 43 height 43
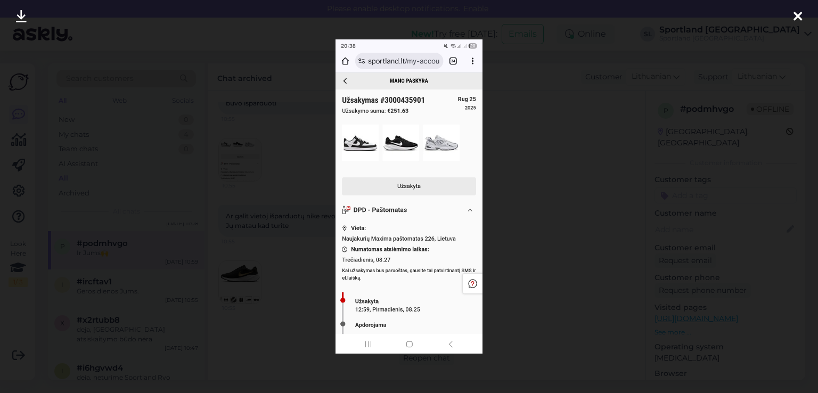
click at [796, 16] on icon at bounding box center [798, 17] width 9 height 14
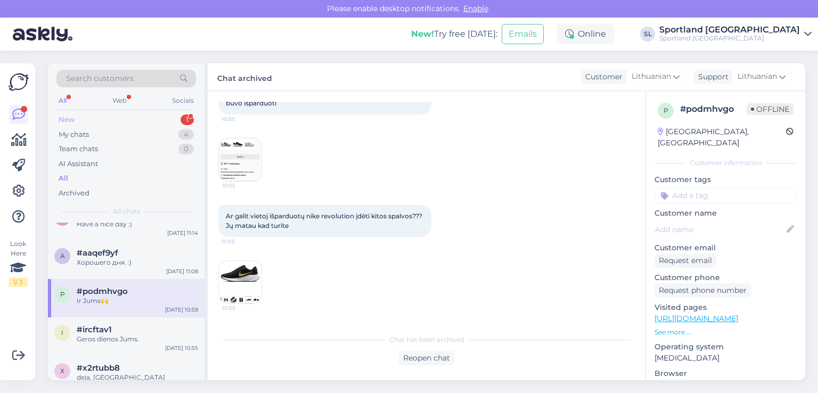
click at [94, 112] on div "New 1" at bounding box center [126, 119] width 140 height 15
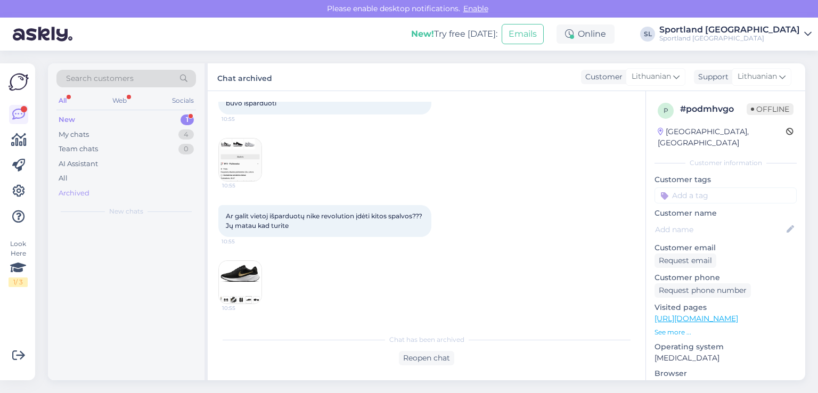
scroll to position [0, 0]
click at [95, 235] on span "#m2el1dod" at bounding box center [99, 235] width 45 height 10
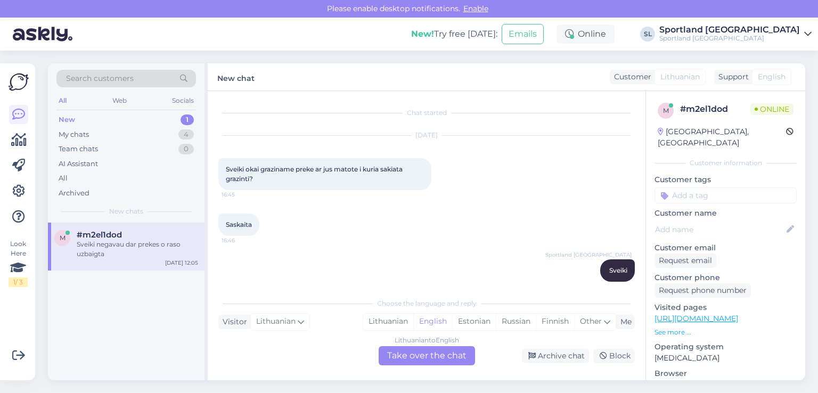
scroll to position [766, 0]
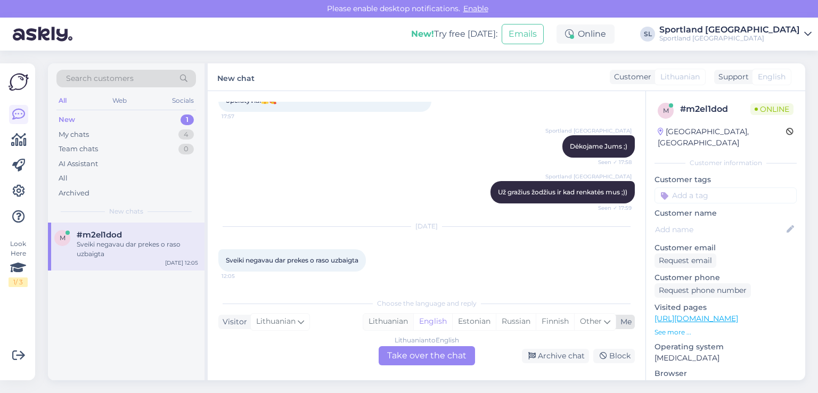
click at [386, 318] on div "Lithuanian" at bounding box center [388, 322] width 50 height 16
click at [407, 349] on div "Lithuanian to Lithuanian Take over the chat" at bounding box center [427, 355] width 96 height 19
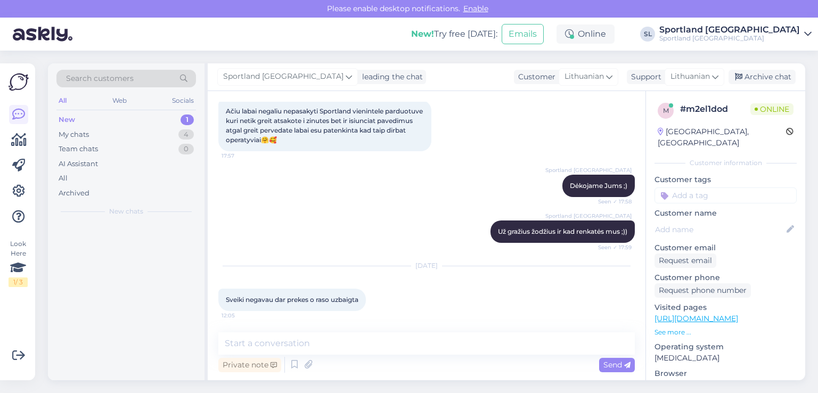
scroll to position [726, 0]
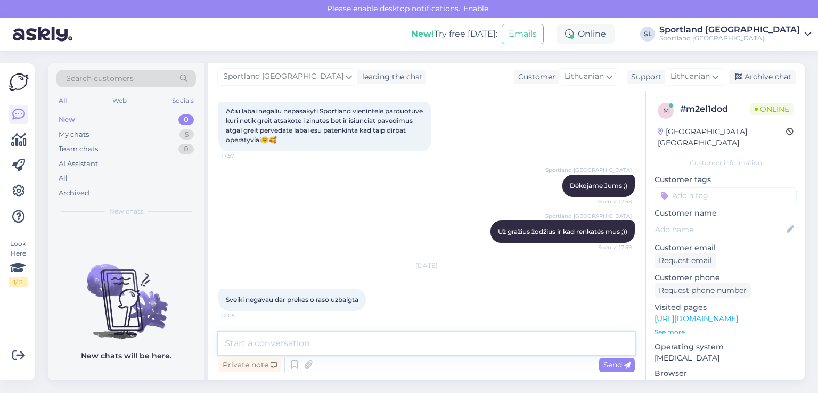
click at [390, 343] on textarea at bounding box center [426, 343] width 417 height 22
type textarea "Sveiki"
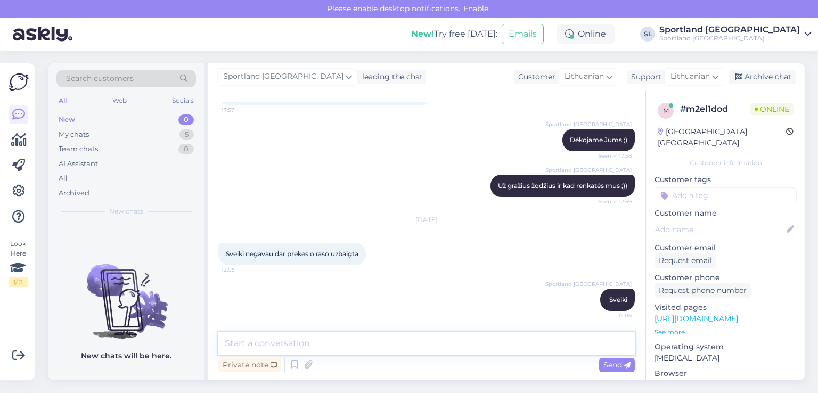
click at [390, 343] on textarea at bounding box center [426, 343] width 417 height 22
type textarea "prašome nurodykite užsakymo numerį"
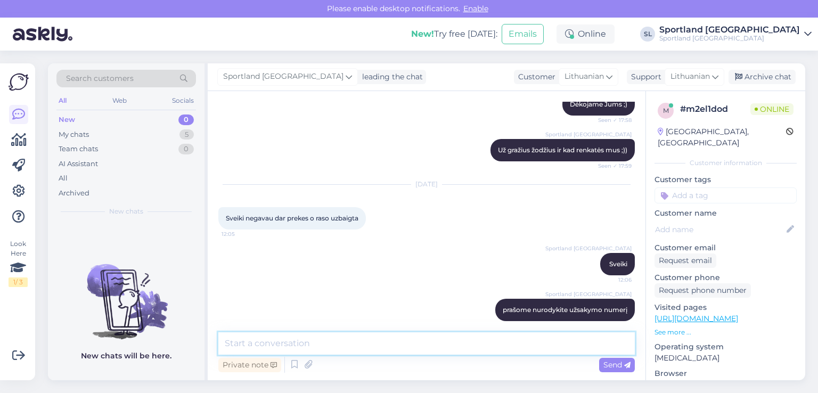
scroll to position [818, 0]
